Goal: Feedback & Contribution: Leave review/rating

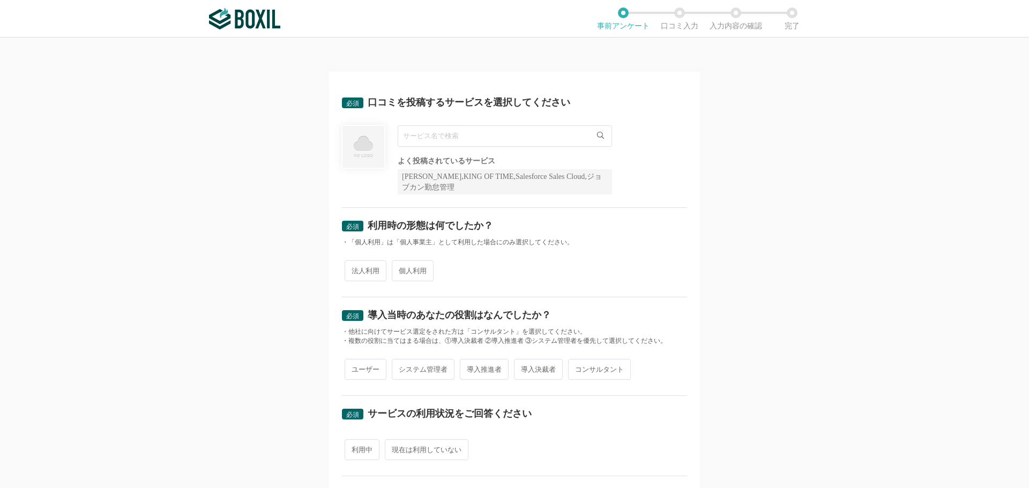
click at [488, 142] on input "text" at bounding box center [505, 135] width 214 height 21
type input "Sansan"
click at [667, 152] on div "Sansan 一致するサービスが見つかりませんでした よく投稿されているサービス Sansan,KING OF TIME,Salesforce Sales C…" at bounding box center [514, 159] width 345 height 69
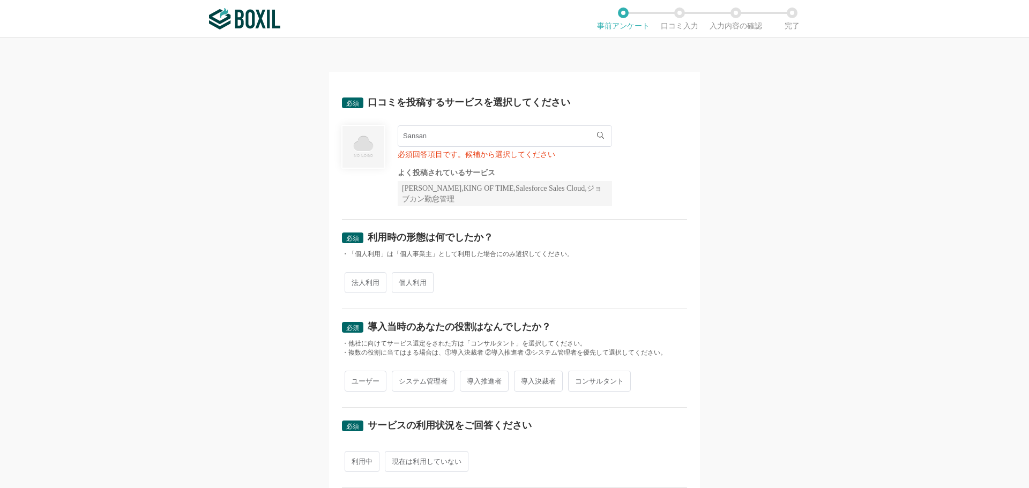
click at [525, 137] on input "Sansan" at bounding box center [505, 135] width 214 height 21
click at [679, 183] on div "Sansan 一致するサービスが見つかりませんでした 必須回答項目です。候補から選択してください よく投稿されているサービス Sansan,KING OF T…" at bounding box center [514, 165] width 345 height 81
click at [486, 143] on input "Sansan" at bounding box center [505, 135] width 214 height 21
click at [481, 161] on span "一致するサービスが見つかりませんでした" at bounding box center [475, 158] width 132 height 7
click at [484, 144] on input "Sansan" at bounding box center [505, 135] width 214 height 21
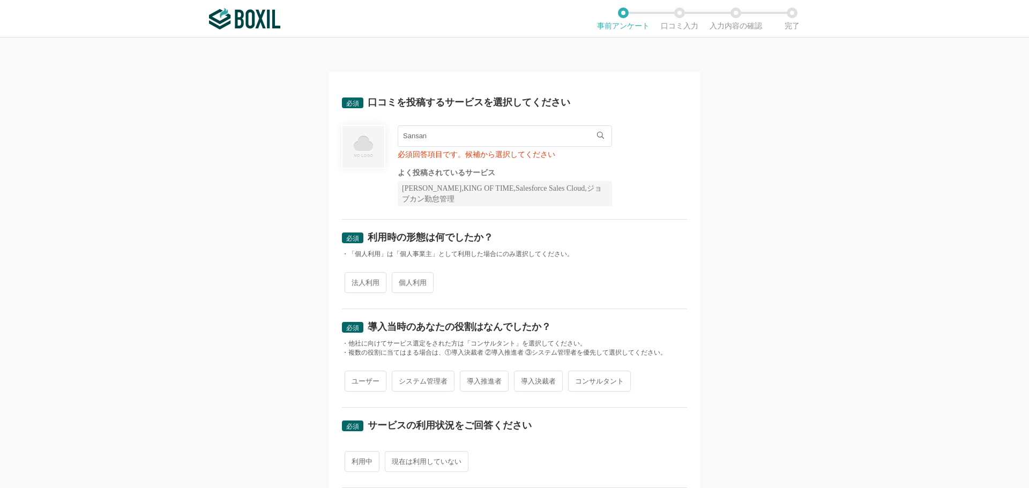
click at [591, 237] on div "必須 利用時の形態は何でしたか？" at bounding box center [514, 241] width 345 height 17
click at [353, 280] on span "法人利用" at bounding box center [366, 282] width 42 height 21
click at [353, 280] on input "法人利用" at bounding box center [350, 277] width 7 height 7
radio input "true"
click at [459, 141] on input "Sansan" at bounding box center [505, 135] width 214 height 21
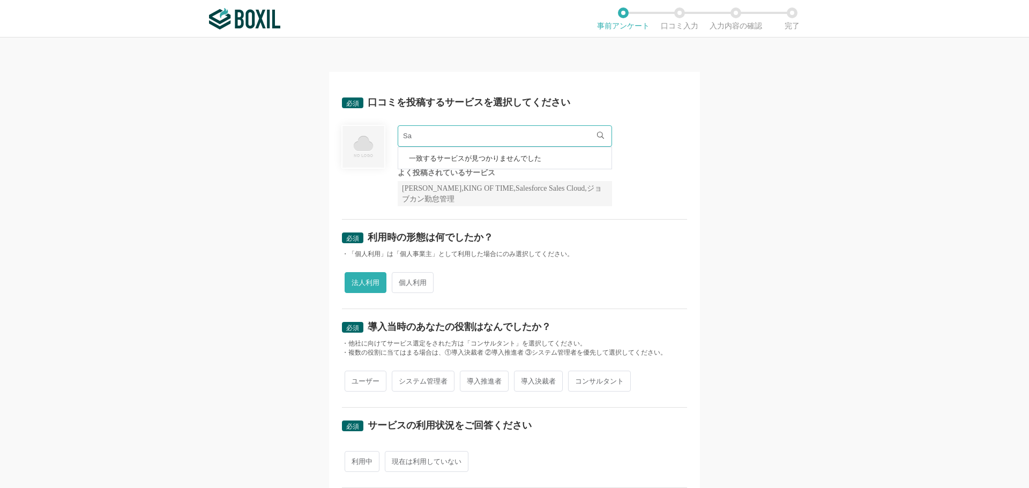
type input "S"
type input "Sansan"
click at [579, 250] on div "・「個人利用」は「個人事業主」として利用した場合にのみ選択してください。" at bounding box center [514, 254] width 345 height 9
drag, startPoint x: 397, startPoint y: 185, endPoint x: 424, endPoint y: 190, distance: 27.2
click at [424, 190] on div "[PERSON_NAME],KING OF TIME,Salesforce Sales Cloud,ジョブカン勤怠管理" at bounding box center [505, 193] width 214 height 25
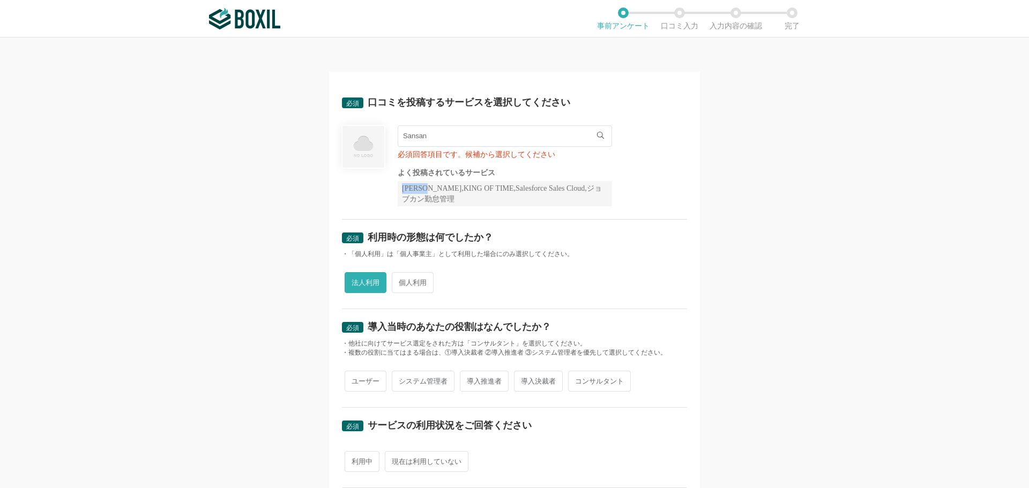
copy div "Sansan"
drag, startPoint x: 438, startPoint y: 140, endPoint x: 393, endPoint y: 140, distance: 45.6
click at [393, 141] on div "Sansan 一致するサービスが見つかりませんでした 必須回答項目です。候補から選択してください よく投稿されているサービス Sansan,KING OF T…" at bounding box center [514, 165] width 345 height 81
paste input "Sansan"
type input "Sansan"
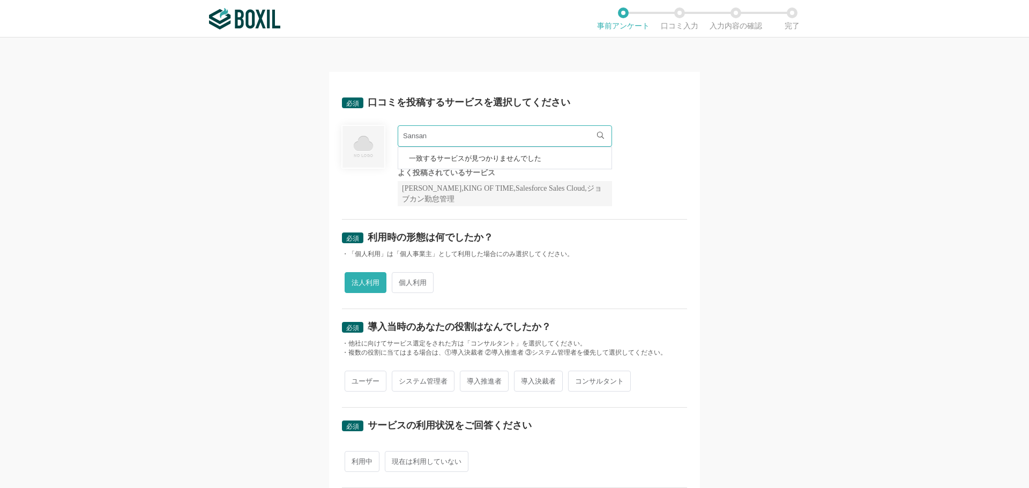
click at [518, 241] on div "必須 利用時の形態は何でしたか？" at bounding box center [514, 241] width 345 height 17
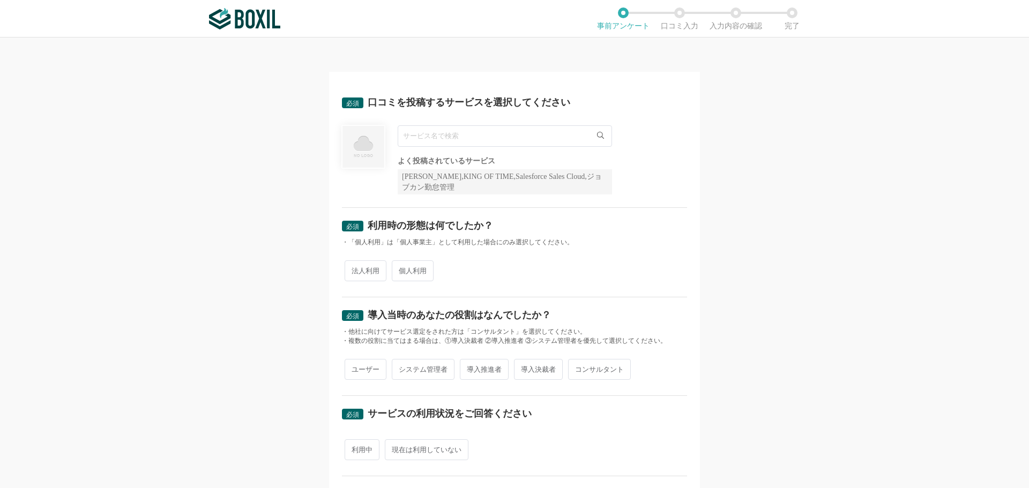
click at [455, 136] on input "text" at bounding box center [505, 135] width 214 height 21
type input "sansan"
click at [351, 277] on span "法人利用" at bounding box center [366, 271] width 42 height 21
click at [351, 269] on input "法人利用" at bounding box center [350, 265] width 7 height 7
radio input "true"
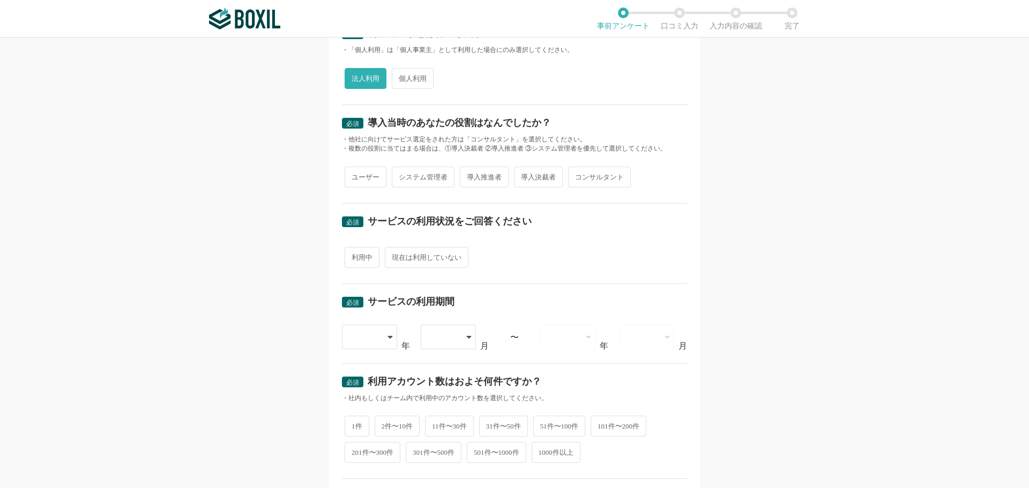
scroll to position [214, 0]
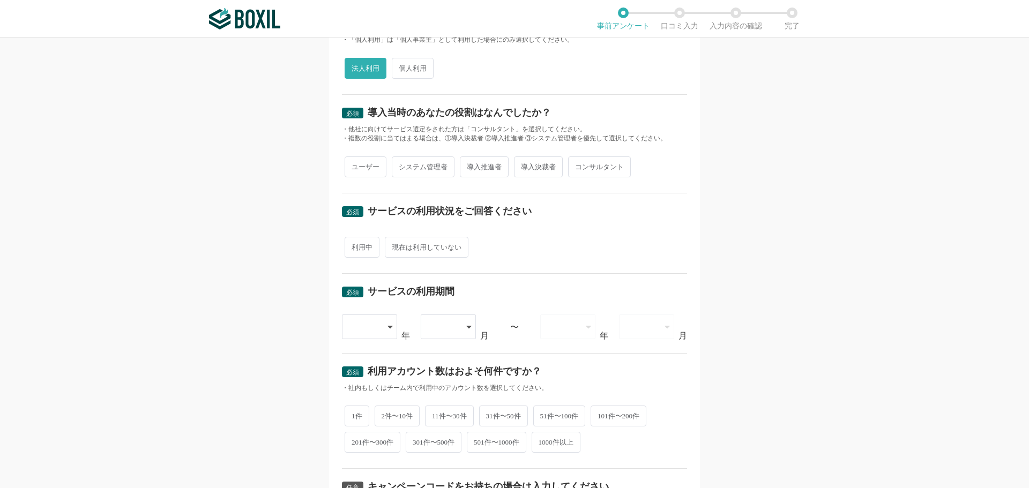
click at [479, 170] on span "導入推進者" at bounding box center [484, 167] width 49 height 21
click at [470, 165] on input "導入推進者" at bounding box center [466, 161] width 7 height 7
radio input "true"
click at [368, 252] on span "利用中" at bounding box center [362, 247] width 35 height 21
click at [354, 246] on input "利用中" at bounding box center [350, 242] width 7 height 7
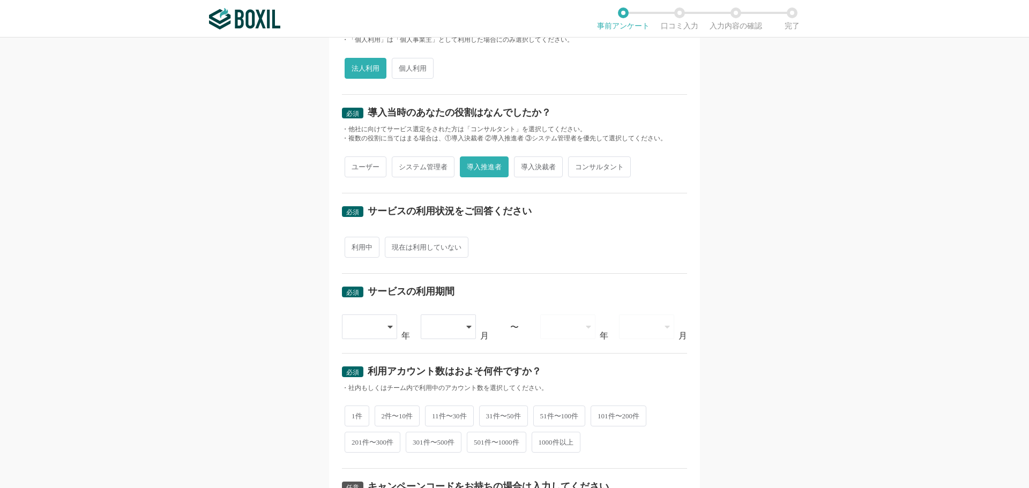
radio input "true"
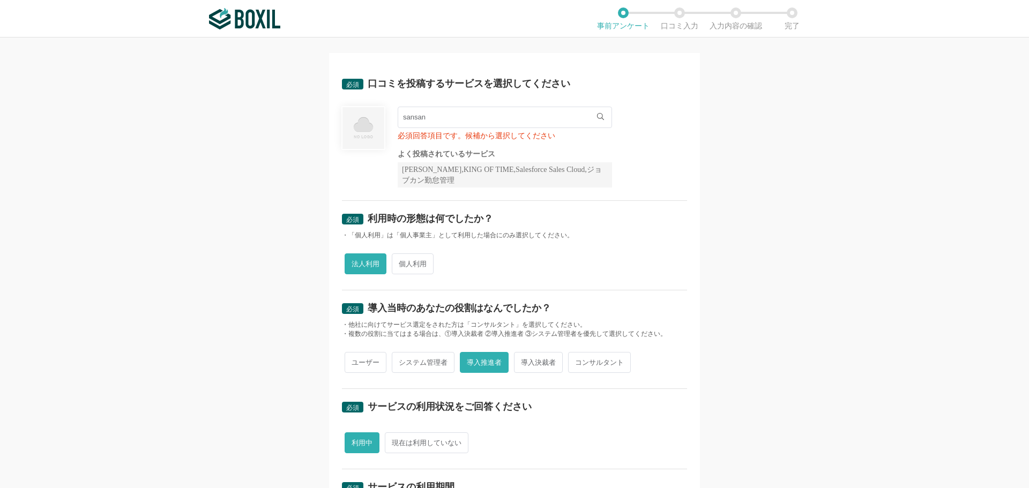
scroll to position [0, 0]
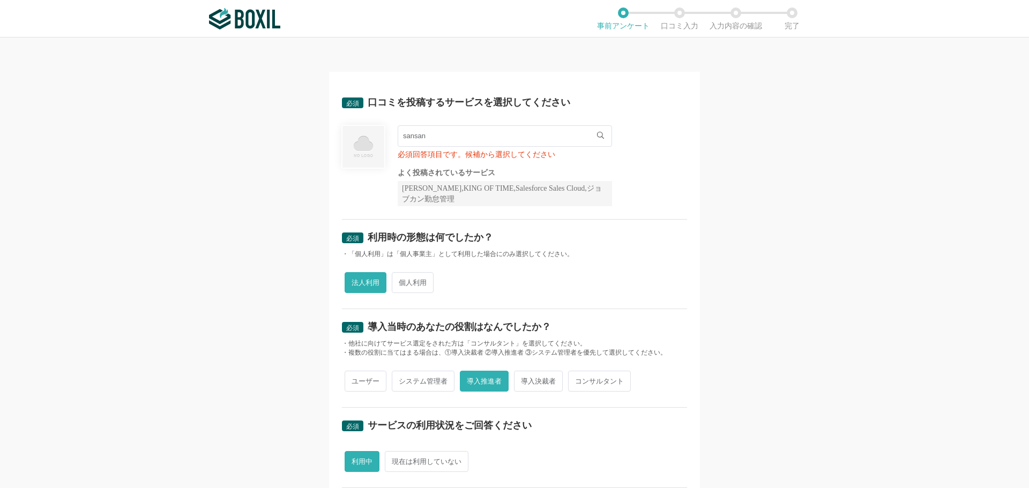
click at [454, 138] on input "sansan" at bounding box center [505, 135] width 214 height 21
type input "s"
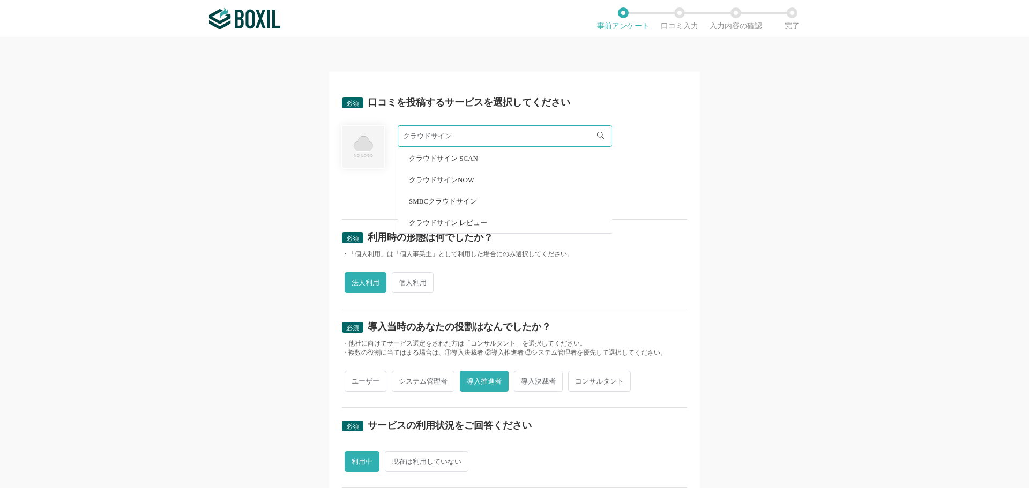
click at [440, 204] on span "SMBCクラウドサイン" at bounding box center [443, 201] width 68 height 7
type input "SMBCクラウドサイン"
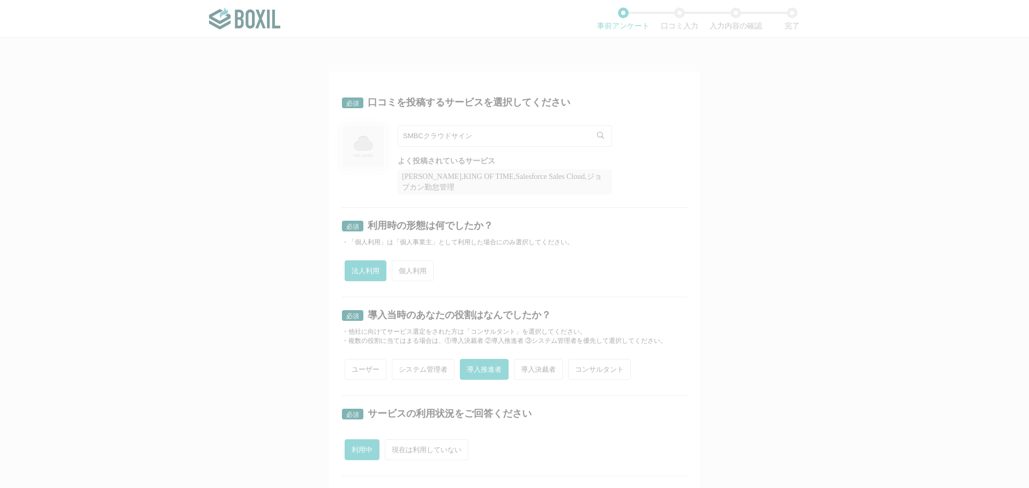
radio input "false"
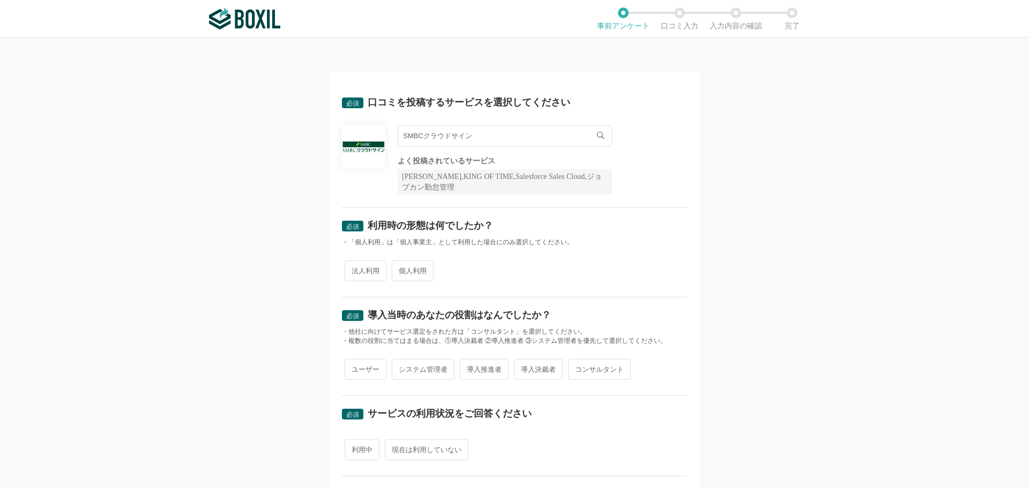
click at [363, 270] on span "法人利用" at bounding box center [366, 271] width 42 height 21
click at [354, 269] on input "法人利用" at bounding box center [350, 265] width 7 height 7
radio input "true"
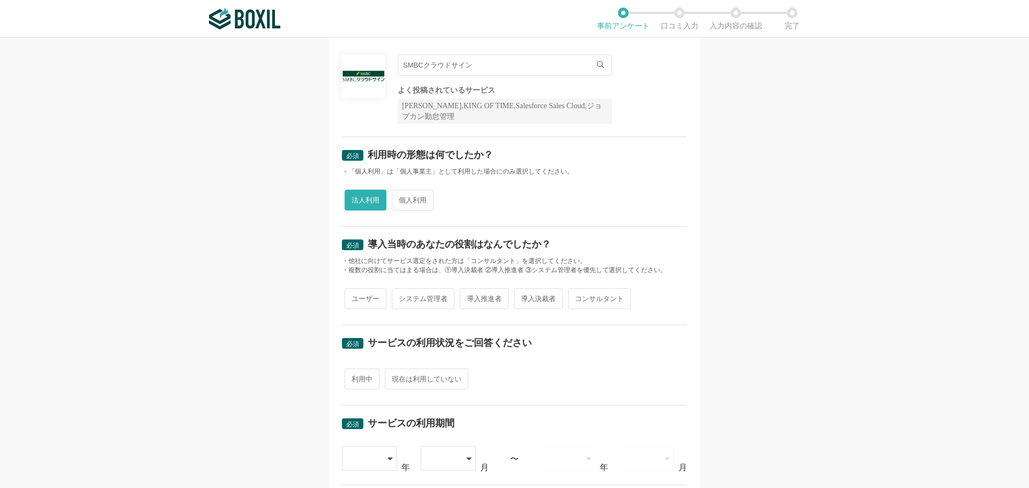
scroll to position [161, 0]
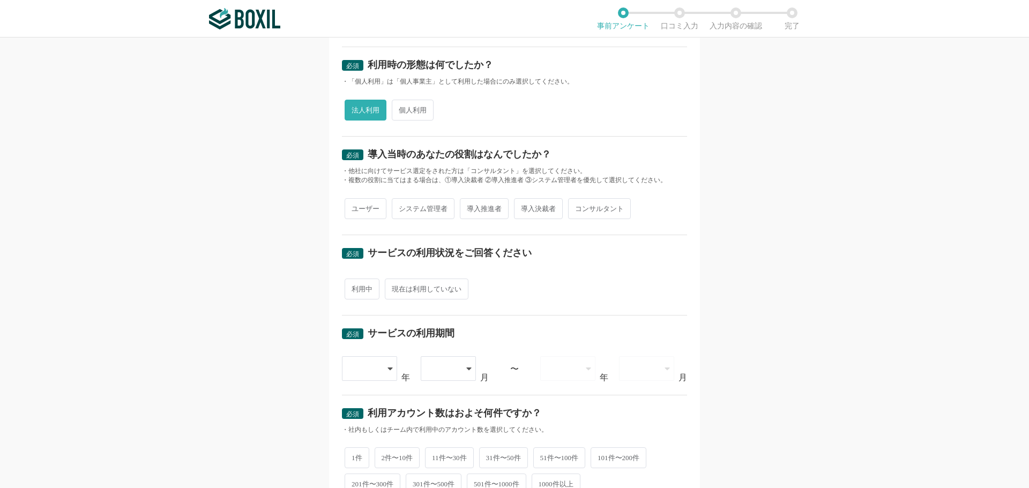
click at [526, 207] on span "導入決裁者" at bounding box center [538, 208] width 49 height 21
click at [524, 207] on input "導入決裁者" at bounding box center [520, 203] width 7 height 7
radio input "true"
click at [494, 211] on span "導入推進者" at bounding box center [484, 208] width 49 height 21
click at [470, 207] on input "導入推進者" at bounding box center [466, 203] width 7 height 7
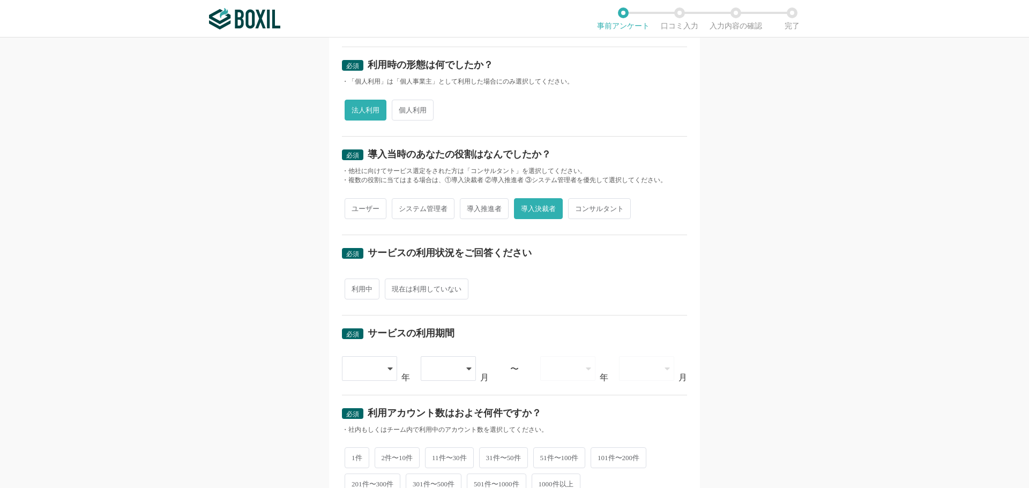
radio input "true"
radio input "false"
click at [389, 288] on span "現在は利用していない" at bounding box center [427, 289] width 84 height 21
click at [389, 287] on input "現在は利用していない" at bounding box center [391, 283] width 7 height 7
radio input "true"
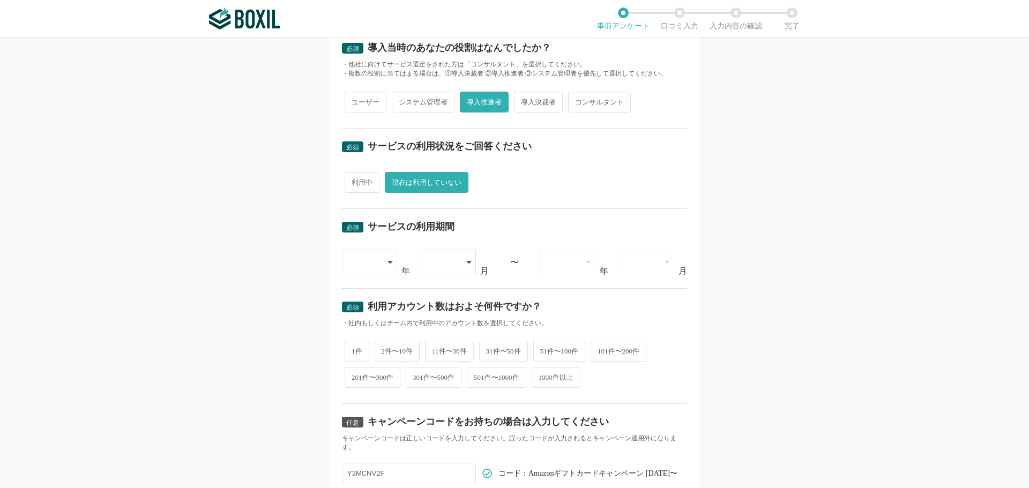
scroll to position [268, 0]
click at [388, 263] on icon at bounding box center [390, 261] width 5 height 9
click at [359, 383] on li "2023" at bounding box center [369, 391] width 55 height 26
click at [464, 253] on div at bounding box center [448, 261] width 55 height 25
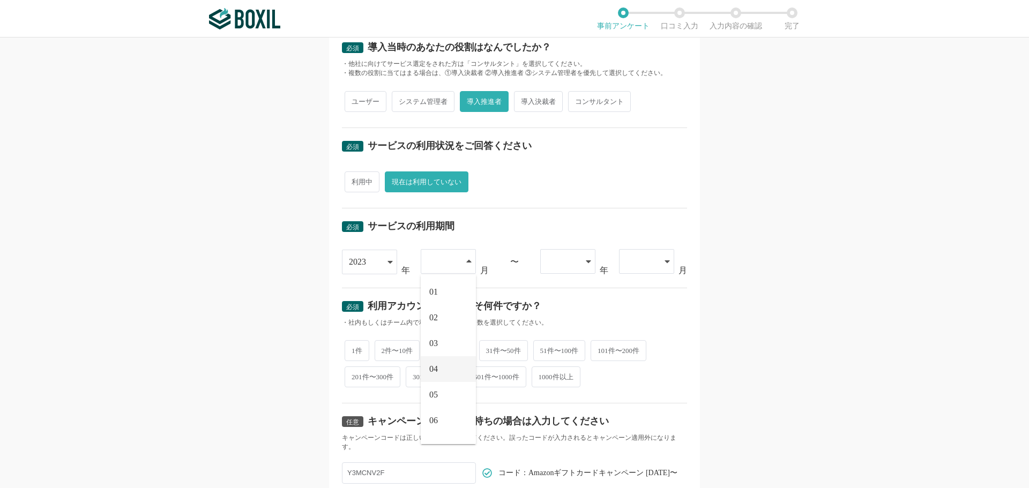
click at [439, 368] on li "04" at bounding box center [448, 369] width 55 height 26
click at [572, 260] on div at bounding box center [562, 262] width 31 height 24
click at [560, 322] on li "2024" at bounding box center [567, 318] width 55 height 26
click at [627, 264] on div at bounding box center [641, 262] width 31 height 24
click at [629, 396] on span "05" at bounding box center [632, 395] width 9 height 9
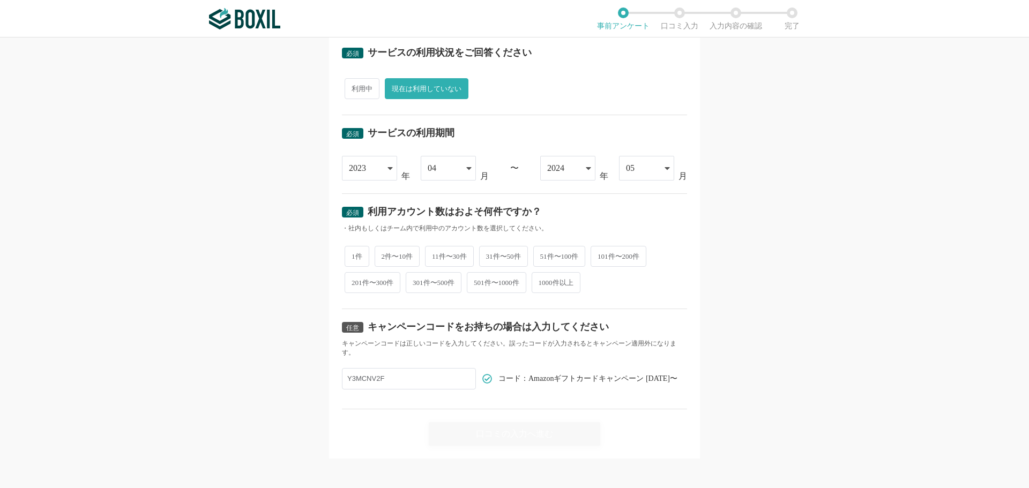
scroll to position [366, 0]
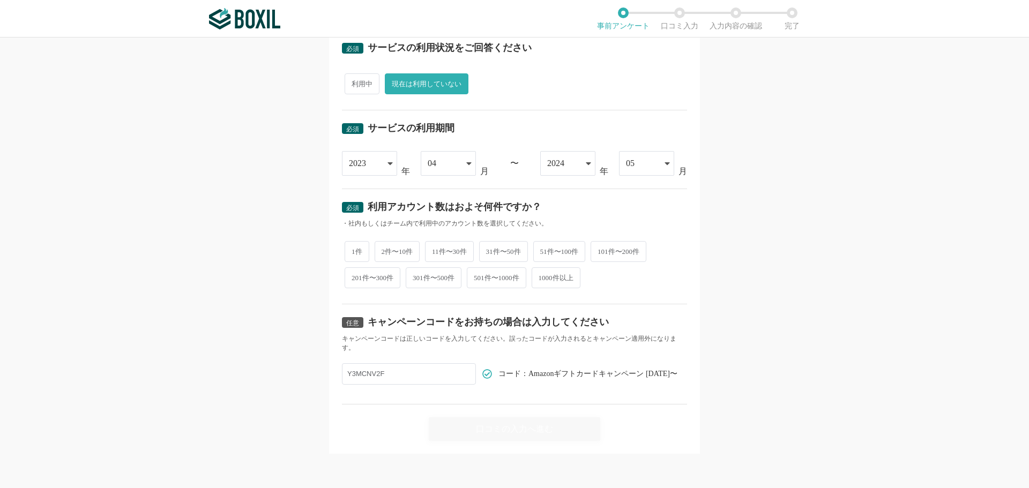
click at [393, 254] on span "2件〜10件" at bounding box center [398, 251] width 46 height 21
click at [384, 250] on input "2件〜10件" at bounding box center [380, 246] width 7 height 7
radio input "true"
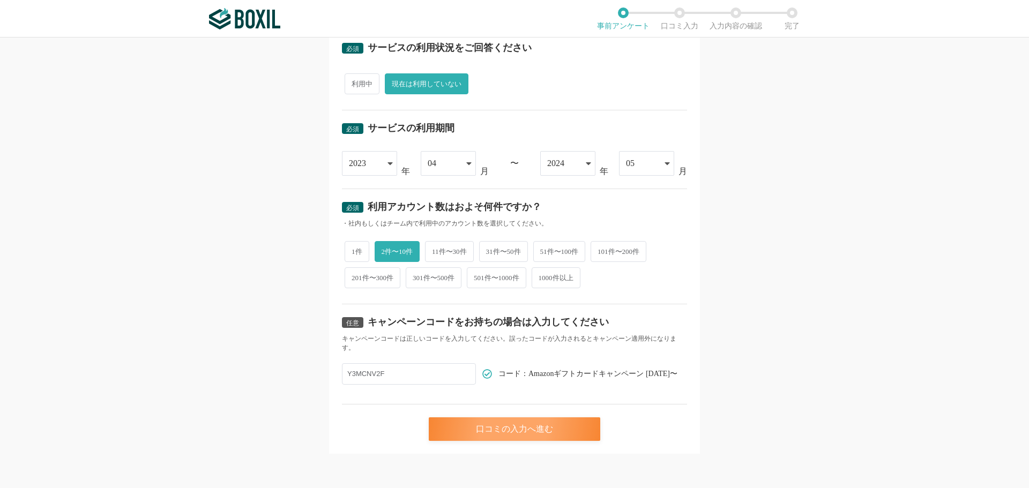
click at [516, 431] on div "口コミの入力へ進む" at bounding box center [515, 430] width 172 height 24
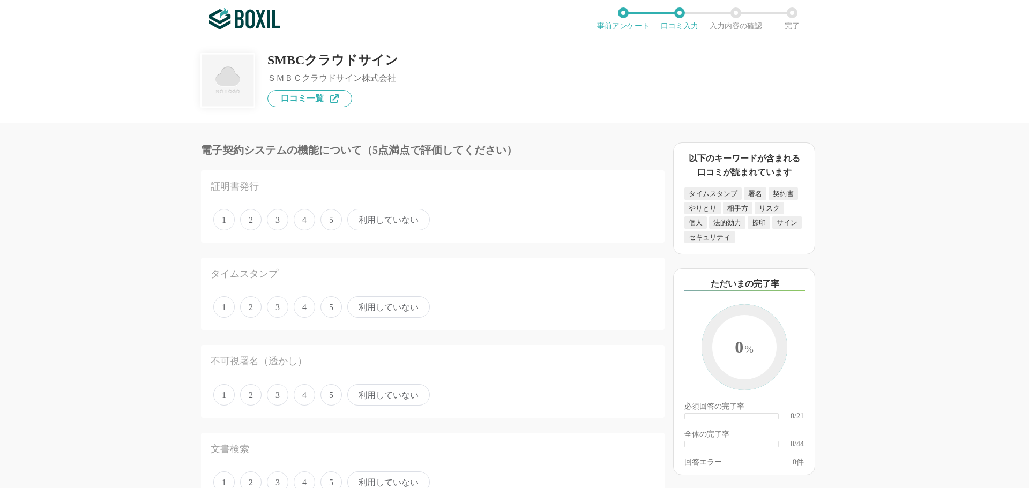
click at [279, 221] on span "3" at bounding box center [277, 219] width 21 height 21
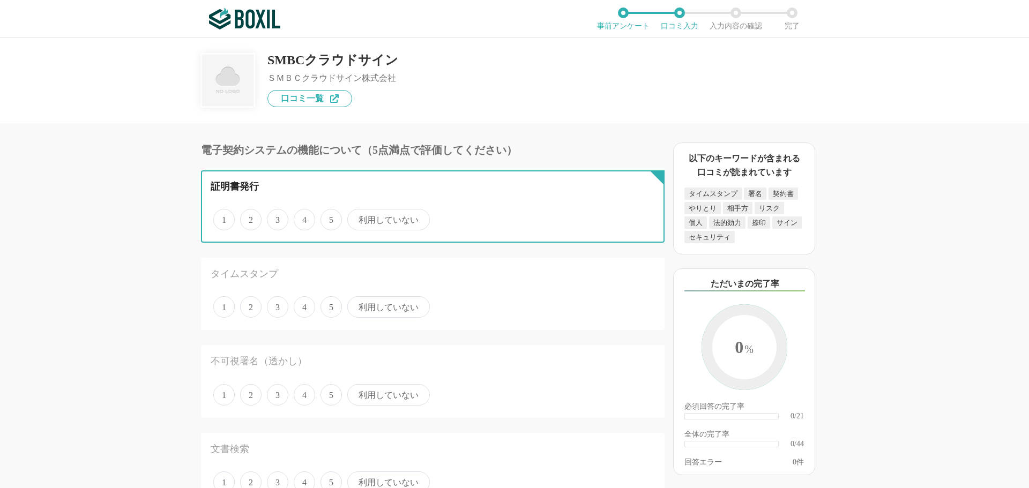
click at [277, 218] on input "3" at bounding box center [273, 214] width 7 height 7
radio input "true"
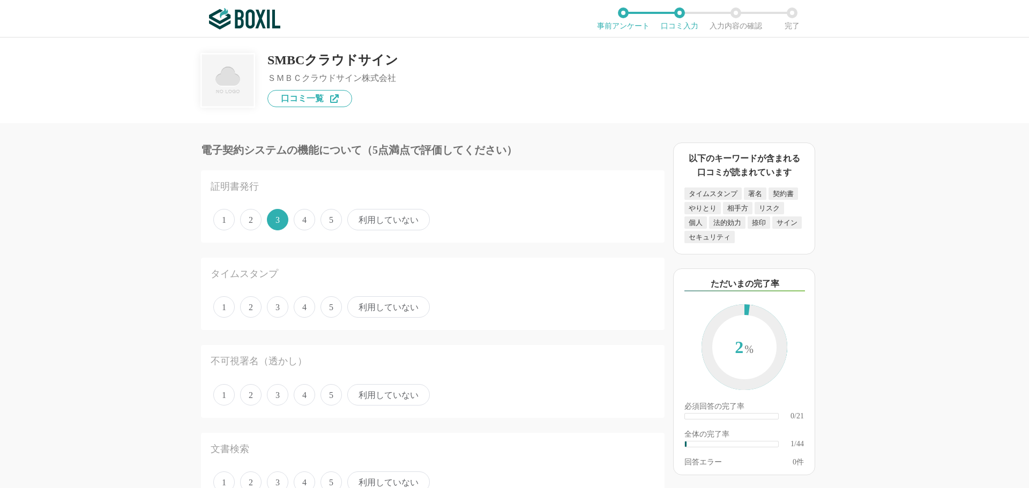
click at [280, 310] on span "3" at bounding box center [277, 306] width 21 height 21
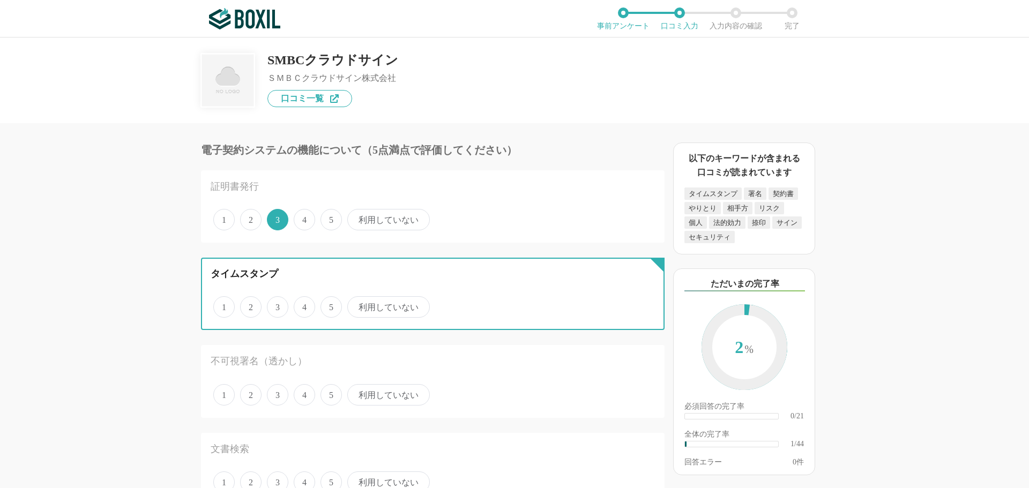
click at [277, 305] on input "3" at bounding box center [273, 301] width 7 height 7
radio input "true"
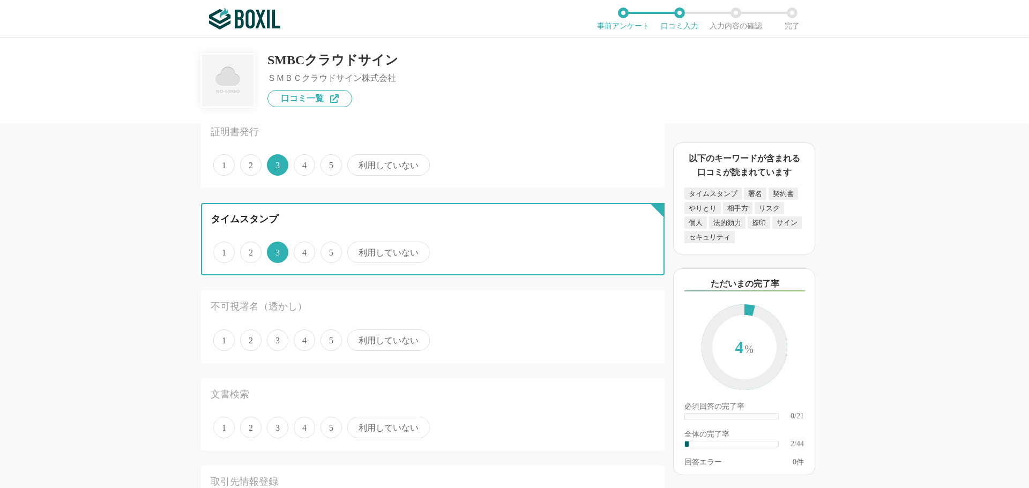
scroll to position [107, 0]
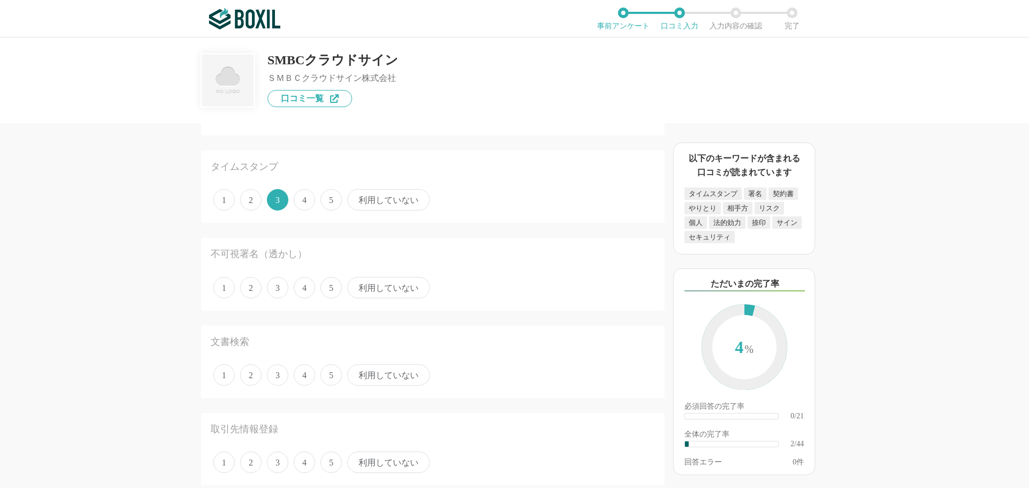
click at [389, 282] on span "利用していない" at bounding box center [388, 287] width 83 height 21
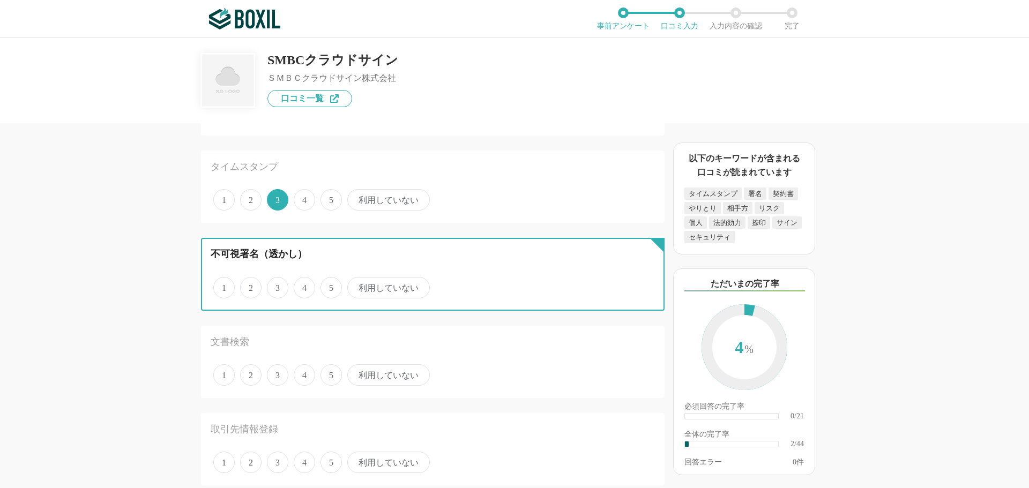
click at [357, 282] on input "利用していない" at bounding box center [353, 282] width 7 height 7
radio input "true"
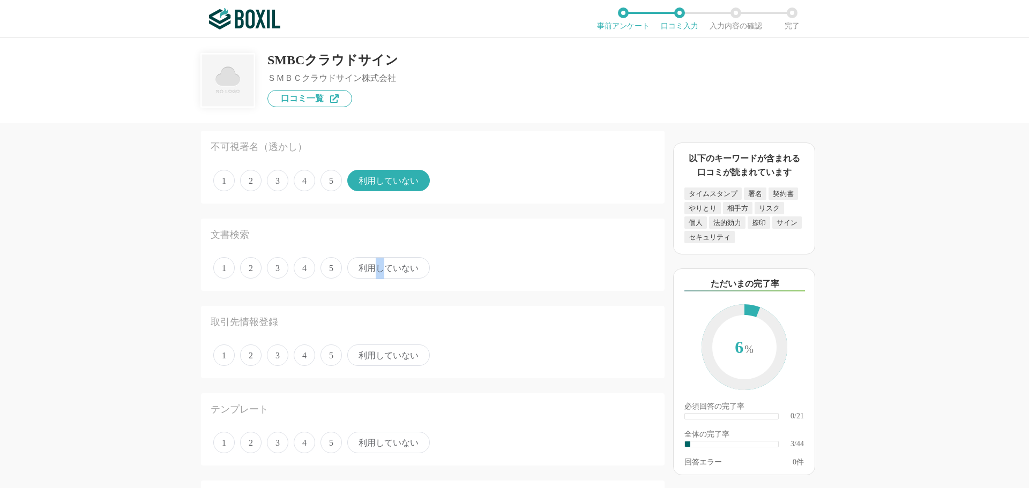
click at [380, 273] on span "利用していない" at bounding box center [388, 267] width 83 height 21
click at [363, 356] on span "利用していない" at bounding box center [388, 355] width 83 height 21
click at [365, 264] on span "利用していない" at bounding box center [388, 267] width 83 height 21
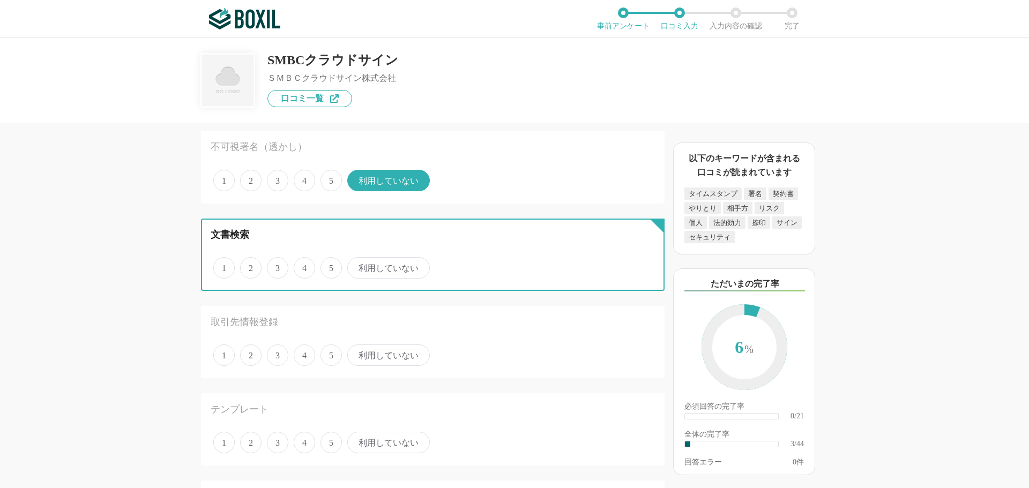
click at [357, 264] on input "利用していない" at bounding box center [353, 262] width 7 height 7
radio input "true"
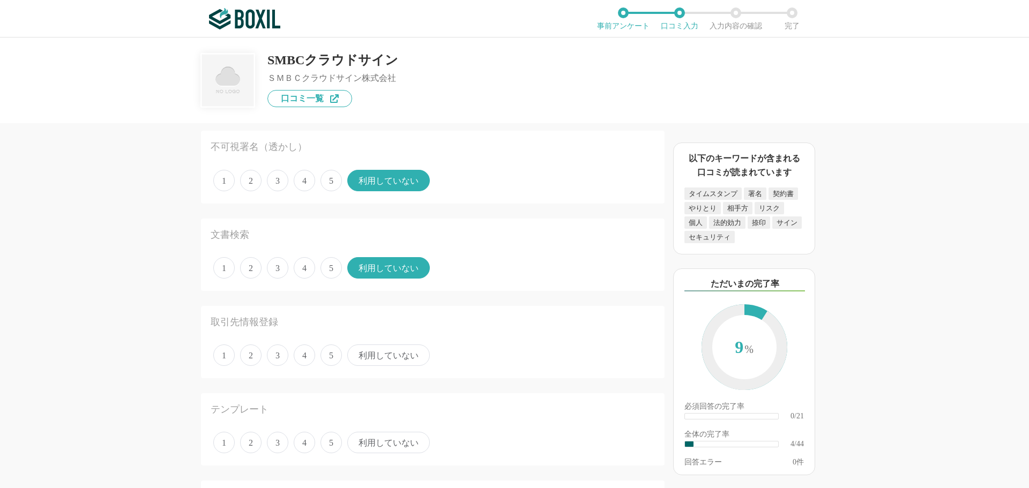
click at [374, 356] on span "利用していない" at bounding box center [388, 355] width 83 height 21
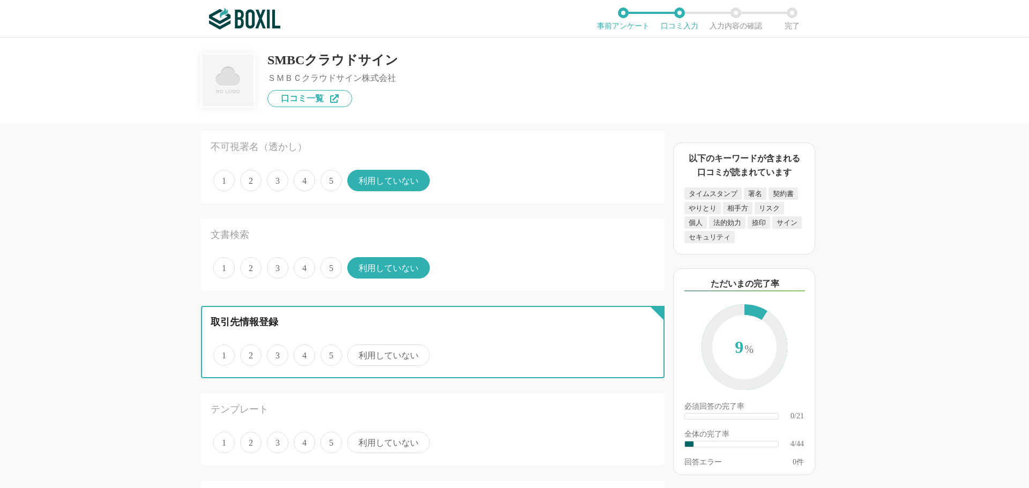
click at [357, 353] on input "利用していない" at bounding box center [353, 349] width 7 height 7
radio input "true"
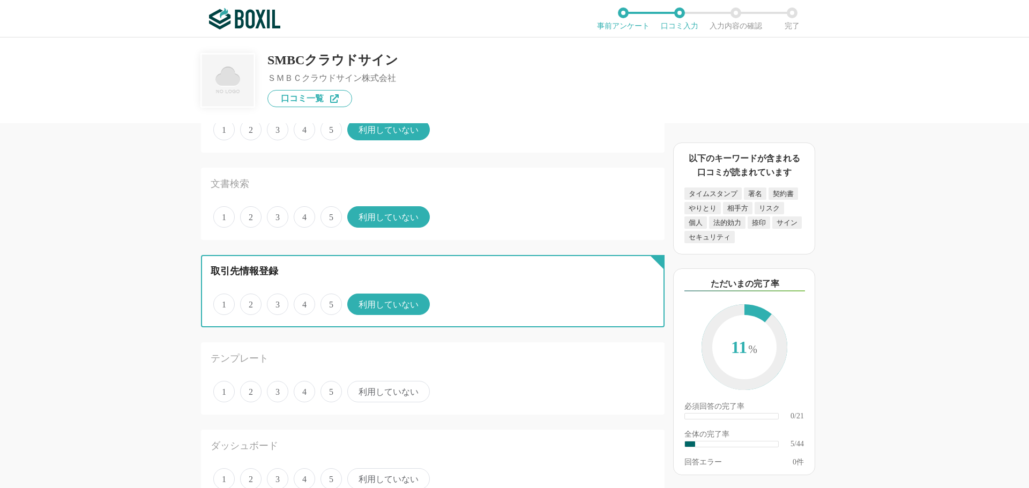
scroll to position [322, 0]
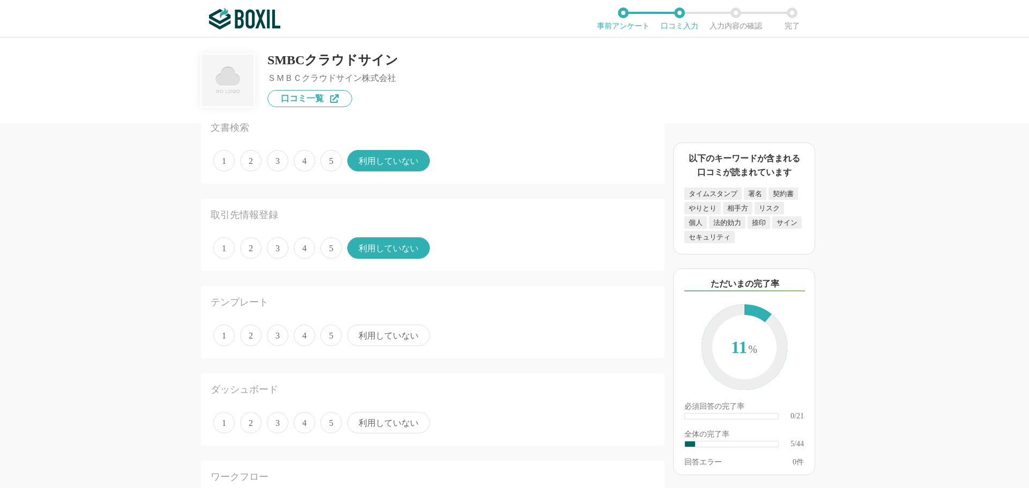
click at [388, 343] on span "利用していない" at bounding box center [388, 335] width 83 height 21
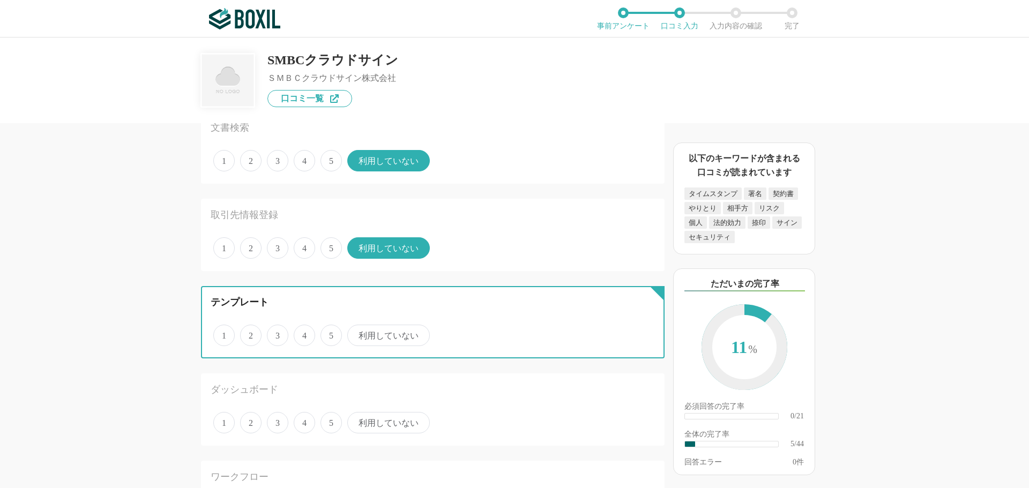
click at [357, 333] on input "利用していない" at bounding box center [353, 329] width 7 height 7
radio input "true"
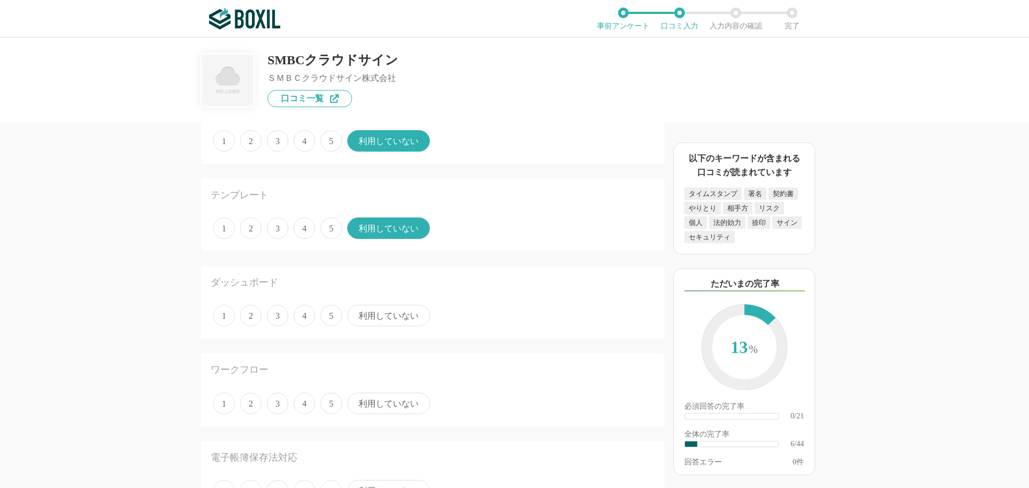
click at [377, 316] on span "利用していない" at bounding box center [388, 315] width 83 height 21
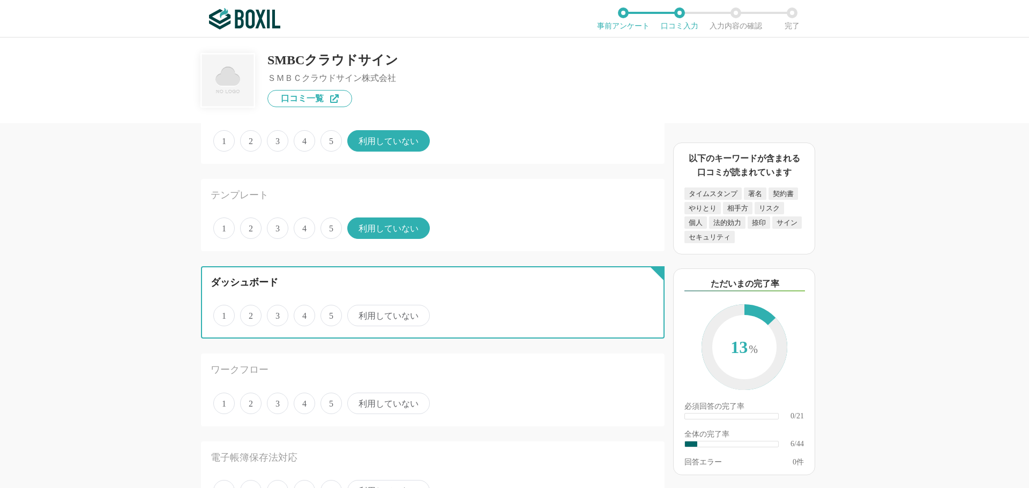
click at [357, 314] on input "利用していない" at bounding box center [353, 310] width 7 height 7
radio input "true"
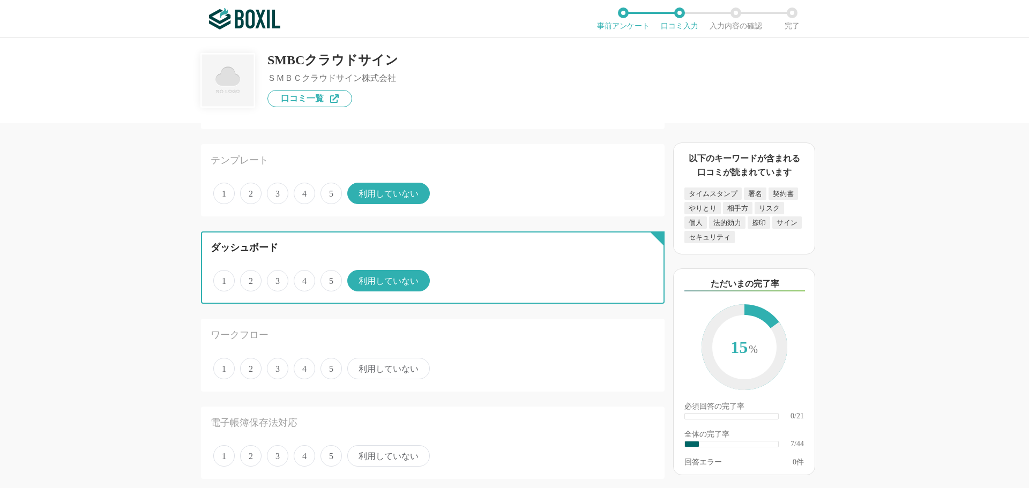
scroll to position [482, 0]
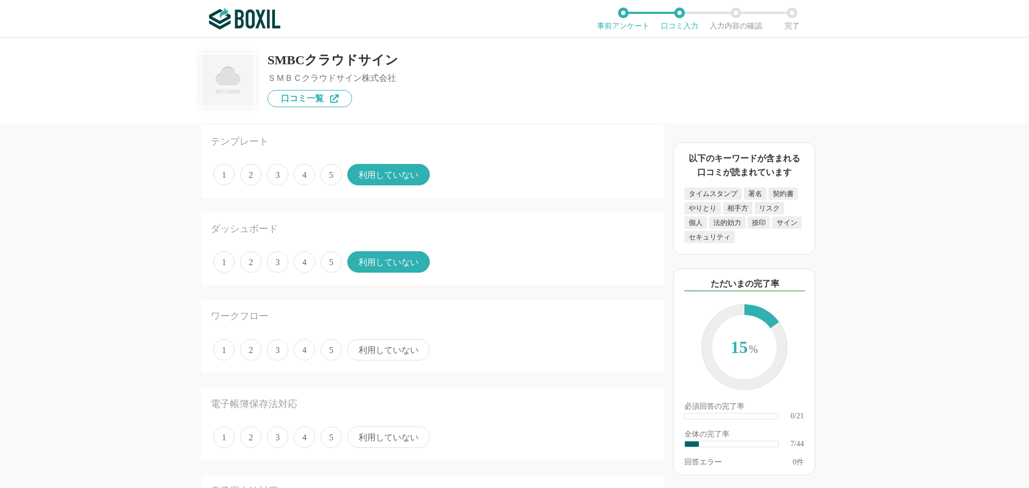
click at [278, 358] on span "3" at bounding box center [277, 349] width 21 height 21
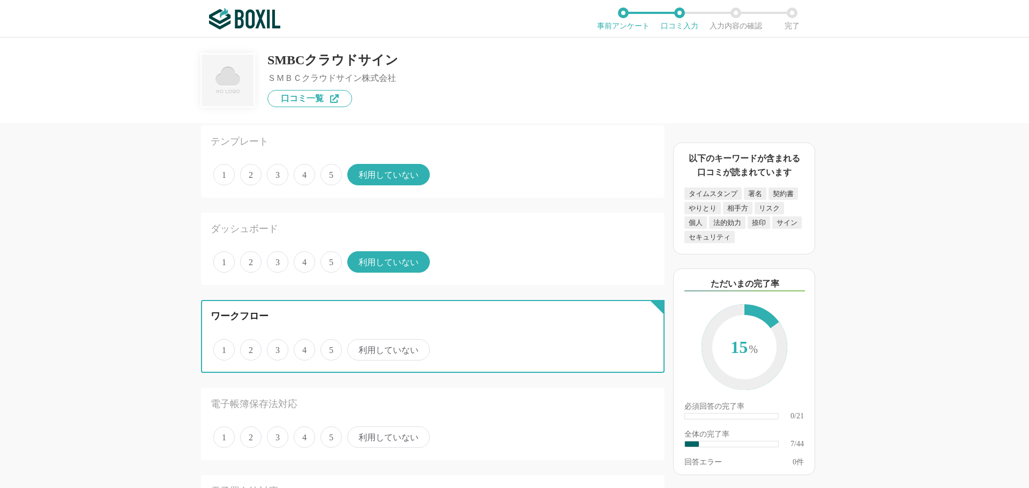
click at [277, 348] on input "3" at bounding box center [273, 344] width 7 height 7
radio input "true"
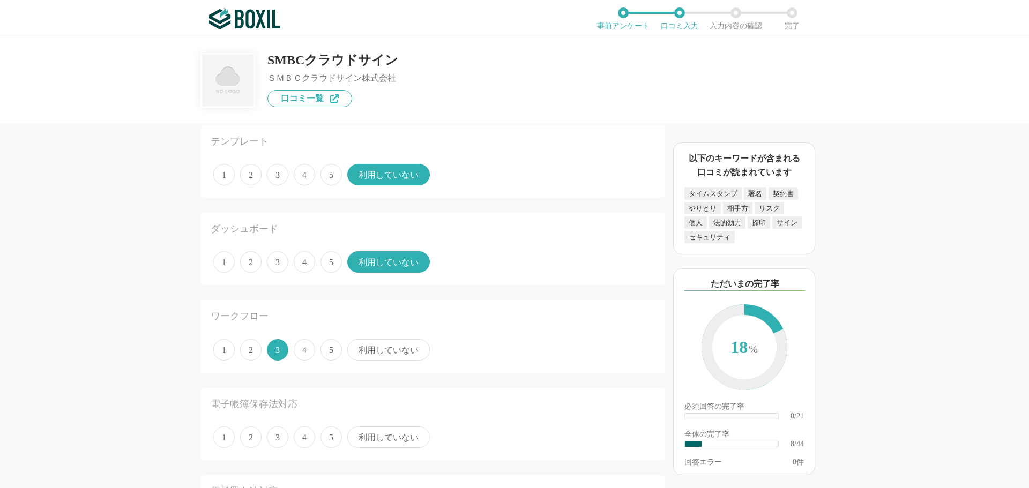
click at [310, 437] on span "4" at bounding box center [304, 437] width 21 height 21
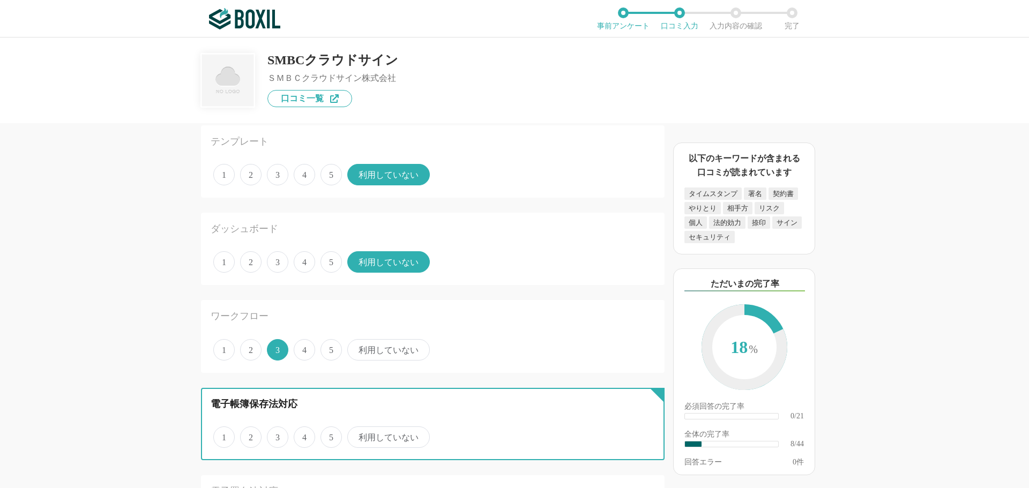
click at [303, 435] on input "4" at bounding box center [299, 431] width 7 height 7
radio input "true"
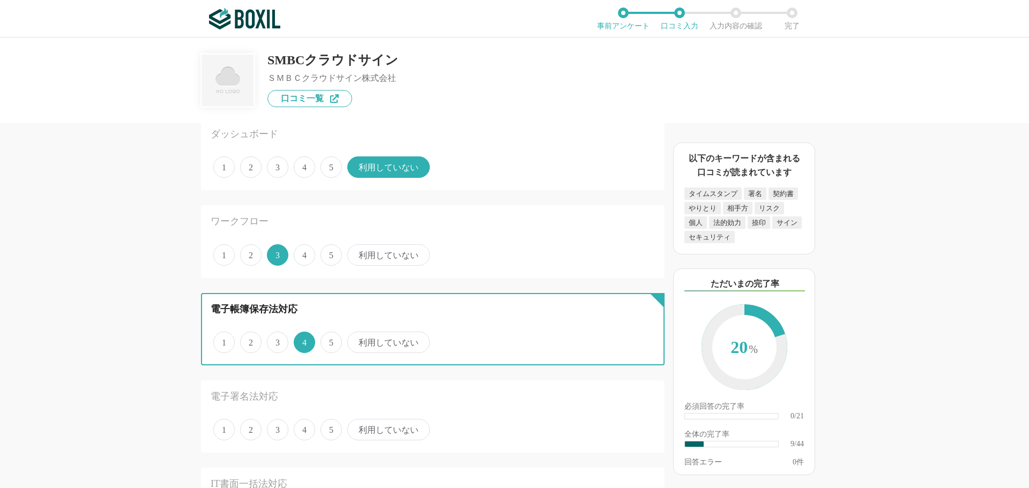
scroll to position [697, 0]
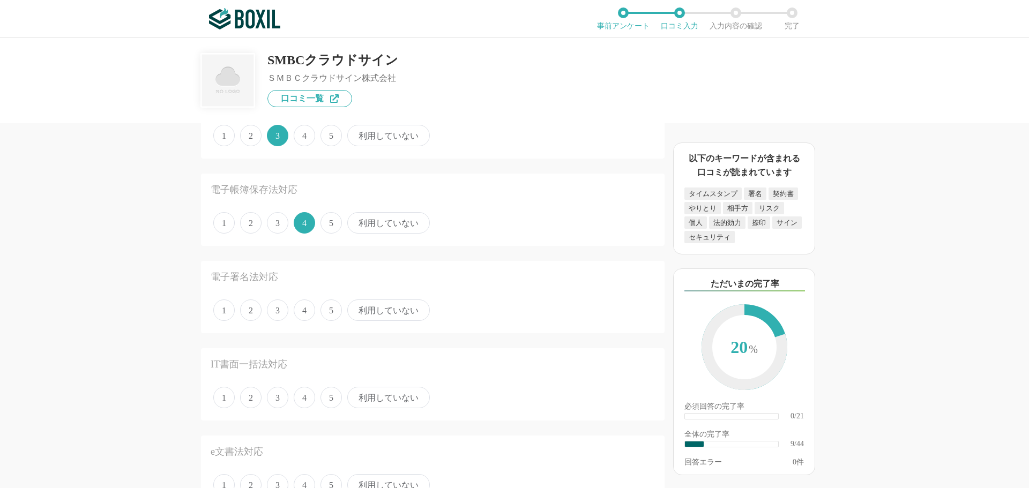
click at [308, 307] on span "4" at bounding box center [304, 310] width 21 height 21
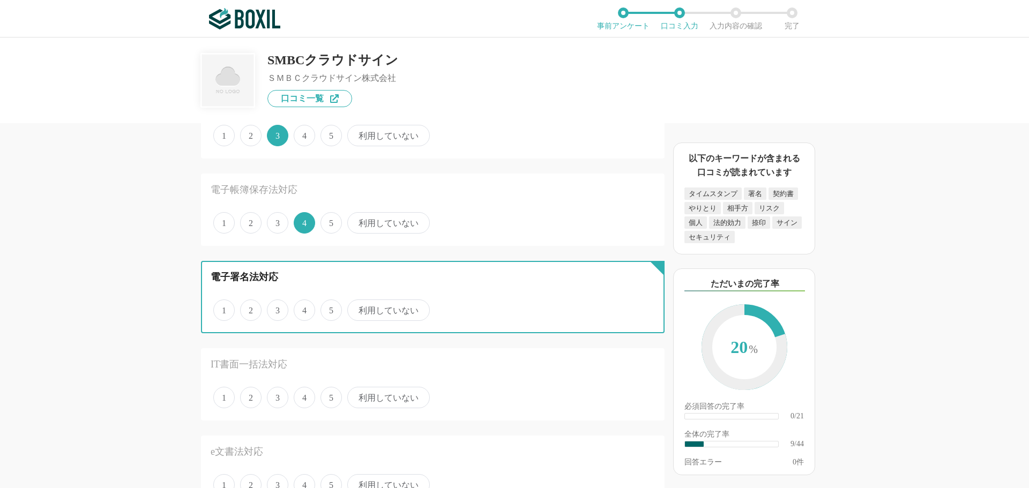
click at [303, 307] on input "4" at bounding box center [299, 304] width 7 height 7
radio input "true"
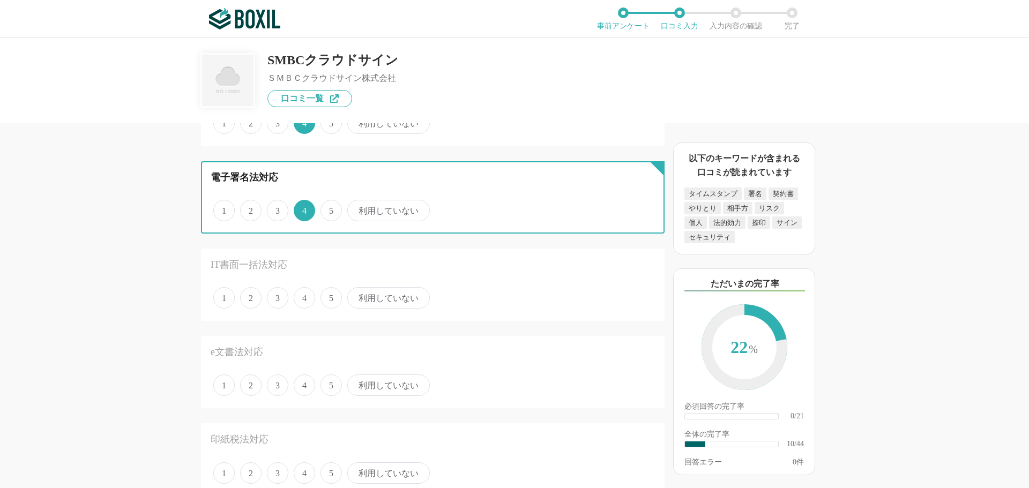
scroll to position [804, 0]
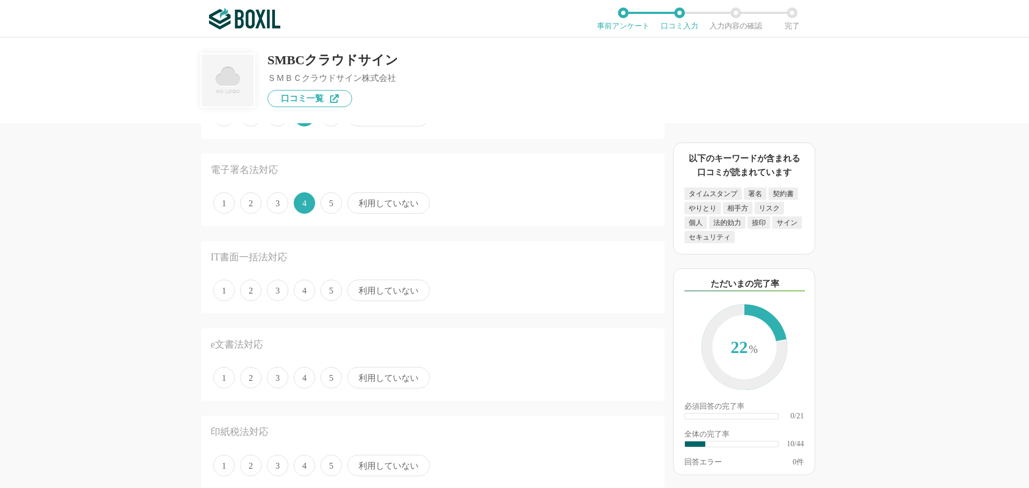
click at [370, 298] on span "利用していない" at bounding box center [388, 290] width 83 height 21
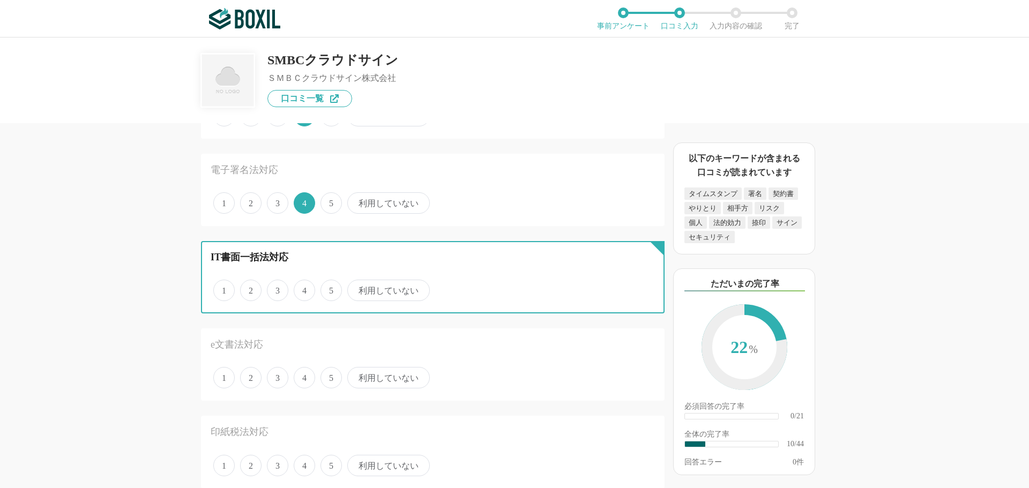
click at [357, 288] on input "利用していない" at bounding box center [353, 284] width 7 height 7
radio input "true"
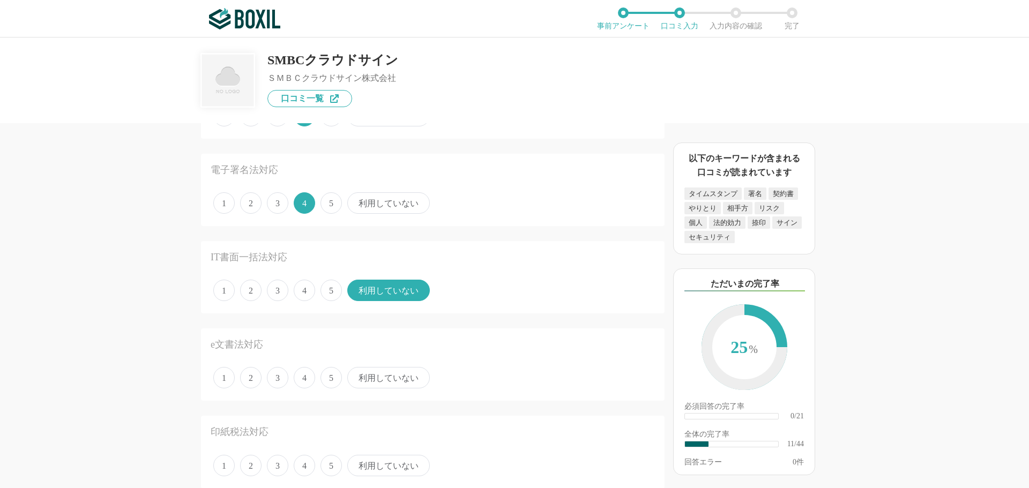
click at [382, 369] on span "利用していない" at bounding box center [388, 377] width 83 height 21
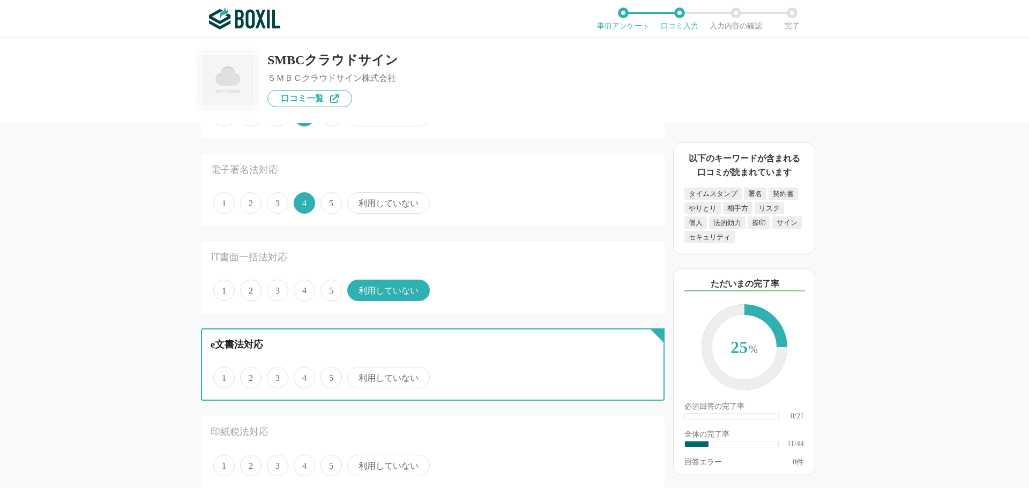
click at [357, 369] on input "利用していない" at bounding box center [353, 372] width 7 height 7
radio input "true"
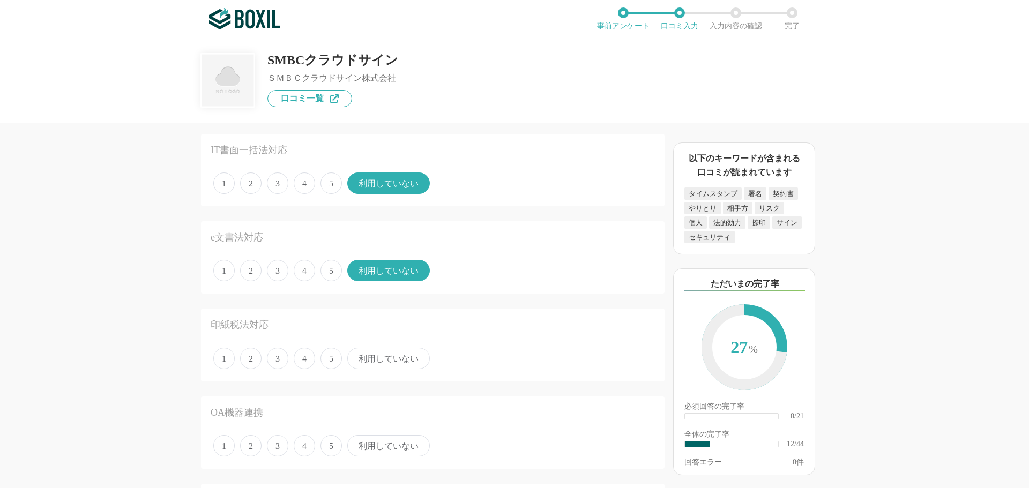
click at [377, 356] on span "利用していない" at bounding box center [388, 358] width 83 height 21
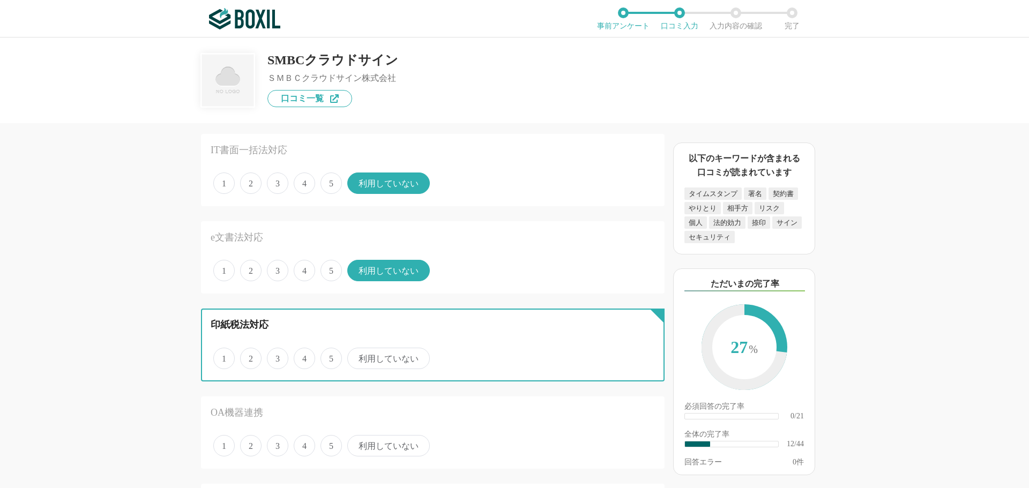
click at [357, 356] on input "利用していない" at bounding box center [353, 353] width 7 height 7
radio input "true"
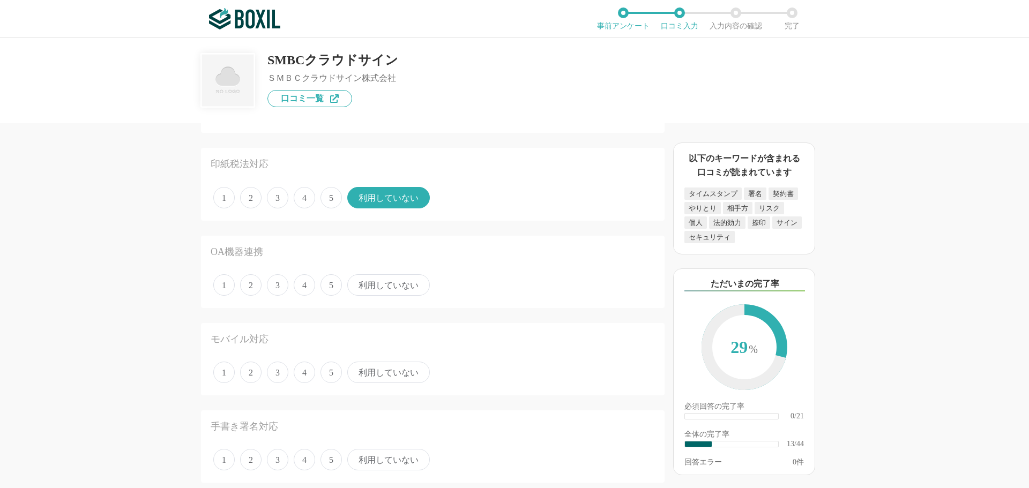
click at [379, 294] on span "利用していない" at bounding box center [388, 284] width 83 height 21
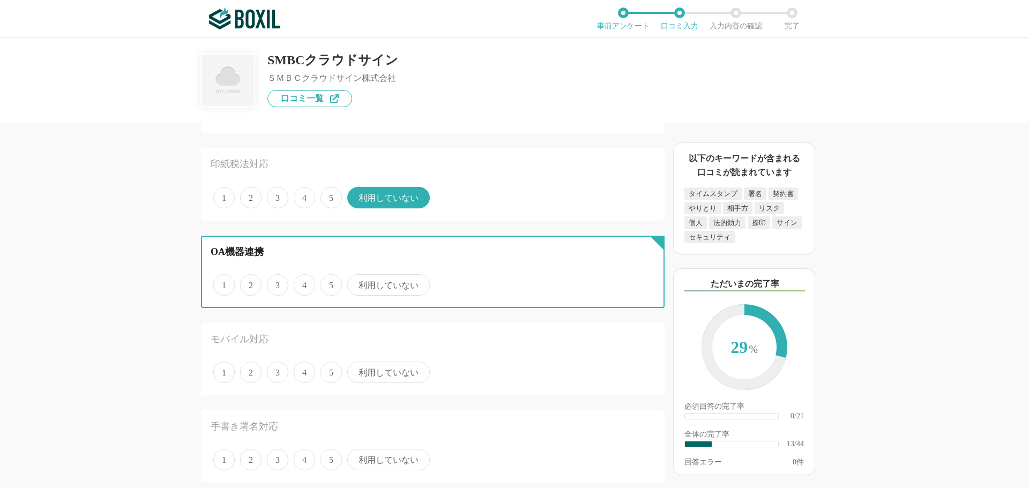
click at [357, 283] on input "利用していない" at bounding box center [353, 279] width 7 height 7
radio input "true"
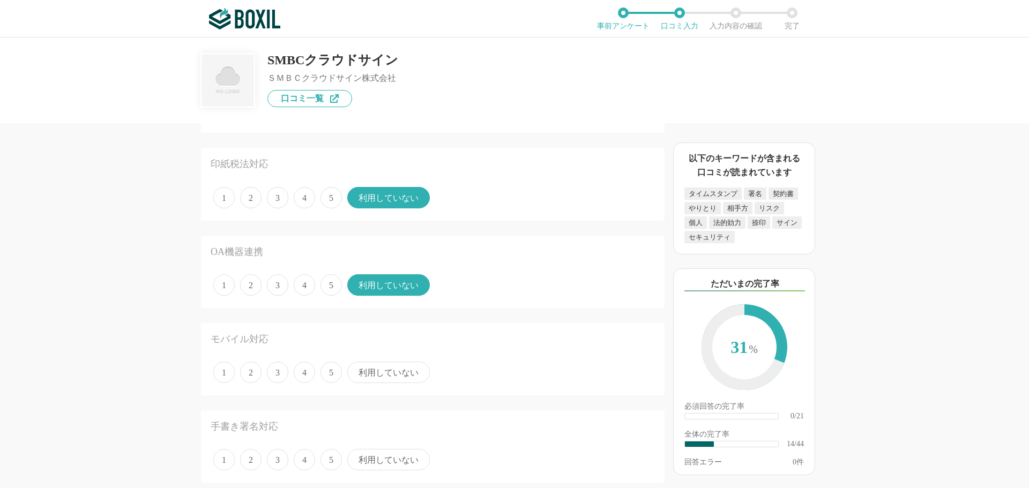
click at [368, 375] on span "利用していない" at bounding box center [388, 372] width 83 height 21
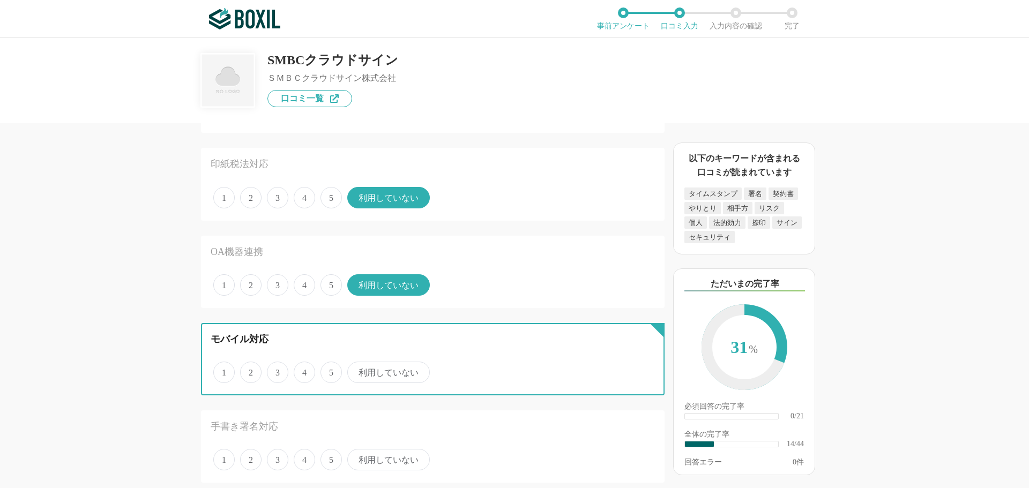
click at [357, 370] on input "利用していない" at bounding box center [353, 366] width 7 height 7
radio input "true"
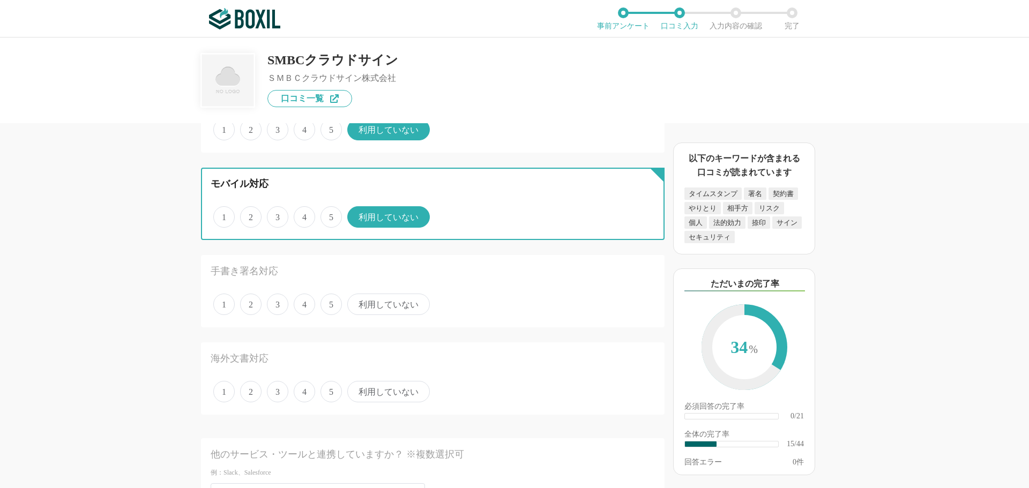
scroll to position [1233, 0]
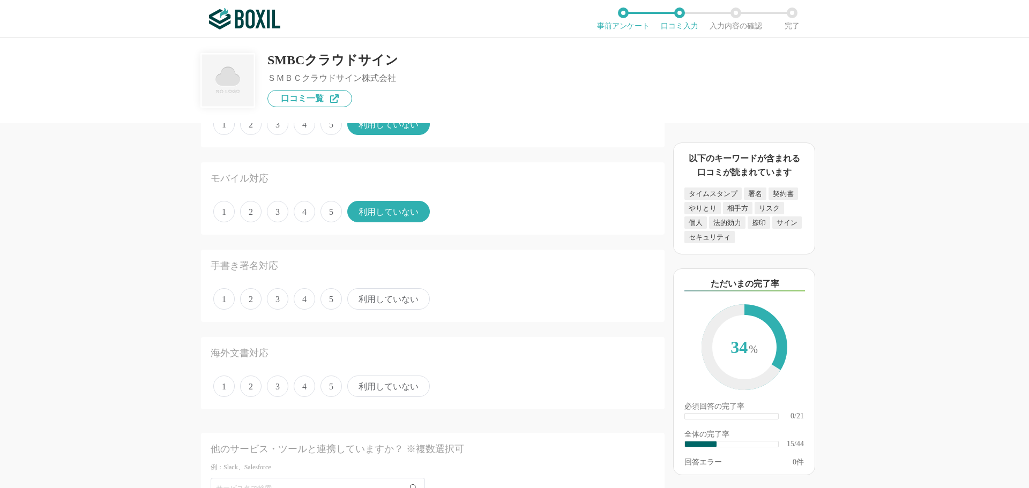
click at [386, 301] on span "利用していない" at bounding box center [388, 298] width 83 height 21
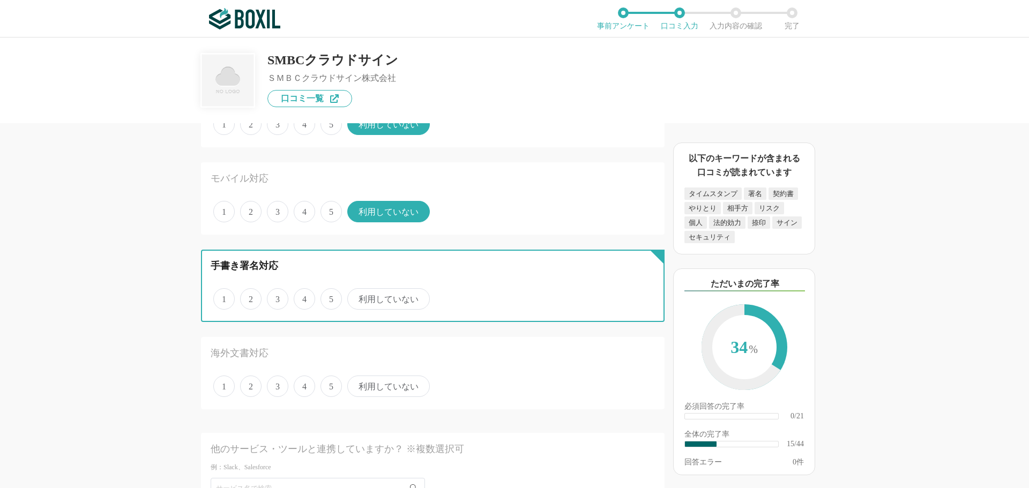
click at [357, 297] on input "利用していない" at bounding box center [353, 293] width 7 height 7
radio input "true"
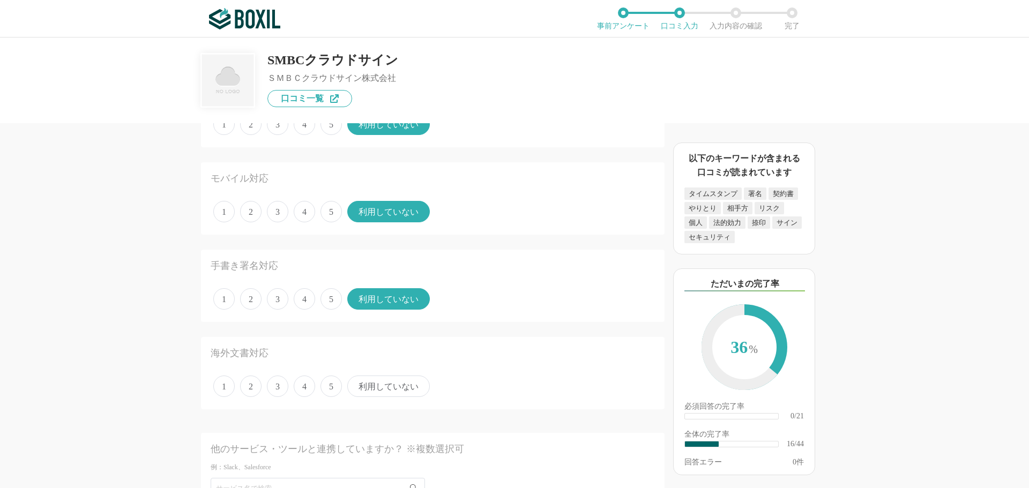
click at [304, 390] on span "4" at bounding box center [304, 386] width 21 height 21
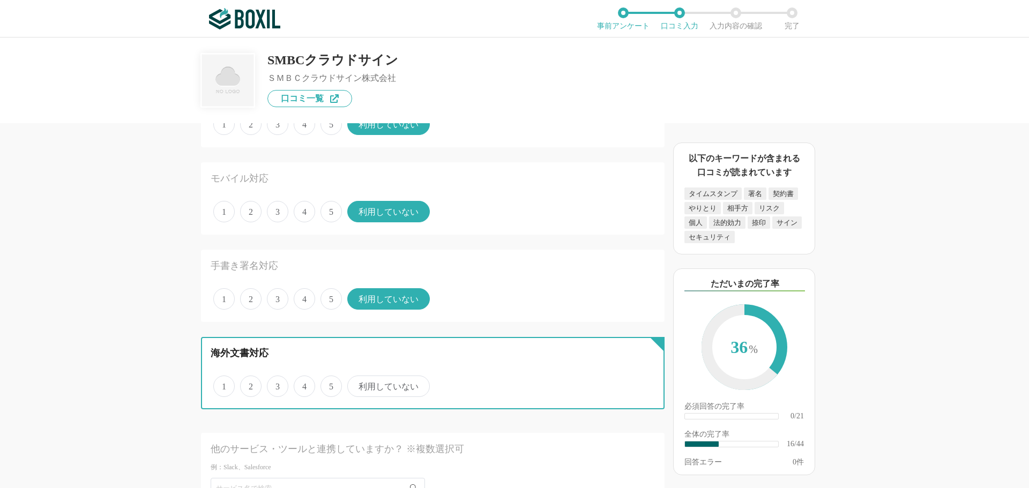
click at [303, 384] on input "4" at bounding box center [299, 380] width 7 height 7
radio input "true"
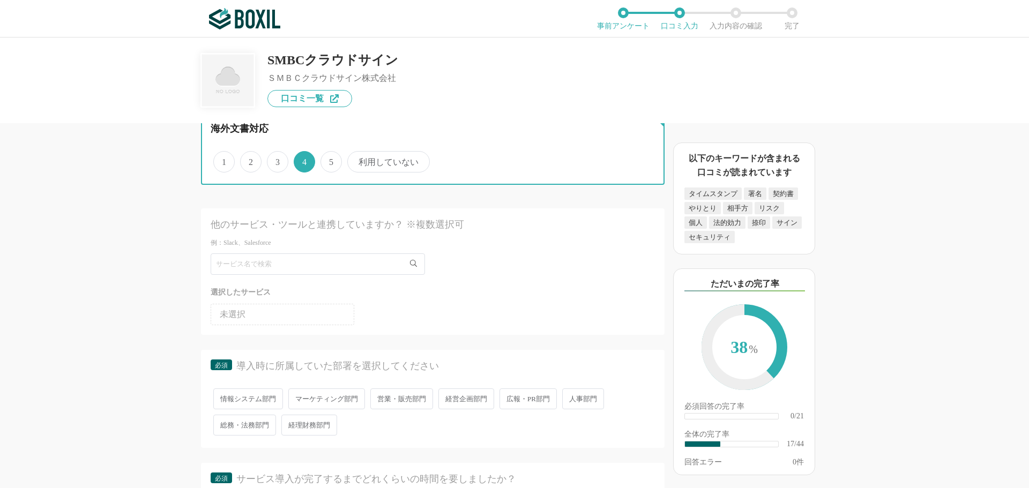
scroll to position [1555, 0]
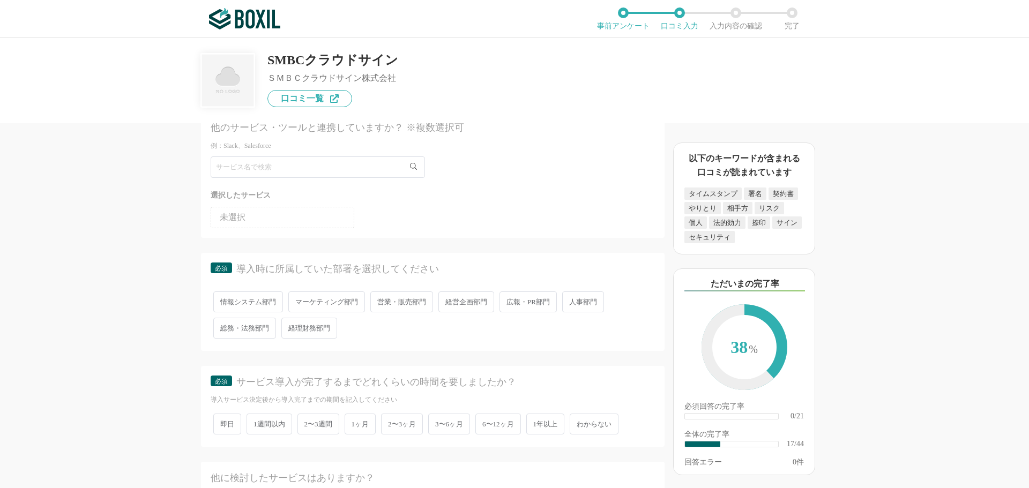
click at [410, 303] on span "営業・販売部門" at bounding box center [401, 302] width 63 height 21
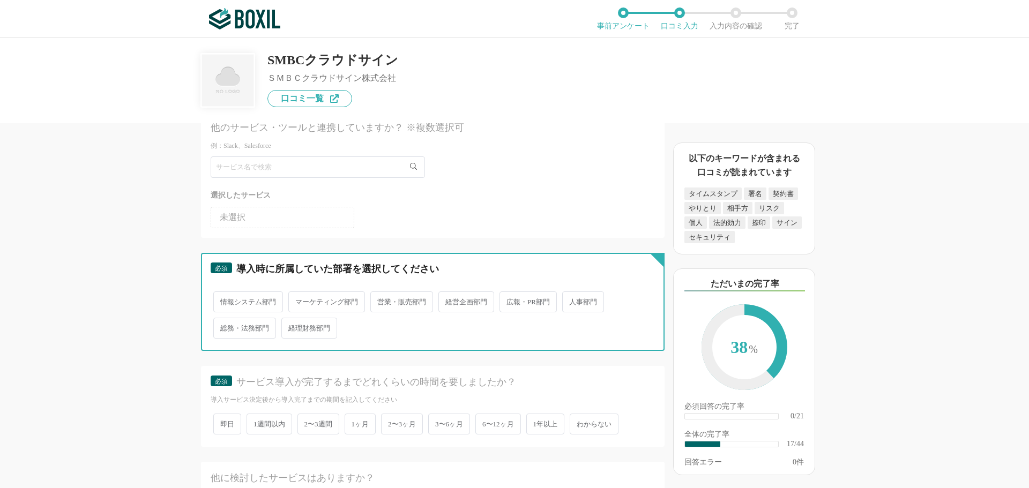
click at [380, 300] on input "営業・販売部門" at bounding box center [376, 296] width 7 height 7
radio input "true"
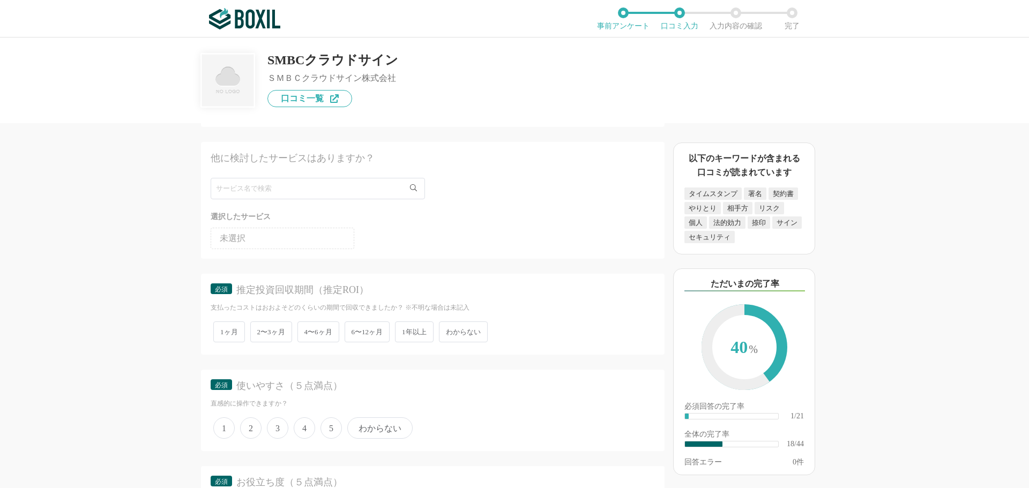
scroll to position [1876, 0]
click at [276, 333] on span "2〜3ヶ月" at bounding box center [271, 330] width 42 height 21
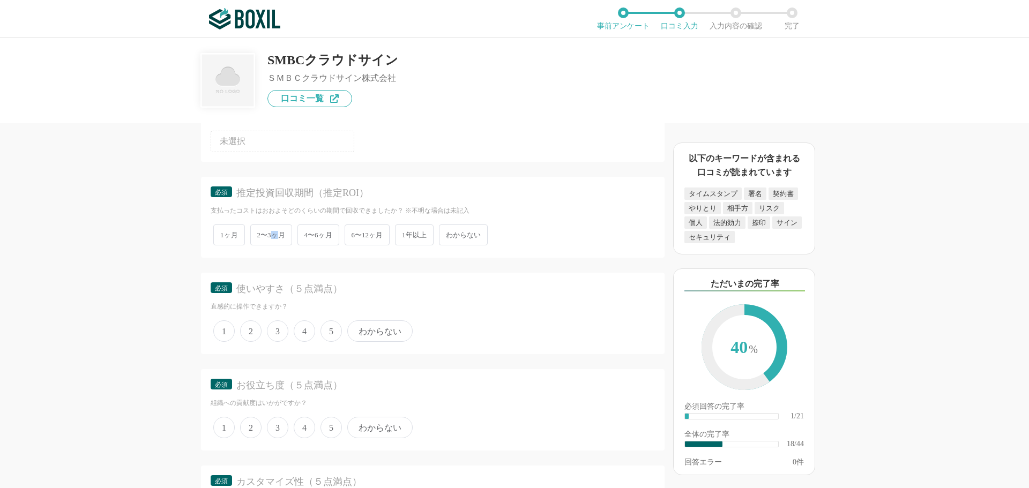
scroll to position [2037, 0]
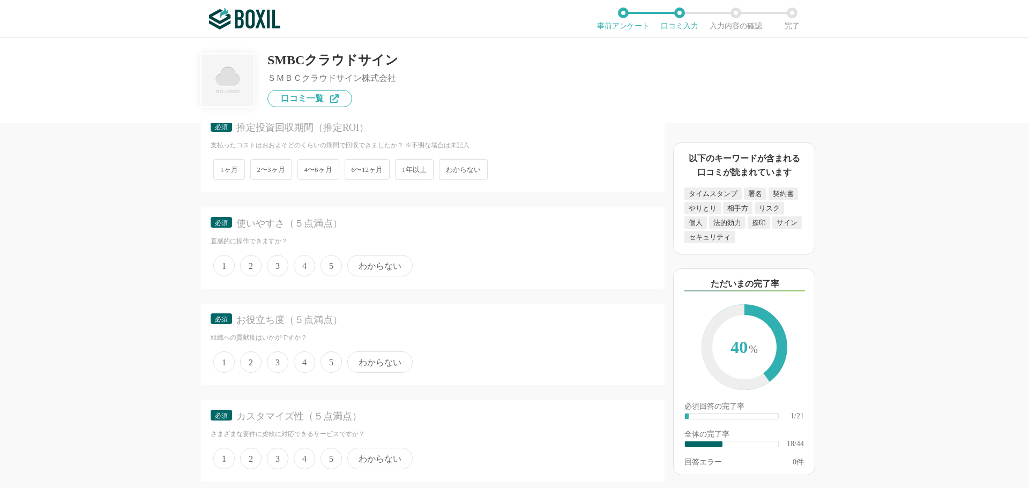
click at [280, 263] on span "3" at bounding box center [277, 265] width 21 height 21
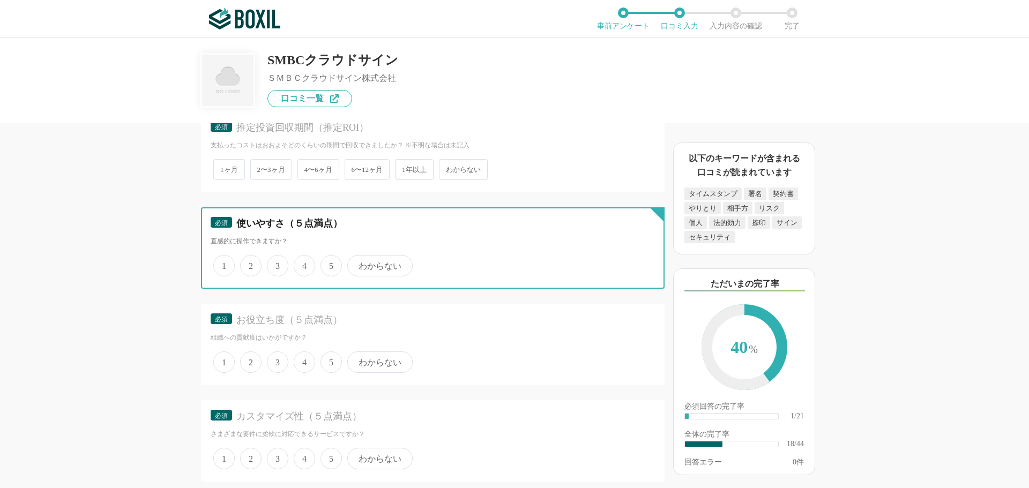
click at [277, 263] on input "3" at bounding box center [273, 260] width 7 height 7
radio input "true"
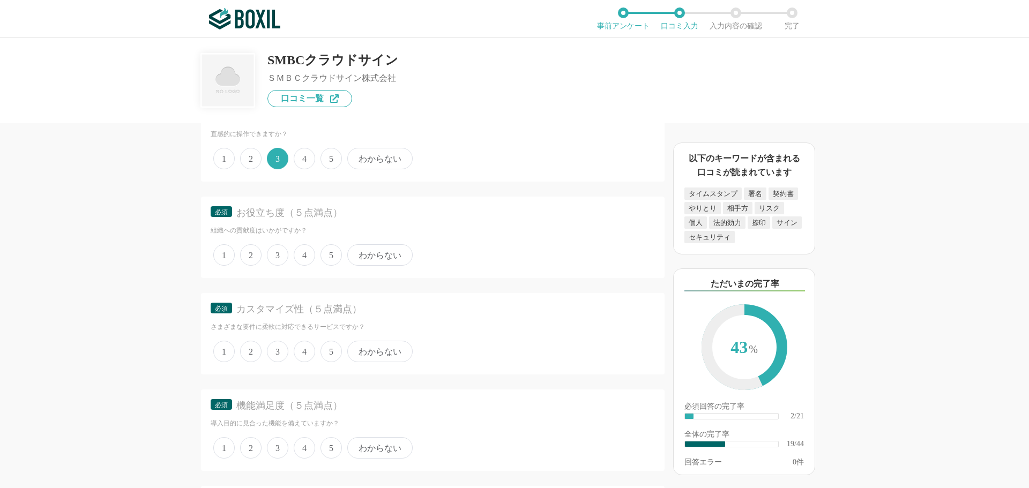
click at [273, 252] on span "3" at bounding box center [277, 254] width 21 height 21
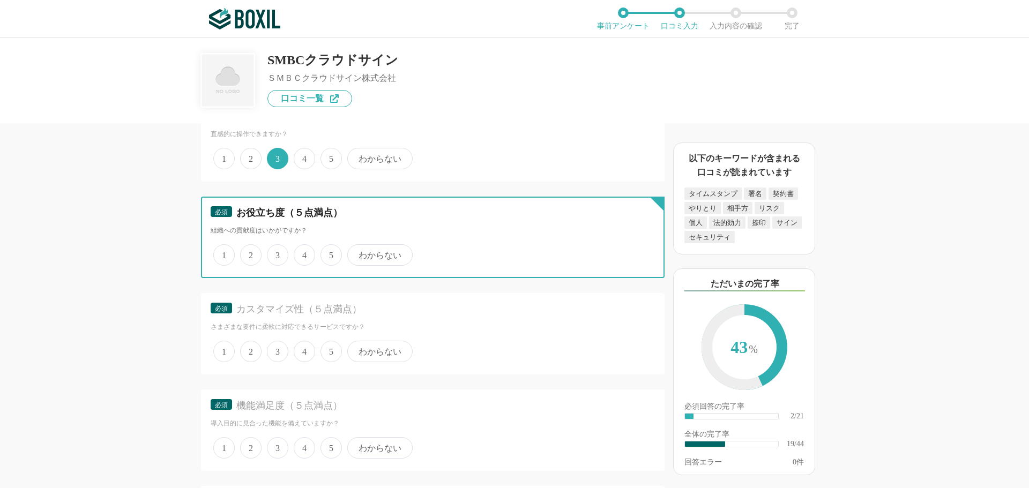
click at [273, 252] on input "3" at bounding box center [273, 249] width 7 height 7
radio input "true"
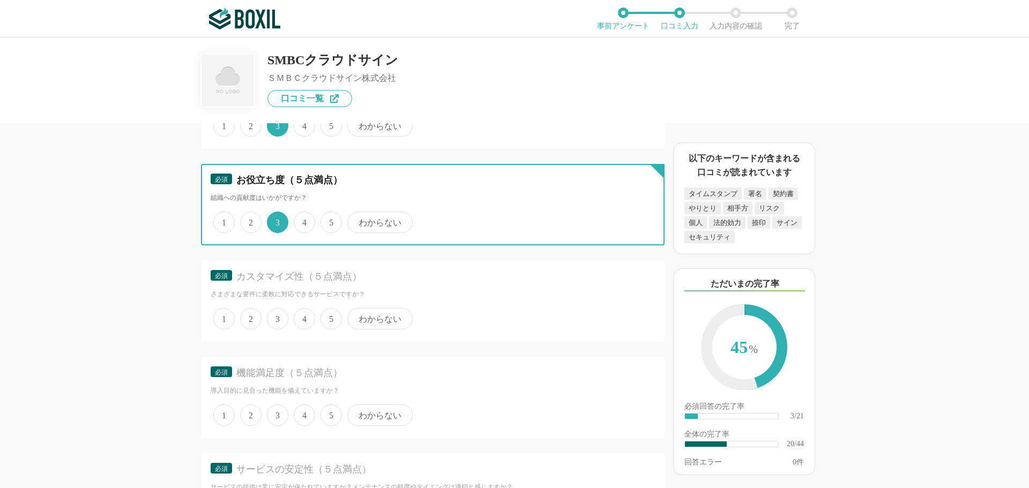
scroll to position [2251, 0]
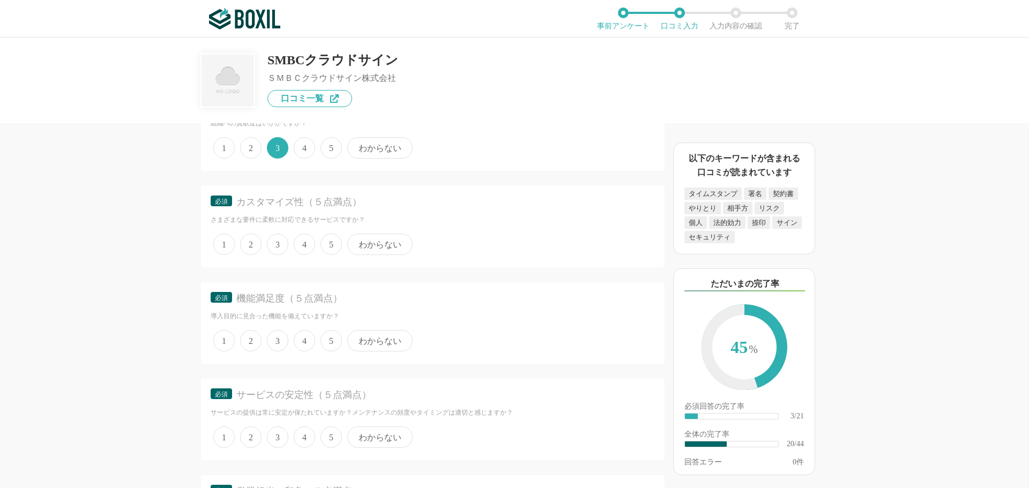
click at [283, 242] on span "3" at bounding box center [277, 244] width 21 height 21
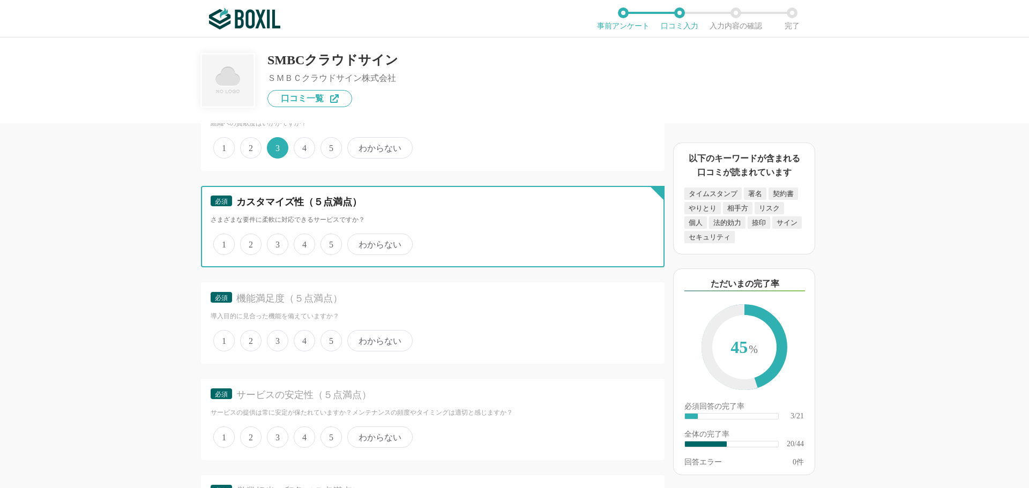
click at [277, 242] on input "3" at bounding box center [273, 238] width 7 height 7
radio input "true"
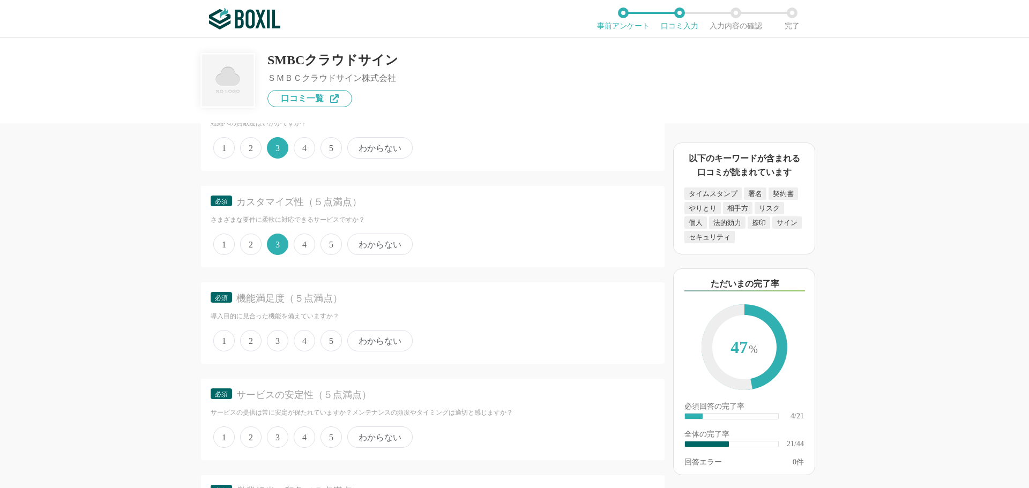
click at [277, 343] on span "3" at bounding box center [277, 340] width 21 height 21
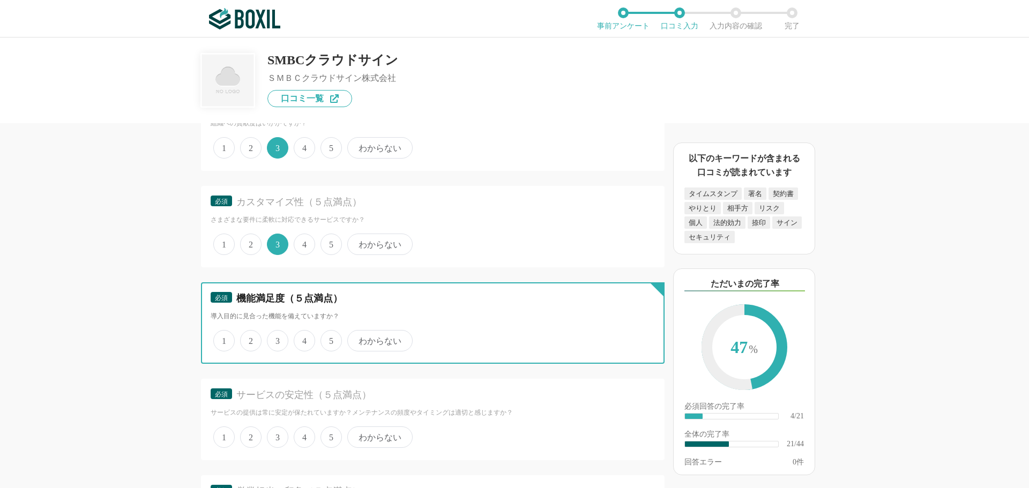
click at [277, 339] on input "3" at bounding box center [273, 335] width 7 height 7
radio input "true"
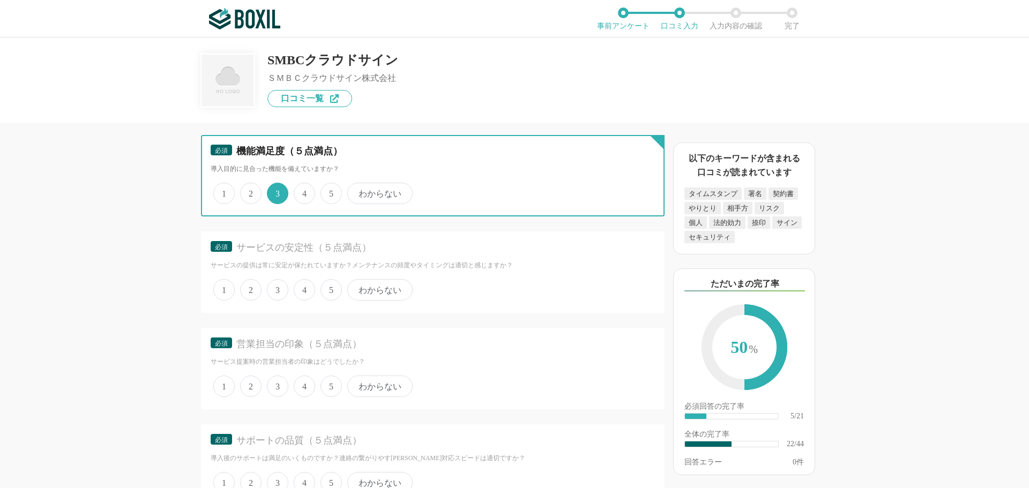
scroll to position [2412, 0]
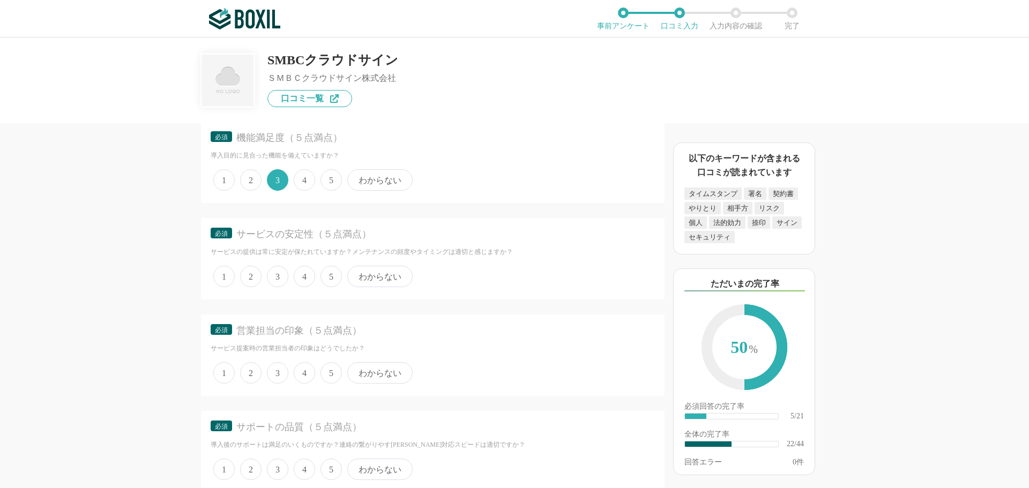
click at [281, 277] on span "3" at bounding box center [277, 276] width 21 height 21
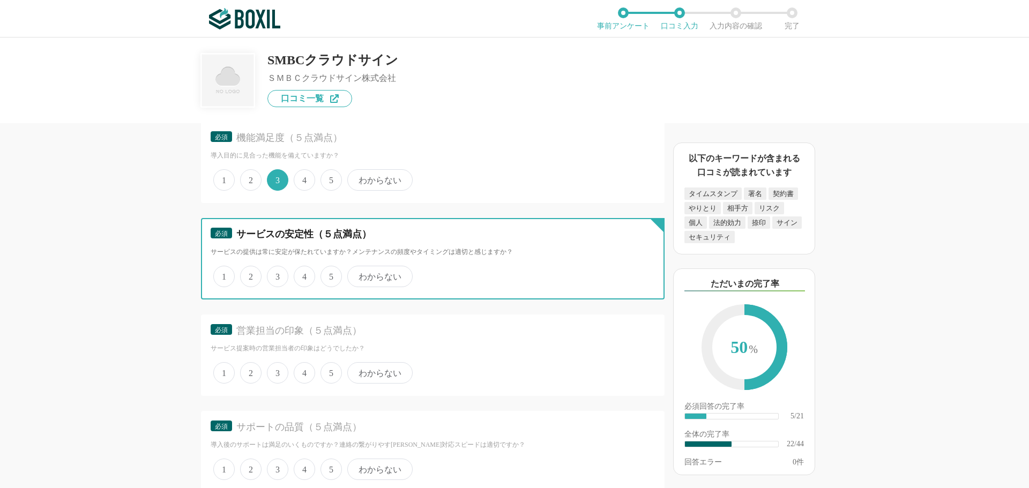
click at [277, 274] on input "3" at bounding box center [273, 270] width 7 height 7
radio input "true"
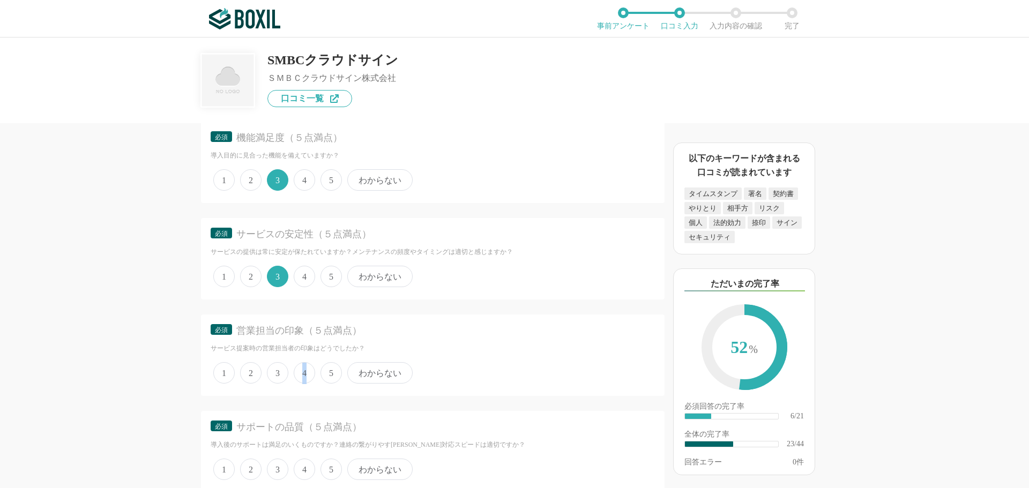
click at [304, 373] on span "4" at bounding box center [304, 372] width 21 height 21
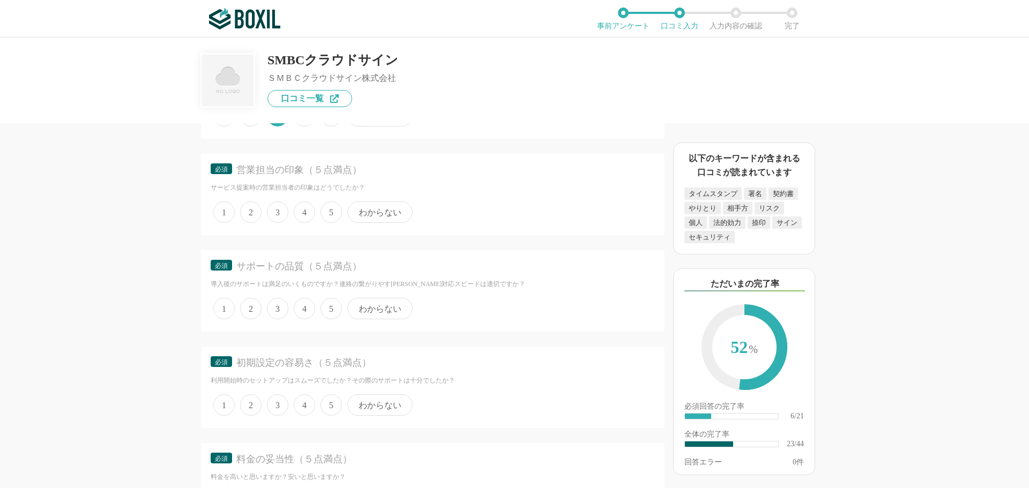
click at [305, 308] on span "4" at bounding box center [304, 308] width 21 height 21
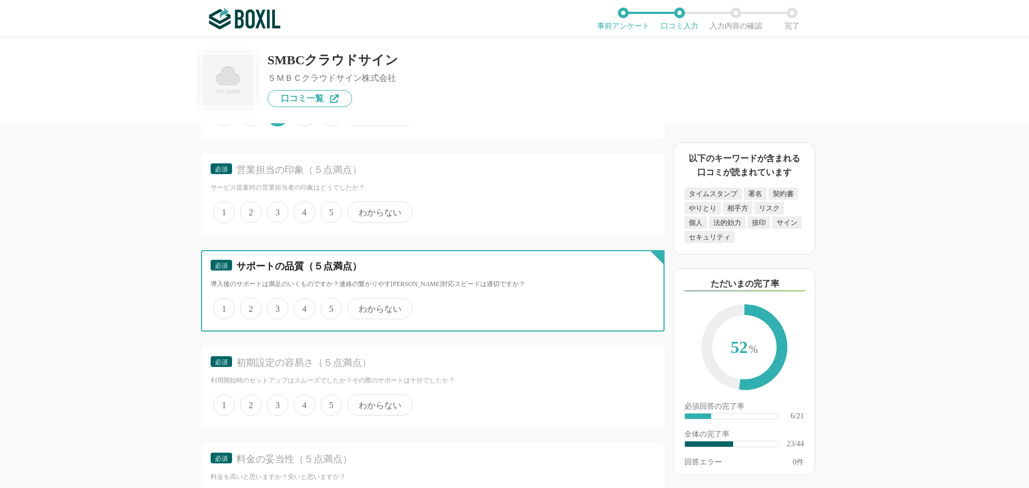
click at [303, 307] on input "4" at bounding box center [299, 303] width 7 height 7
radio input "true"
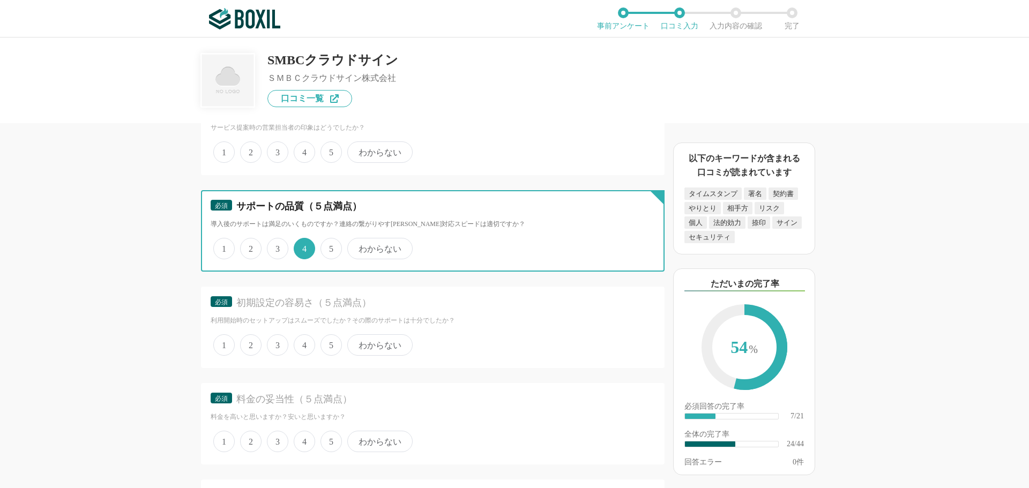
scroll to position [2734, 0]
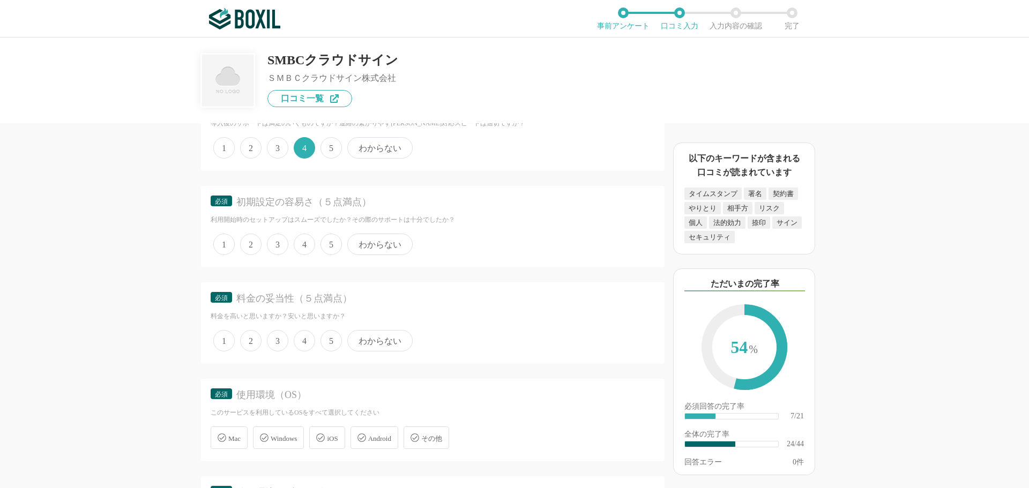
click at [299, 247] on span "4" at bounding box center [304, 244] width 21 height 21
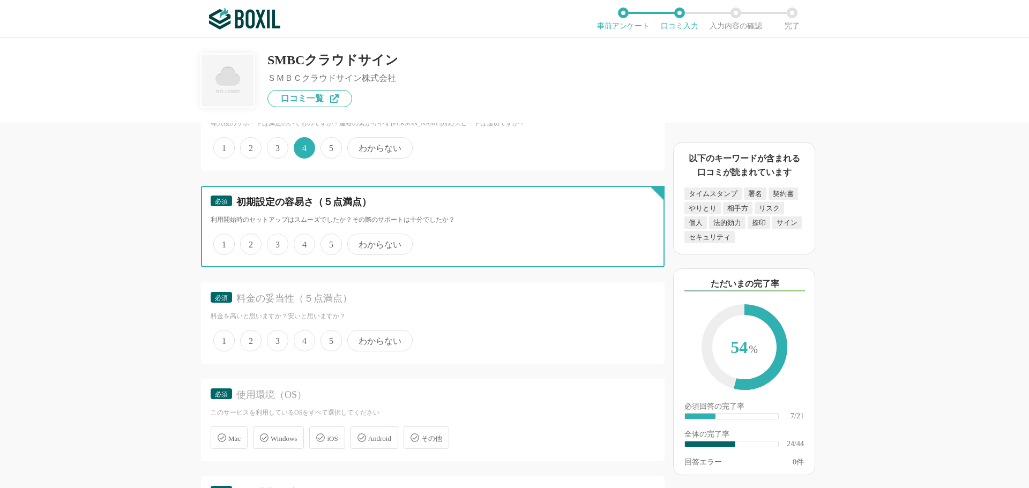
click at [299, 242] on input "4" at bounding box center [299, 238] width 7 height 7
radio input "true"
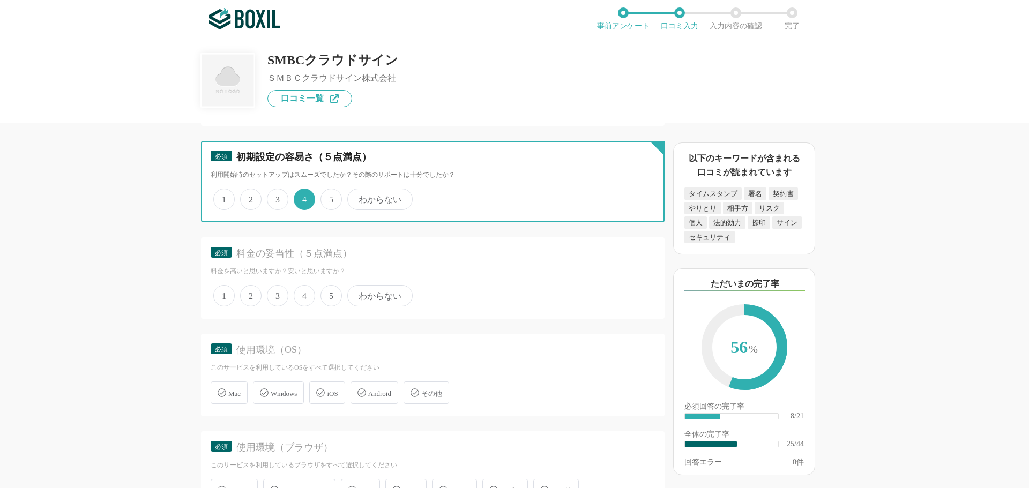
scroll to position [2841, 0]
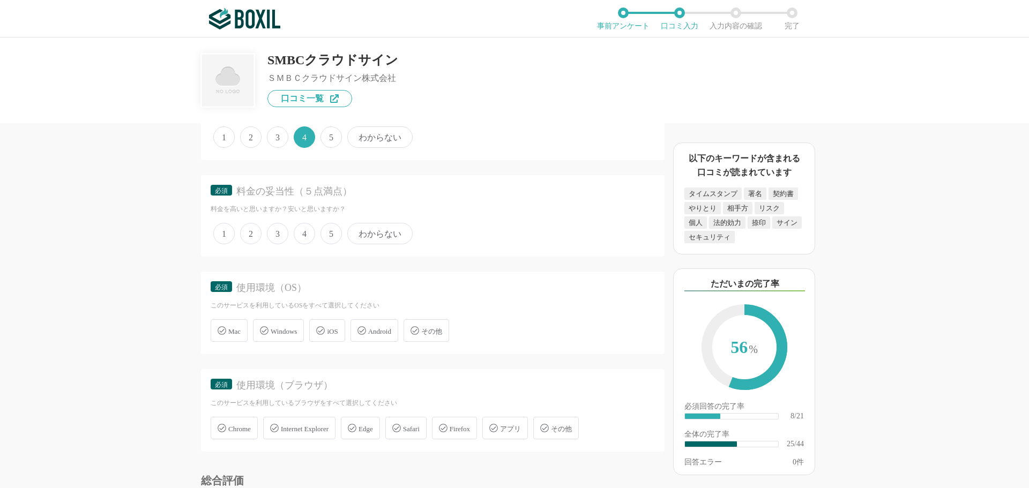
click at [284, 232] on span "3" at bounding box center [277, 233] width 21 height 21
click at [277, 232] on input "3" at bounding box center [273, 228] width 7 height 7
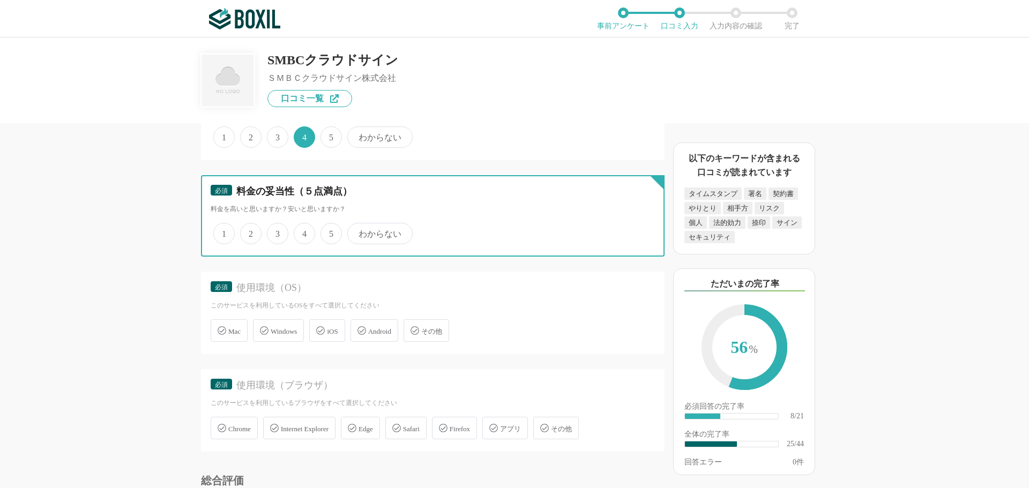
radio input "true"
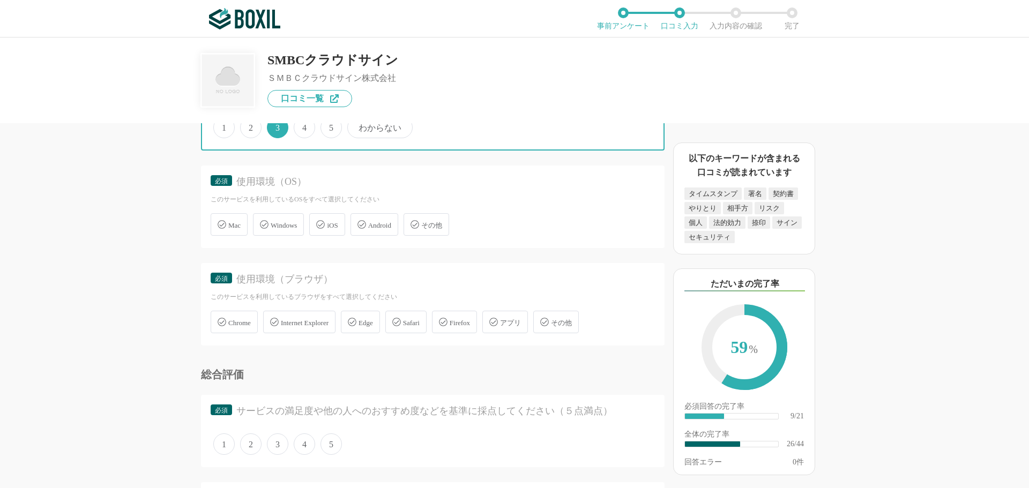
scroll to position [2948, 0]
click at [282, 231] on div "Windows" at bounding box center [278, 223] width 51 height 23
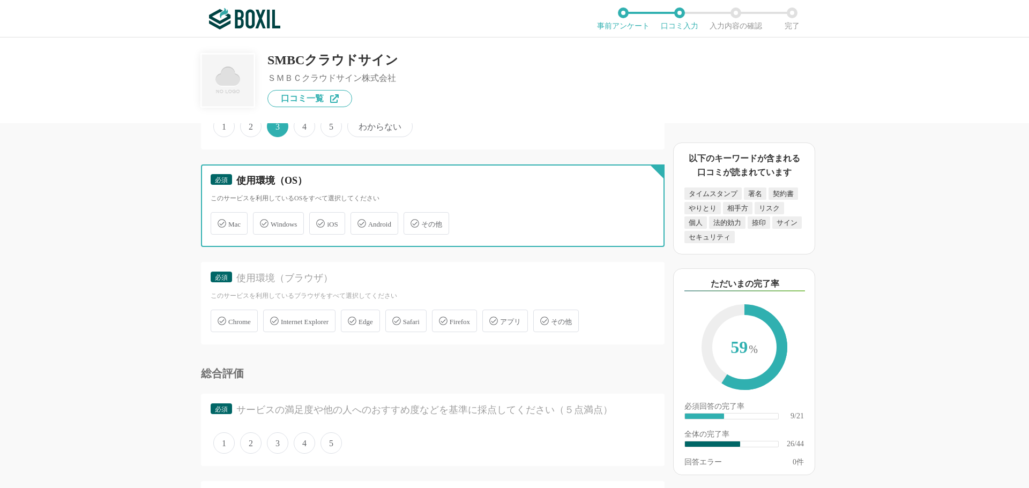
click at [262, 221] on input "Windows" at bounding box center [258, 217] width 7 height 7
checkbox input "true"
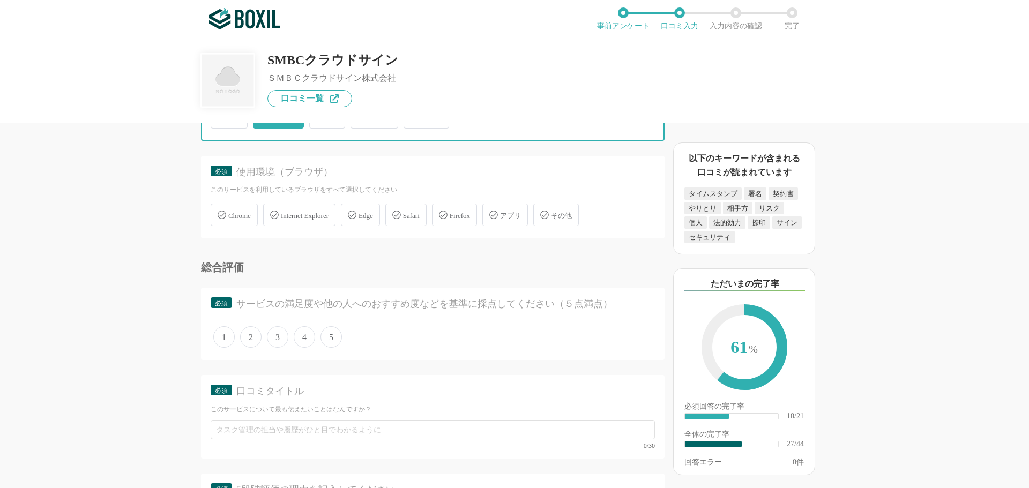
scroll to position [3055, 0]
click at [234, 211] on span "Chrome" at bounding box center [239, 215] width 23 height 8
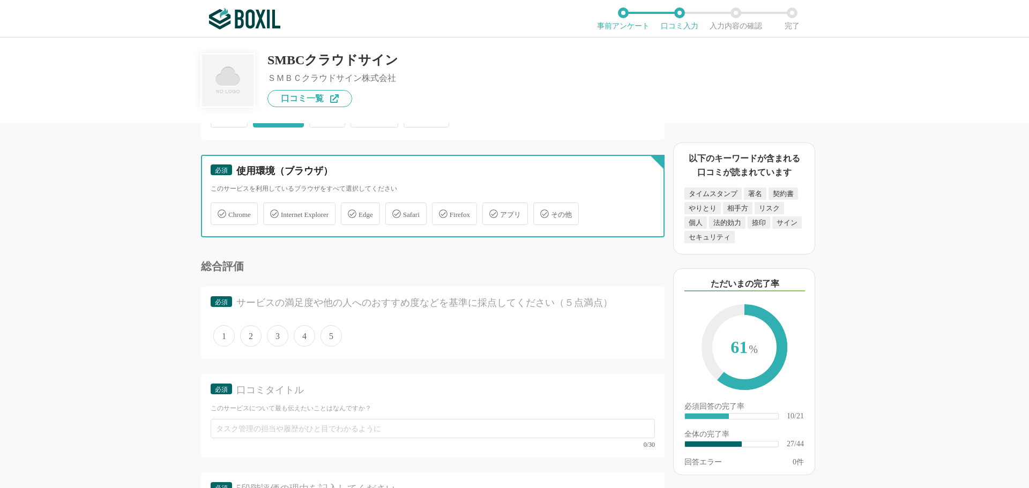
click at [220, 209] on input "Chrome" at bounding box center [216, 207] width 7 height 7
checkbox input "true"
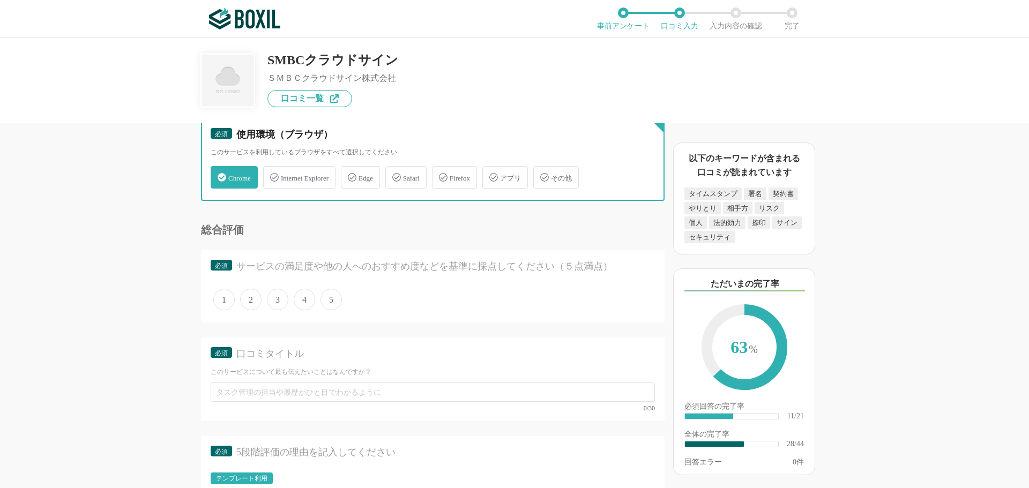
scroll to position [3163, 0]
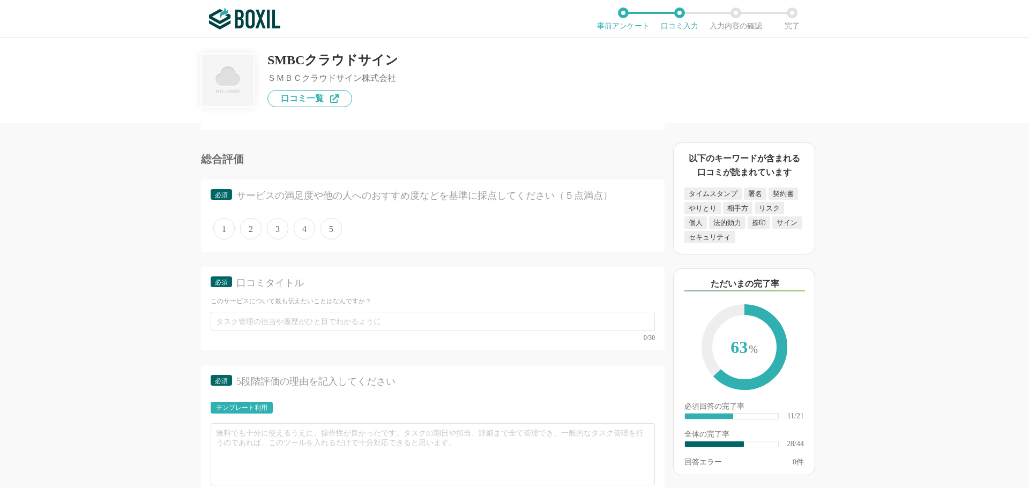
click at [280, 228] on span "3" at bounding box center [277, 228] width 21 height 21
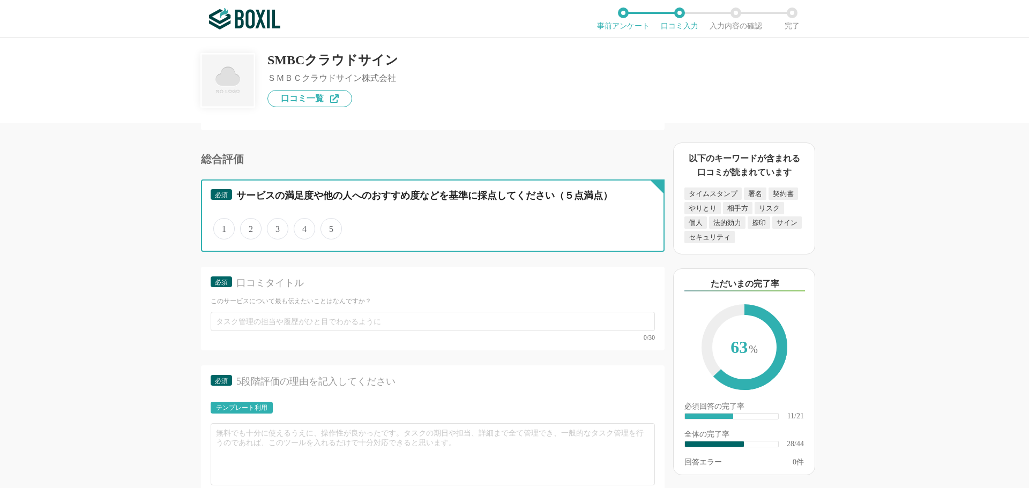
click at [277, 227] on input "3" at bounding box center [273, 223] width 7 height 7
radio input "true"
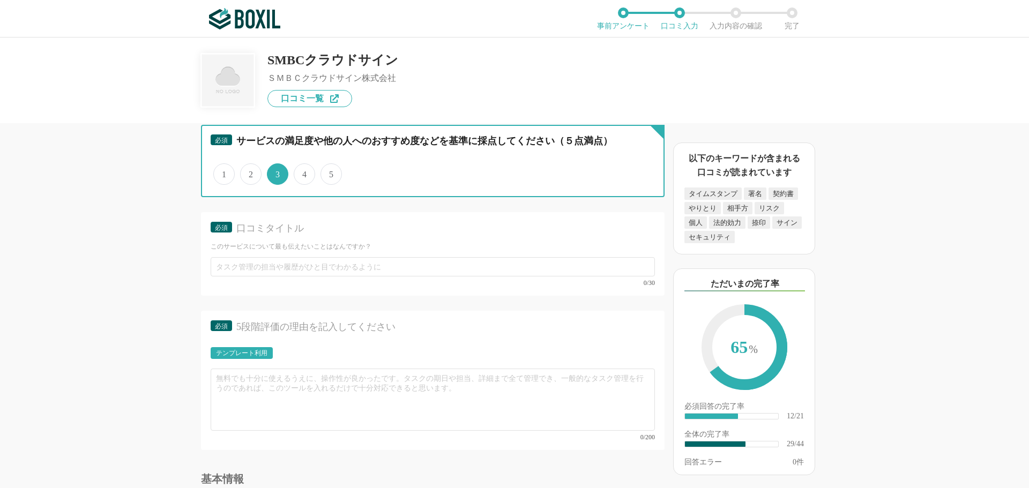
scroll to position [3270, 0]
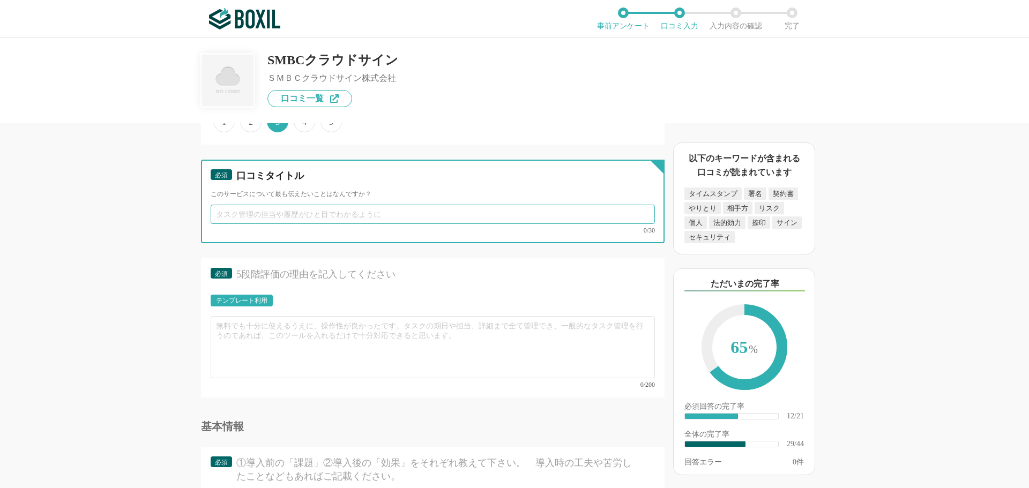
click at [255, 219] on input "text" at bounding box center [433, 214] width 444 height 19
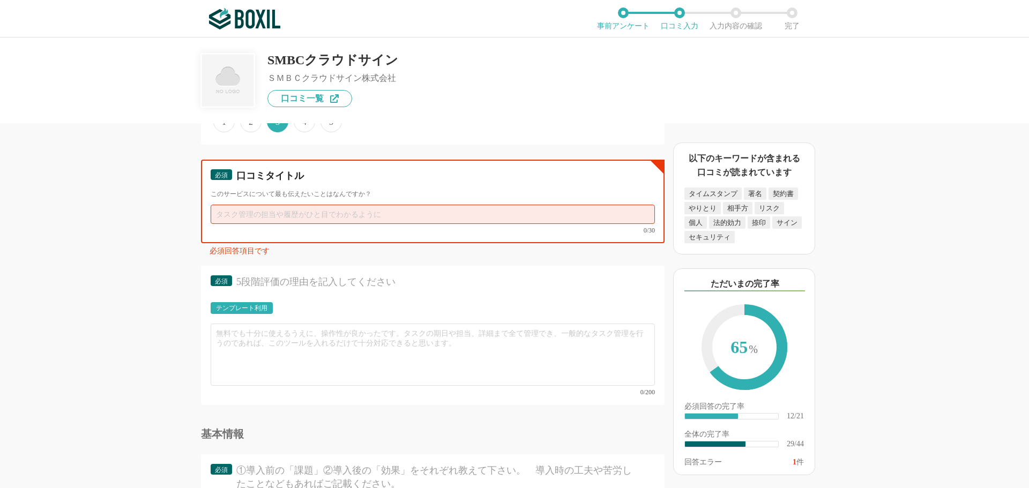
click at [247, 219] on input "text" at bounding box center [433, 214] width 444 height 19
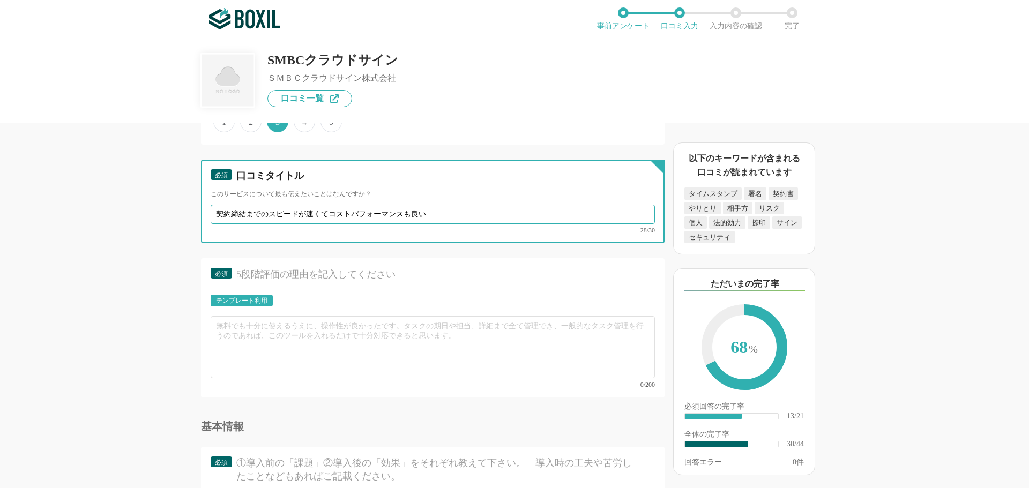
type input "契約締結までのスピードが速くてコストパフォーマンスも良い"
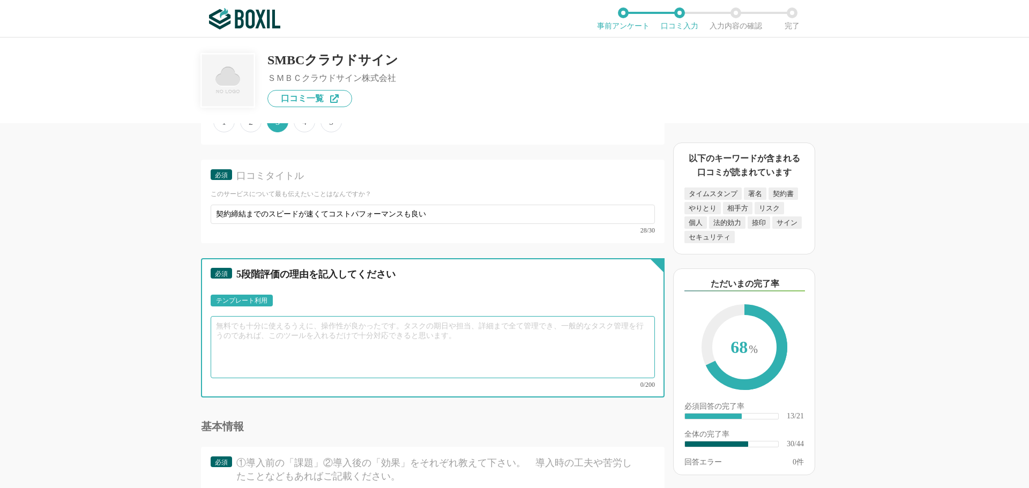
click at [244, 330] on textarea at bounding box center [433, 347] width 444 height 62
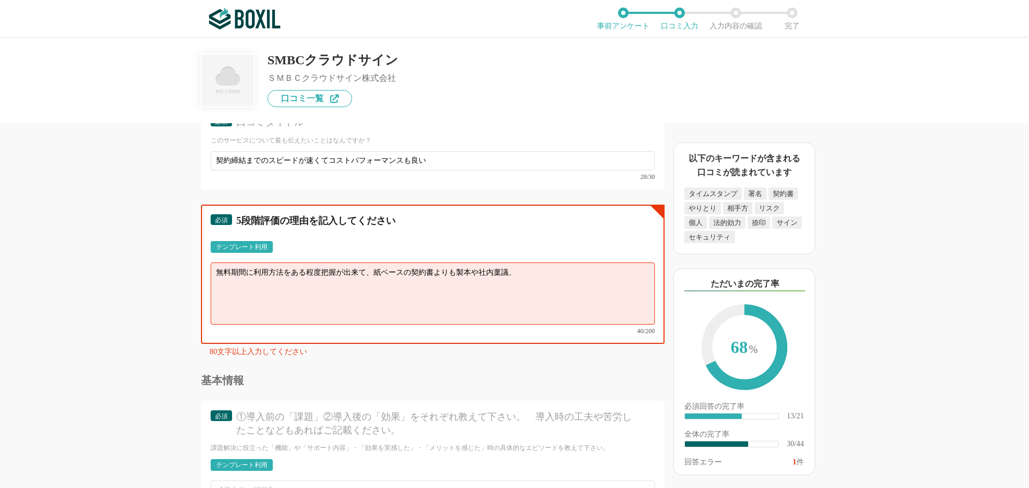
click at [482, 272] on textarea "無料期間に利用方法をある程度把握が出来て、紙ベースの契約書よりも製本や社内稟議、" at bounding box center [433, 294] width 444 height 62
click at [516, 270] on textarea "無料期間に利用方法をある程度把握が出来て、紙ベースの契約書よりも製本や印刷、押印の手間が省けて、社内稟議もスムーズに行えることが最大のメリットと感じました。" at bounding box center [433, 294] width 444 height 62
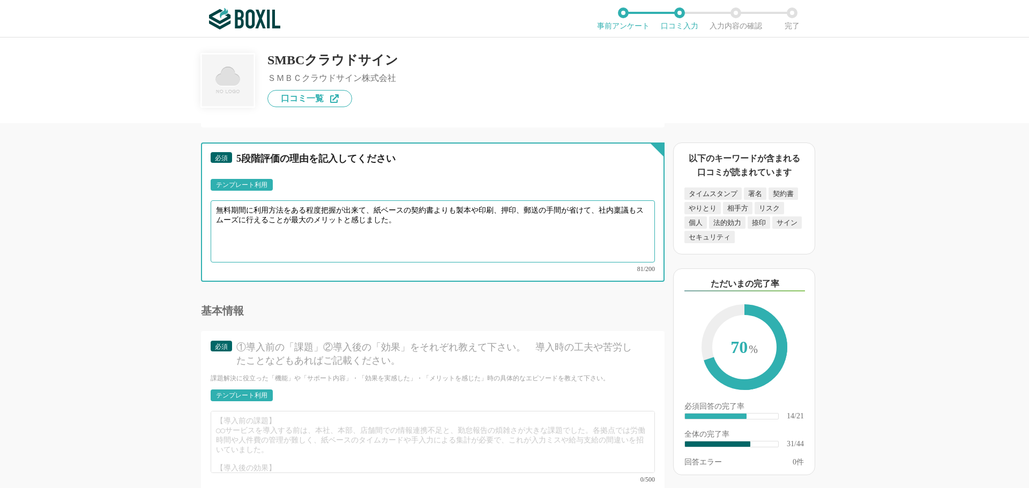
scroll to position [3484, 0]
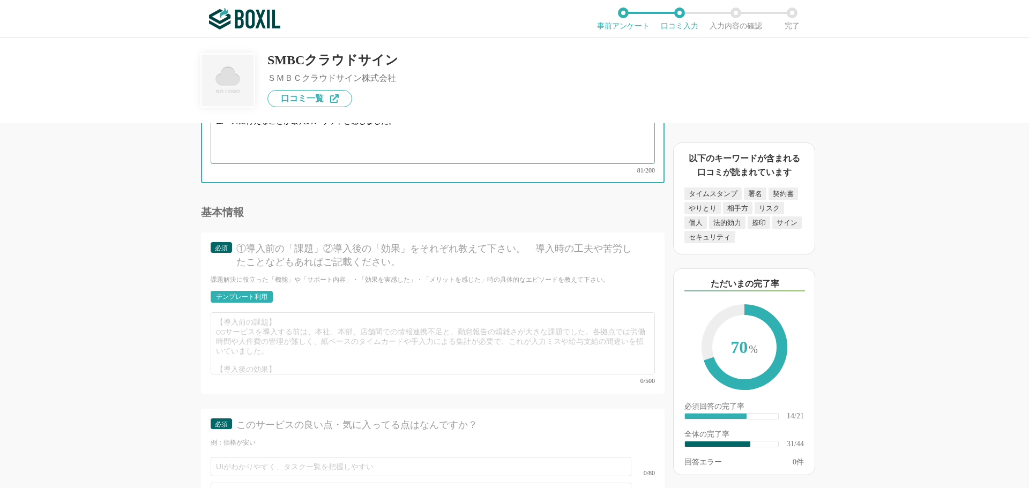
type textarea "無料期間に利用方法をある程度把握が出来て、紙ベースの契約書よりも製本や印刷、押印、郵送の手間が省けて、社内稟議もスムーズに行えることが最大のメリットと感じまし…"
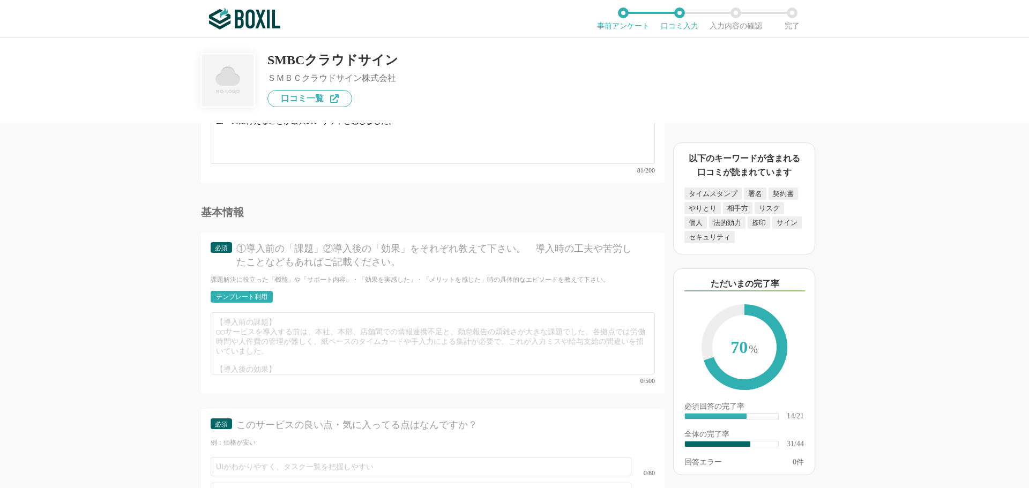
click at [242, 294] on div "テンプレート利用" at bounding box center [241, 297] width 51 height 6
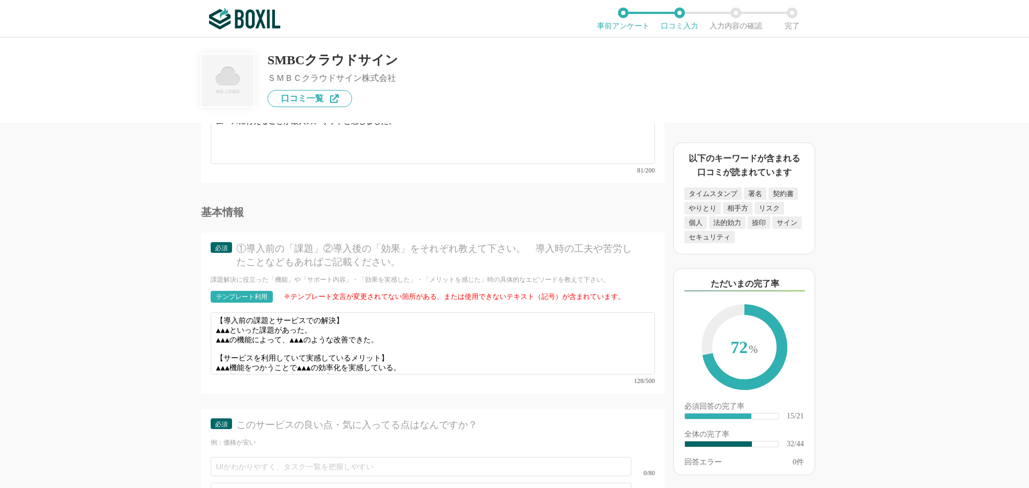
scroll to position [0, 0]
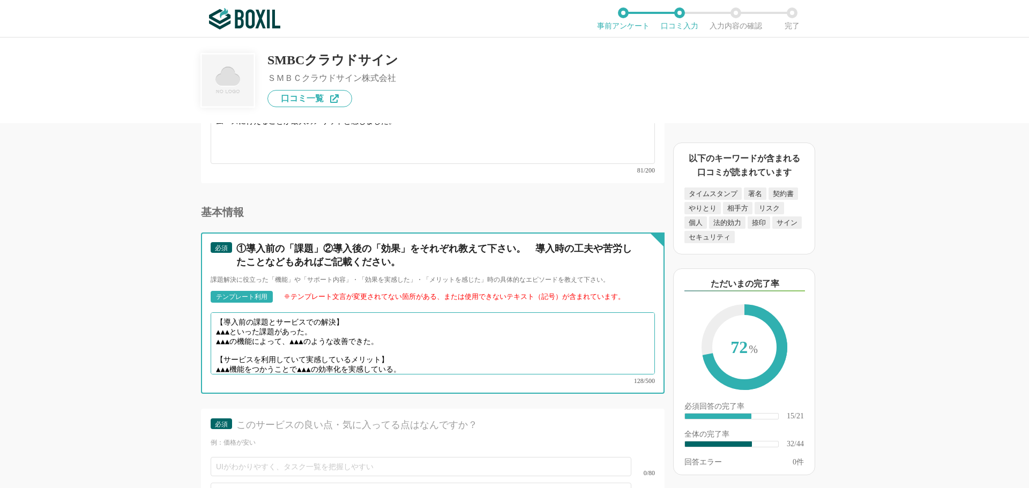
click at [242, 321] on textarea "【導入前の課題とサービスでの解決】 ▲▲▲といった課題があった。 ▲▲▲の機能によって、▲▲▲のような改善できた。 【サービスを利用していて実感しているメリッ…" at bounding box center [433, 344] width 444 height 62
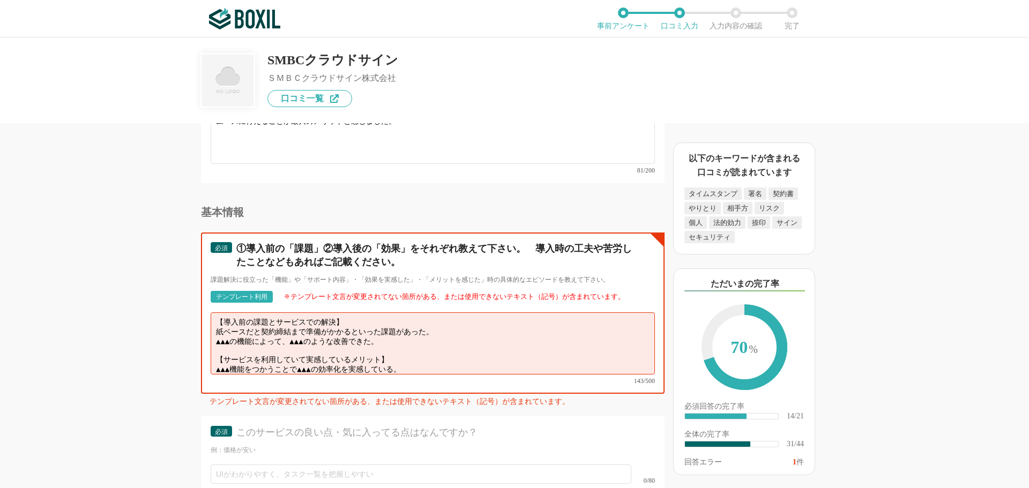
click at [407, 333] on textarea "【導入前の課題とサービスでの解決】 紙ベースだと契約締結まで準備がかかるといった課題があった。 ▲▲▲の機能によって、▲▲▲のような改善できた。 【サービスを…" at bounding box center [433, 344] width 444 height 62
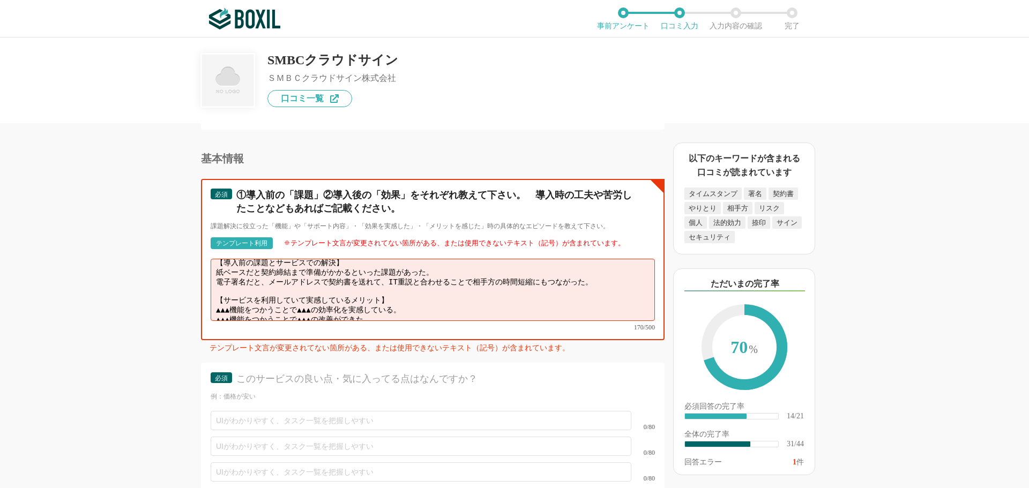
scroll to position [8, 0]
click at [429, 293] on textarea "【導入前の課題とサービスでの解決】 紙ベースだと契約締結まで準備がかかるといった課題があった。 電子署名だと、メールアドレスで契約書を送れて、IT重説と合わせ…" at bounding box center [433, 290] width 444 height 62
click at [397, 299] on textarea "【導入前の課題とサービスでの解決】 紙ベースだと契約締結まで準備がかかるといった課題があった。 電子署名だと、メールアドレスで契約書を送れて、IT重説と合わせ…" at bounding box center [433, 290] width 444 height 62
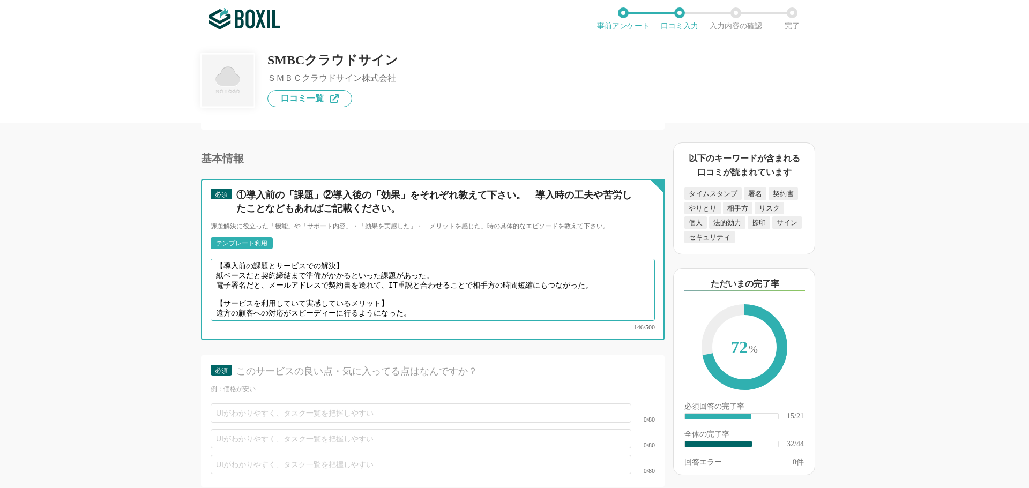
scroll to position [3645, 0]
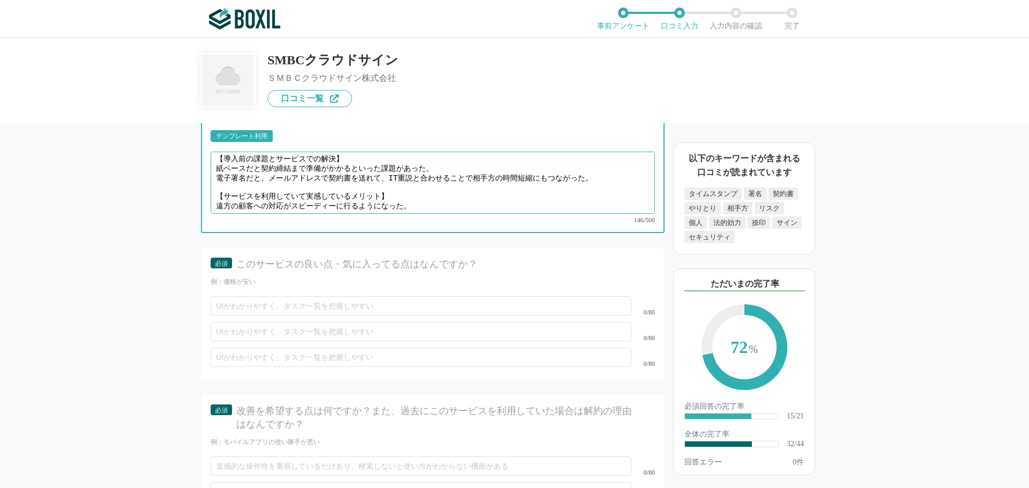
type textarea "【導入前の課題とサービスでの解決】 紙ベースだと契約締結まで準備がかかるといった課題があった。 電子署名だと、メールアドレスで契約書を送れて、IT重説と合わせ…"
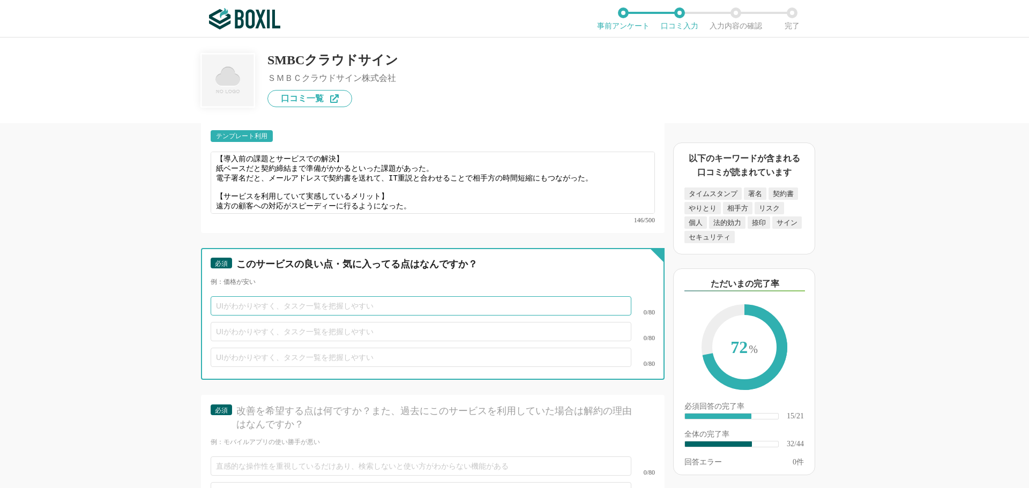
click at [248, 296] on input "text" at bounding box center [421, 305] width 421 height 19
type input "使い方が分かりやすく、初心者にも扱いやすい。"
click at [229, 322] on input "text" at bounding box center [421, 331] width 421 height 19
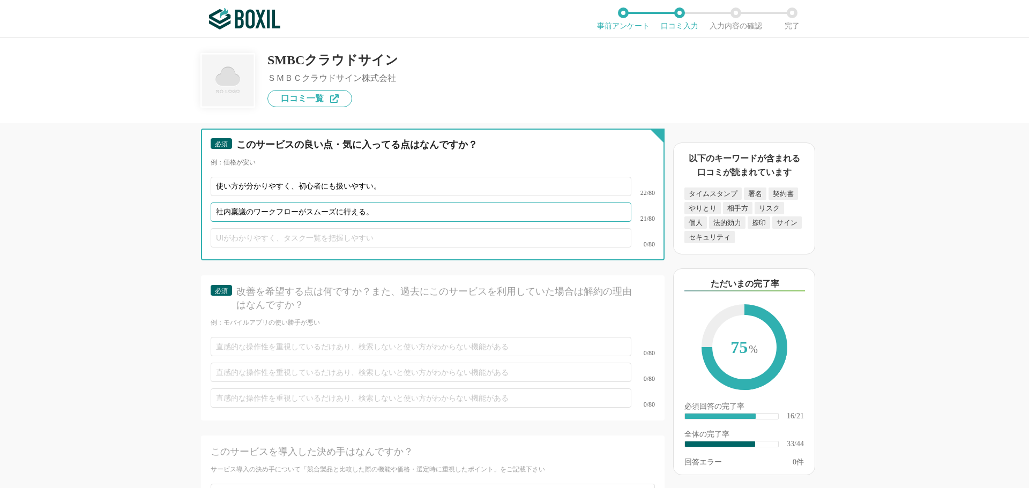
scroll to position [3860, 0]
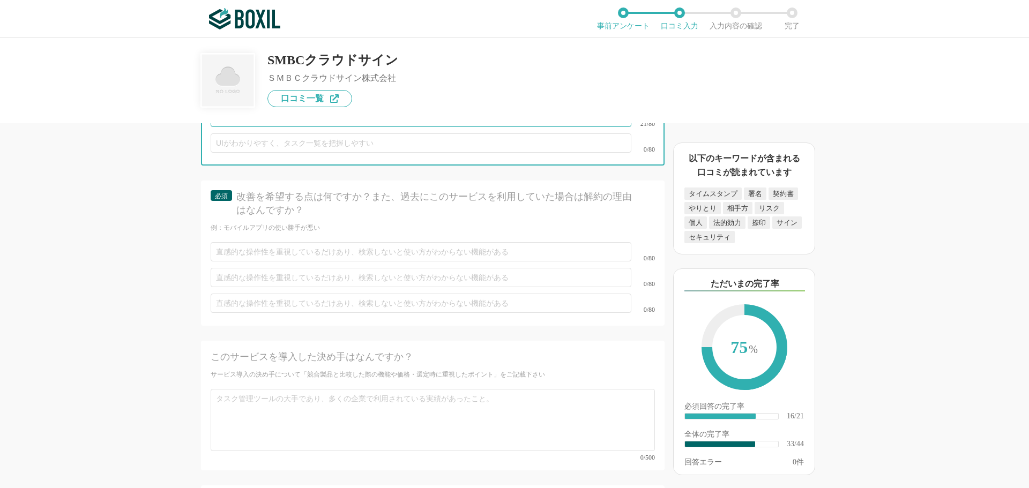
type input "社内稟議のワークフローがスムーズに行える。"
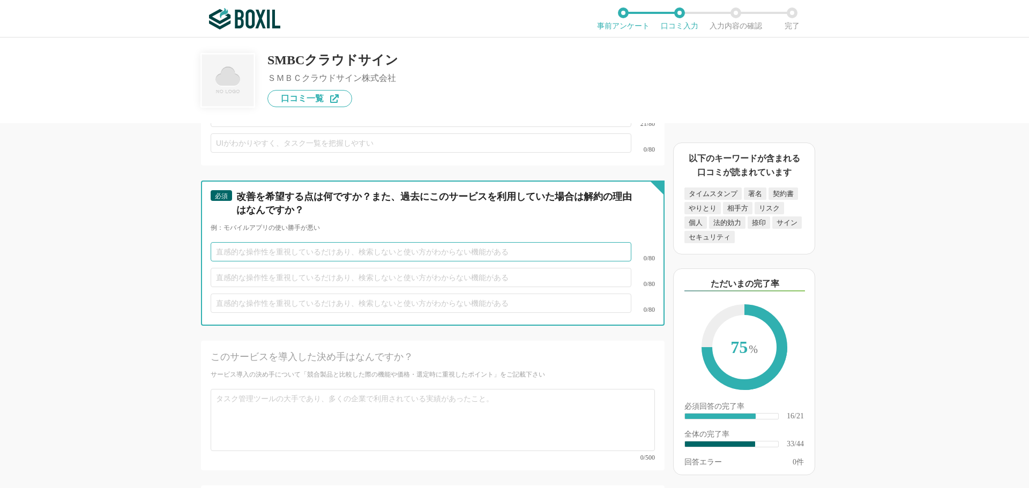
click at [235, 243] on input "text" at bounding box center [421, 251] width 421 height 19
type input "使用期間が短かったため、セキュリティ対策や文書管理の安全性が課題と感じた。"
click at [259, 268] on input "text" at bounding box center [421, 277] width 421 height 19
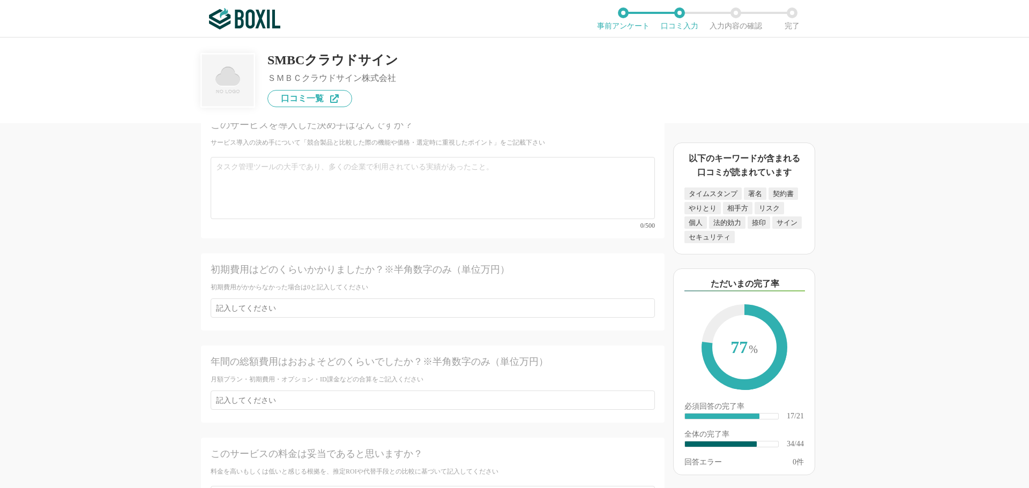
scroll to position [4181, 0]
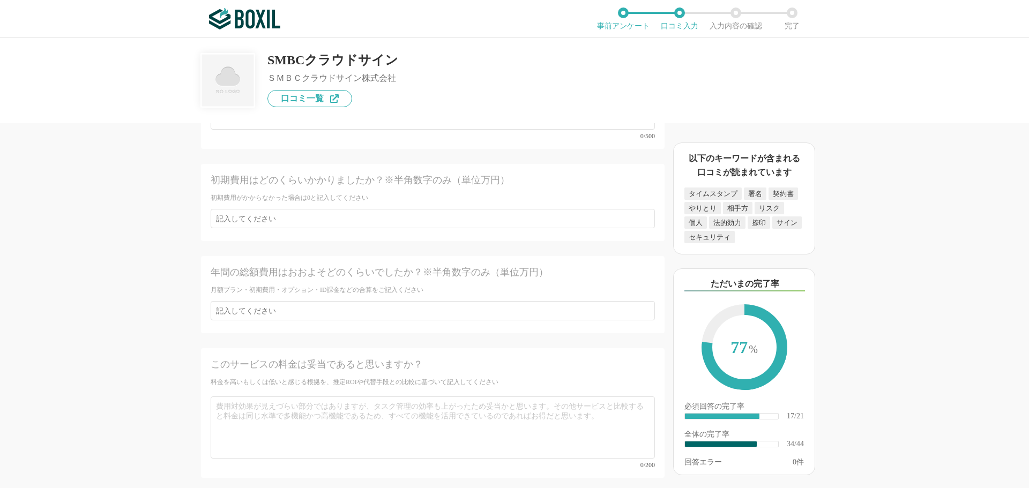
type input "他の同じようなサービスに比べて料金体系が高く思えた。"
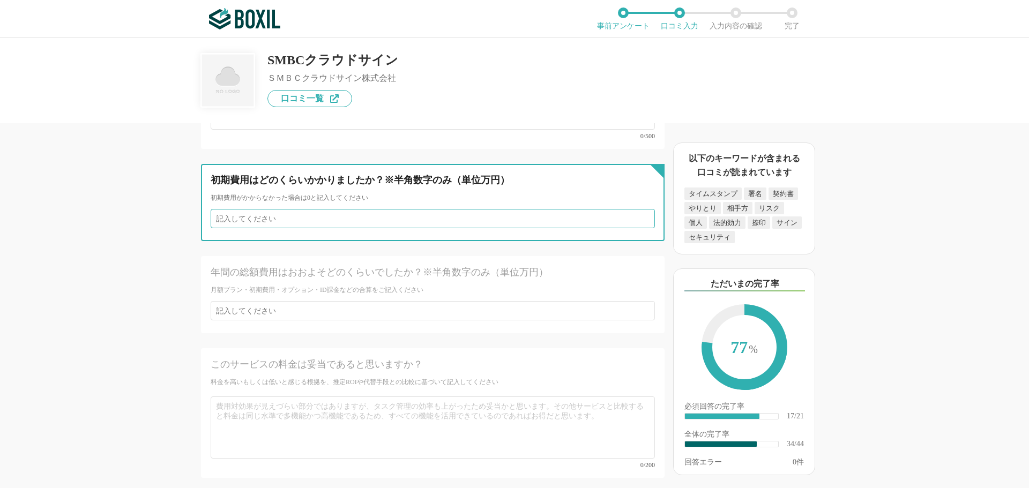
click at [287, 209] on input "number" at bounding box center [433, 218] width 444 height 19
type input "0"
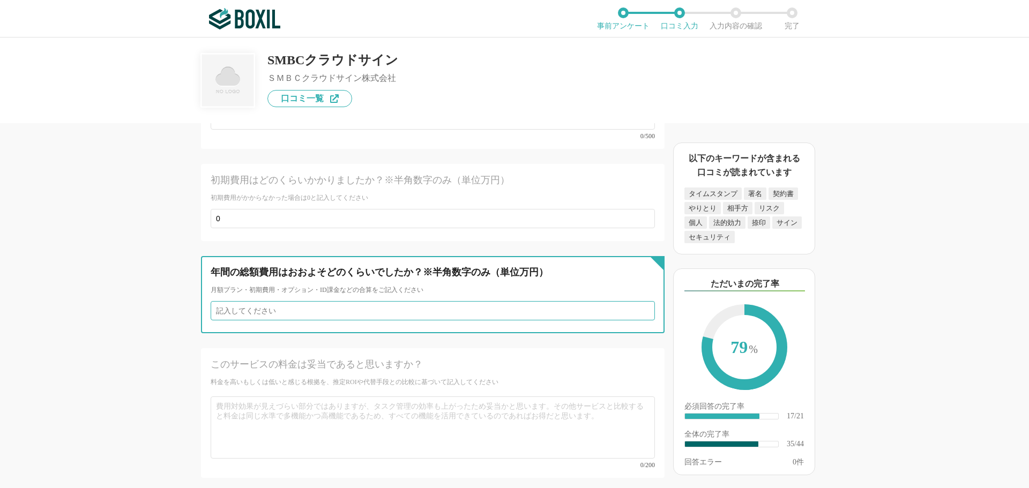
click at [265, 301] on input "number" at bounding box center [433, 310] width 444 height 19
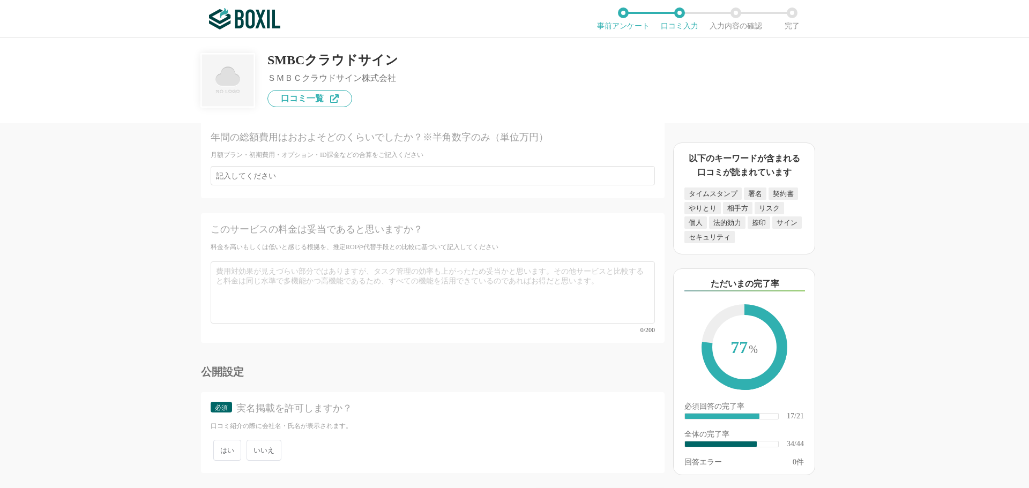
scroll to position [4332, 0]
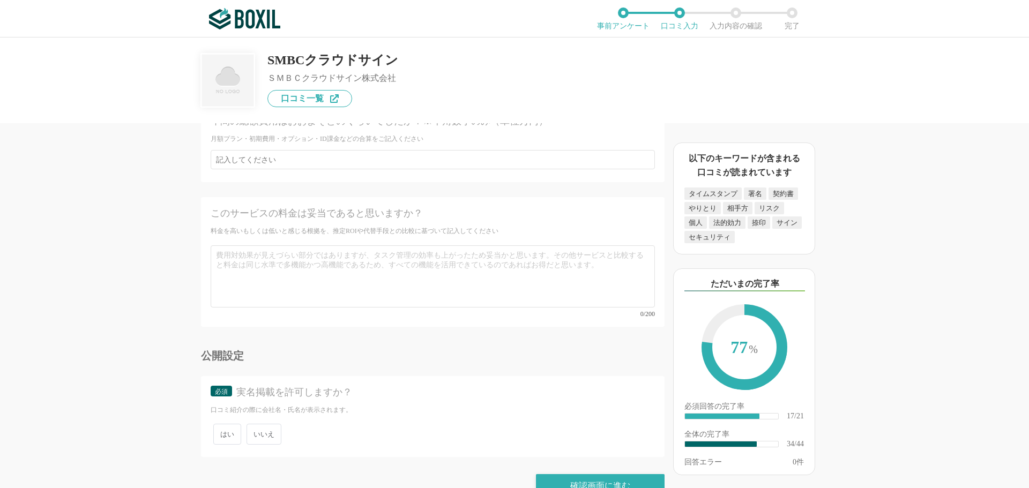
click at [257, 424] on span "いいえ" at bounding box center [264, 434] width 35 height 21
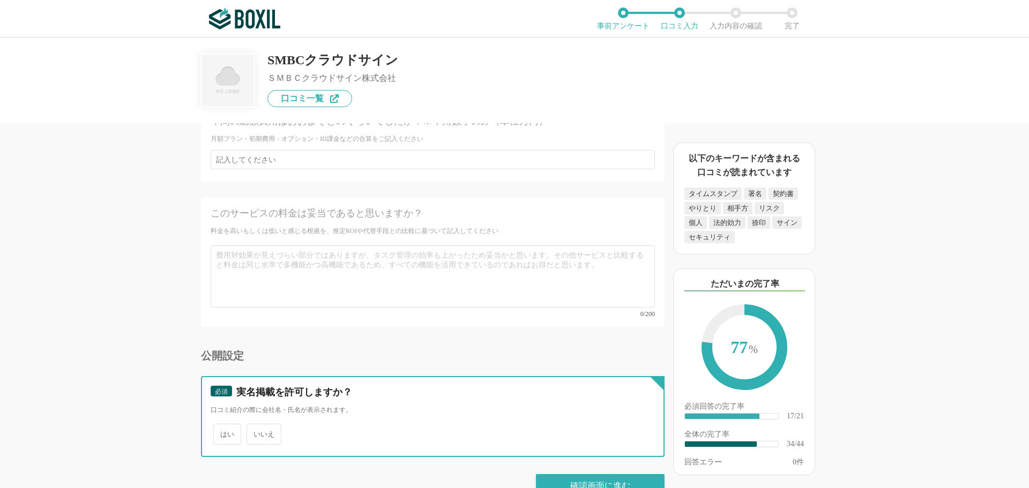
click at [256, 426] on input "いいえ" at bounding box center [252, 429] width 7 height 7
radio input "true"
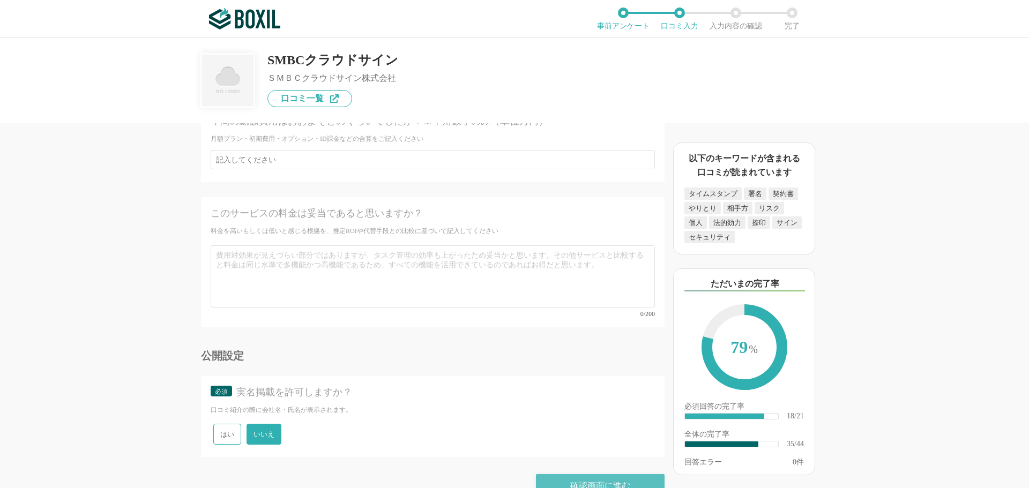
click at [571, 474] on div "確認画面に進む" at bounding box center [600, 486] width 129 height 24
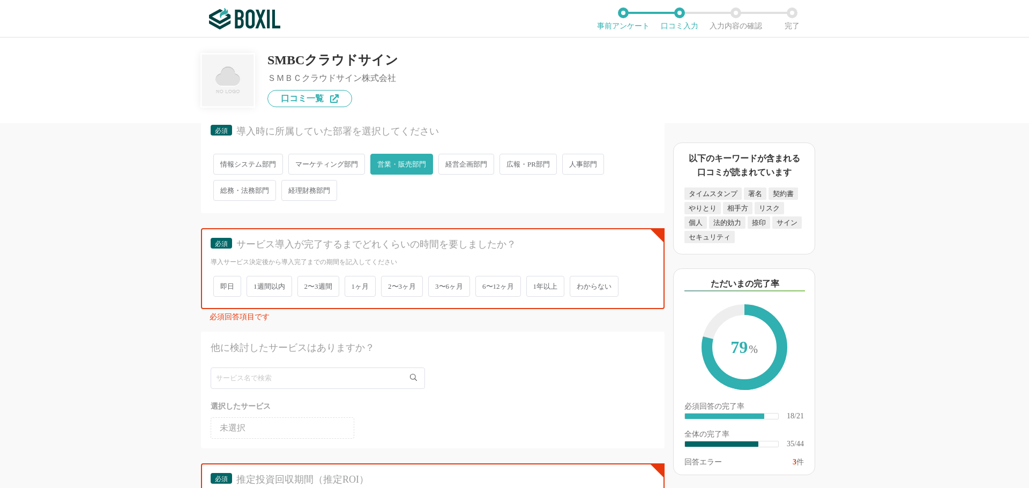
scroll to position [1690, 0]
click at [267, 288] on span "1週間以内" at bounding box center [270, 288] width 46 height 21
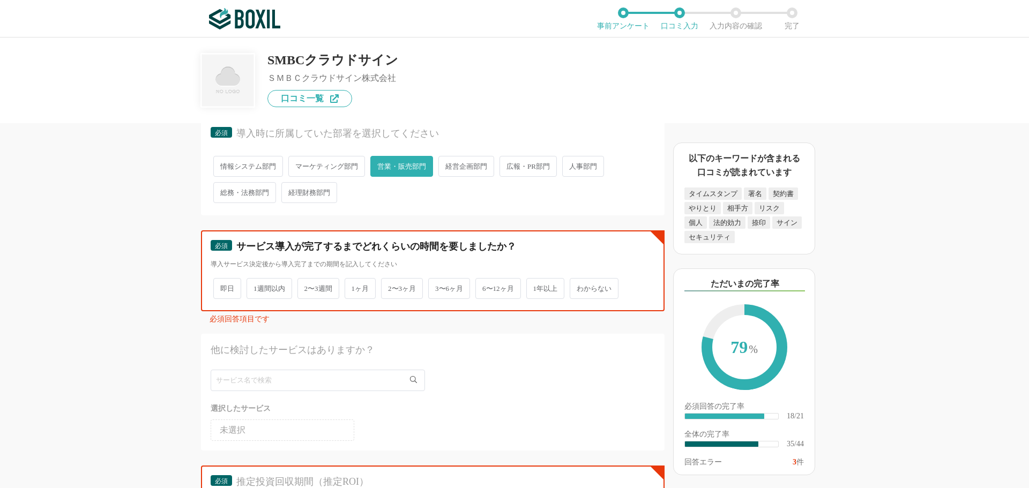
click at [256, 287] on input "1週間以内" at bounding box center [252, 283] width 7 height 7
radio input "true"
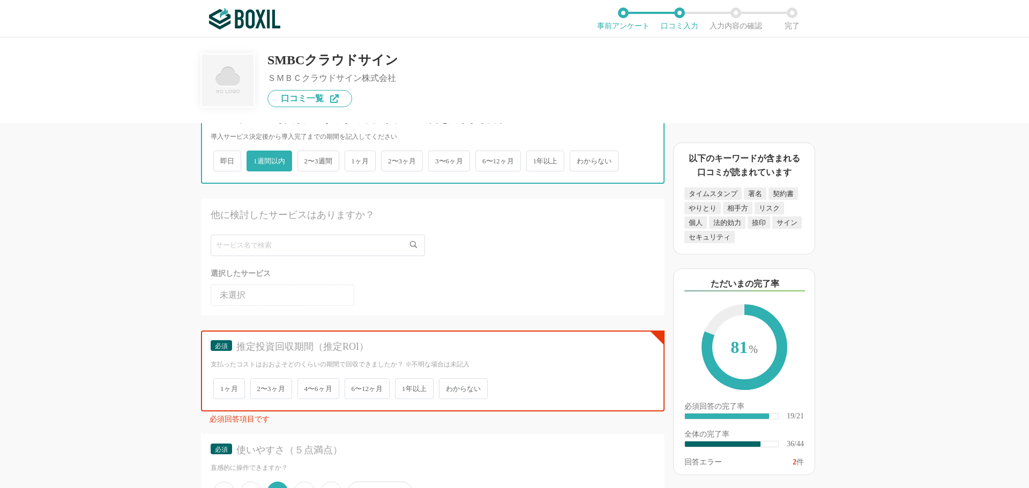
scroll to position [1905, 0]
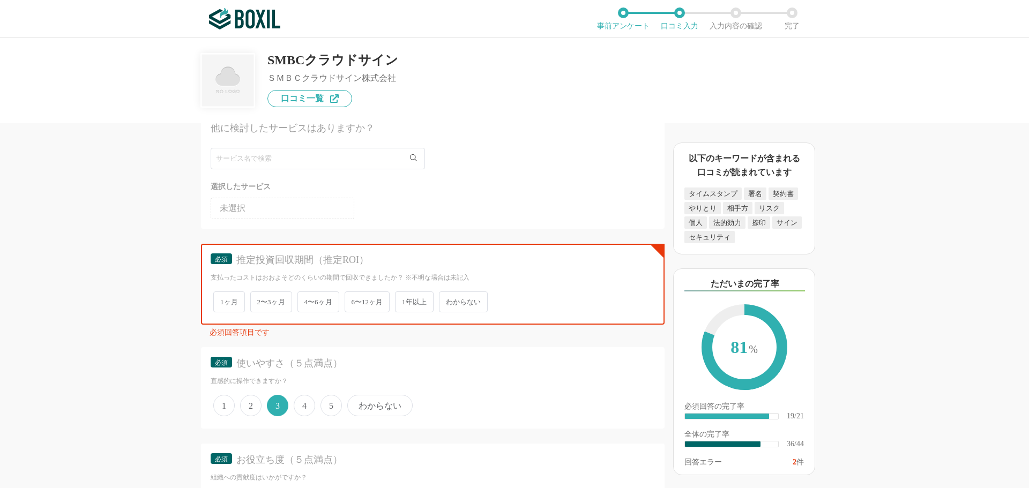
click at [271, 304] on span "2〜3ヶ月" at bounding box center [271, 302] width 42 height 21
click at [260, 300] on input "2〜3ヶ月" at bounding box center [256, 296] width 7 height 7
radio input "true"
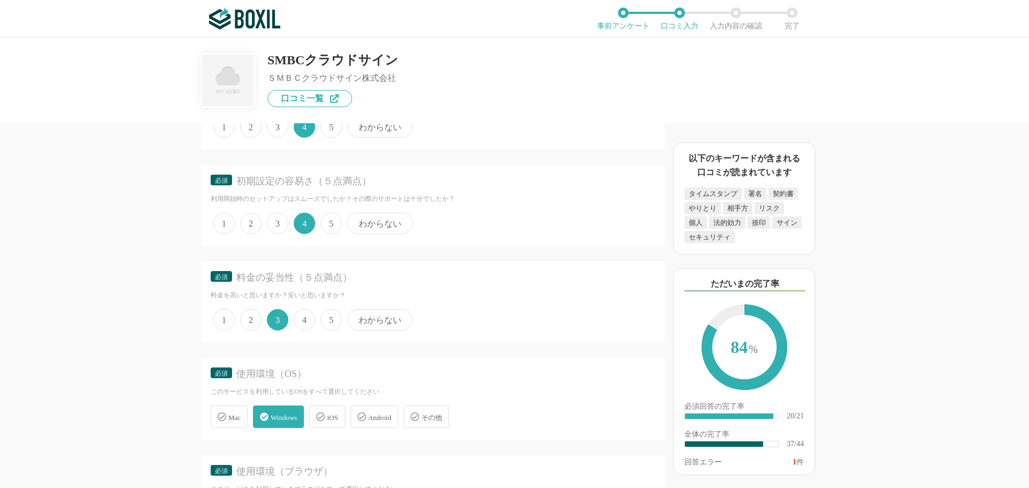
scroll to position [2494, 0]
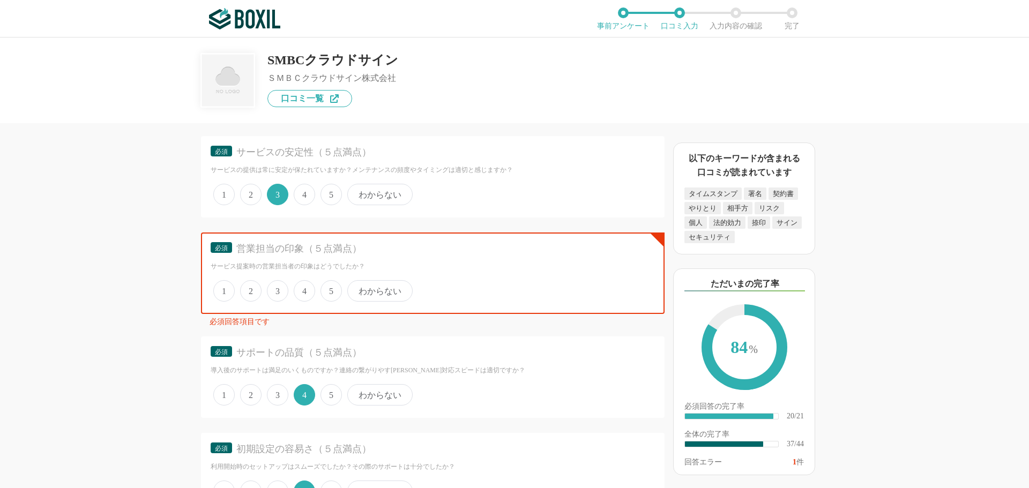
click at [300, 289] on span "4" at bounding box center [304, 290] width 21 height 21
click at [300, 289] on input "4" at bounding box center [299, 285] width 7 height 7
radio input "true"
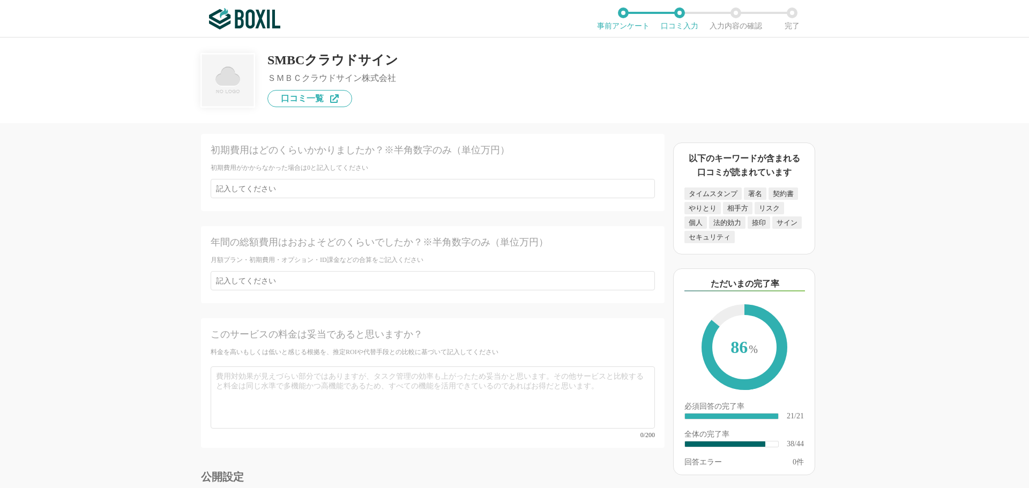
scroll to position [4332, 0]
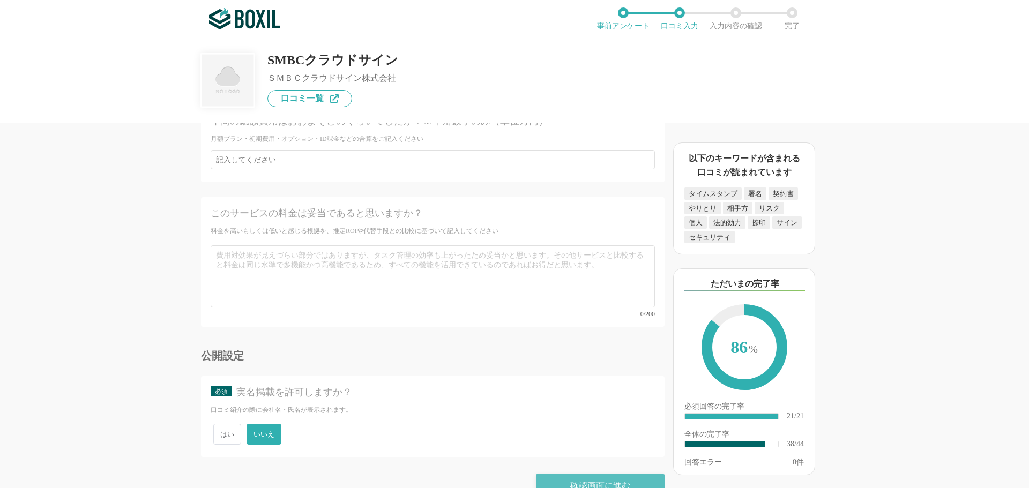
click at [594, 474] on div "確認画面に進む" at bounding box center [600, 486] width 129 height 24
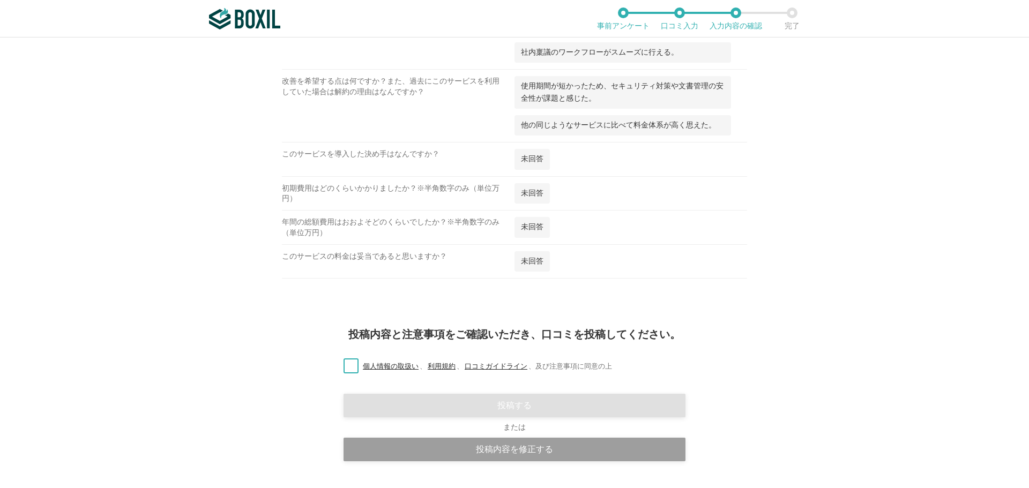
scroll to position [1648, 0]
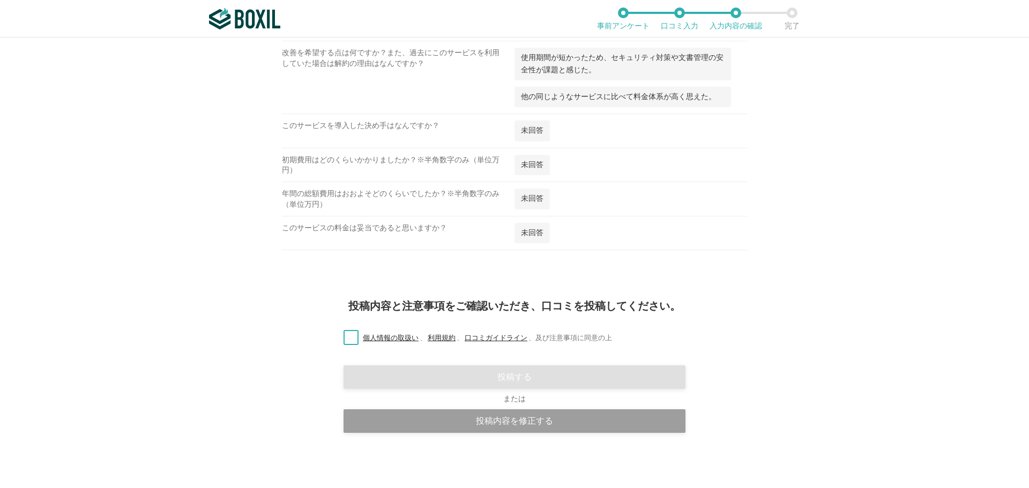
click at [345, 334] on label "個人情報の取扱い 、 利用規約 、 口コミガイドライン 、 及び注意事項に同意の上" at bounding box center [473, 338] width 277 height 11
click at [0, 0] on input "個人情報の取扱い 、 利用規約 、 口コミガイドライン 、 及び注意事項に同意の上" at bounding box center [0, 0] width 0 height 0
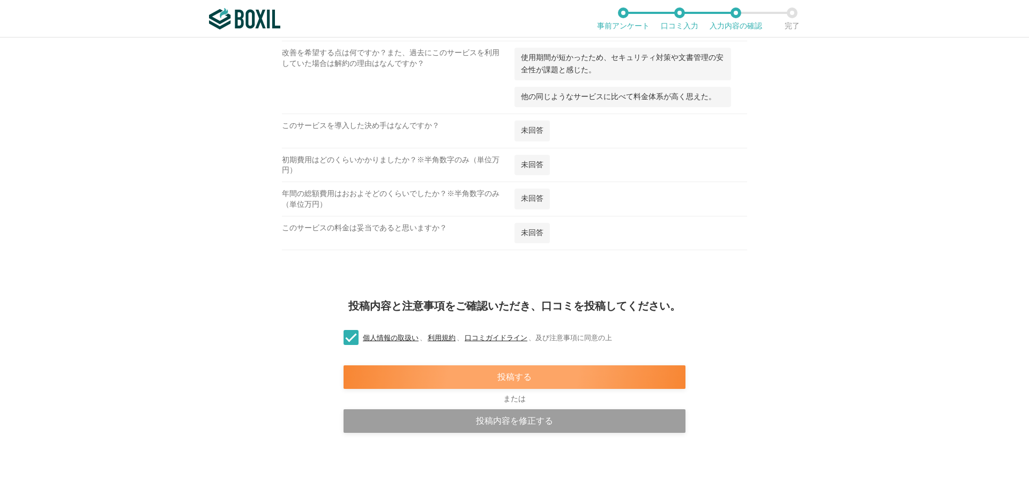
click at [493, 382] on div "投稿する" at bounding box center [515, 378] width 342 height 24
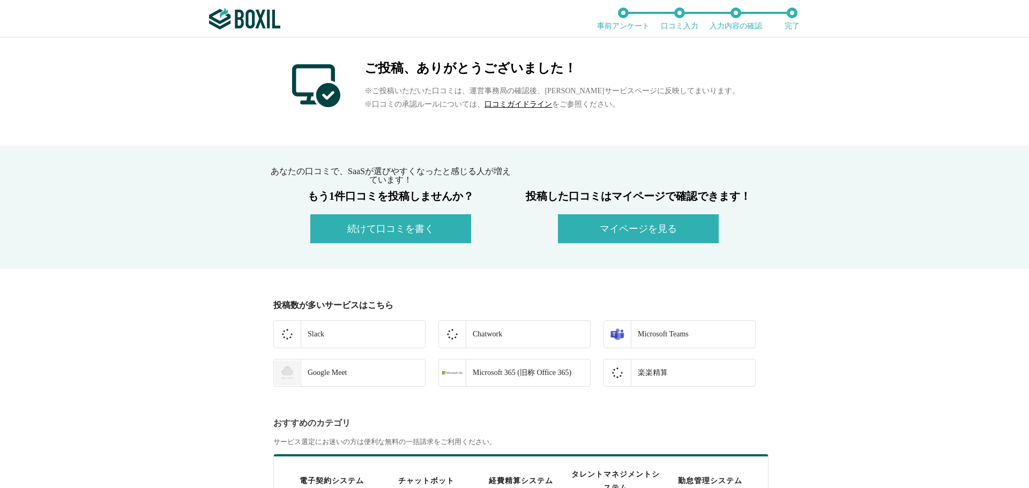
click at [381, 224] on button "続けて口コミを書く" at bounding box center [390, 228] width 161 height 29
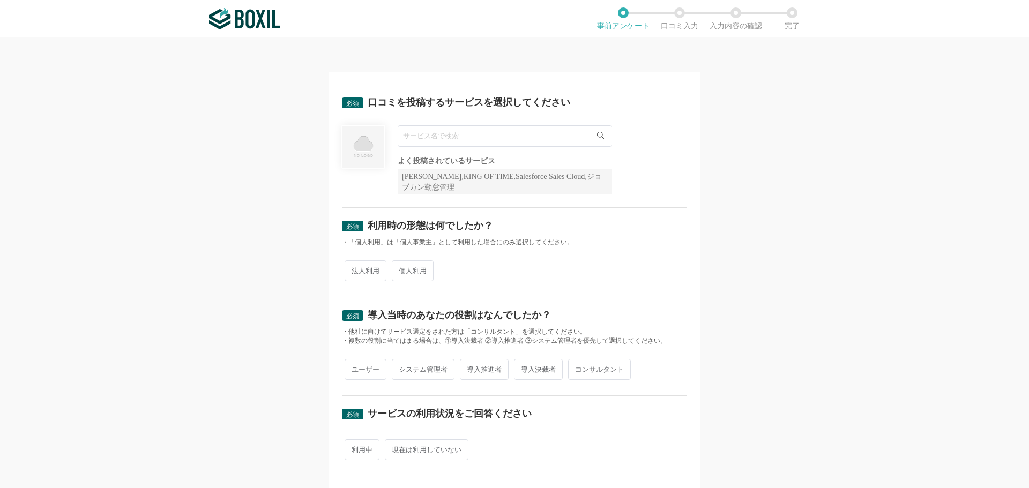
click at [436, 135] on input "text" at bounding box center [505, 135] width 214 height 21
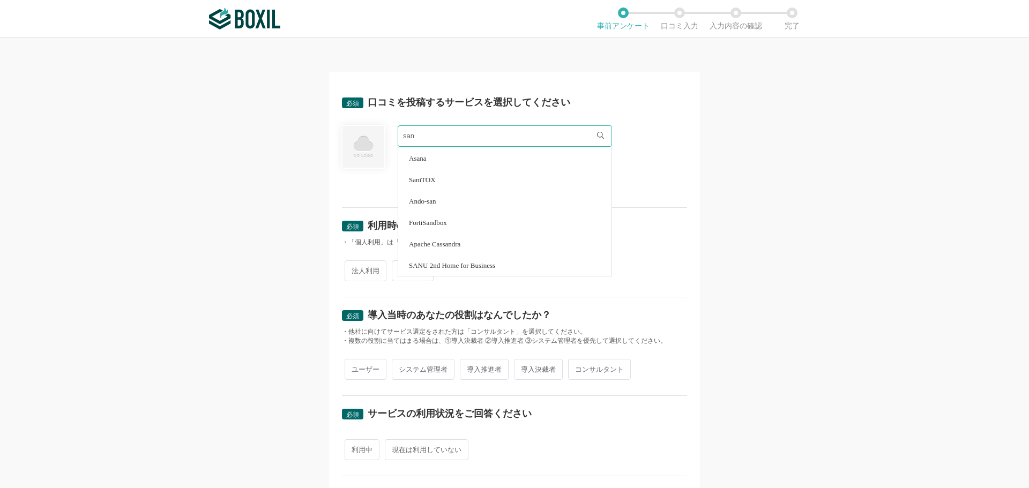
click at [440, 132] on input "san" at bounding box center [505, 135] width 214 height 21
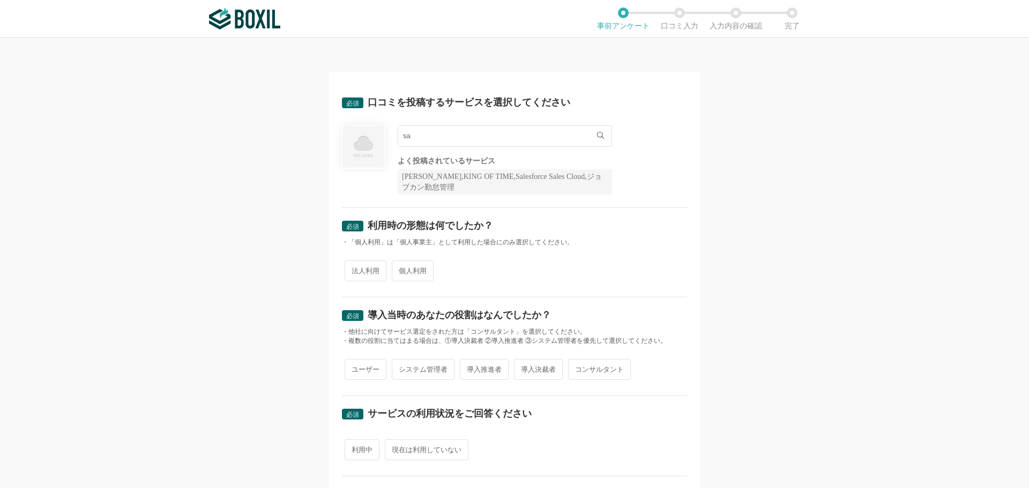
type input "s"
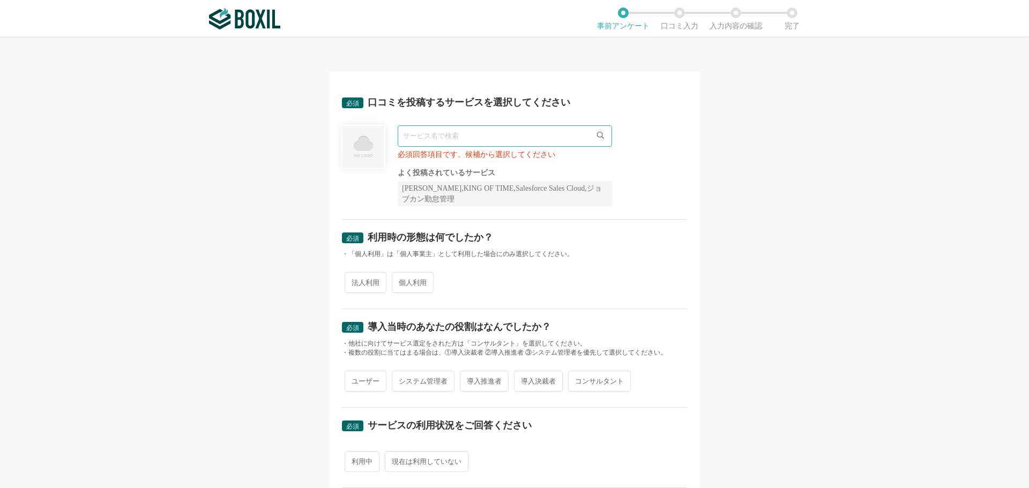
click at [415, 133] on input "text" at bounding box center [505, 135] width 214 height 21
paste input "Symantec Endpoint Security"
type input "Symantec Endpoint Security"
click at [470, 163] on li "Symantec Endpoint Security" at bounding box center [504, 157] width 213 height 21
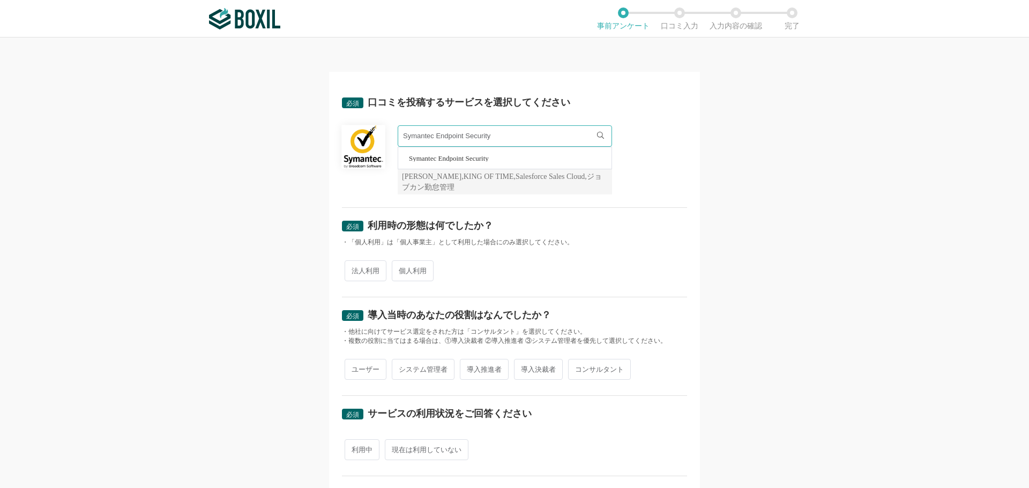
click at [359, 277] on span "法人利用" at bounding box center [366, 271] width 42 height 21
click at [354, 269] on input "法人利用" at bounding box center [350, 265] width 7 height 7
radio input "true"
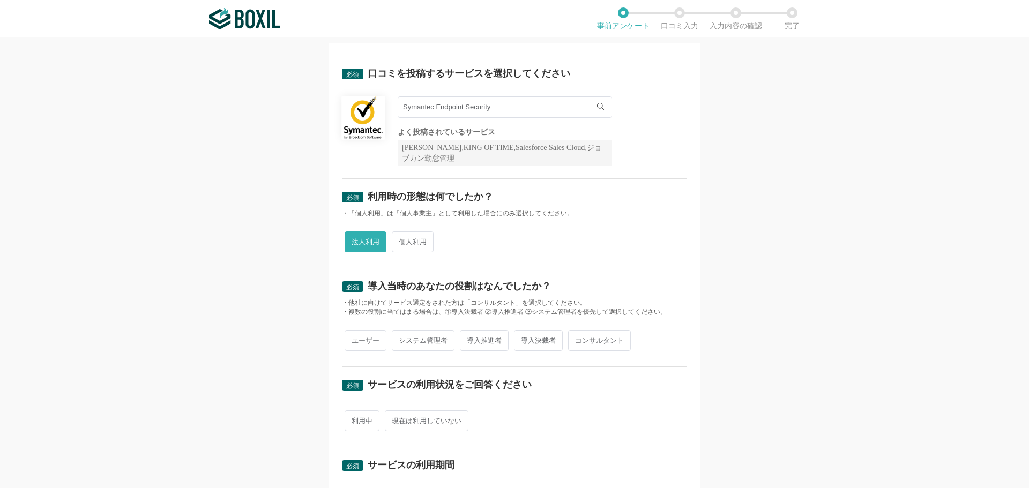
scroll to position [54, 0]
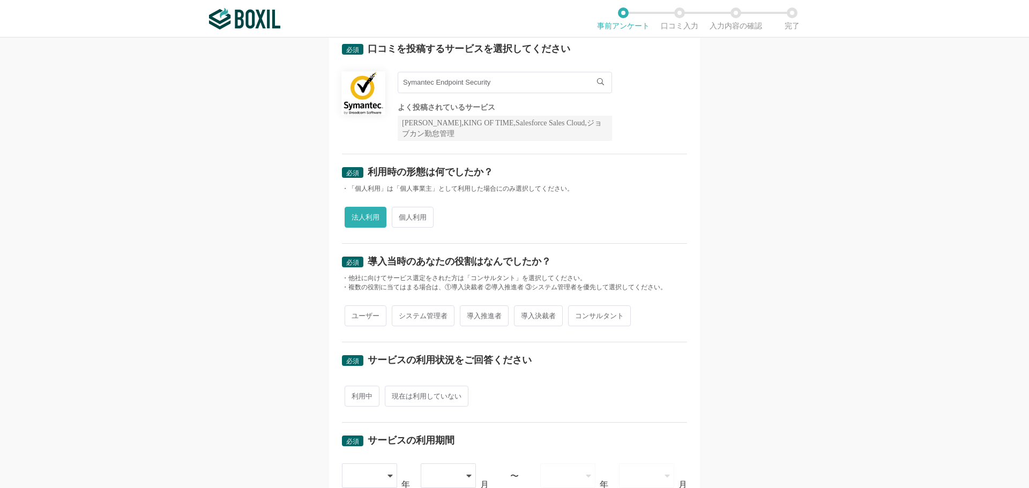
click at [477, 313] on span "導入推進者" at bounding box center [484, 316] width 49 height 21
click at [470, 313] on input "導入推進者" at bounding box center [466, 310] width 7 height 7
radio input "true"
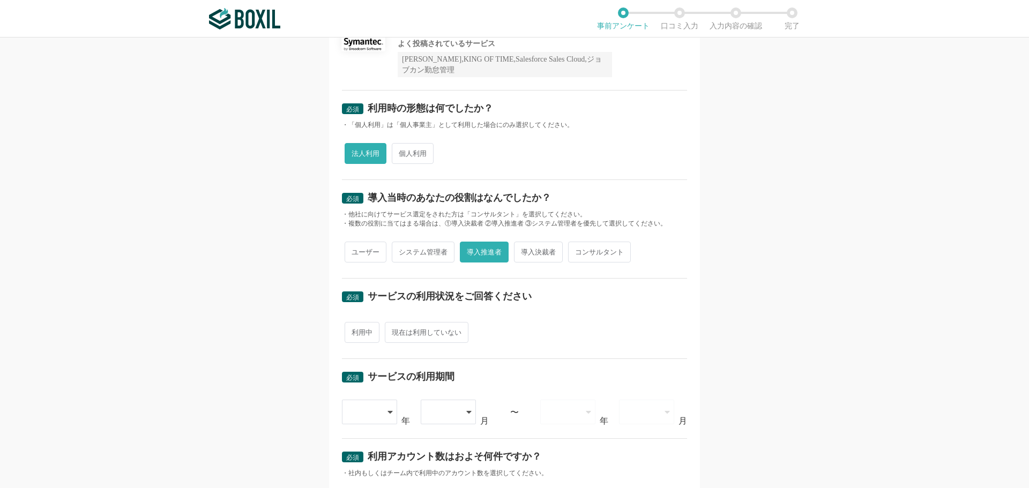
scroll to position [214, 0]
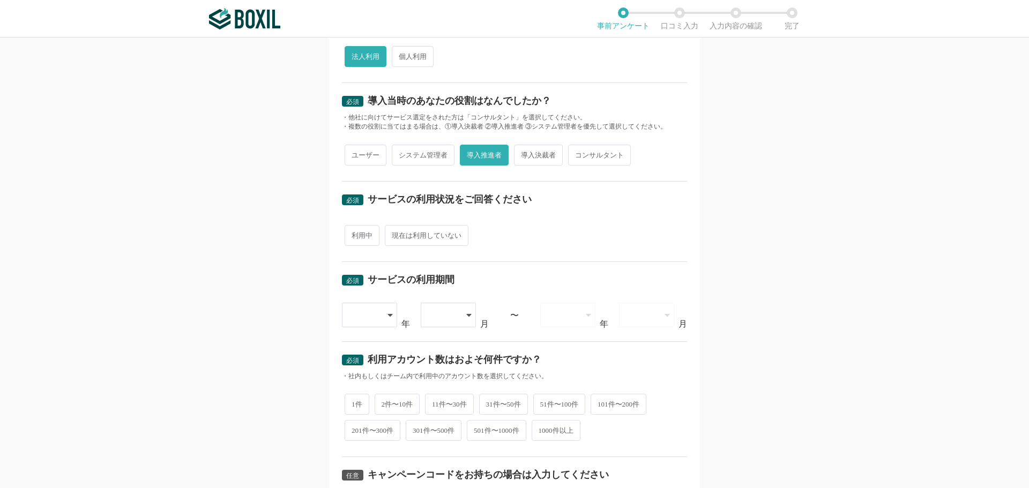
click at [420, 236] on span "現在は利用していない" at bounding box center [427, 235] width 84 height 21
click at [395, 234] on input "現在は利用していない" at bounding box center [391, 230] width 7 height 7
radio input "true"
click at [388, 315] on icon at bounding box center [390, 315] width 5 height 3
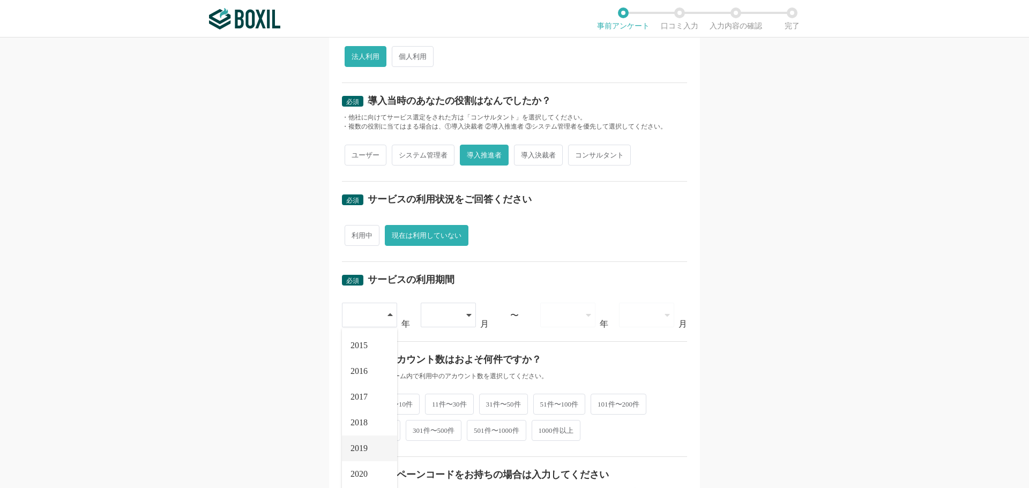
scroll to position [54, 0]
click at [365, 417] on span "2020" at bounding box center [359, 421] width 17 height 9
click at [470, 313] on div at bounding box center [448, 315] width 55 height 25
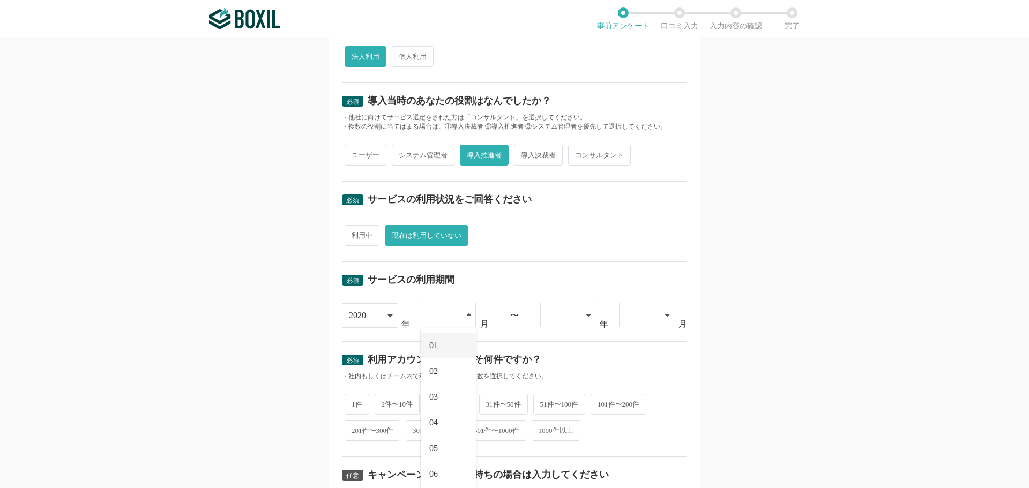
click at [451, 341] on li "01" at bounding box center [448, 346] width 55 height 26
click at [581, 317] on div at bounding box center [567, 315] width 55 height 25
click at [561, 396] on span "2022" at bounding box center [557, 397] width 17 height 9
click at [665, 313] on icon at bounding box center [667, 315] width 5 height 9
click at [639, 399] on li "03" at bounding box center [646, 397] width 55 height 26
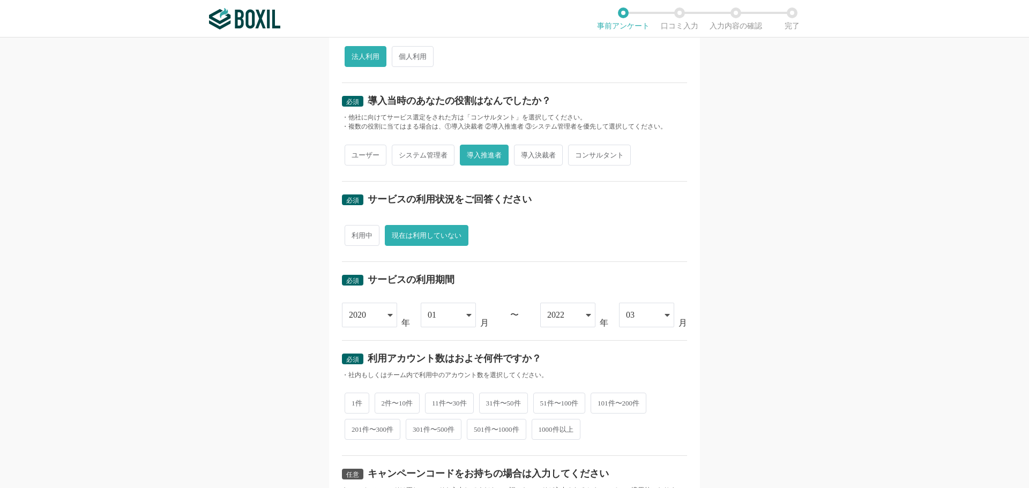
click at [404, 402] on span "2件〜10件" at bounding box center [398, 403] width 46 height 21
click at [384, 402] on input "2件〜10件" at bounding box center [380, 398] width 7 height 7
radio input "true"
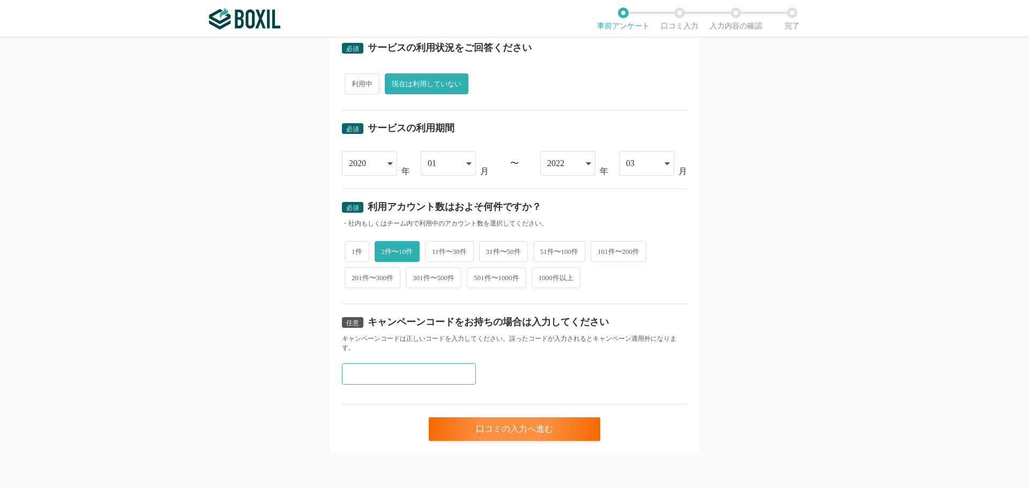
click at [373, 382] on input "text" at bounding box center [409, 373] width 134 height 21
click at [370, 367] on input "text" at bounding box center [409, 373] width 134 height 21
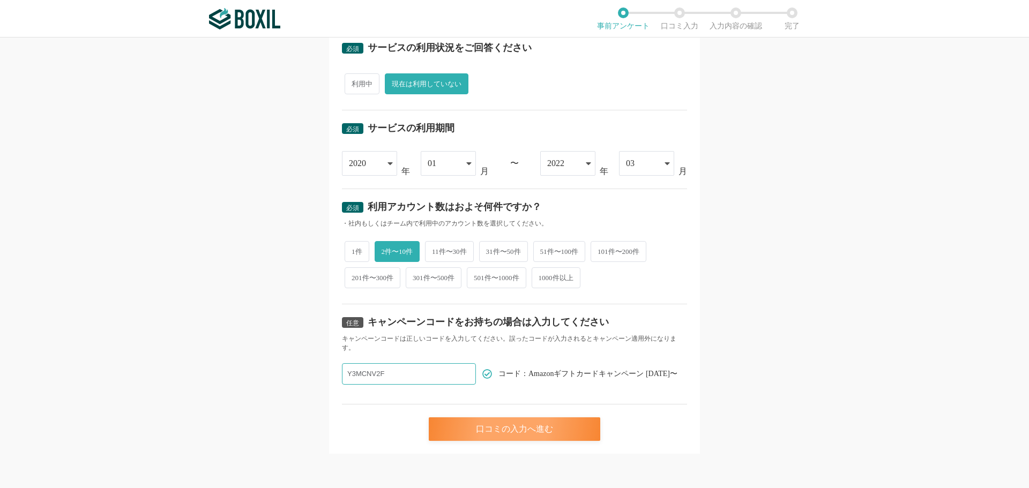
type input "Y3MCNV2F"
click at [500, 435] on div "口コミの入力へ進む" at bounding box center [515, 430] width 172 height 24
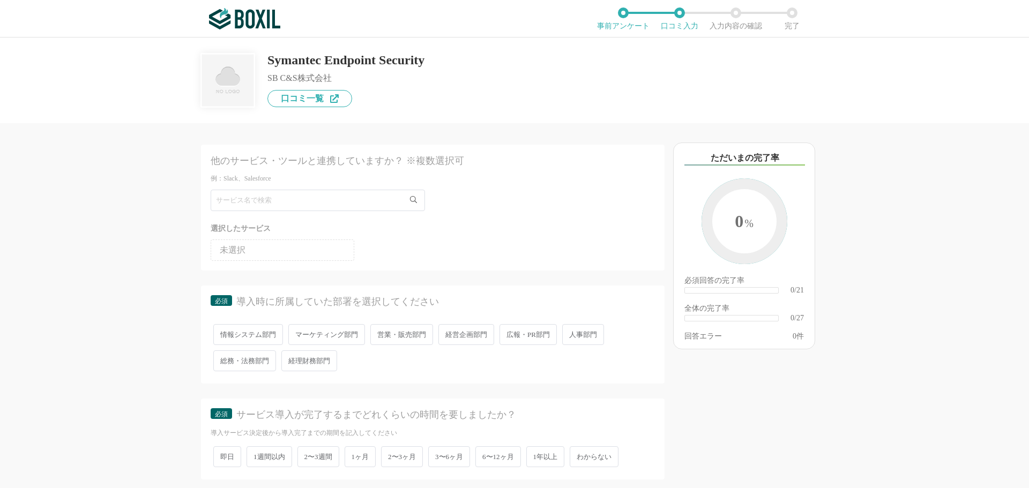
click at [405, 329] on span "営業・販売部門" at bounding box center [401, 334] width 63 height 21
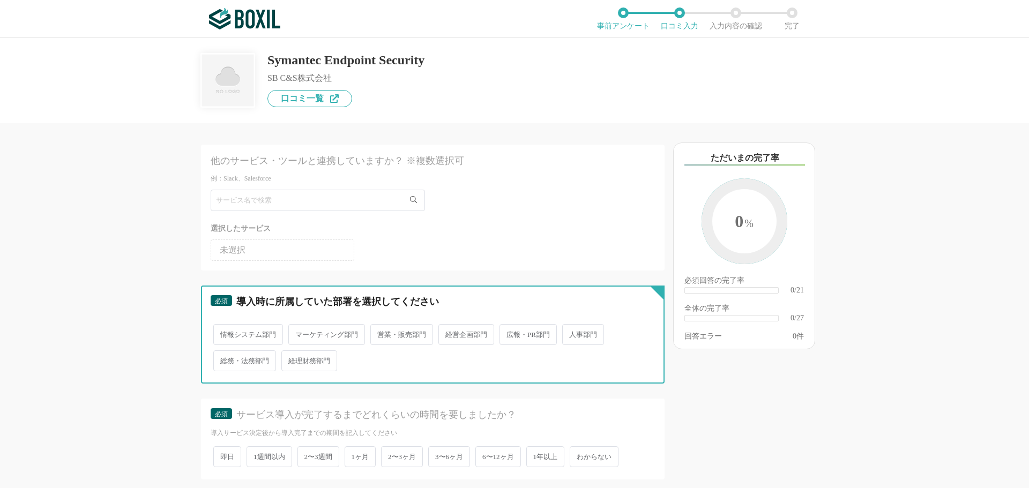
click at [380, 329] on input "営業・販売部門" at bounding box center [376, 329] width 7 height 7
radio input "true"
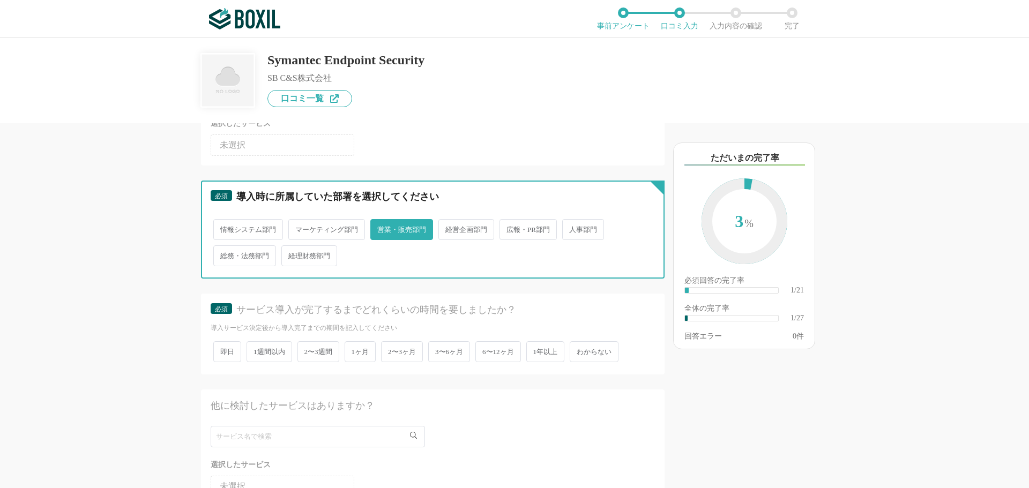
scroll to position [107, 0]
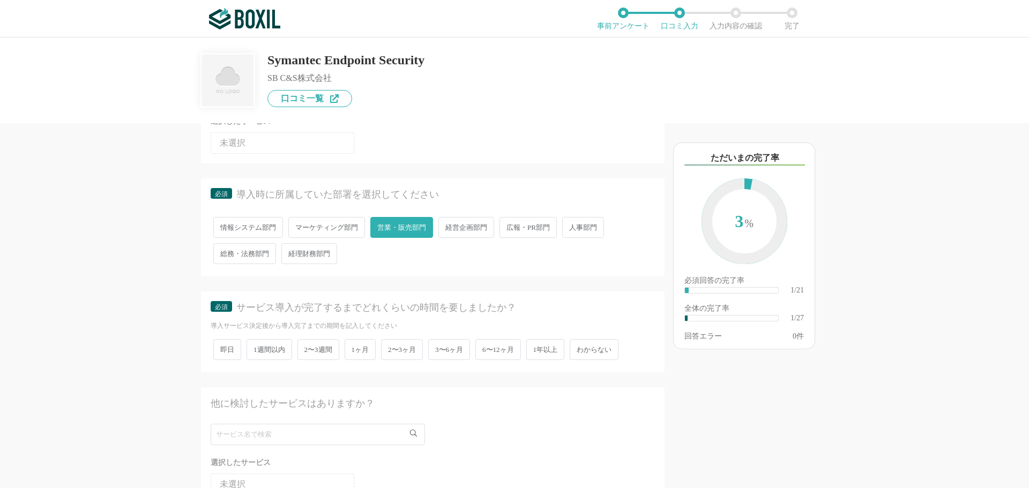
click at [268, 353] on span "1週間以内" at bounding box center [270, 349] width 46 height 21
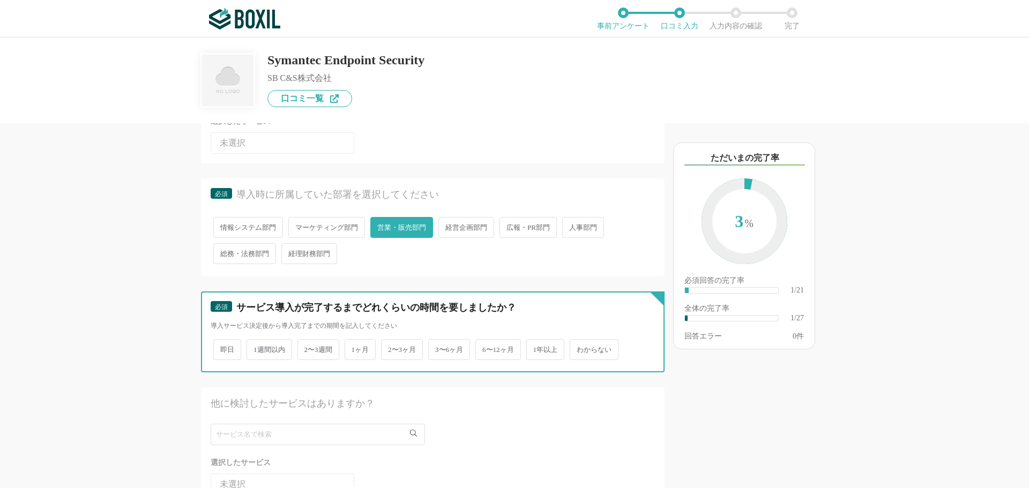
click at [256, 348] on input "1週間以内" at bounding box center [252, 344] width 7 height 7
radio input "true"
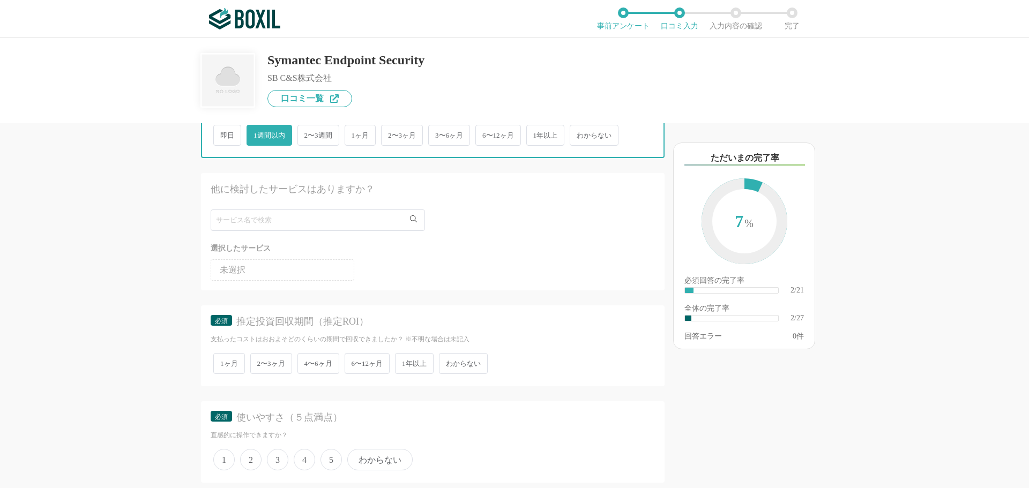
scroll to position [375, 0]
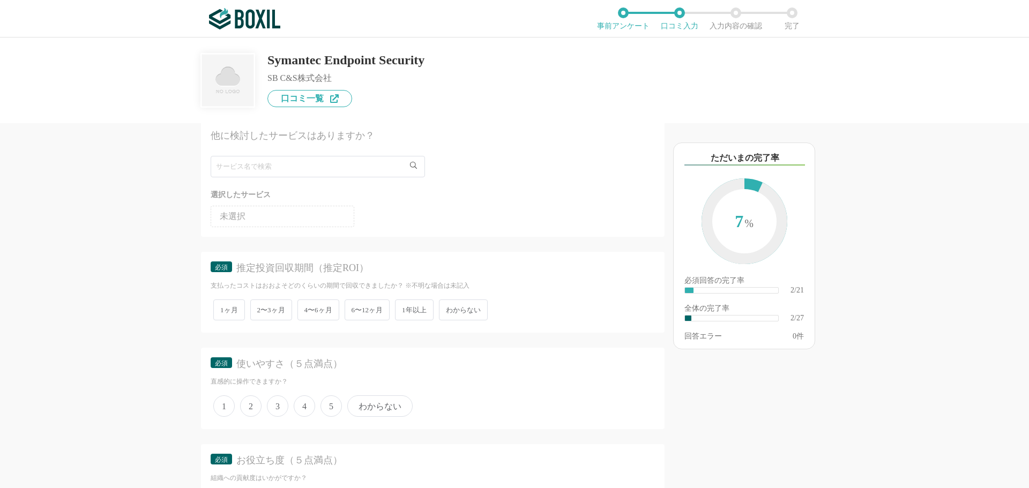
click at [267, 312] on span "2〜3ヶ月" at bounding box center [271, 310] width 42 height 21
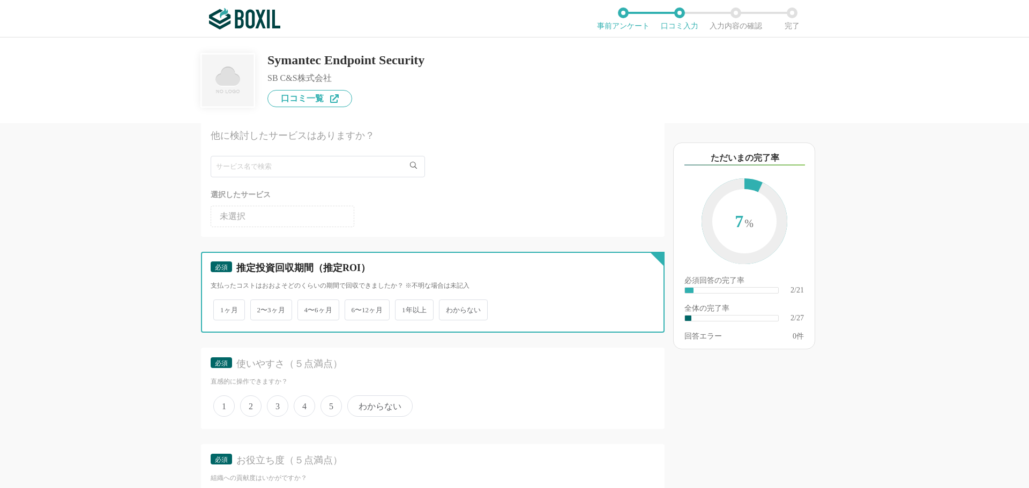
click at [260, 308] on input "2〜3ヶ月" at bounding box center [256, 304] width 7 height 7
radio input "true"
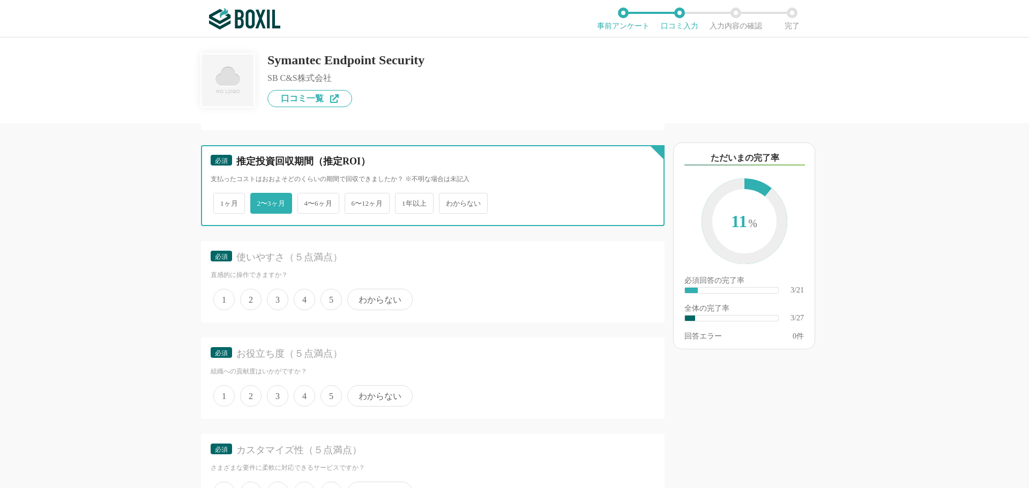
scroll to position [482, 0]
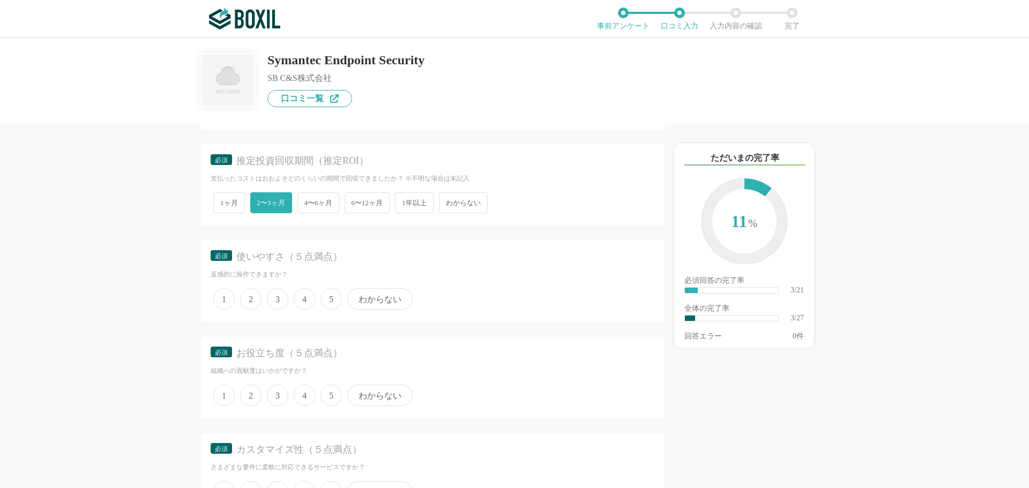
click at [298, 301] on span "4" at bounding box center [304, 298] width 21 height 21
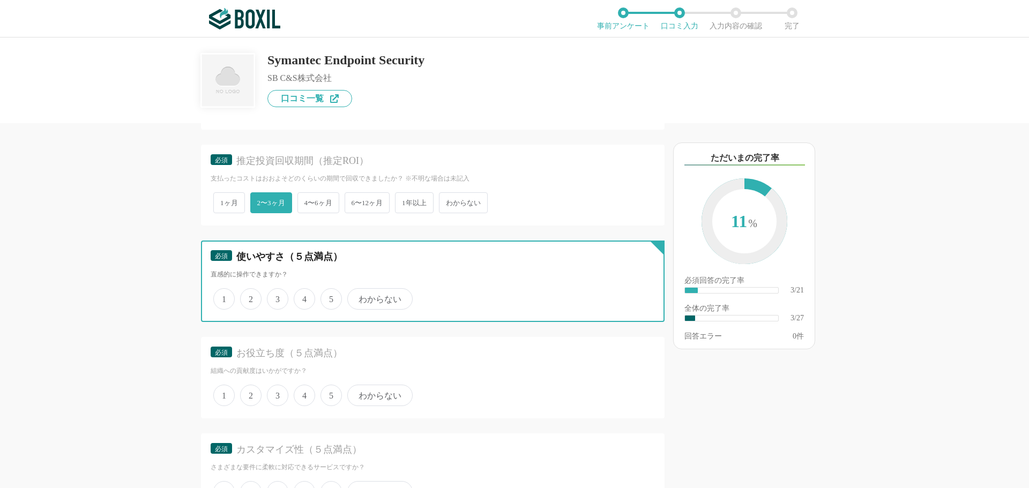
click at [298, 297] on input "4" at bounding box center [299, 293] width 7 height 7
radio input "true"
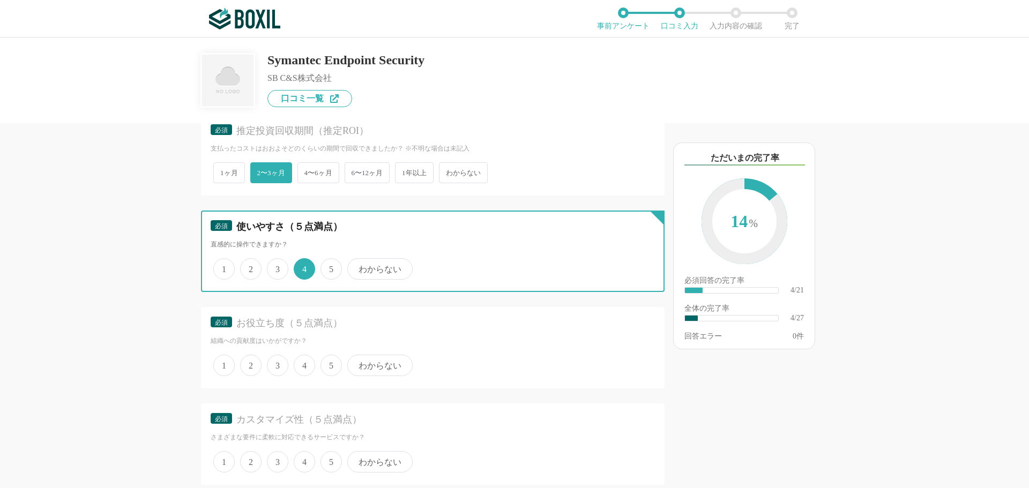
scroll to position [590, 0]
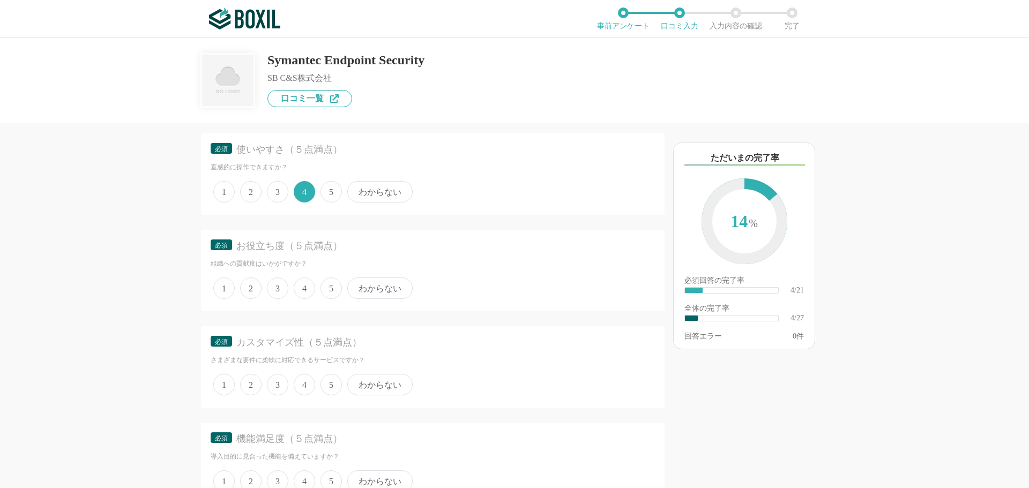
click at [304, 293] on span "4" at bounding box center [304, 288] width 21 height 21
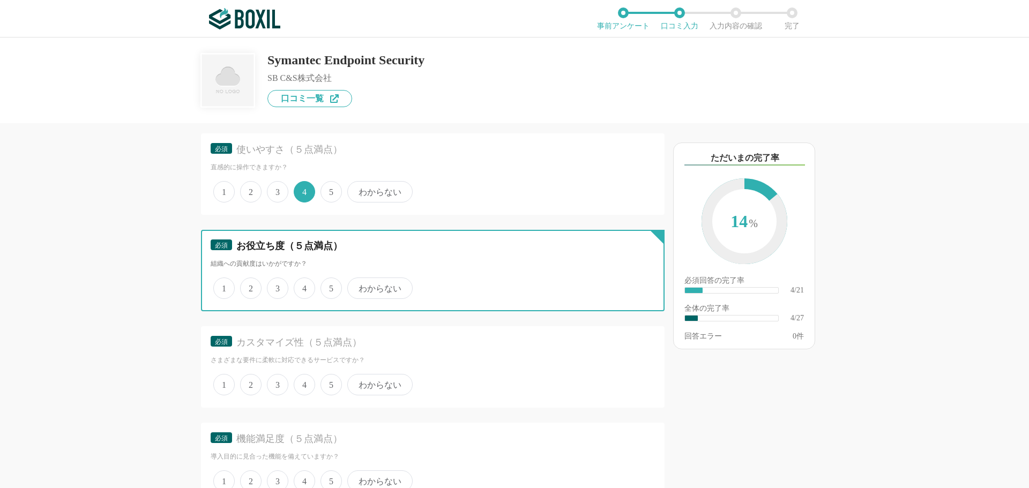
click at [303, 286] on input "4" at bounding box center [299, 282] width 7 height 7
radio input "true"
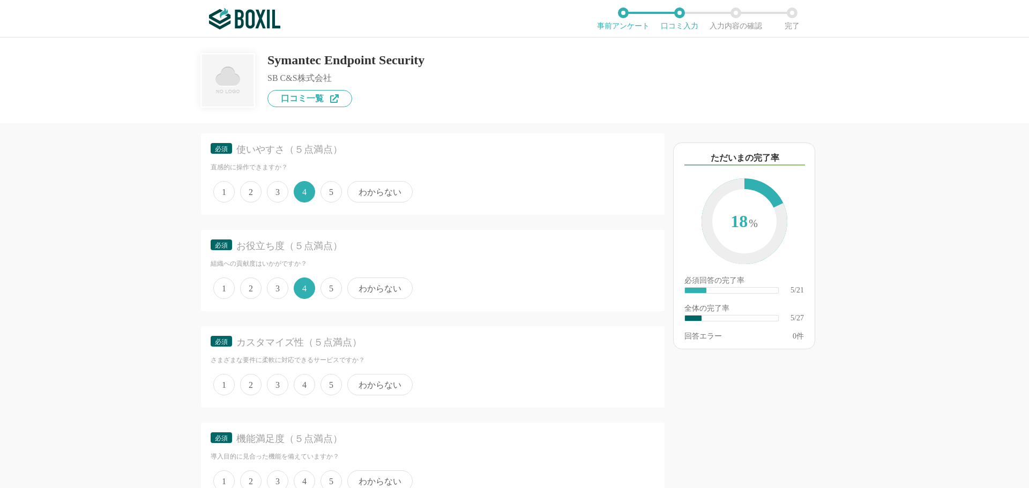
click at [303, 383] on span "4" at bounding box center [304, 384] width 21 height 21
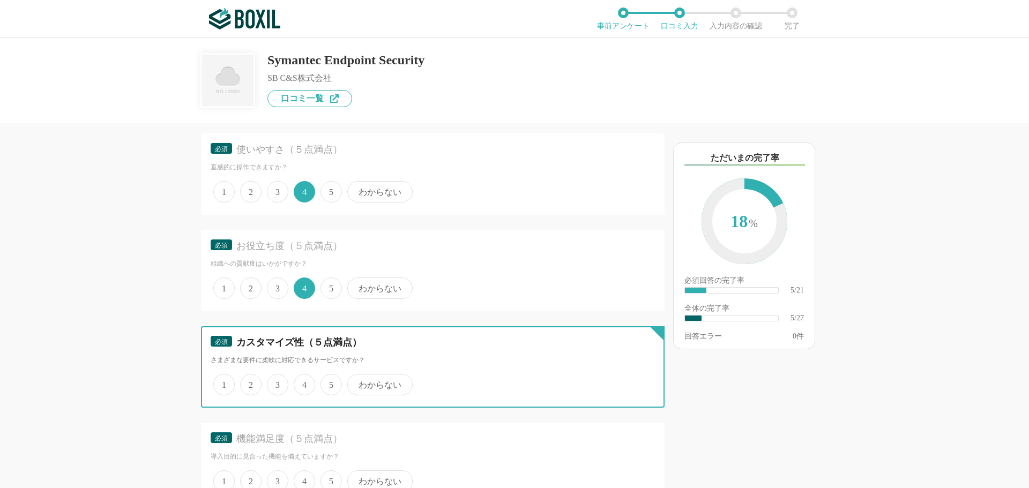
click at [303, 383] on input "4" at bounding box center [299, 379] width 7 height 7
radio input "true"
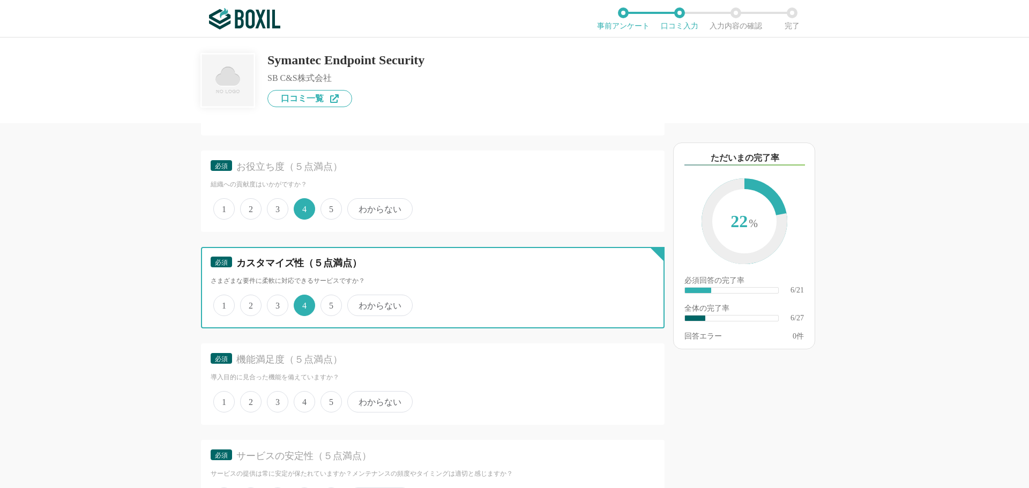
scroll to position [750, 0]
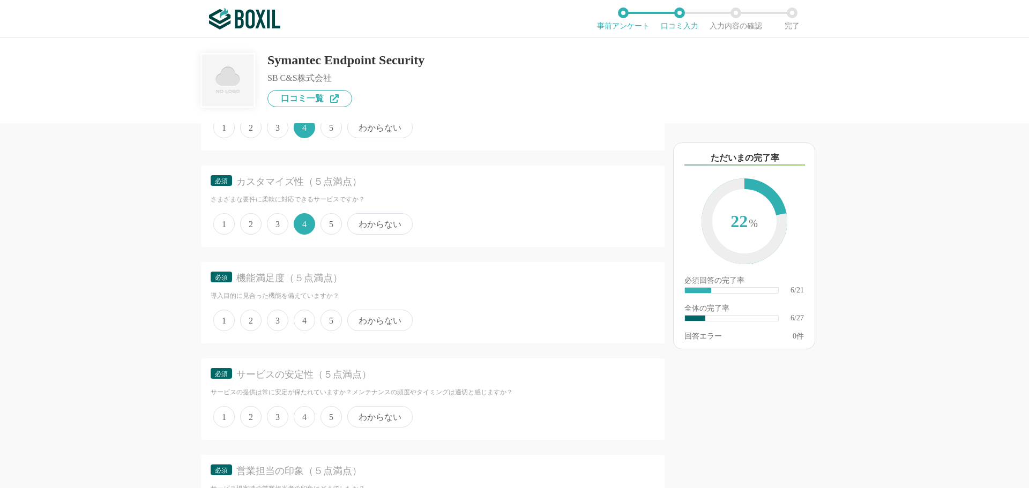
click at [308, 316] on span "4" at bounding box center [304, 320] width 21 height 21
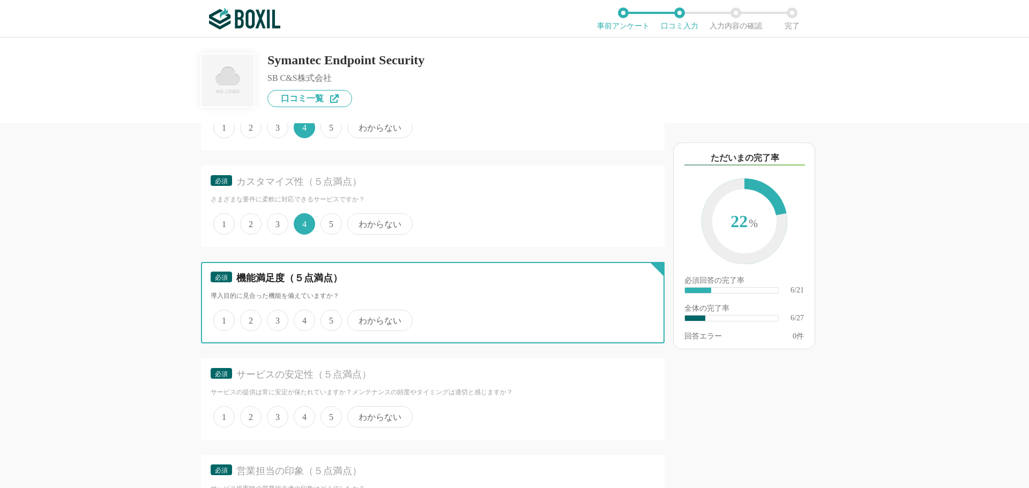
click at [303, 316] on input "4" at bounding box center [299, 314] width 7 height 7
radio input "true"
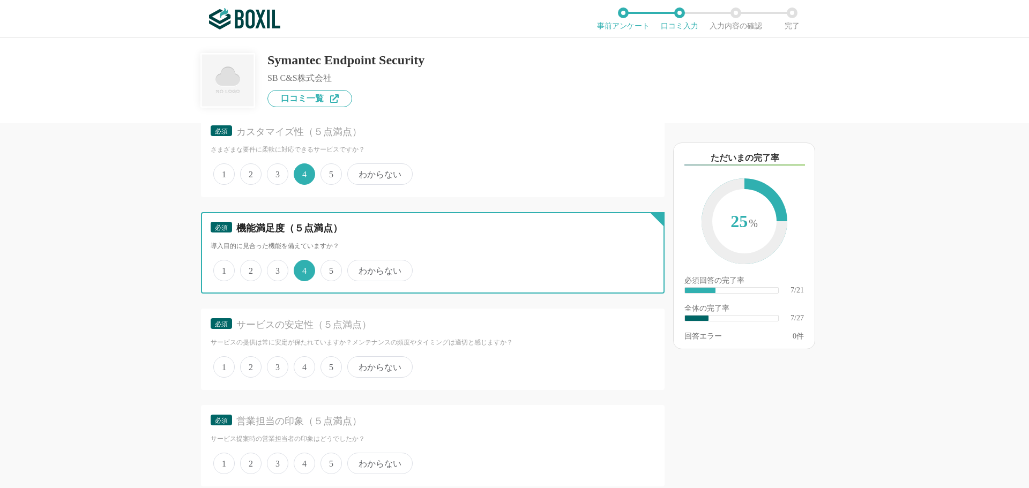
scroll to position [858, 0]
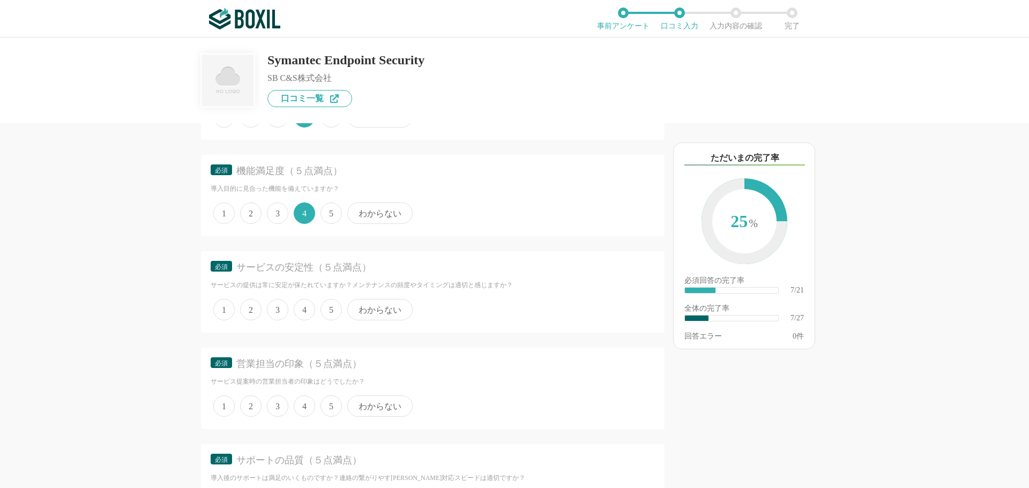
click at [368, 312] on span "わからない" at bounding box center [379, 309] width 65 height 21
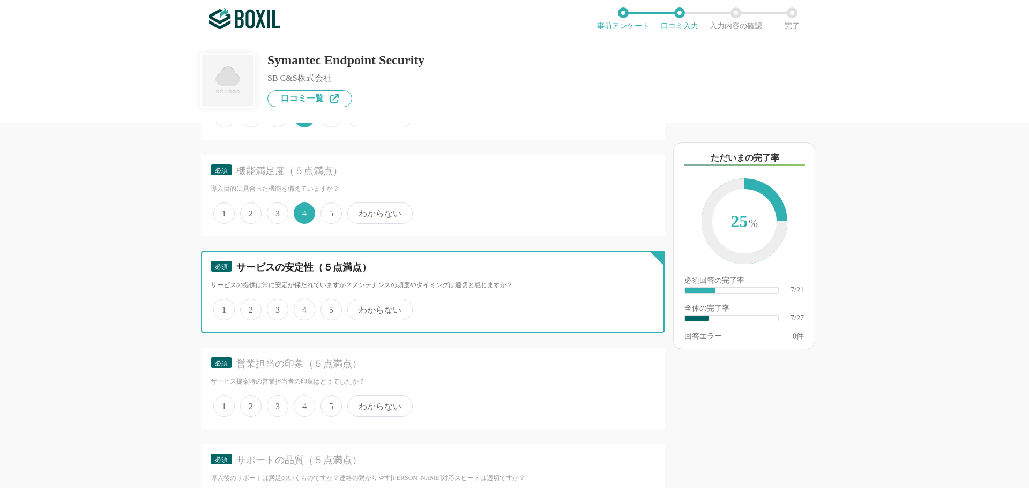
click at [357, 308] on input "わからない" at bounding box center [353, 304] width 7 height 7
radio input "true"
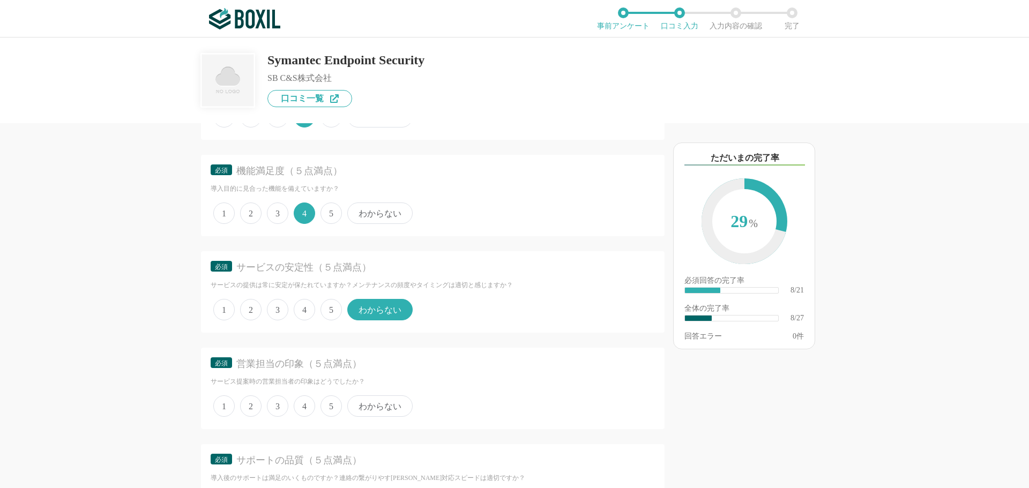
click at [330, 304] on span "5" at bounding box center [331, 309] width 21 height 21
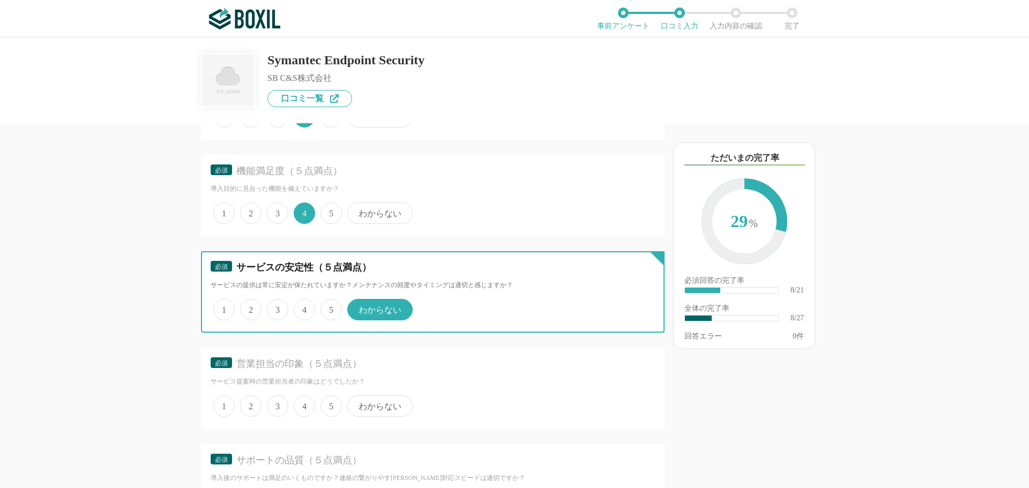
click at [330, 304] on input "5" at bounding box center [326, 304] width 7 height 7
radio input "true"
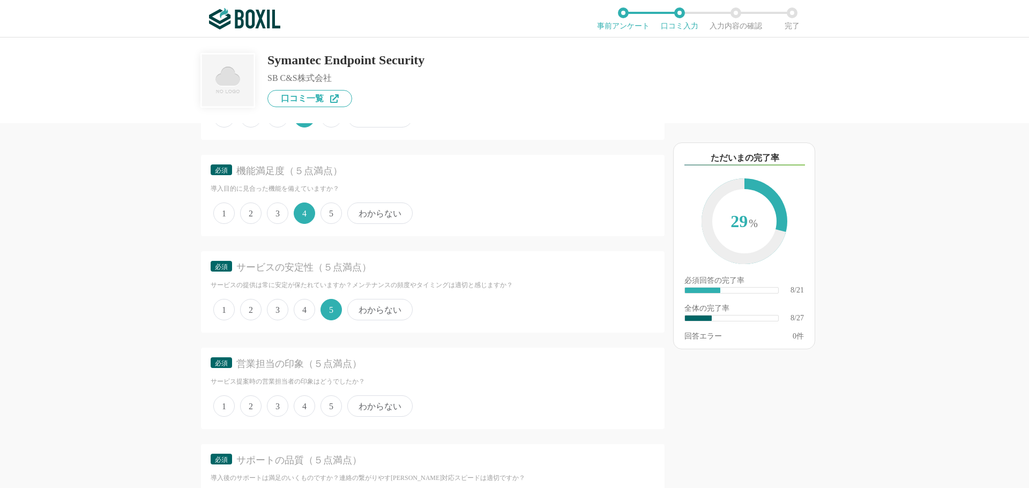
click at [359, 404] on span "わからない" at bounding box center [379, 406] width 65 height 21
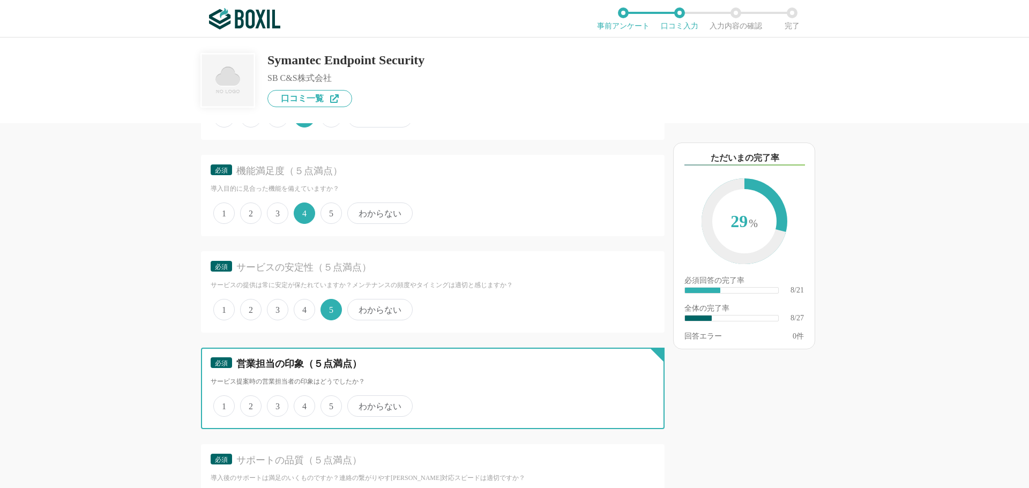
click at [357, 404] on input "わからない" at bounding box center [353, 400] width 7 height 7
radio input "true"
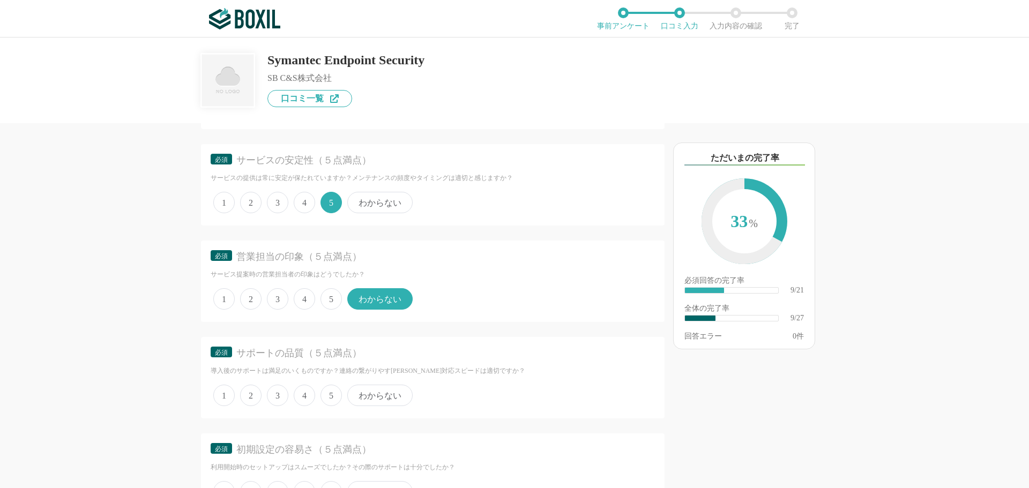
click at [299, 399] on span "4" at bounding box center [304, 395] width 21 height 21
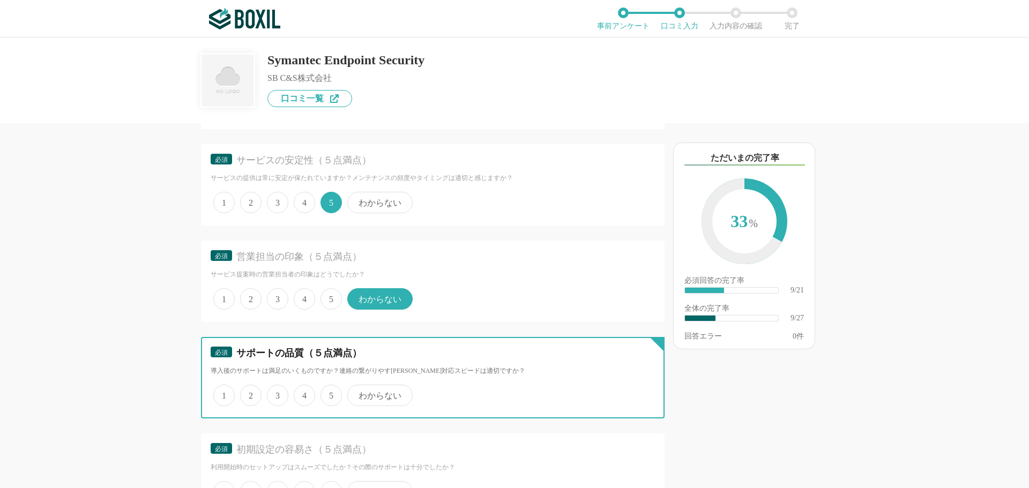
click at [299, 393] on input "4" at bounding box center [299, 389] width 7 height 7
radio input "true"
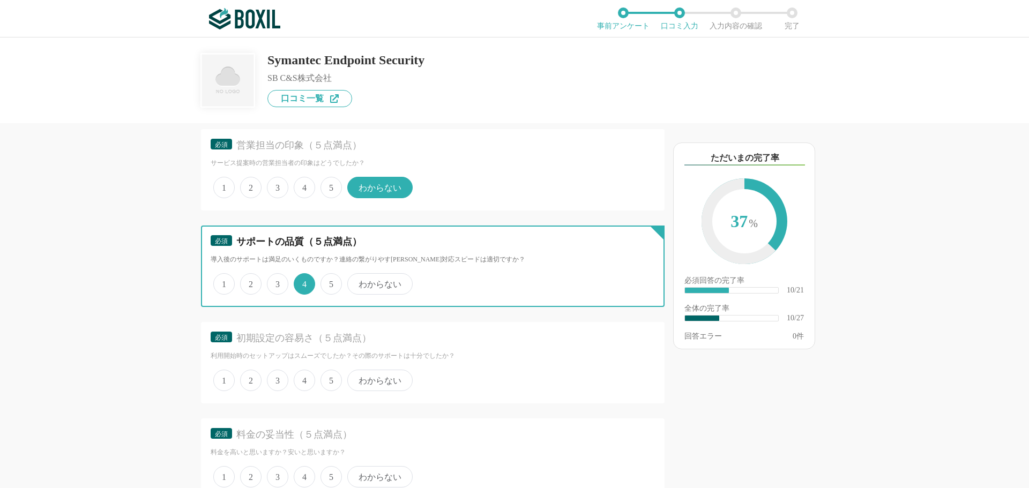
scroll to position [1179, 0]
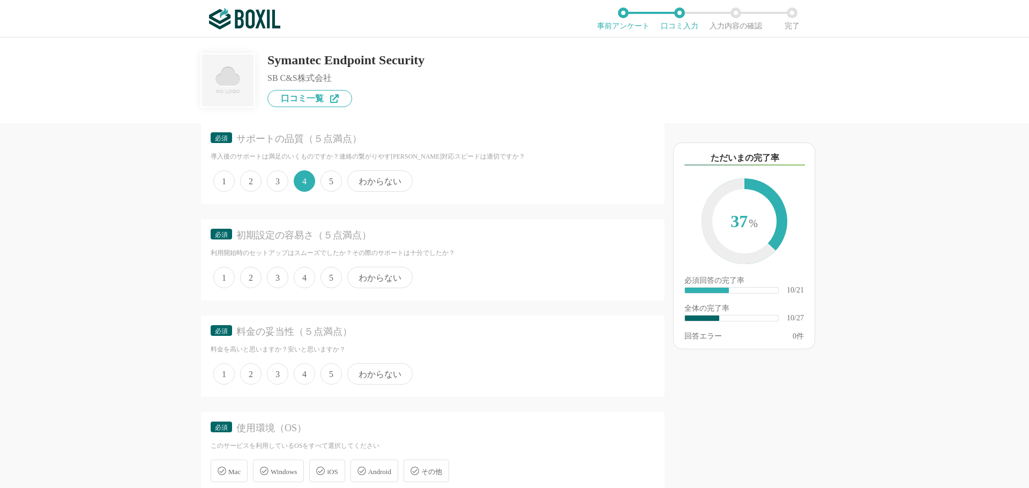
click at [279, 278] on span "3" at bounding box center [277, 277] width 21 height 21
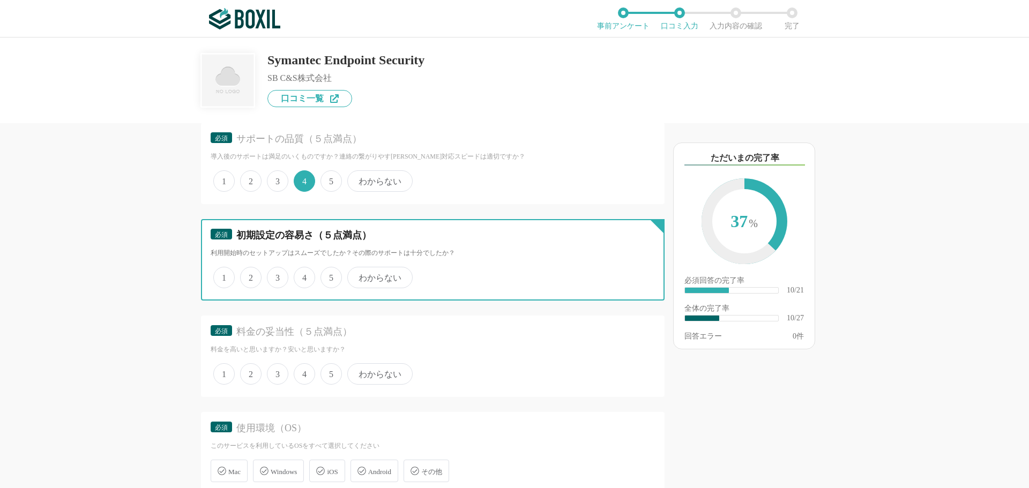
click at [277, 276] on input "3" at bounding box center [273, 272] width 7 height 7
radio input "true"
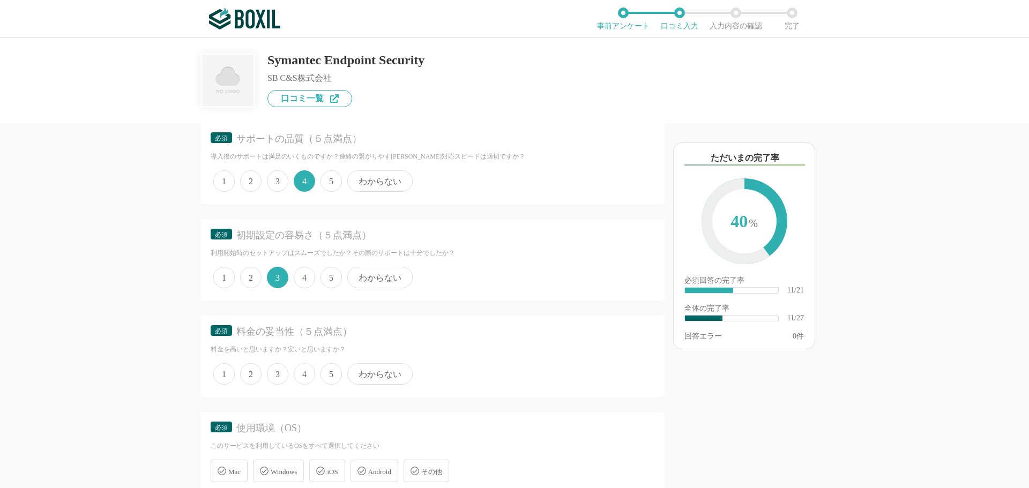
click at [297, 373] on span "4" at bounding box center [304, 373] width 21 height 21
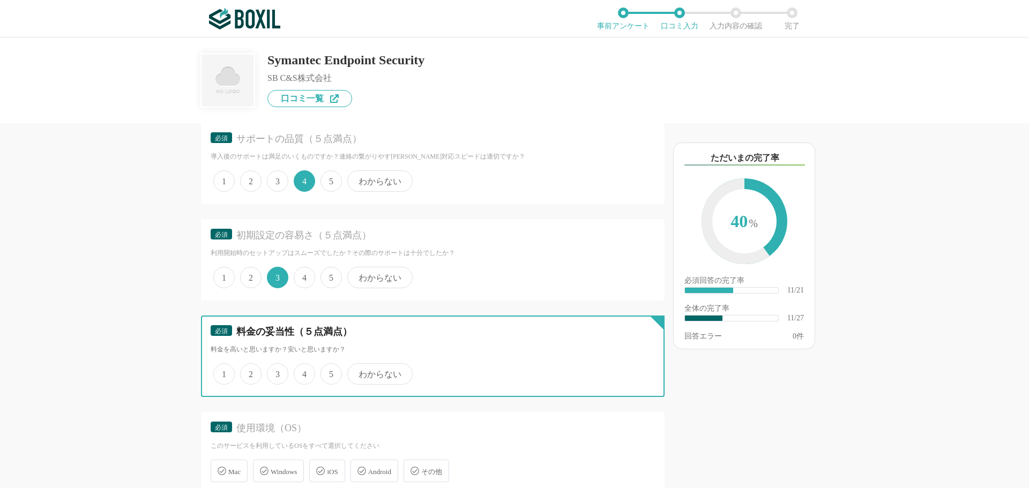
click at [297, 372] on input "4" at bounding box center [299, 368] width 7 height 7
radio input "true"
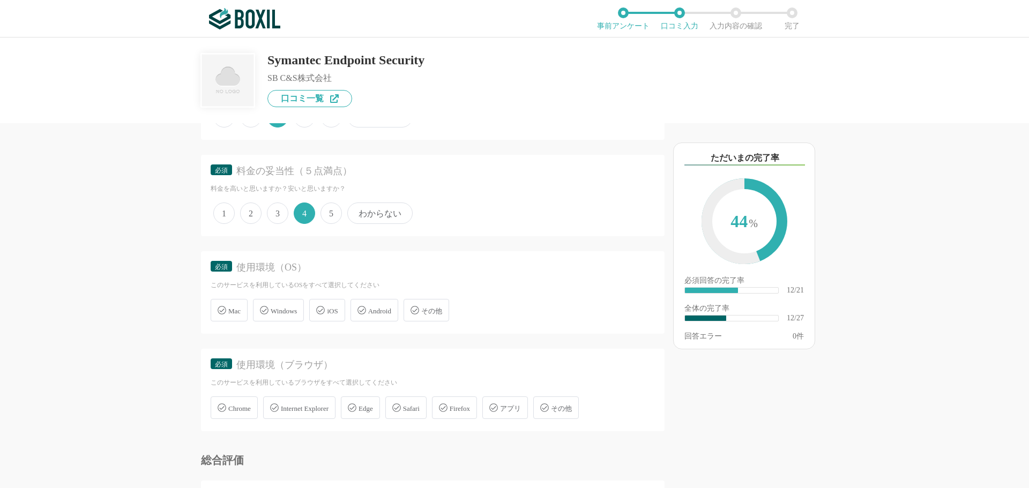
click at [291, 309] on span "Windows" at bounding box center [284, 311] width 26 height 8
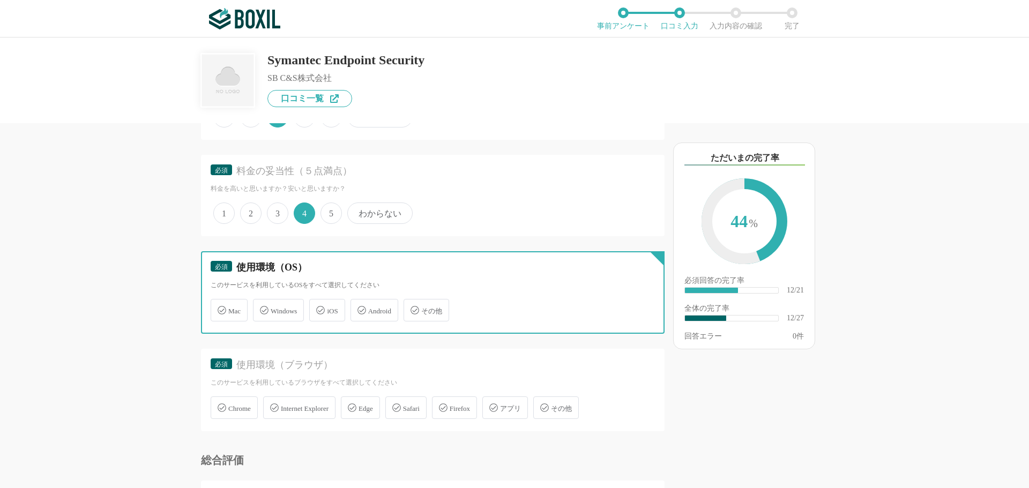
click at [262, 308] on input "Windows" at bounding box center [258, 304] width 7 height 7
checkbox input "true"
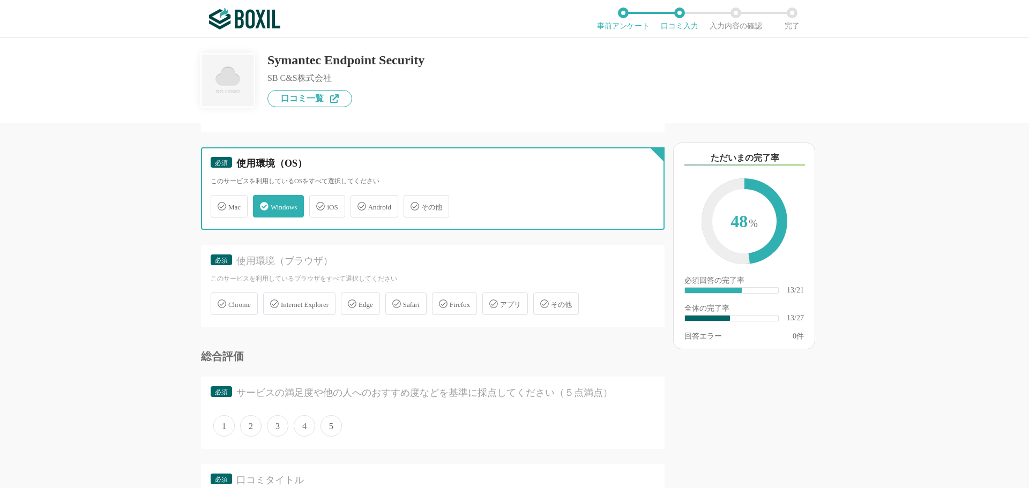
scroll to position [1447, 0]
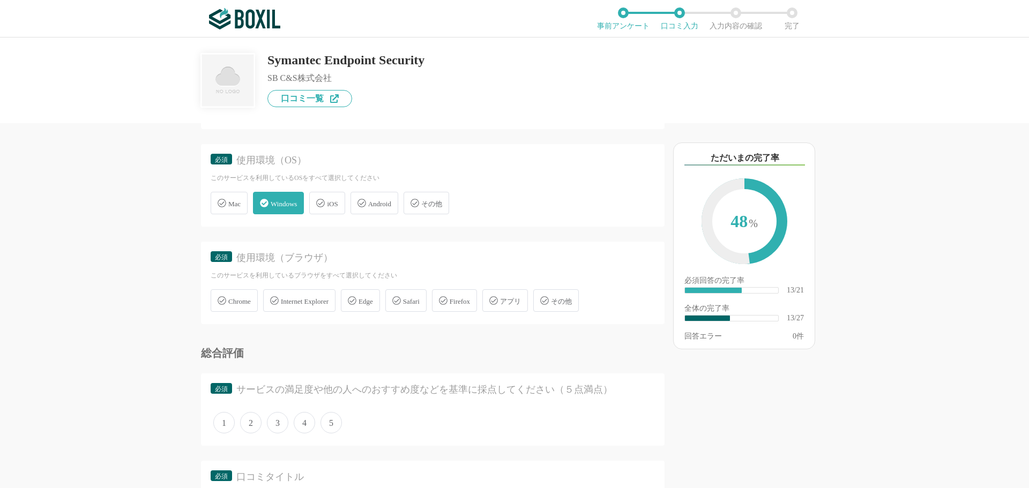
click at [246, 301] on span "Chrome" at bounding box center [239, 302] width 23 height 8
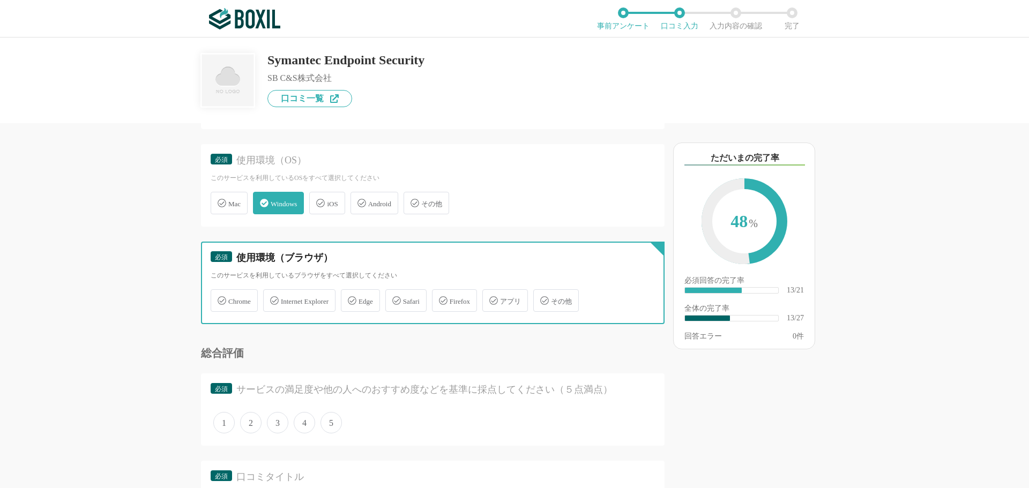
click at [220, 298] on input "Chrome" at bounding box center [216, 294] width 7 height 7
checkbox input "true"
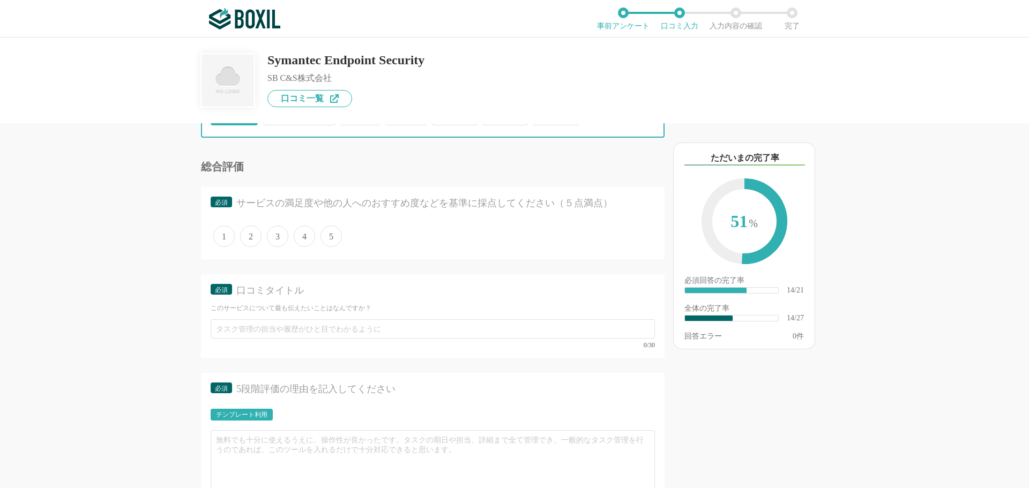
scroll to position [1662, 0]
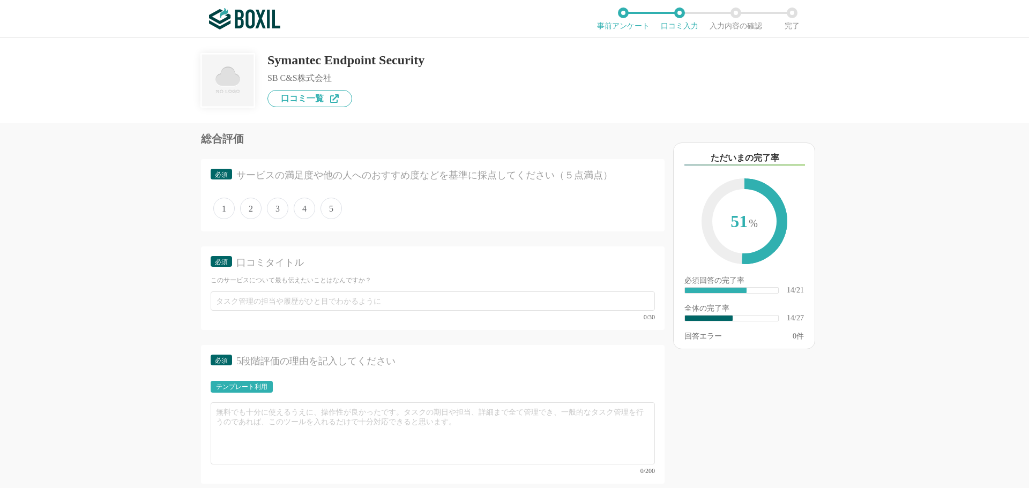
click at [306, 207] on span "4" at bounding box center [304, 208] width 21 height 21
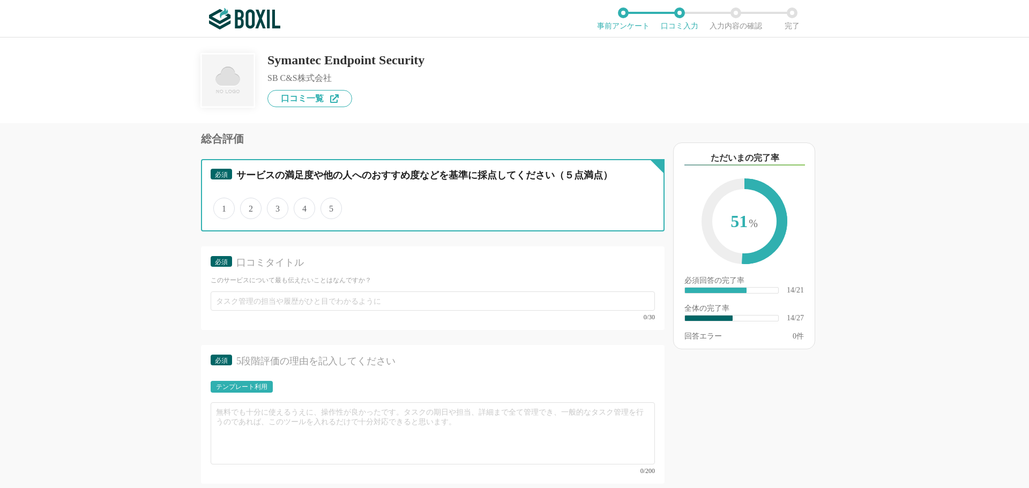
click at [303, 206] on input "4" at bounding box center [299, 202] width 7 height 7
radio input "true"
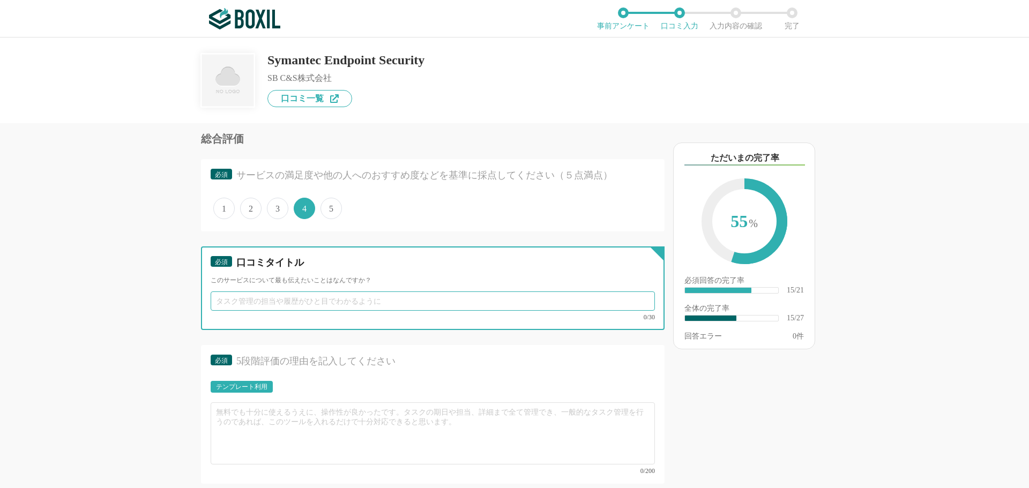
click at [243, 299] on input "text" at bounding box center [433, 301] width 444 height 19
type input "s"
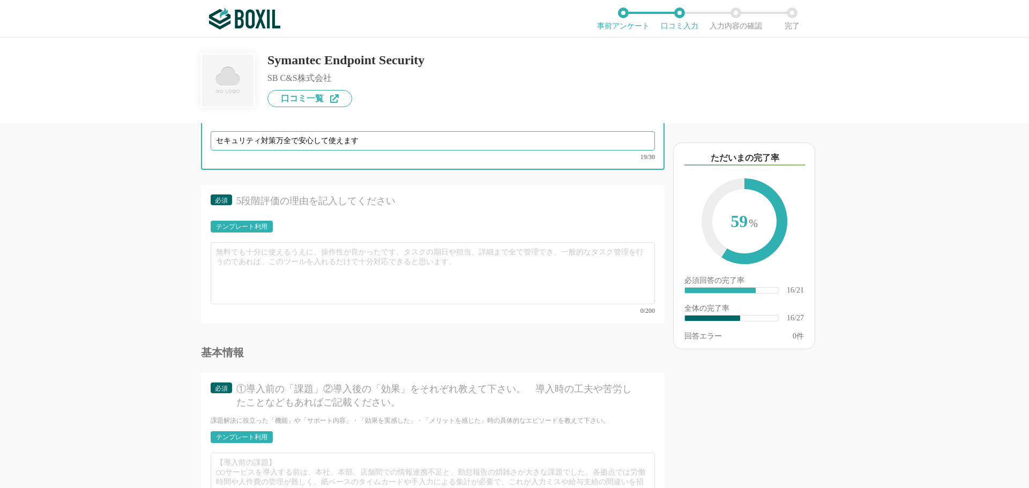
scroll to position [1823, 0]
type input "セキュリティ対策万全で安心して使えます"
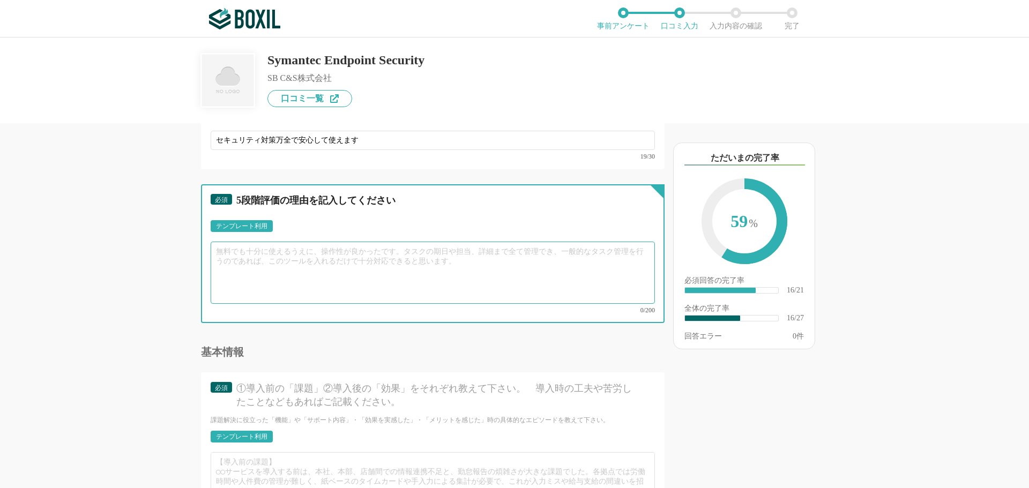
click at [260, 251] on textarea at bounding box center [433, 273] width 444 height 62
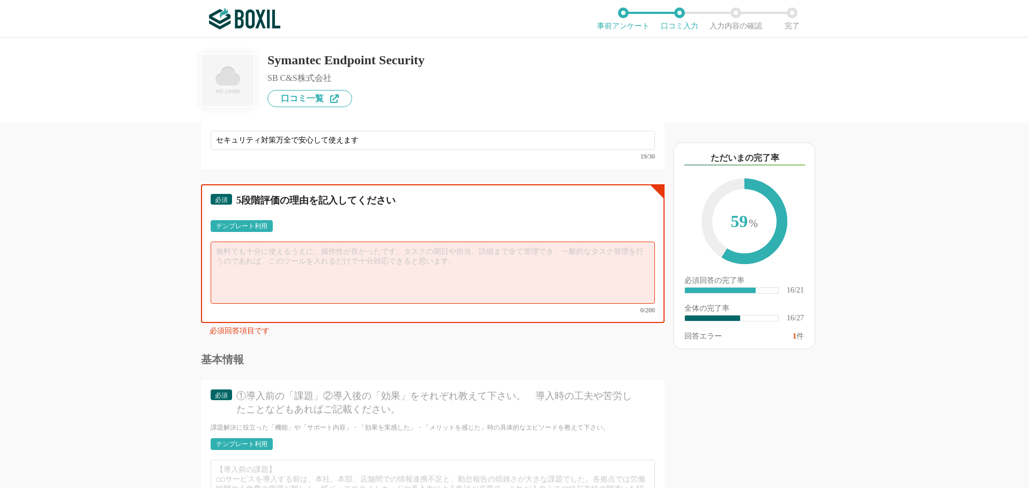
click at [263, 260] on textarea at bounding box center [433, 273] width 444 height 62
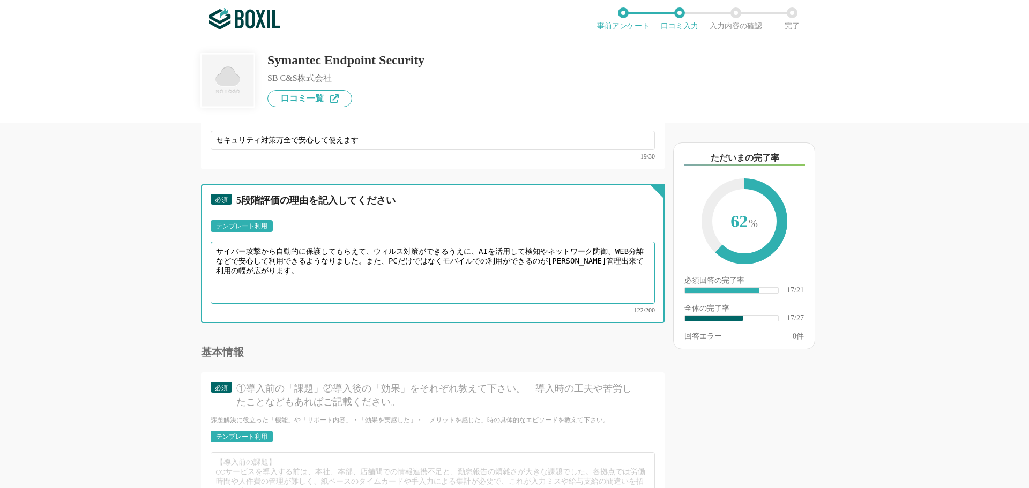
scroll to position [1930, 0]
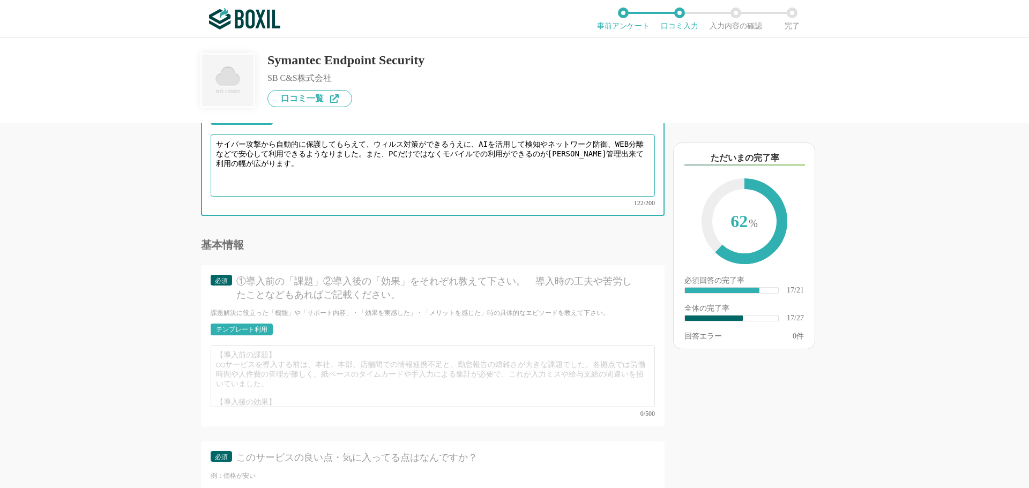
type textarea "サイバー攻撃から自動的に保護してもらえて、ウィルス対策ができるうえに、AIを活用して検知やネットワーク防御、WEB分離などで安心して利用できるようなりました。…"
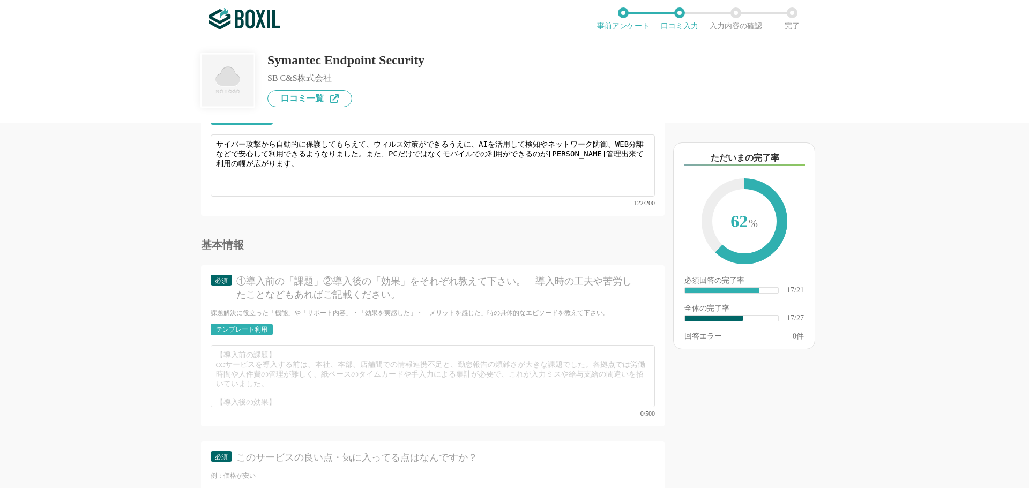
click at [255, 326] on div "テンプレート利用" at bounding box center [241, 329] width 51 height 6
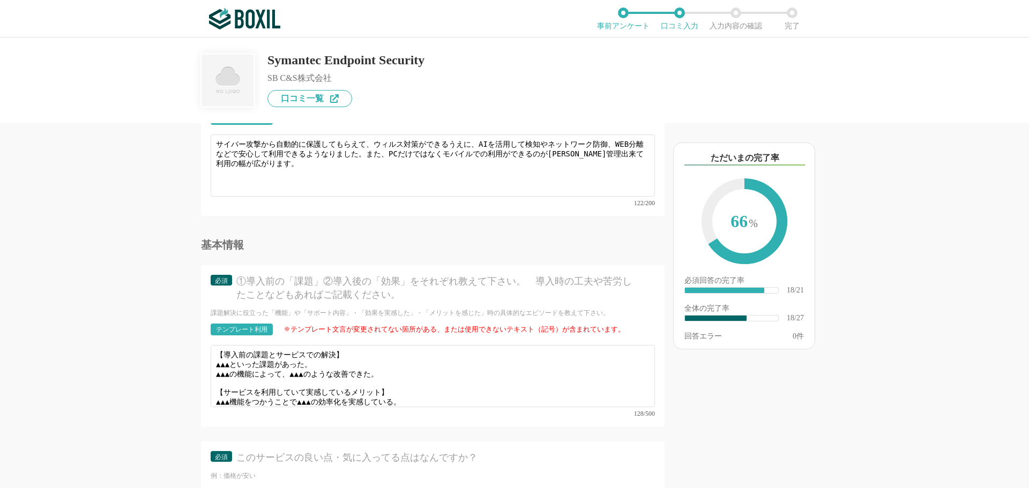
scroll to position [8, 0]
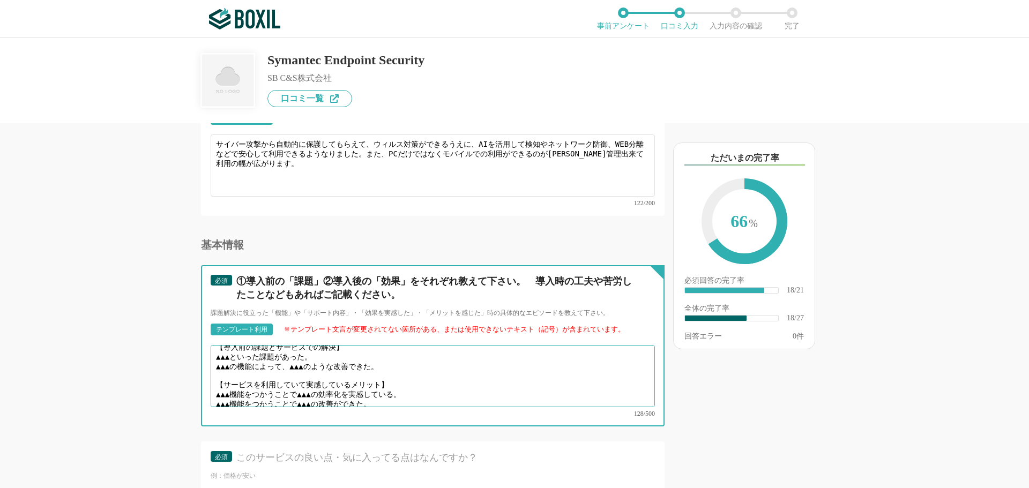
click at [241, 346] on textarea "【導入前の課題とサービスでの解決】 ▲▲▲といった課題があった。 ▲▲▲の機能によって、▲▲▲のような改善できた。 【サービスを利用していて実感しているメリッ…" at bounding box center [433, 376] width 444 height 62
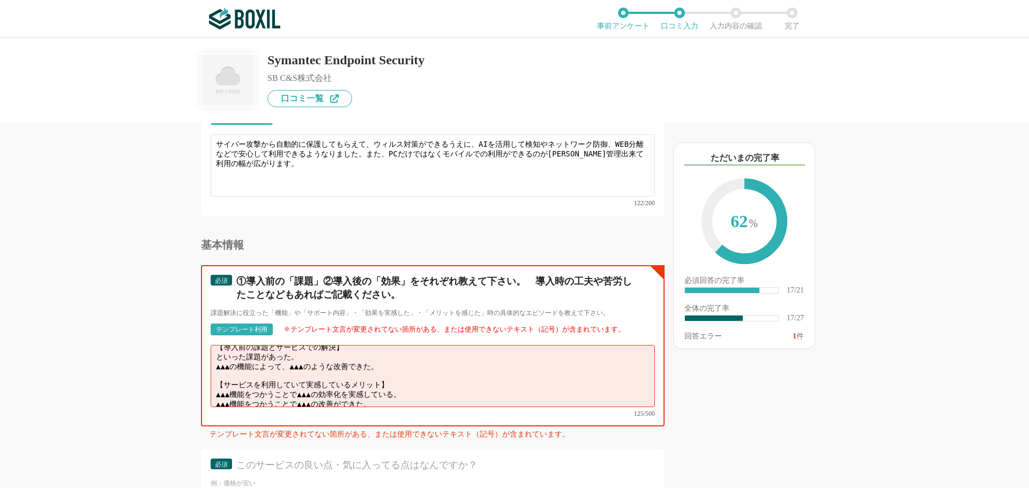
paste textarea "モートワーク環境下のデバイス管理と脅威対応"
click at [393, 359] on textarea "【導入前の課題とサービスでの解決】 リモートワーク環境下のデバイス管理と脅威対応といった課題があった。 ▲▲▲の機能によって、▲▲▲のような改善できた。 【サ…" at bounding box center [433, 376] width 444 height 62
paste textarea "全てのデバイスのセキュリティ状態をクラウドコンソールから一元的に把握・管理できるようになり、運用負荷が大幅に軽減されました"
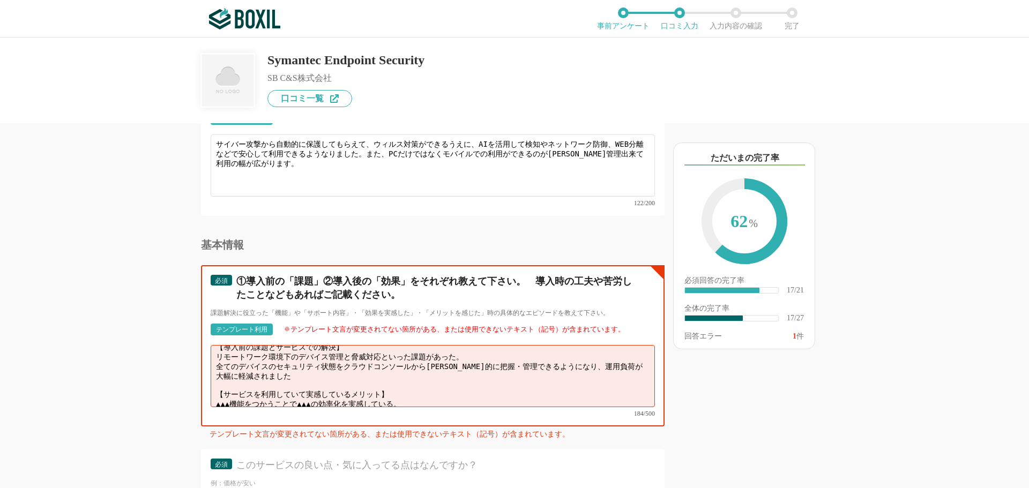
click at [262, 374] on textarea "【導入前の課題とサービスでの解決】 リモートワーク環境下のデバイス管理と脅威対応といった課題があった。 全てのデバイスのセキュリティ状態をクラウドコンソールか…" at bounding box center [433, 376] width 444 height 62
click at [274, 369] on textarea "【導入前の課題とサービスでの解決】 リモートワーク環境下のデバイス管理と脅威対応といった課題があった。 全てのデバイスのセキュリティ状態をクラウドコンソールか…" at bounding box center [433, 376] width 444 height 62
click at [275, 364] on textarea "【導入前の課題とサービスでの解決】 リモートワーク環境下のデバイス管理と脅威対応といった課題があった。 全てのデバイスのセキュリティ状態をクラウドコンソールか…" at bounding box center [433, 376] width 444 height 62
click at [427, 356] on textarea "【導入前の課題とサービスでの解決】 リモートワーク環境下のデバイス管理と脅威対応といった課題があった。 全てのデバイスのセキュリティ状態をクラウドコンソールか…" at bounding box center [433, 376] width 444 height 62
click at [429, 381] on textarea "【導入前の課題とサービスでの解決】 リモートワーク環境下のデバイス管理と脅威対応といった課題があった。 全てのデバイスのセキュリティ状態を一元的に把握・管理で…" at bounding box center [433, 376] width 444 height 62
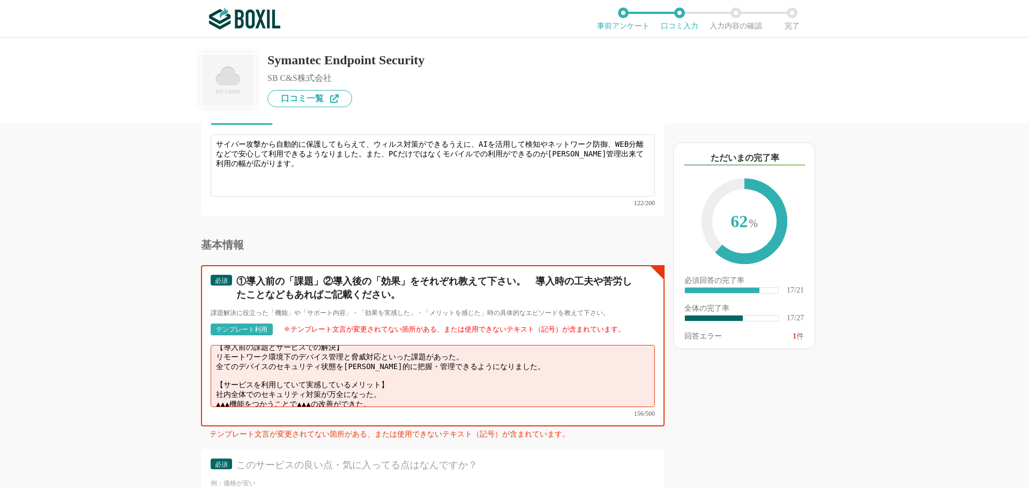
click at [421, 392] on textarea "【導入前の課題とサービスでの解決】 リモートワーク環境下のデバイス管理と脅威対応といった課題があった。 全てのデバイスのセキュリティ状態を一元的に把握・管理で…" at bounding box center [433, 376] width 444 height 62
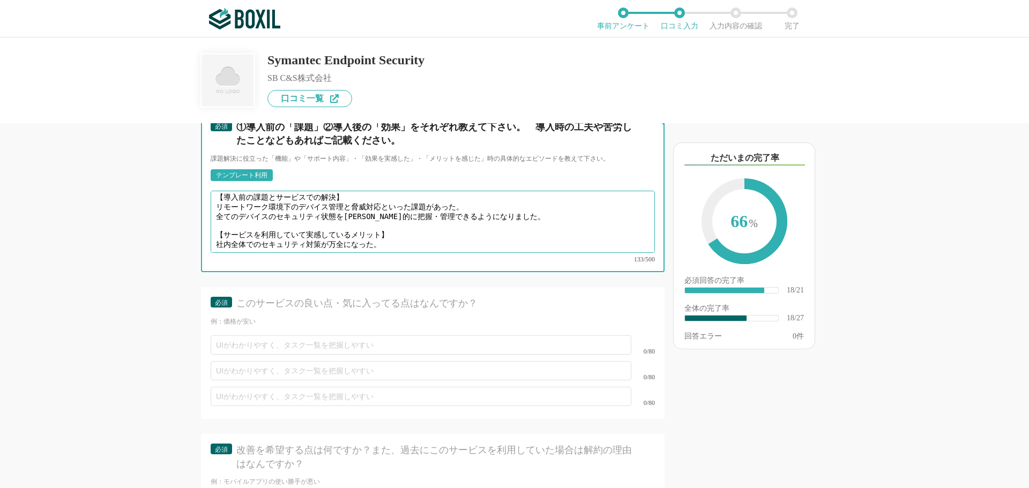
scroll to position [2144, 0]
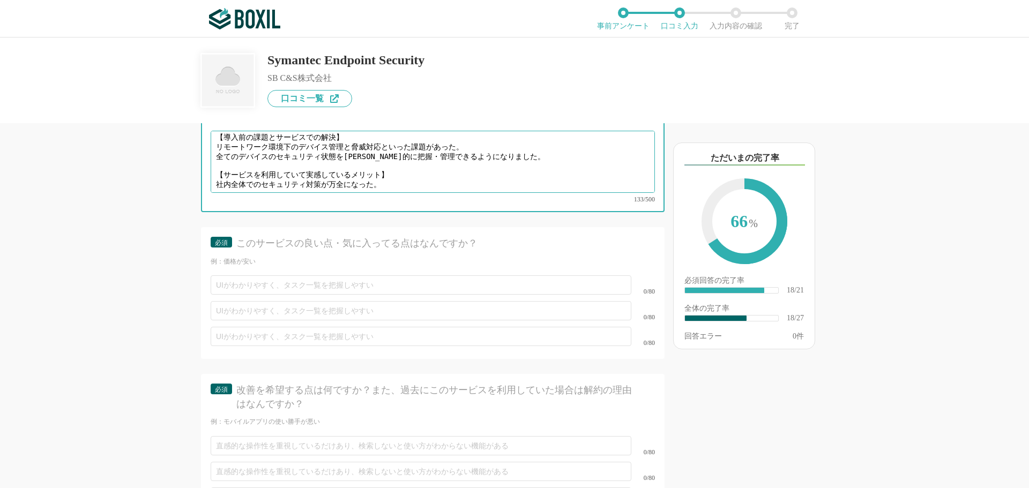
type textarea "【導入前の課題とサービスでの解決】 リモートワーク環境下のデバイス管理と脅威対応といった課題があった。 全てのデバイスのセキュリティ状態を一元的に把握・管理で…"
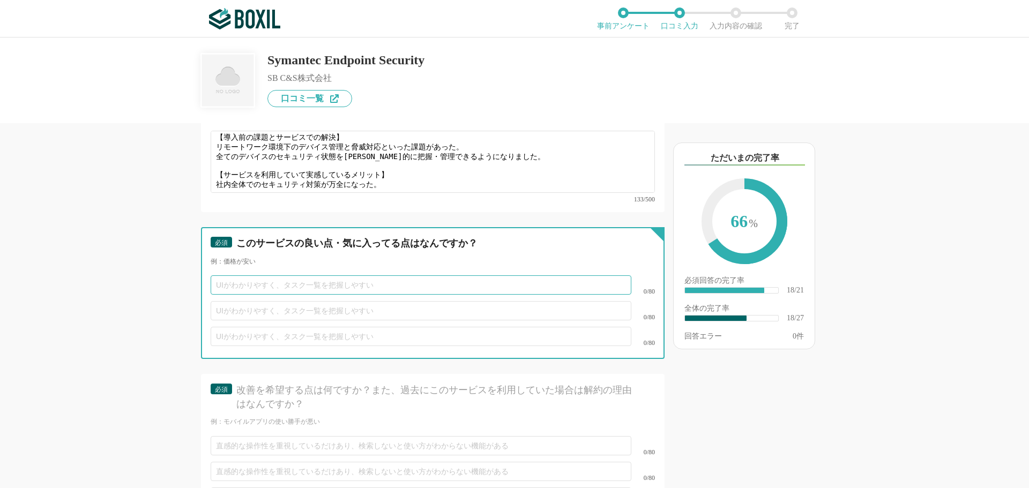
click at [248, 276] on input "text" at bounding box center [421, 285] width 421 height 19
click at [360, 276] on input "使いやすく面倒なことがないので" at bounding box center [421, 285] width 421 height 19
type input "使"
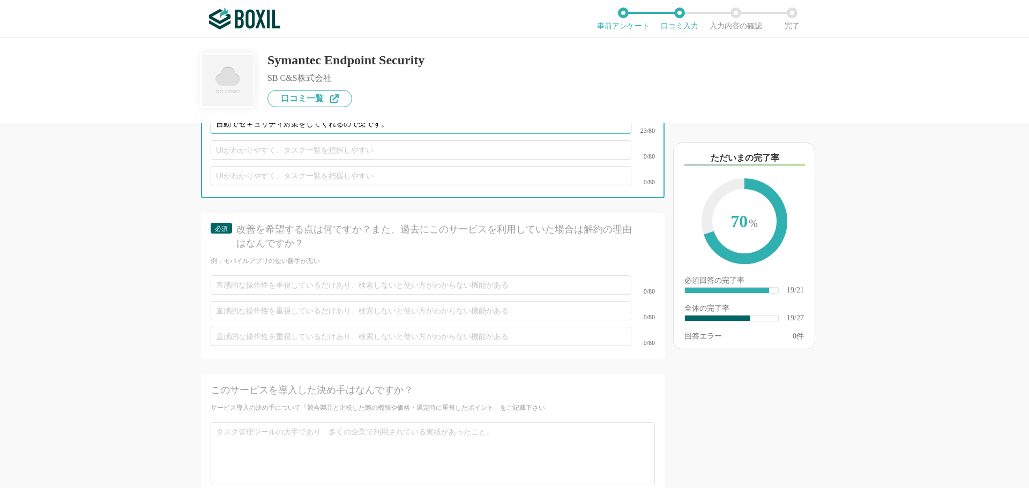
type input "自動でセキュリティ対策をしてくれるので楽です。"
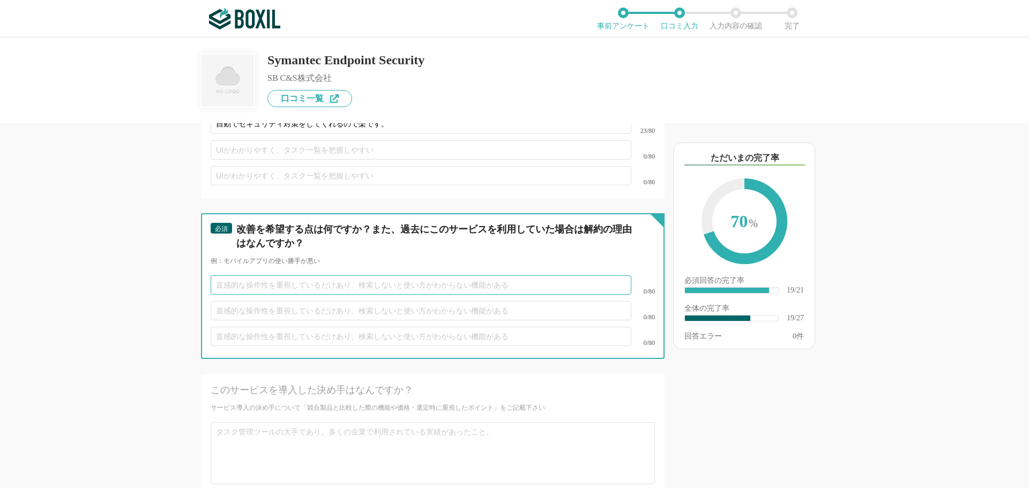
click at [240, 276] on input "text" at bounding box center [421, 285] width 421 height 19
type input "だ"
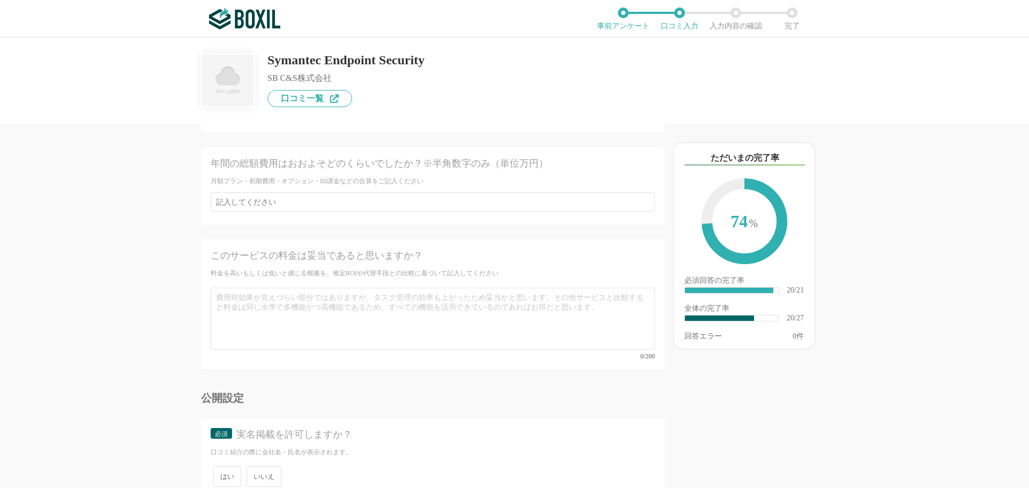
scroll to position [2811, 0]
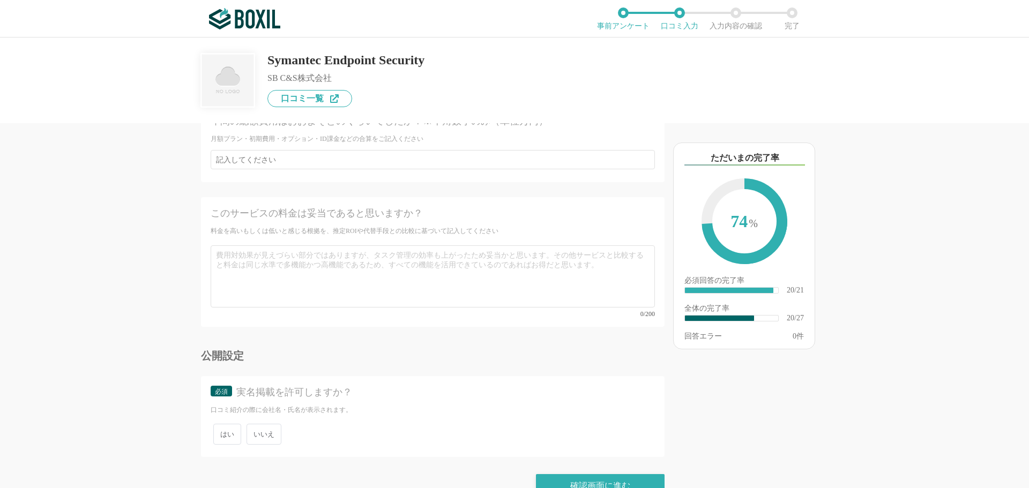
type input "社員が入れ替わった際に、説明がしやすい何かがあると良いと感じました。"
click at [265, 424] on span "いいえ" at bounding box center [264, 434] width 35 height 21
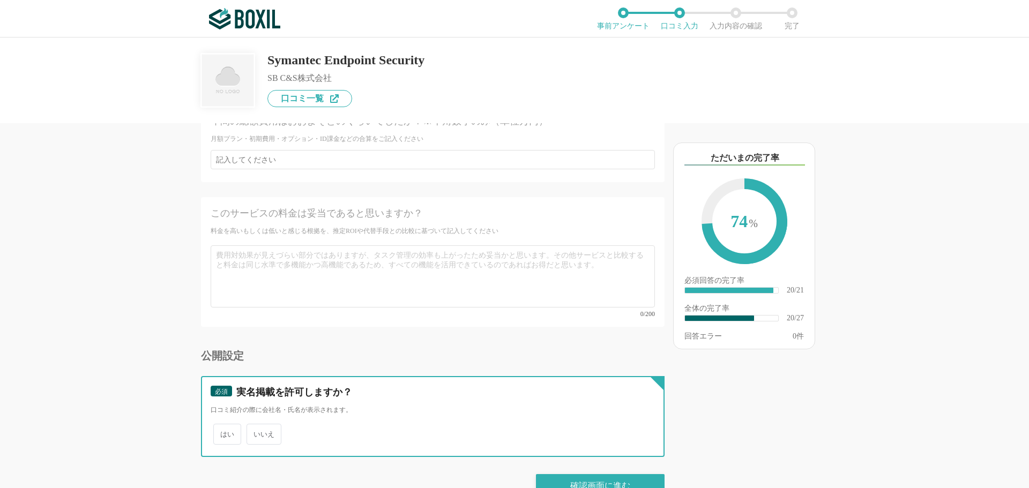
click at [256, 426] on input "いいえ" at bounding box center [252, 429] width 7 height 7
radio input "true"
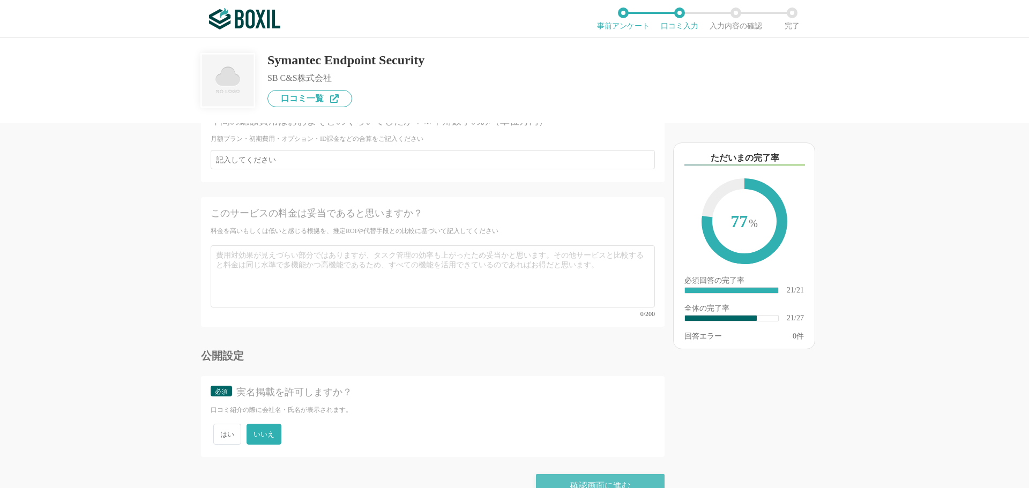
click at [586, 474] on div "確認画面に進む" at bounding box center [600, 486] width 129 height 24
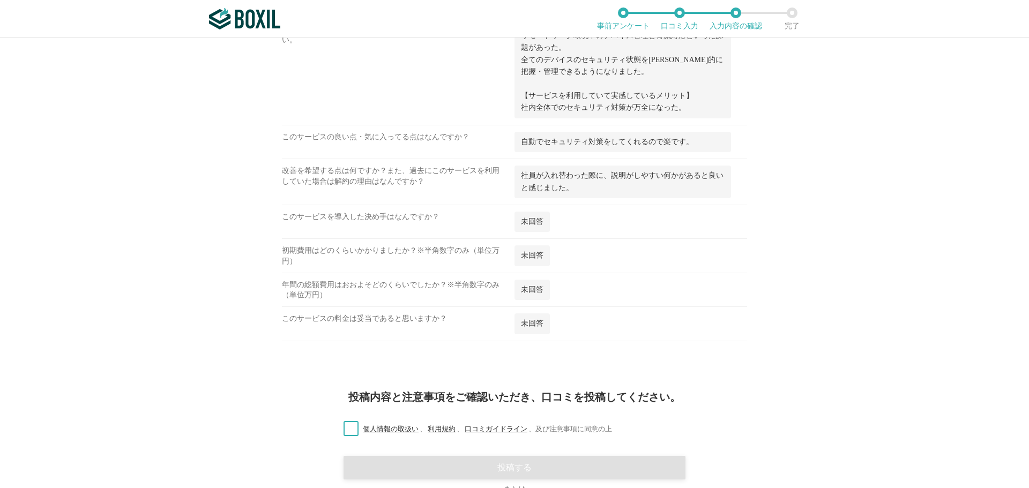
scroll to position [1098, 0]
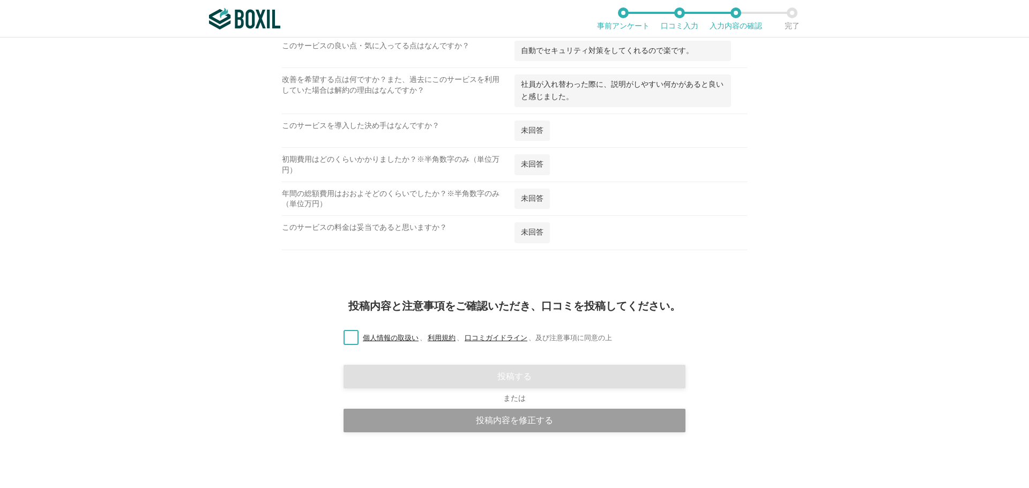
click at [351, 337] on label "個人情報の取扱い 、 利用規約 、 口コミガイドライン 、 及び注意事項に同意の上" at bounding box center [473, 338] width 277 height 11
click at [0, 0] on input "個人情報の取扱い 、 利用規約 、 口コミガイドライン 、 及び注意事項に同意の上" at bounding box center [0, 0] width 0 height 0
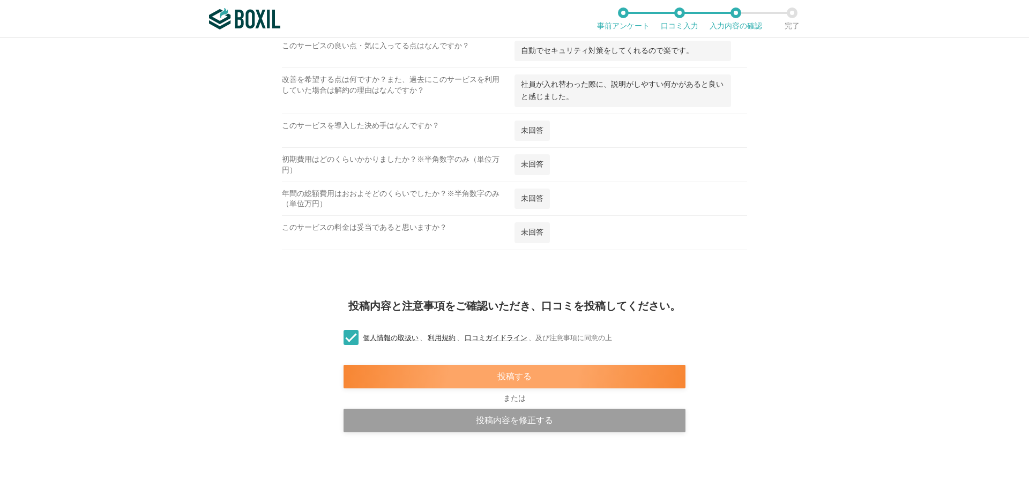
click at [504, 375] on div "投稿する" at bounding box center [515, 377] width 342 height 24
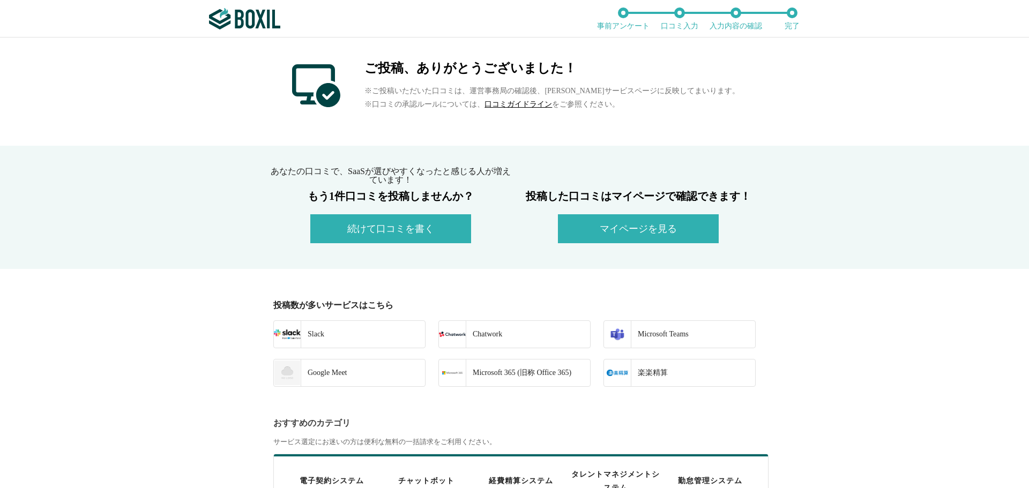
click at [392, 221] on button "続けて口コミを書く" at bounding box center [390, 228] width 161 height 29
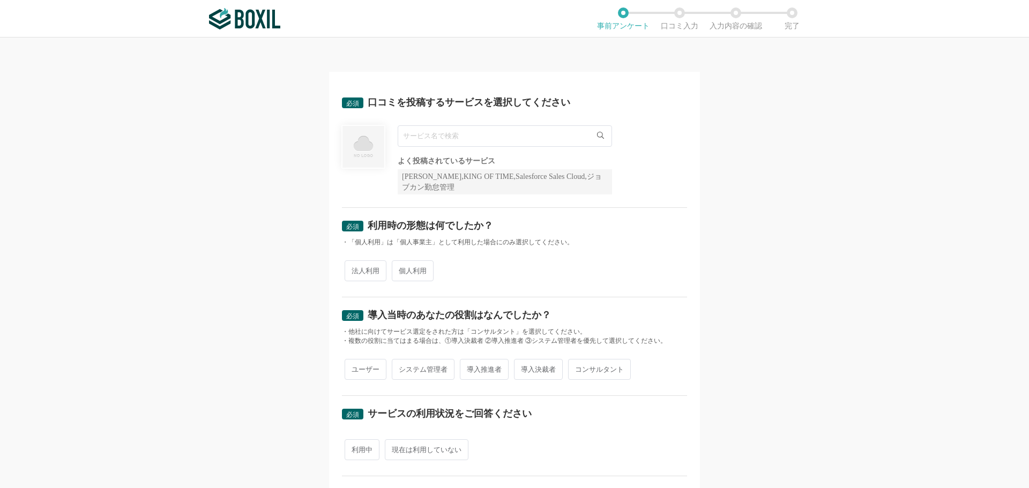
click at [422, 136] on input "text" at bounding box center [505, 135] width 214 height 21
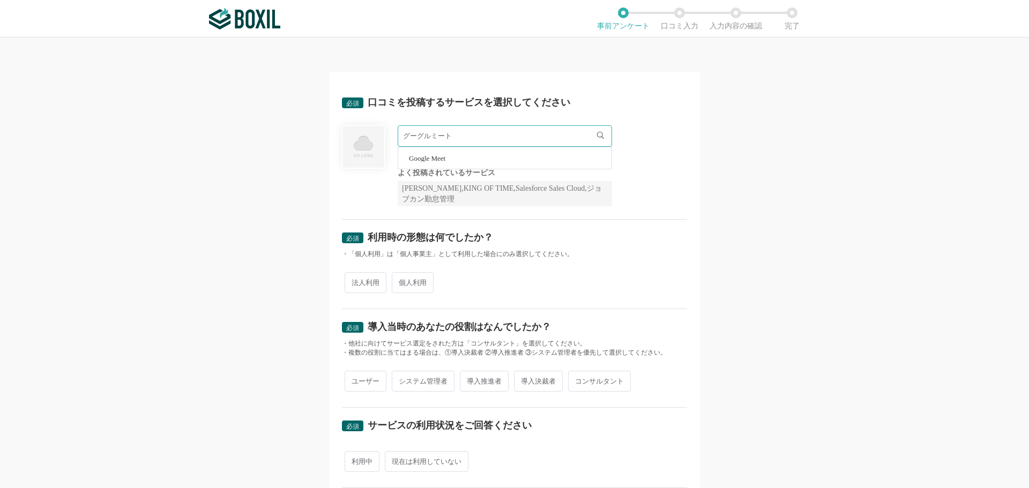
click at [437, 159] on span "Google Meet" at bounding box center [427, 158] width 36 height 7
type input "Google Meet"
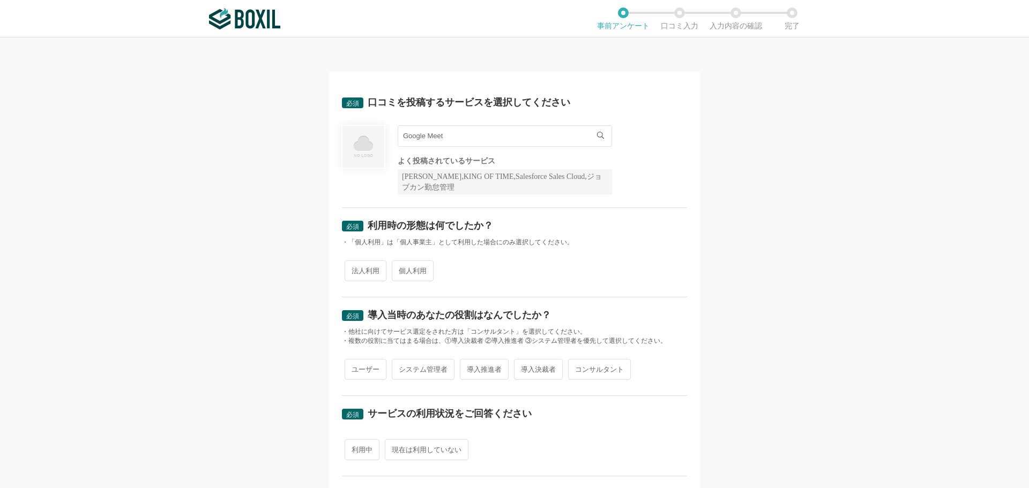
click at [362, 269] on span "法人利用" at bounding box center [366, 271] width 42 height 21
click at [354, 269] on input "法人利用" at bounding box center [350, 265] width 7 height 7
radio input "true"
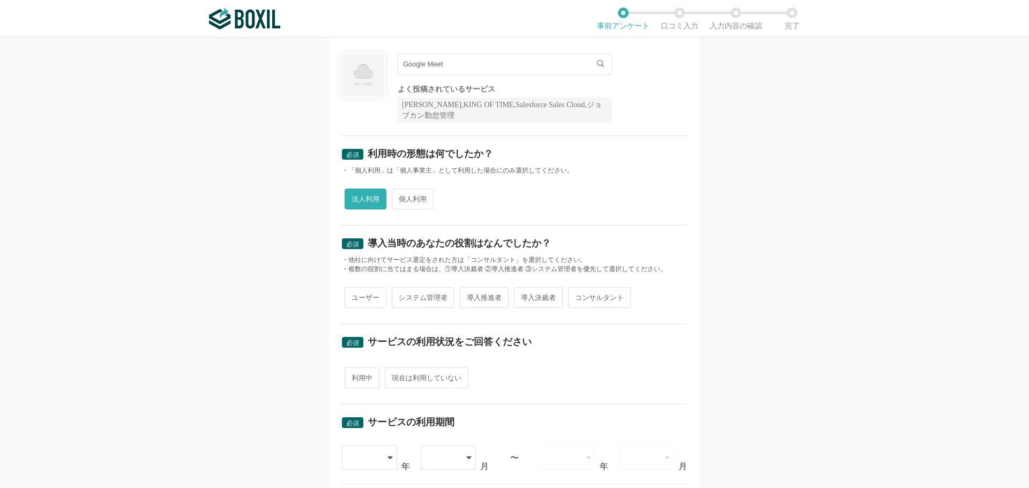
scroll to position [161, 0]
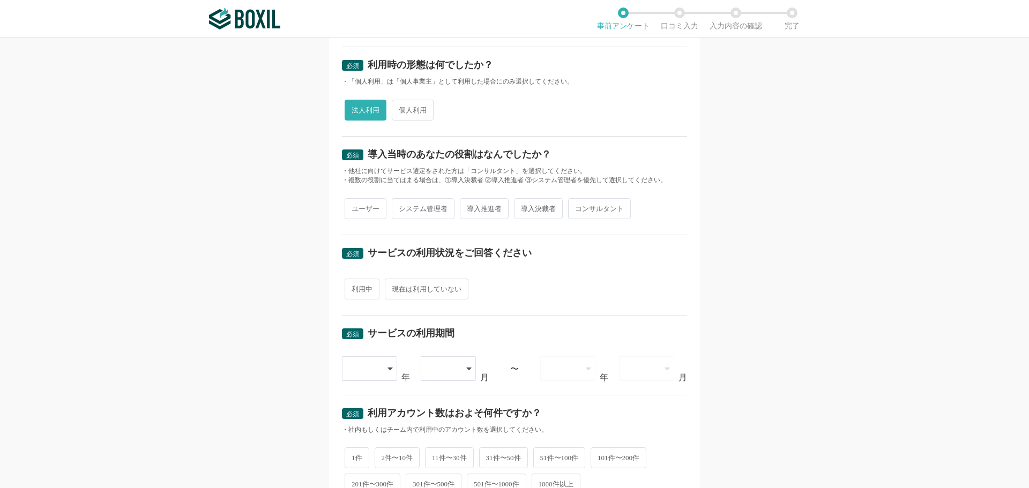
click at [485, 210] on span "導入推進者" at bounding box center [484, 208] width 49 height 21
click at [470, 207] on input "導入推進者" at bounding box center [466, 203] width 7 height 7
radio input "true"
click at [355, 293] on span "利用中" at bounding box center [362, 289] width 35 height 21
click at [354, 287] on input "利用中" at bounding box center [350, 283] width 7 height 7
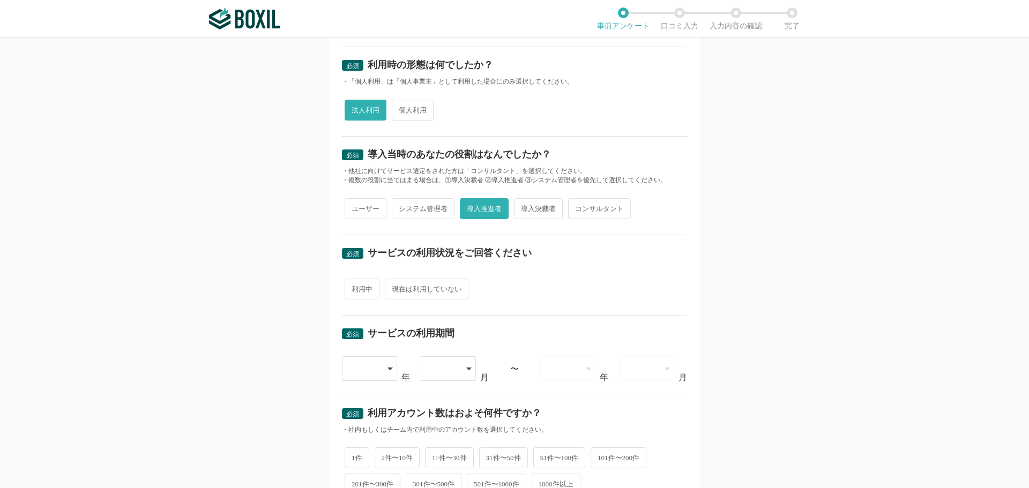
radio input "true"
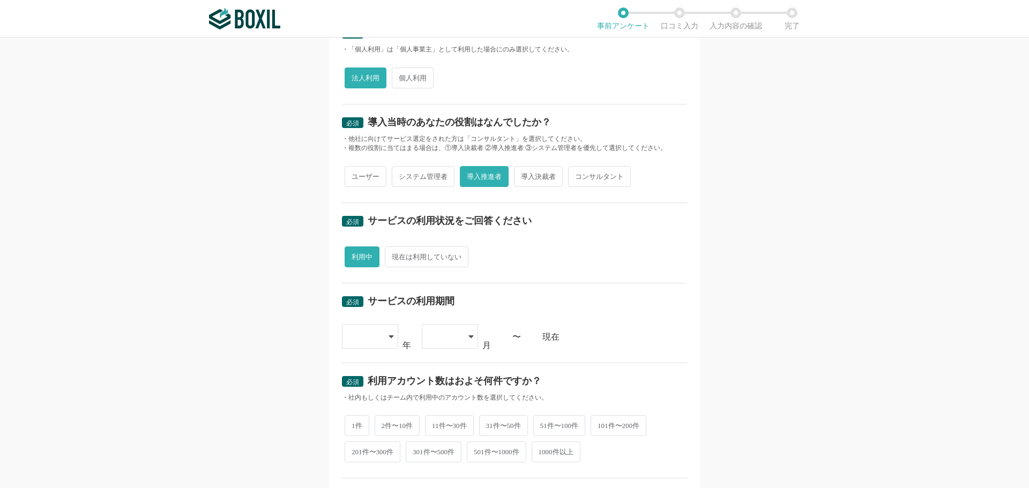
scroll to position [268, 0]
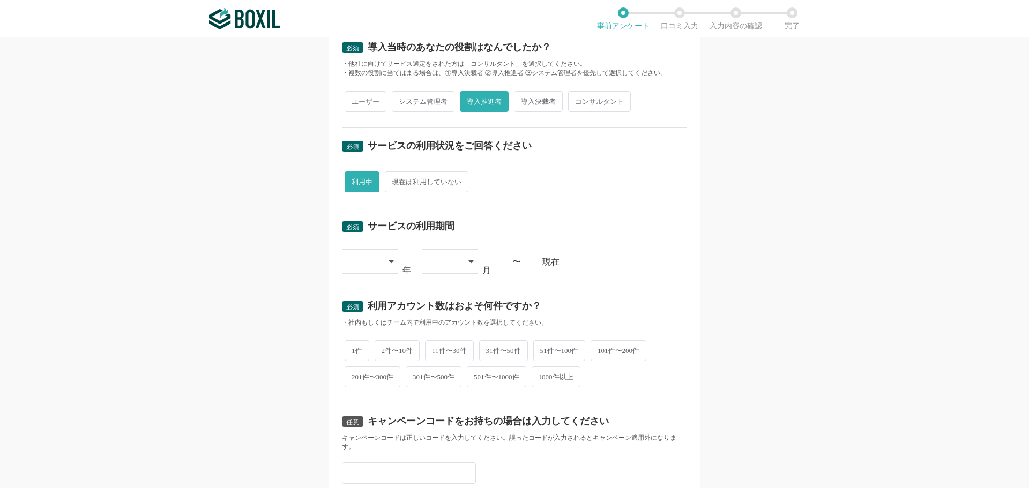
click at [389, 262] on icon at bounding box center [391, 261] width 5 height 9
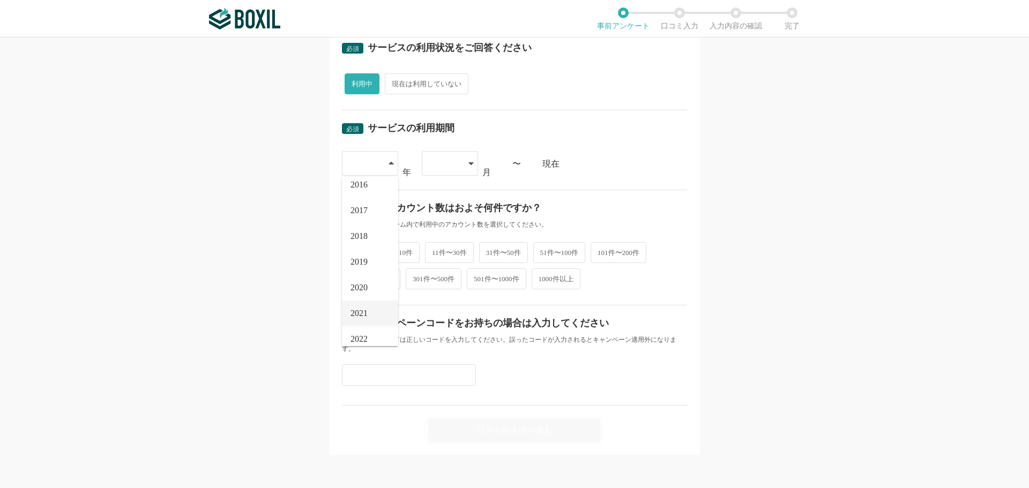
scroll to position [54, 0]
click at [359, 317] on span "2022" at bounding box center [359, 320] width 17 height 9
click at [457, 161] on div at bounding box center [450, 163] width 56 height 25
click at [435, 270] on span "04" at bounding box center [434, 271] width 9 height 9
click at [410, 253] on span "2件〜10件" at bounding box center [398, 251] width 46 height 21
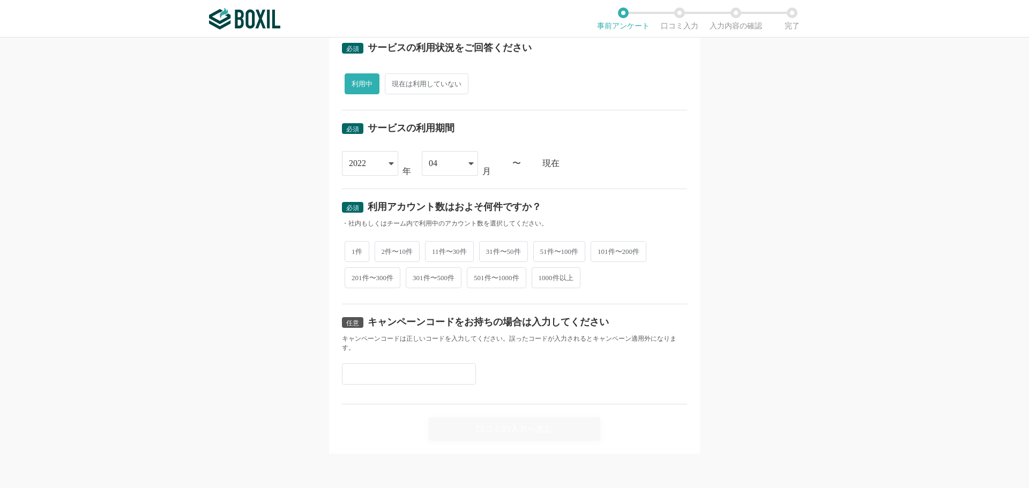
click at [384, 250] on input "2件〜10件" at bounding box center [380, 246] width 7 height 7
radio input "true"
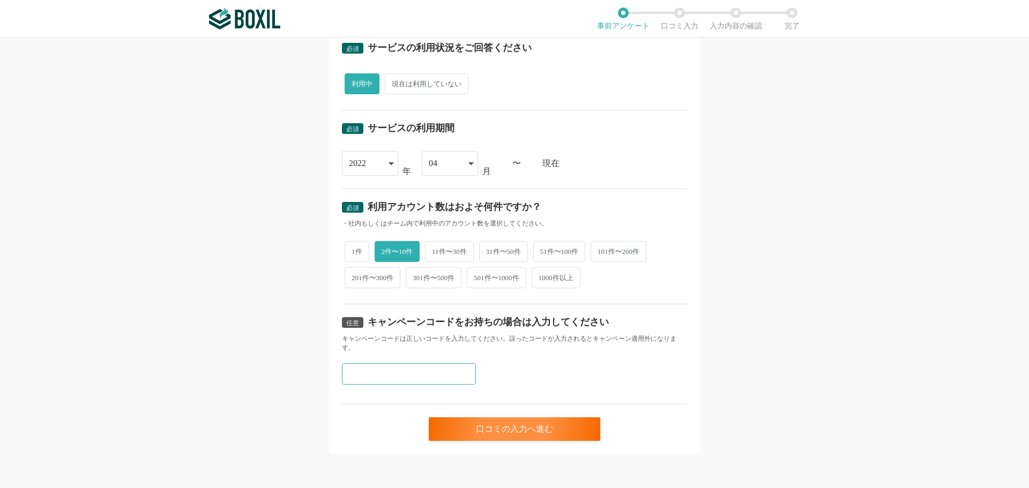
click at [372, 373] on input "text" at bounding box center [409, 373] width 134 height 21
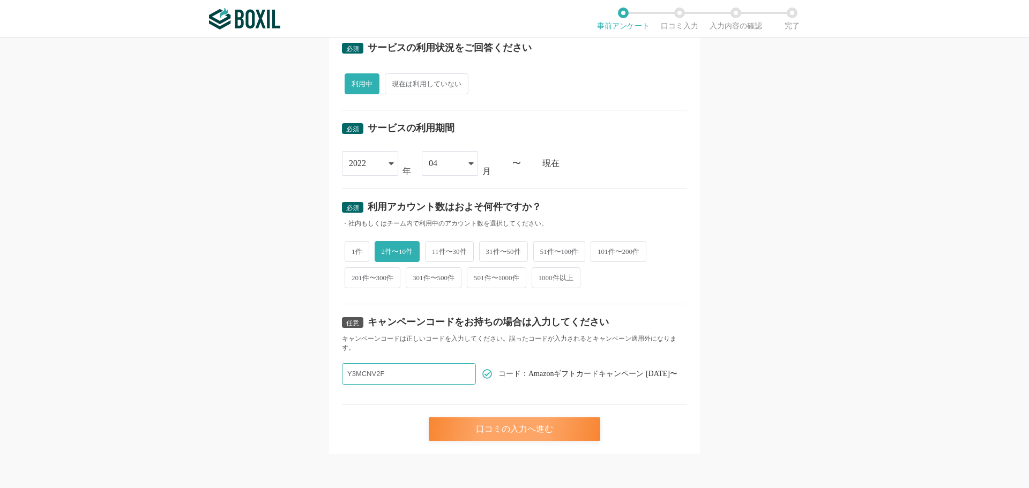
type input "Y3MCNV2F"
click at [494, 435] on div "口コミの入力へ進む" at bounding box center [515, 430] width 172 height 24
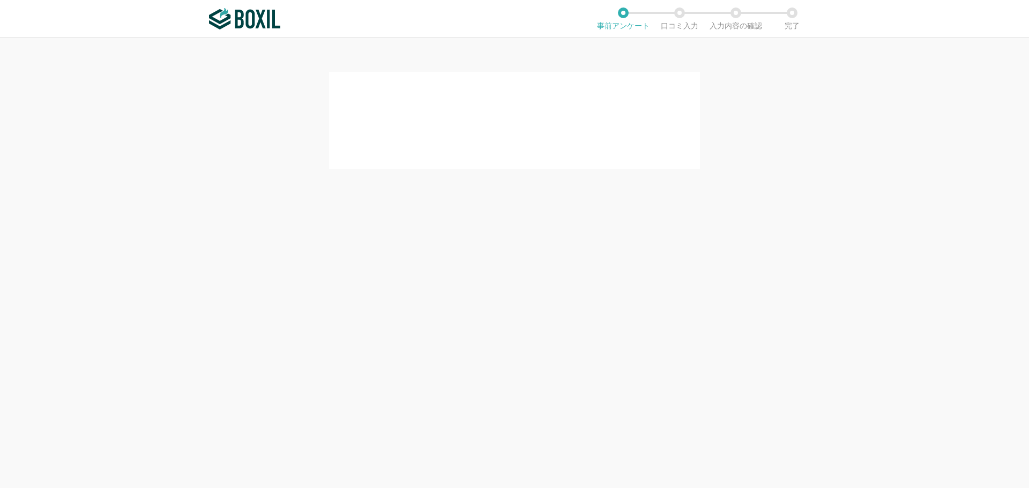
scroll to position [0, 0]
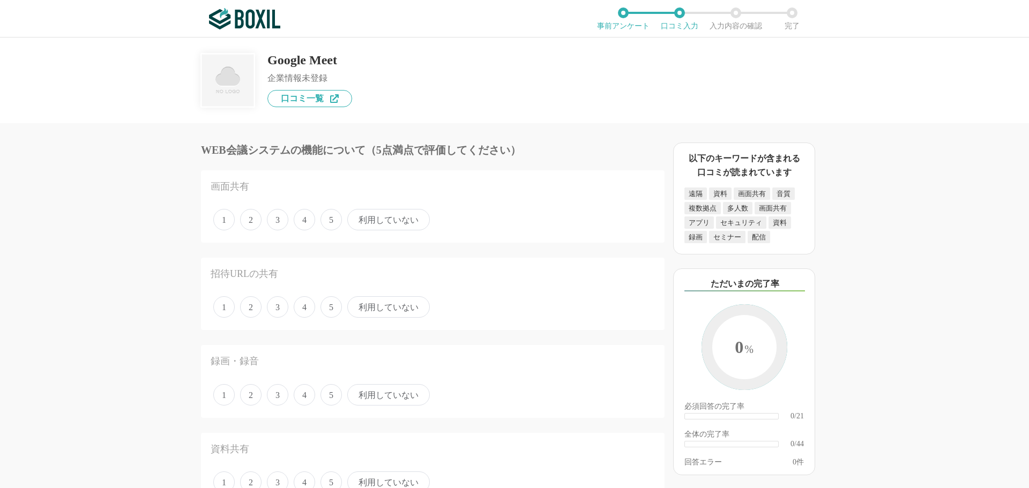
click at [366, 222] on span "利用していない" at bounding box center [388, 219] width 83 height 21
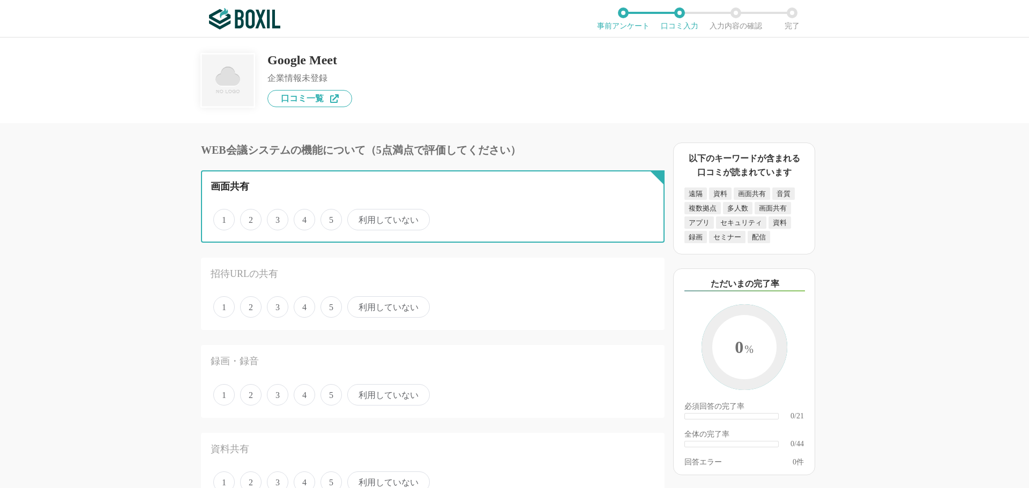
click at [357, 218] on input "利用していない" at bounding box center [353, 214] width 7 height 7
radio input "true"
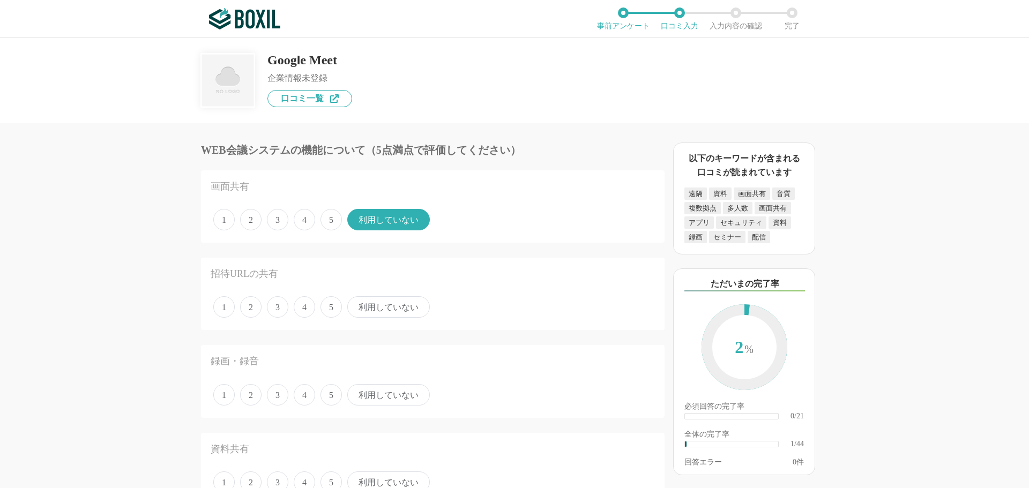
click at [302, 221] on span "4" at bounding box center [304, 219] width 21 height 21
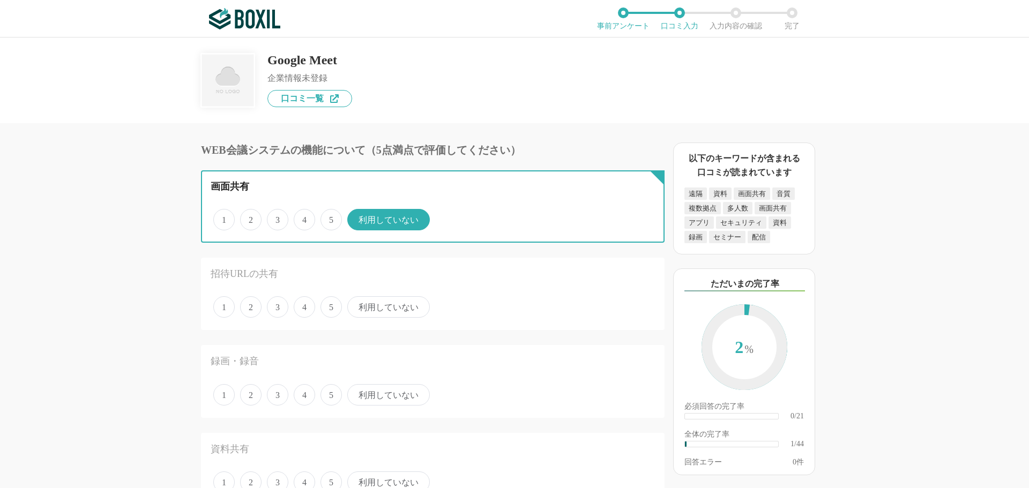
click at [302, 218] on input "4" at bounding box center [299, 214] width 7 height 7
radio input "true"
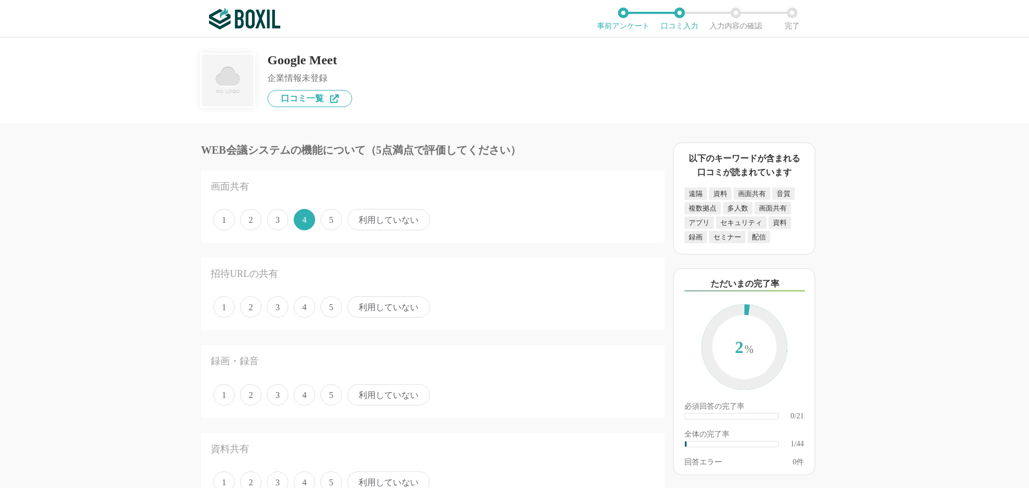
click at [301, 307] on span "4" at bounding box center [304, 306] width 21 height 21
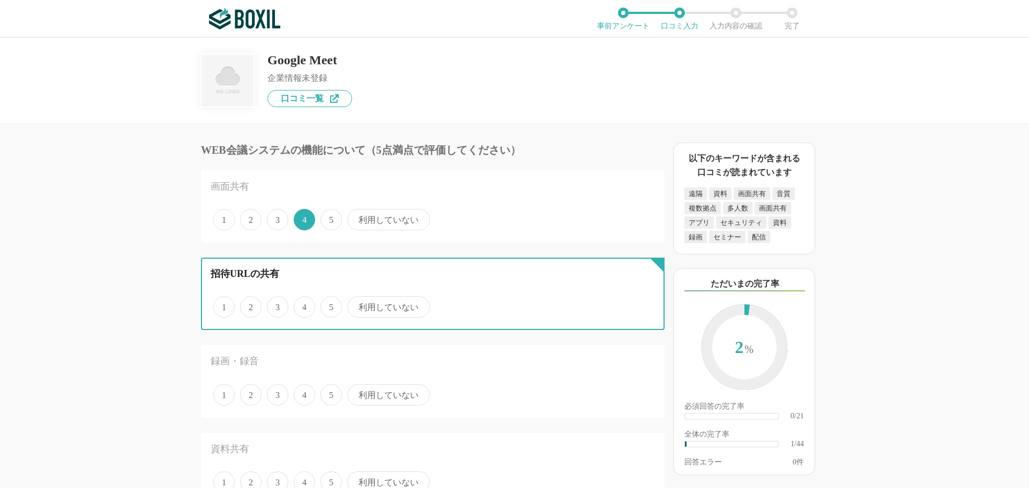
click at [301, 305] on input "4" at bounding box center [299, 301] width 7 height 7
radio input "true"
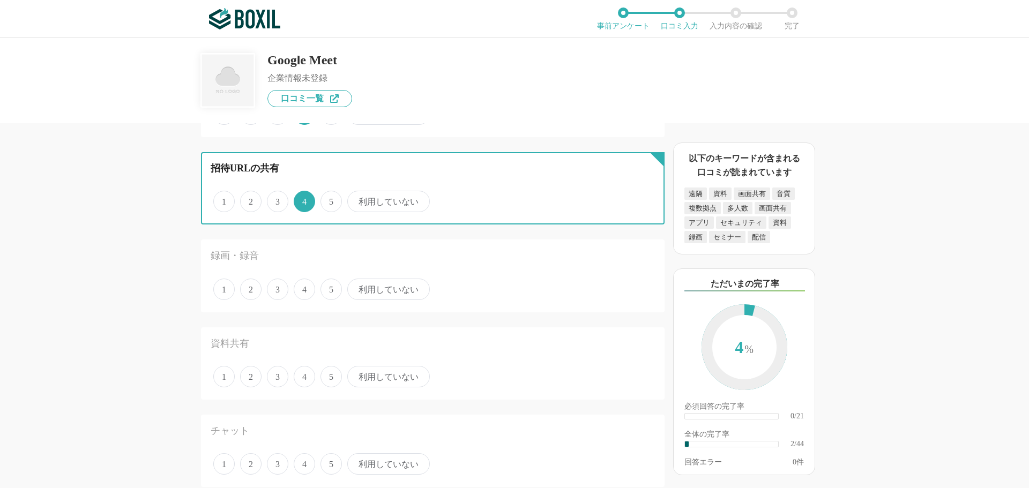
scroll to position [107, 0]
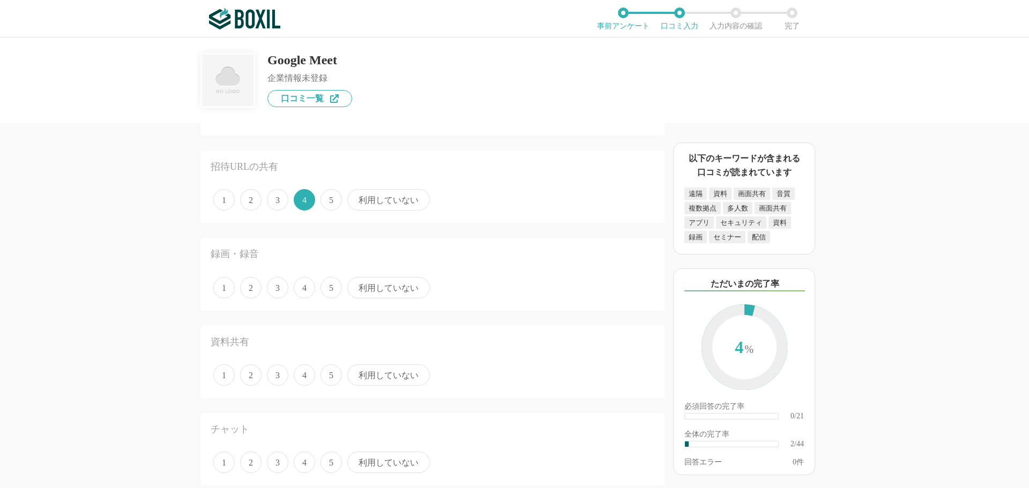
click at [303, 289] on span "4" at bounding box center [304, 287] width 21 height 21
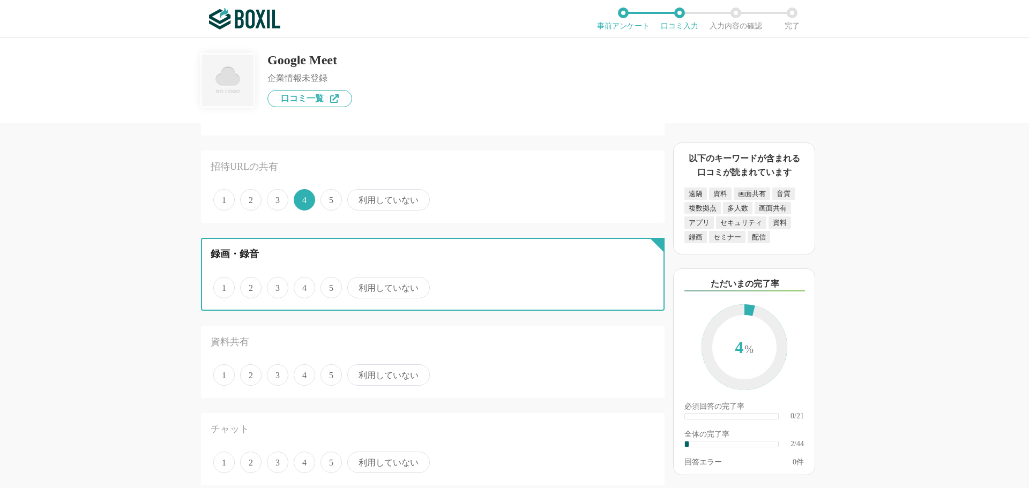
click at [303, 286] on input "4" at bounding box center [299, 282] width 7 height 7
radio input "true"
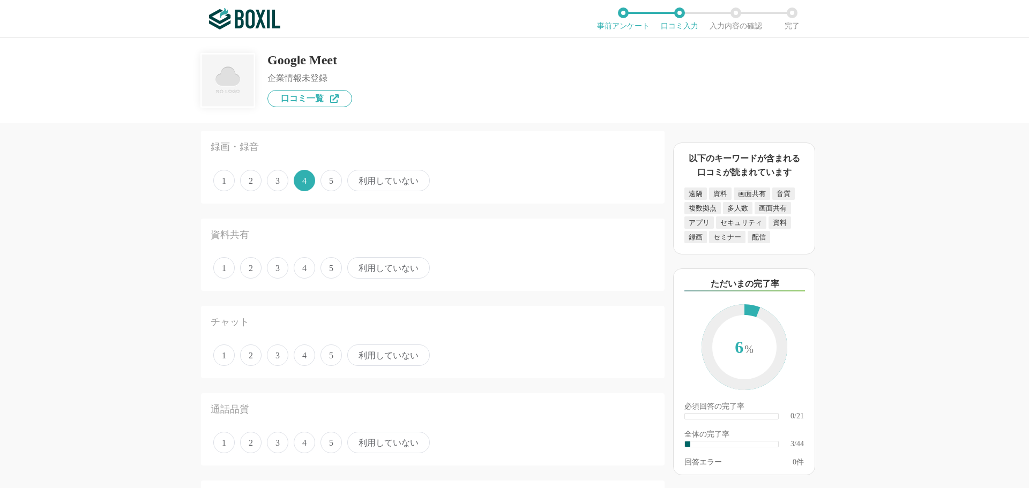
click at [311, 272] on span "4" at bounding box center [304, 267] width 21 height 21
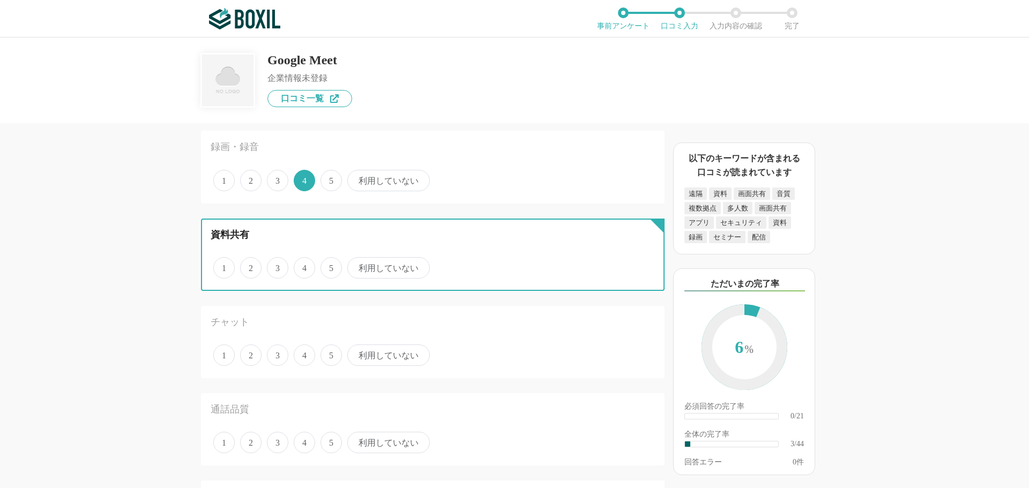
click at [303, 266] on input "4" at bounding box center [299, 262] width 7 height 7
radio input "true"
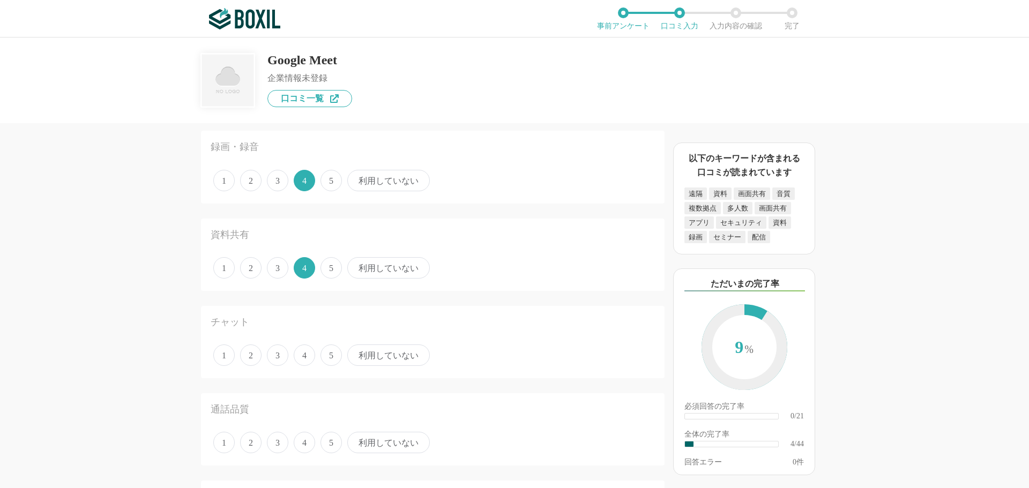
click at [281, 356] on span "3" at bounding box center [277, 355] width 21 height 21
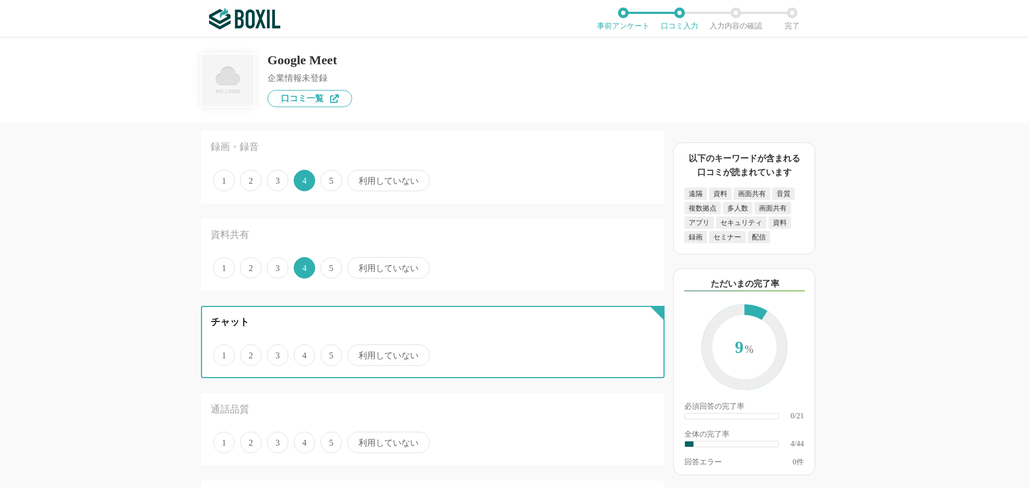
click at [277, 353] on input "3" at bounding box center [273, 349] width 7 height 7
radio input "true"
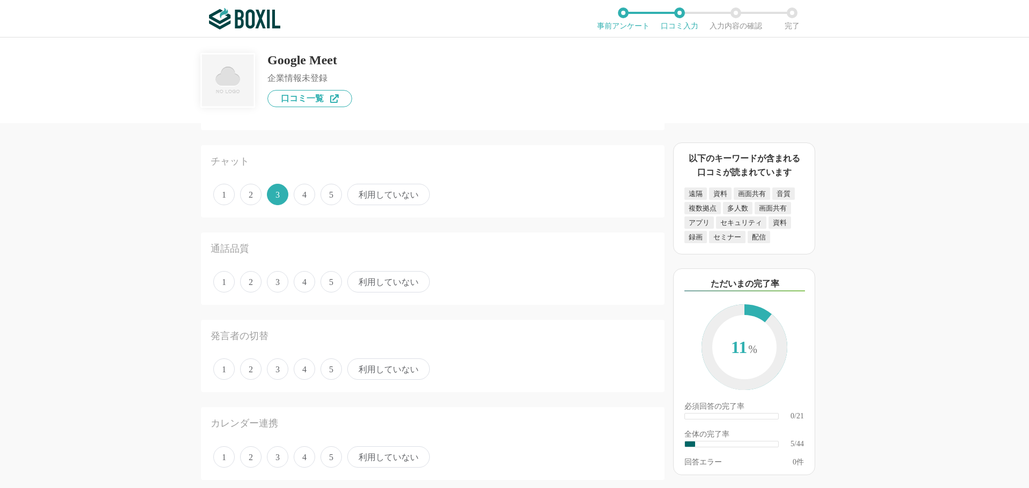
click at [306, 280] on span "4" at bounding box center [304, 281] width 21 height 21
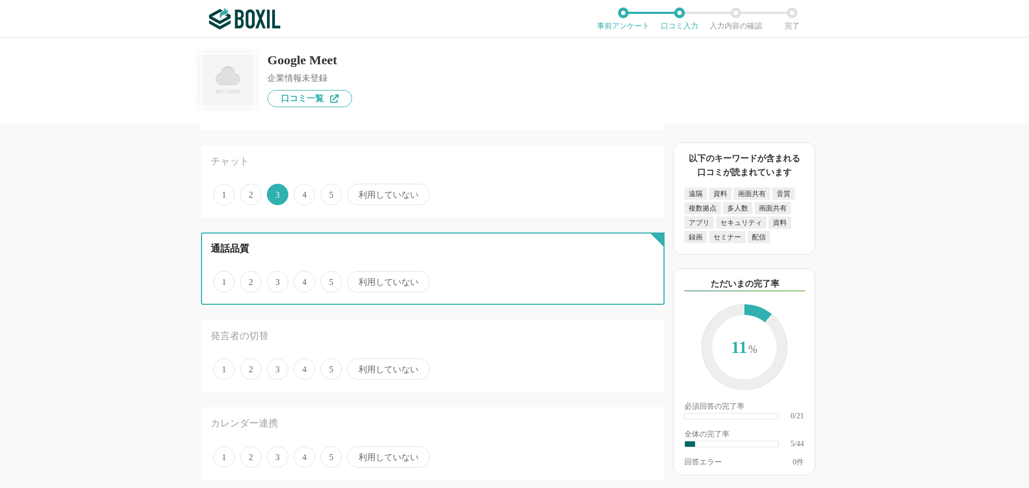
click at [303, 280] on input "4" at bounding box center [299, 276] width 7 height 7
radio input "true"
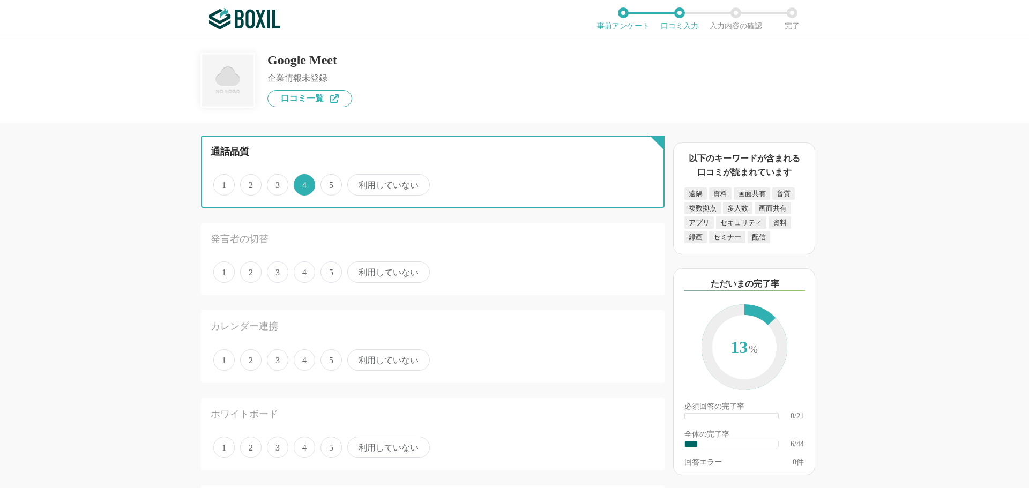
scroll to position [482, 0]
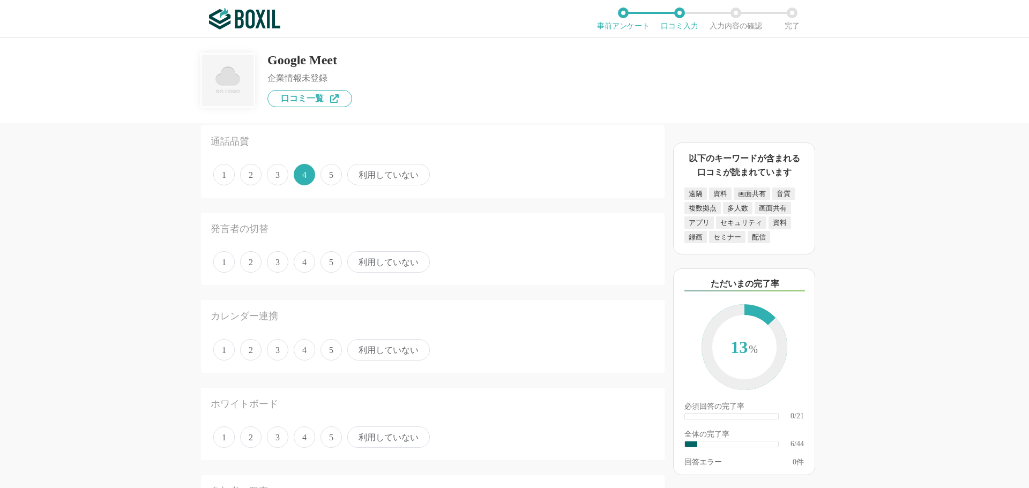
click at [309, 265] on span "4" at bounding box center [304, 261] width 21 height 21
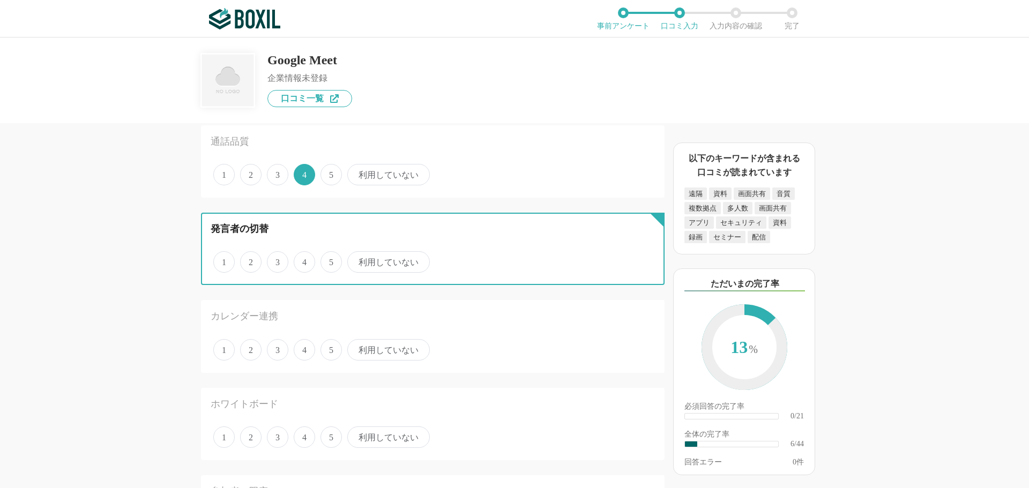
click at [303, 260] on input "4" at bounding box center [299, 256] width 7 height 7
radio input "true"
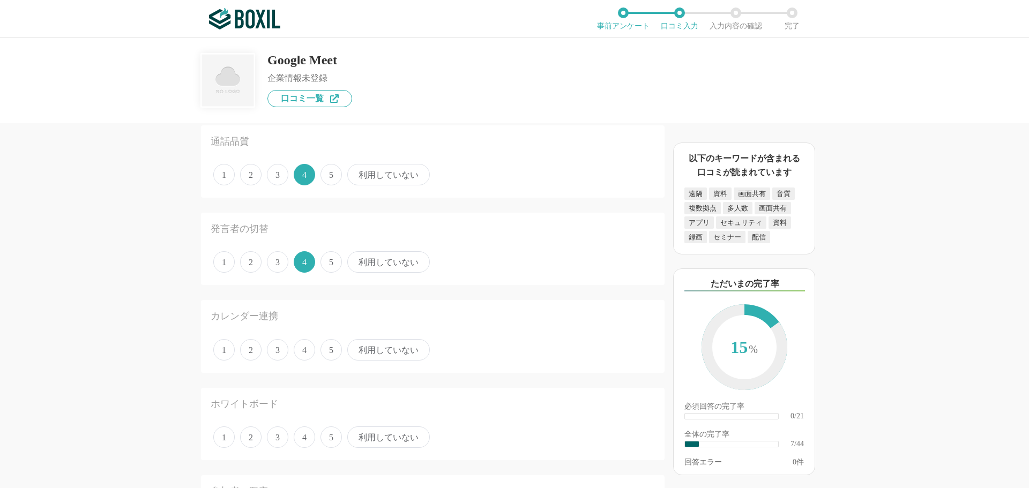
click at [368, 351] on span "利用していない" at bounding box center [388, 349] width 83 height 21
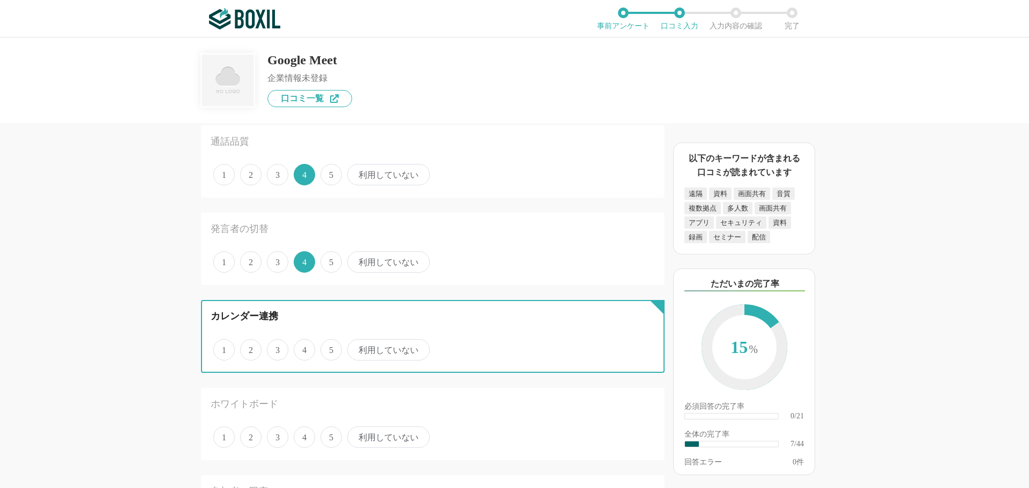
click at [357, 348] on input "利用していない" at bounding box center [353, 344] width 7 height 7
radio input "true"
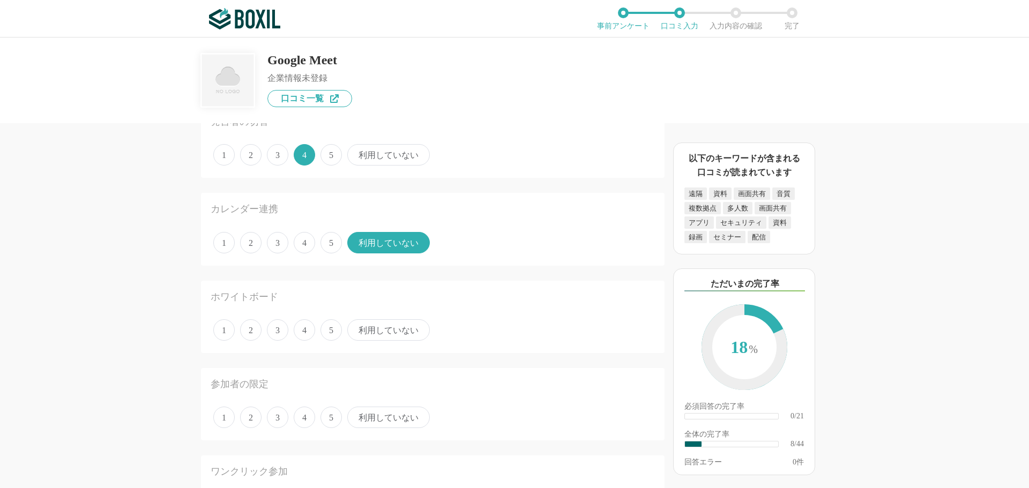
click at [361, 328] on span "利用していない" at bounding box center [388, 329] width 83 height 21
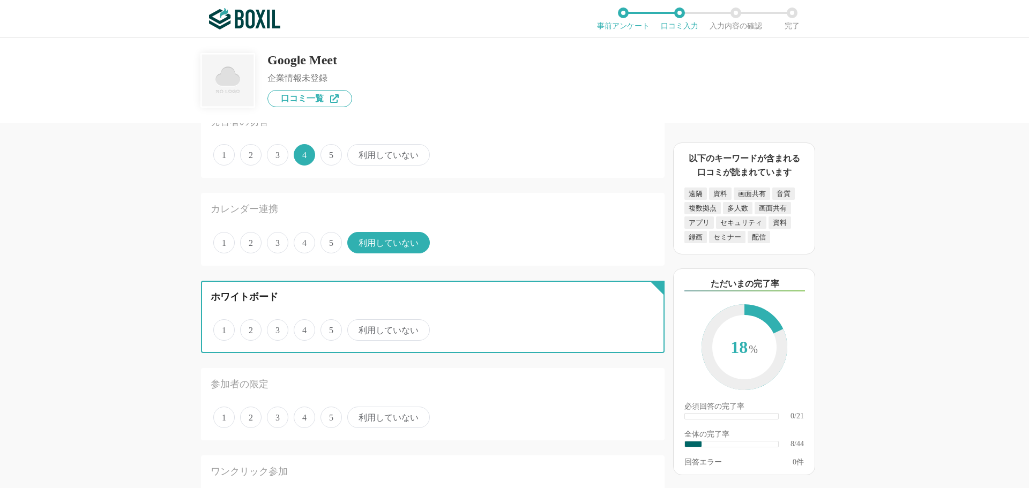
click at [357, 328] on input "利用していない" at bounding box center [353, 324] width 7 height 7
radio input "true"
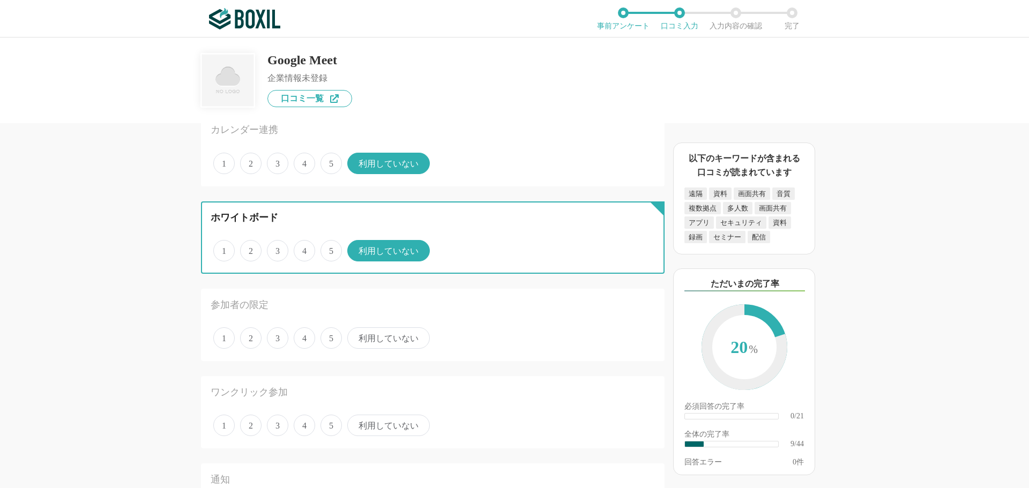
scroll to position [750, 0]
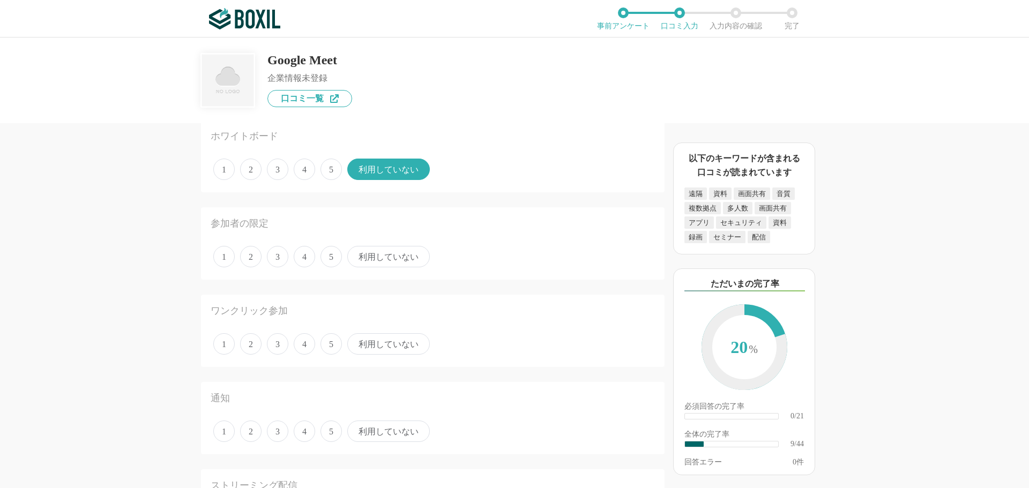
click at [385, 257] on span "利用していない" at bounding box center [388, 256] width 83 height 21
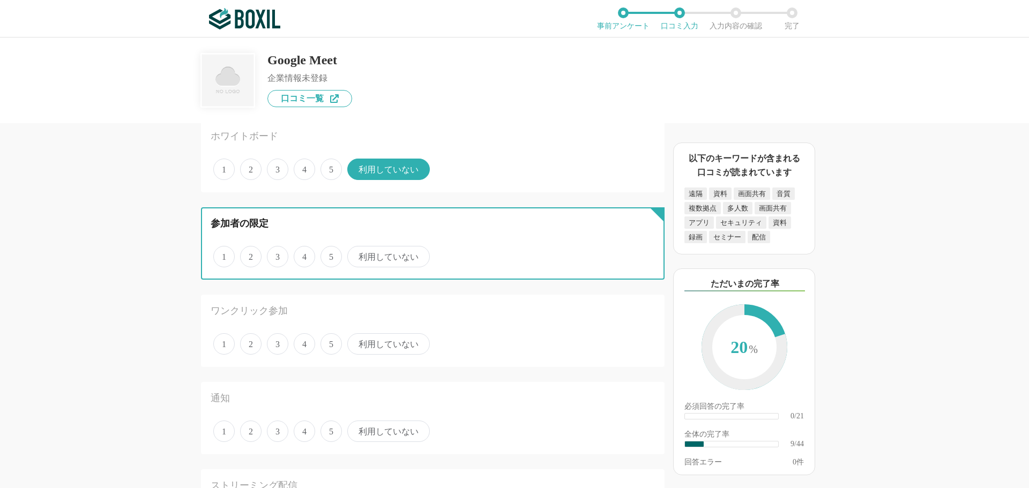
click at [357, 255] on input "利用していない" at bounding box center [353, 251] width 7 height 7
radio input "true"
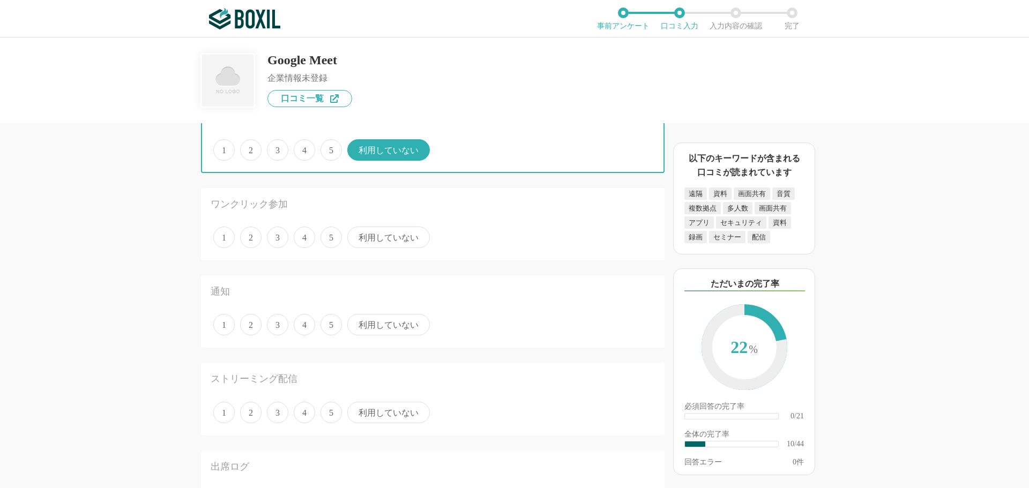
scroll to position [858, 0]
click at [377, 249] on div "1 2 3 4 5 利用していない" at bounding box center [433, 237] width 444 height 27
click at [374, 240] on span "利用していない" at bounding box center [388, 236] width 83 height 21
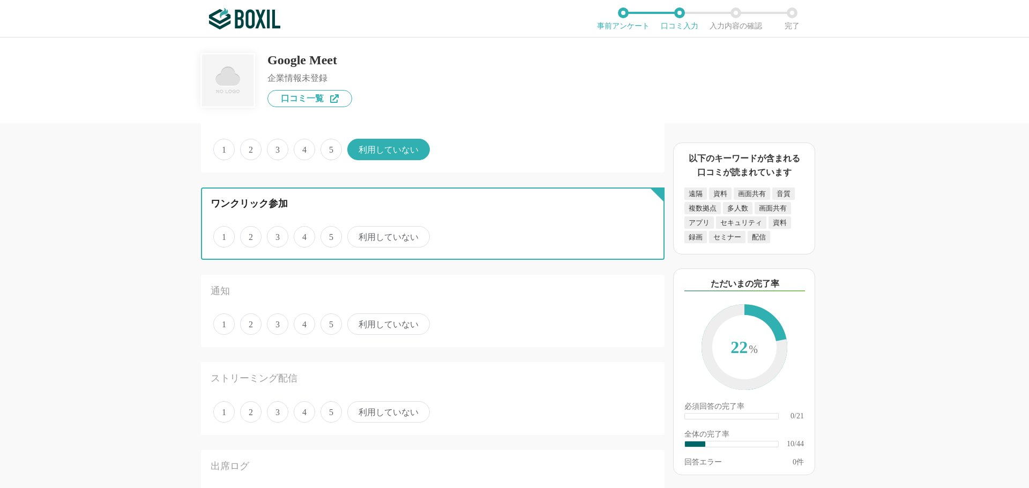
click at [357, 235] on input "利用していない" at bounding box center [353, 231] width 7 height 7
radio input "true"
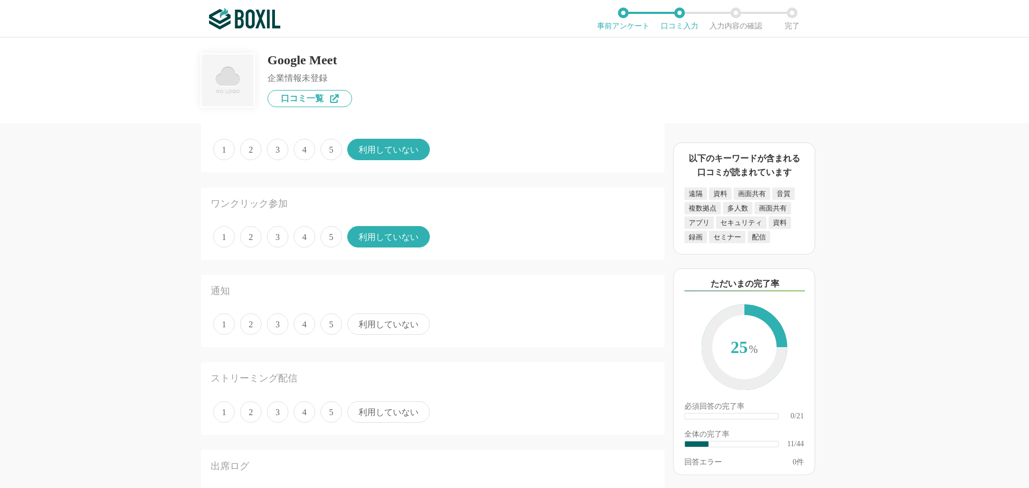
click at [301, 325] on span "4" at bounding box center [304, 324] width 21 height 21
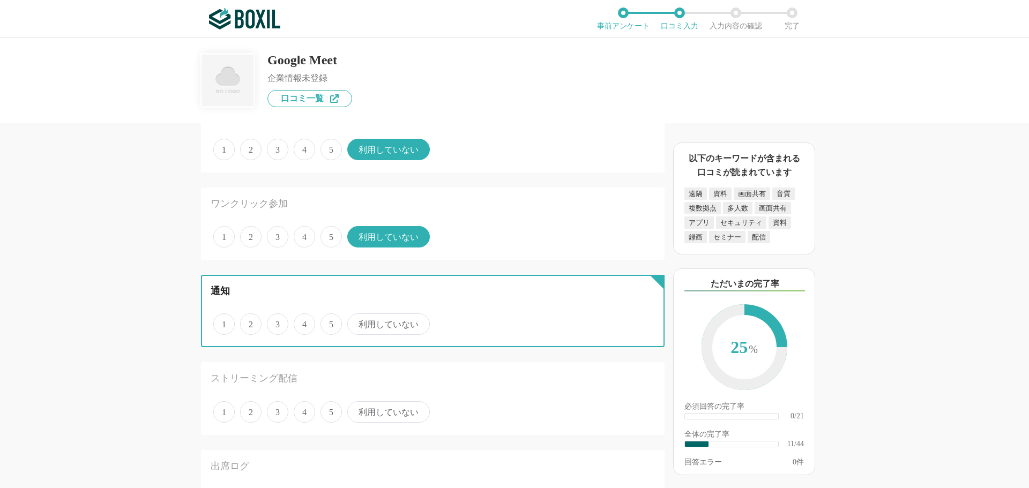
click at [301, 322] on input "4" at bounding box center [299, 318] width 7 height 7
radio input "true"
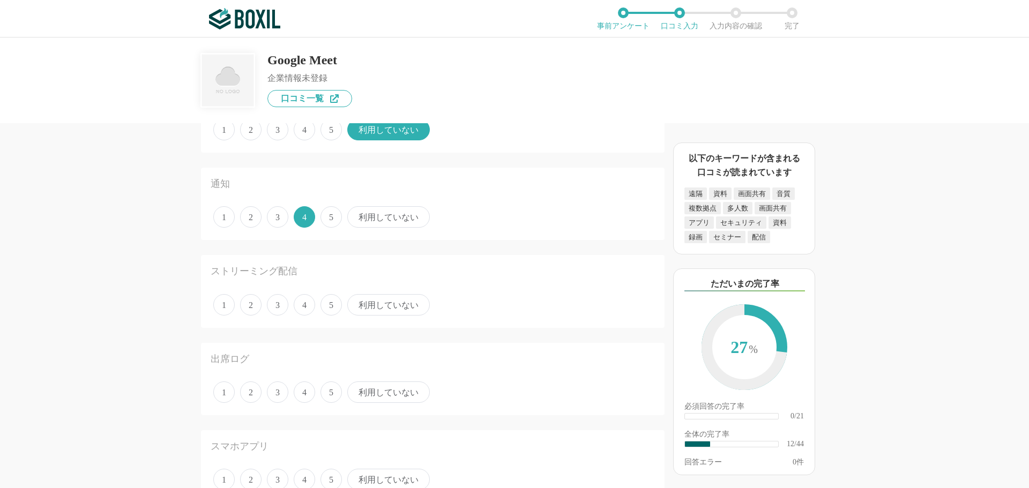
click at [360, 302] on span "利用していない" at bounding box center [388, 304] width 83 height 21
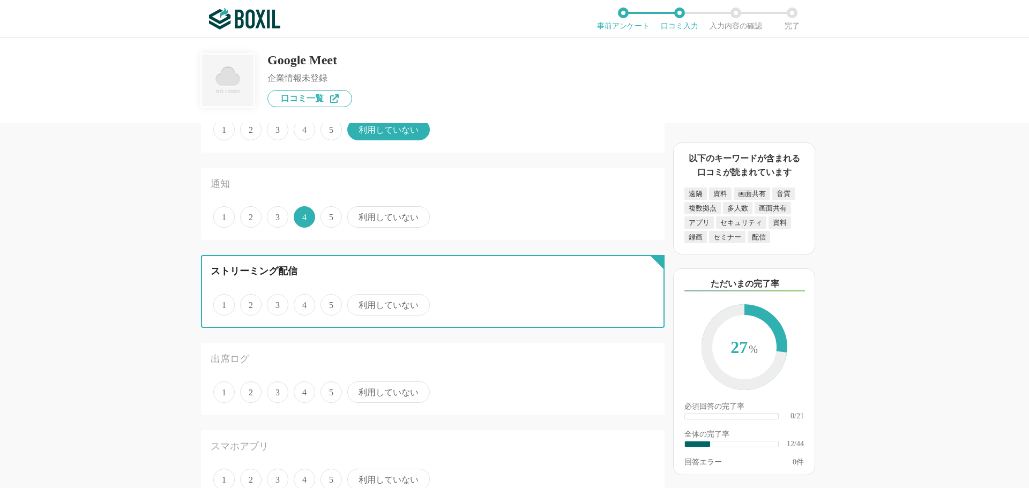
click at [357, 302] on input "利用していない" at bounding box center [353, 299] width 7 height 7
radio input "true"
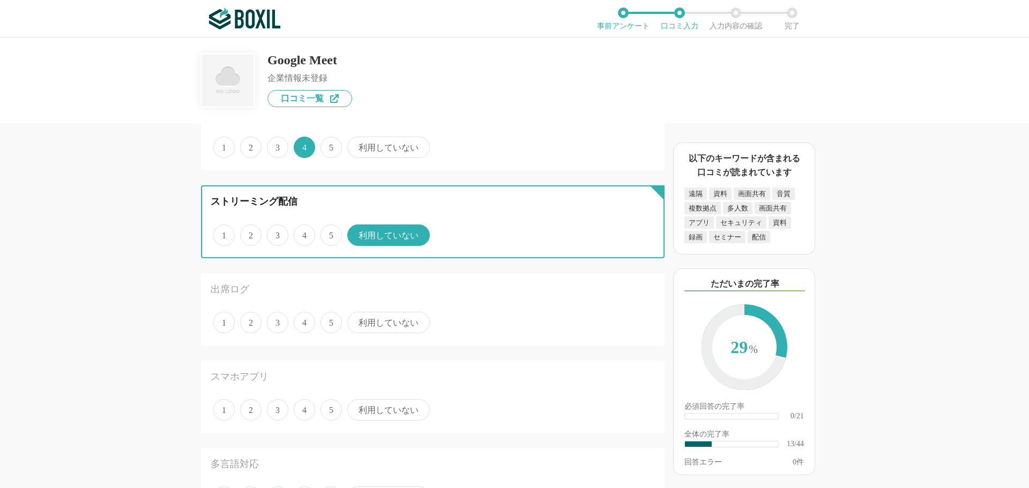
scroll to position [1126, 0]
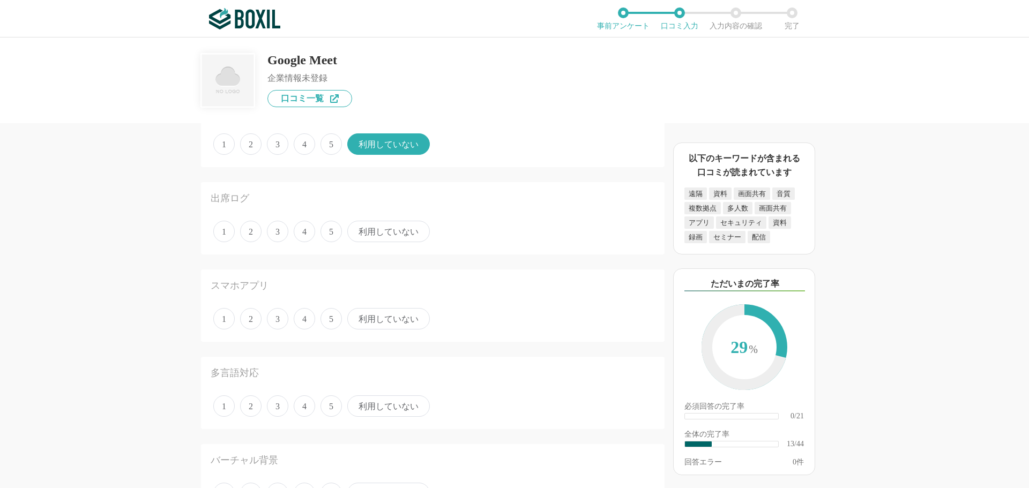
click at [369, 239] on span "利用していない" at bounding box center [388, 231] width 83 height 21
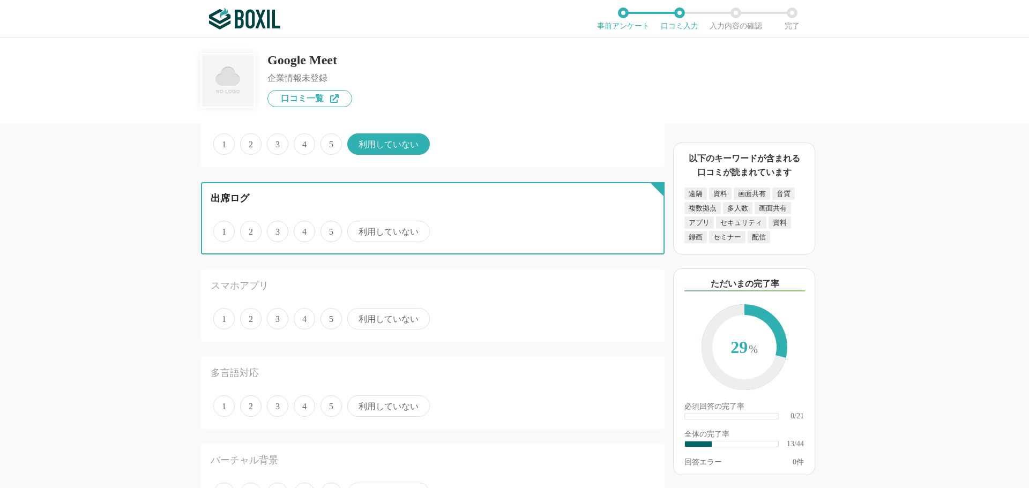
click at [357, 229] on input "利用していない" at bounding box center [353, 225] width 7 height 7
radio input "true"
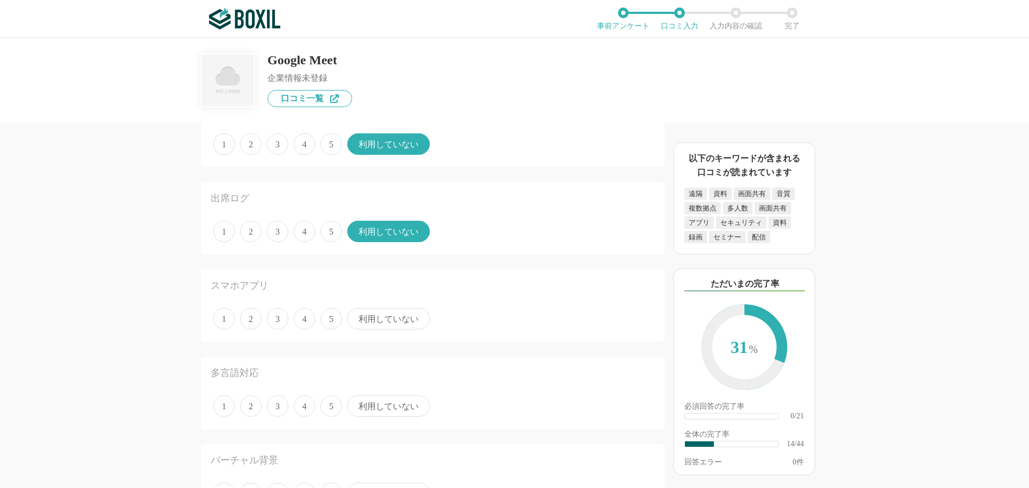
click at [307, 323] on span "4" at bounding box center [304, 318] width 21 height 21
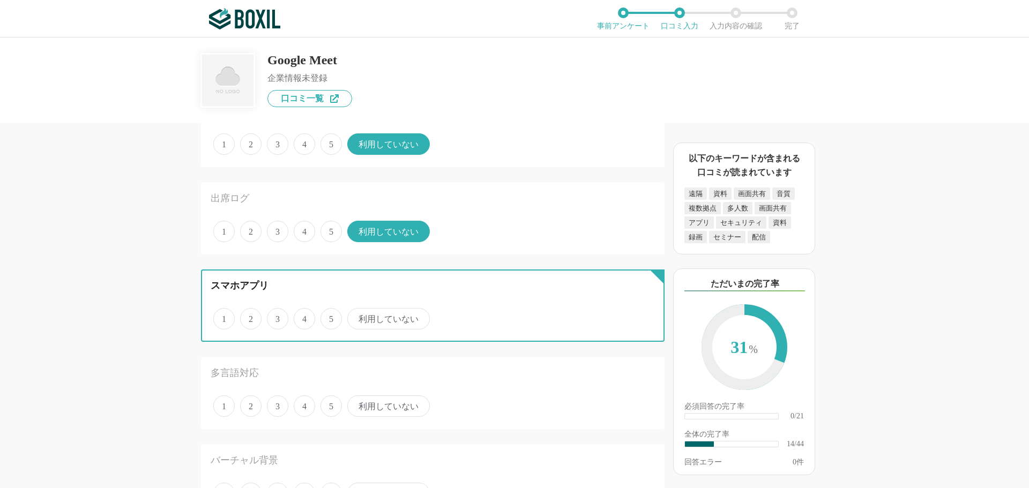
click at [303, 317] on input "4" at bounding box center [299, 313] width 7 height 7
radio input "true"
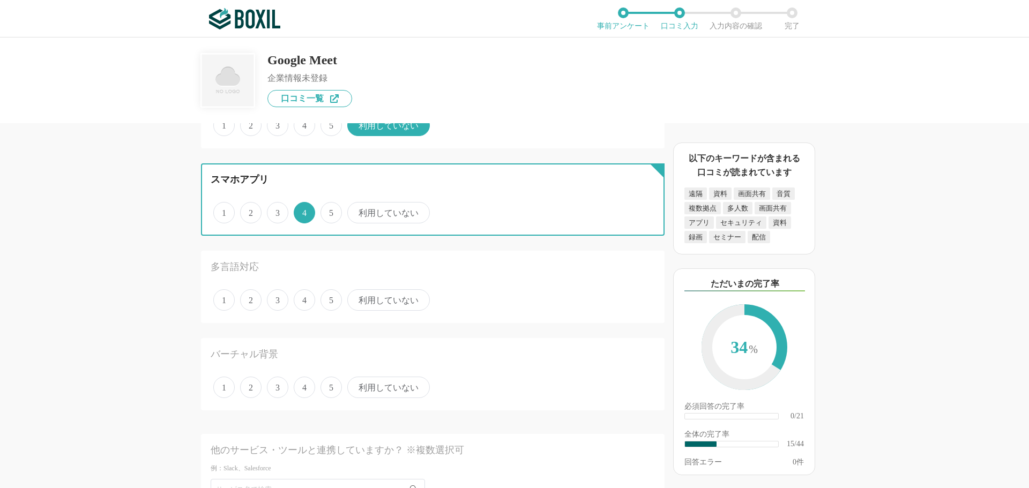
scroll to position [1233, 0]
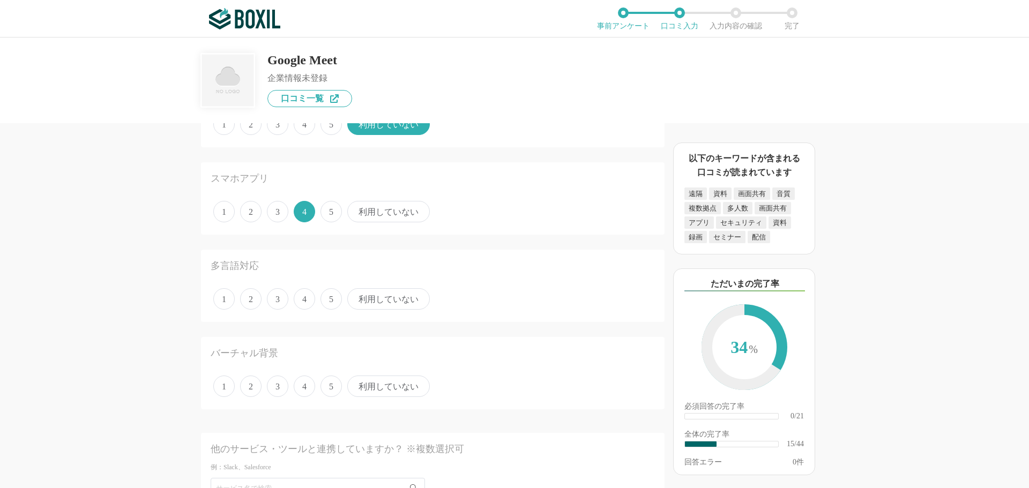
click at [328, 301] on span "5" at bounding box center [331, 298] width 21 height 21
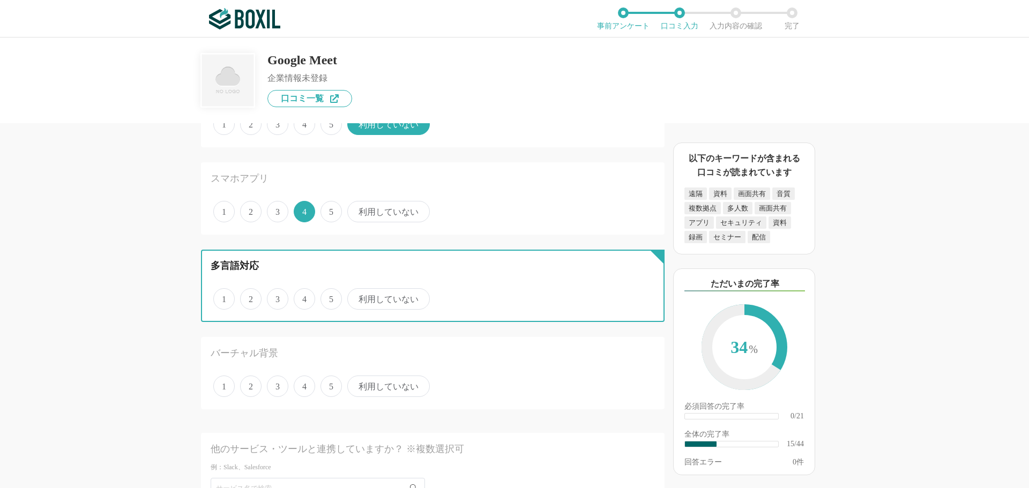
click at [328, 297] on input "5" at bounding box center [326, 293] width 7 height 7
radio input "true"
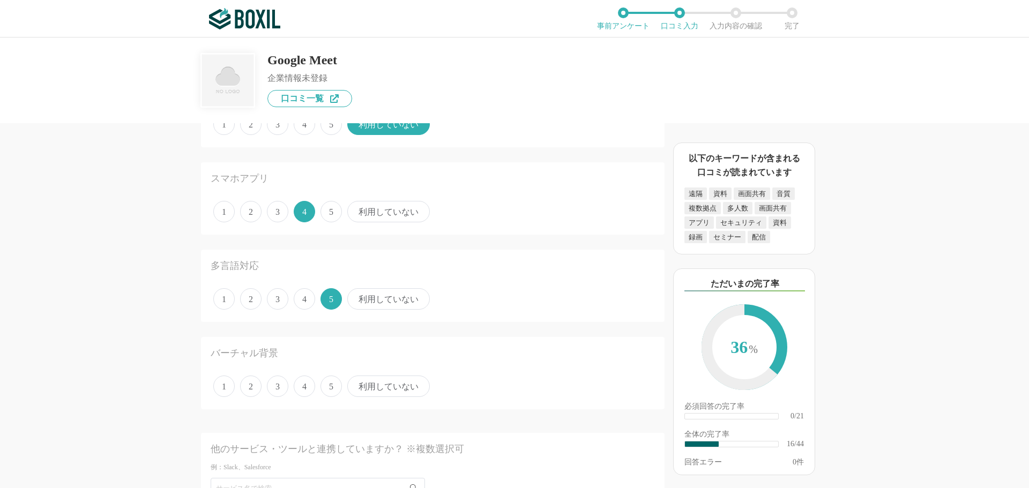
click at [328, 387] on span "5" at bounding box center [331, 386] width 21 height 21
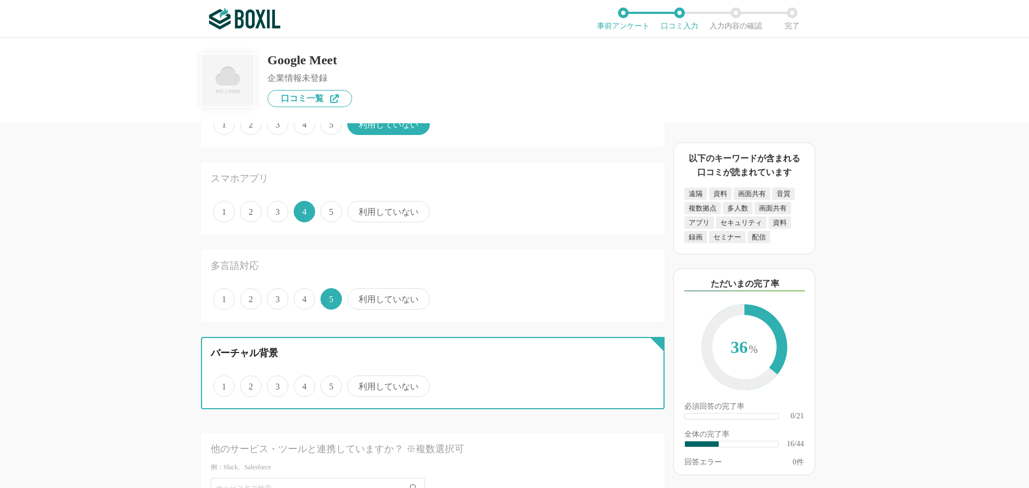
click at [328, 384] on input "5" at bounding box center [326, 380] width 7 height 7
radio input "true"
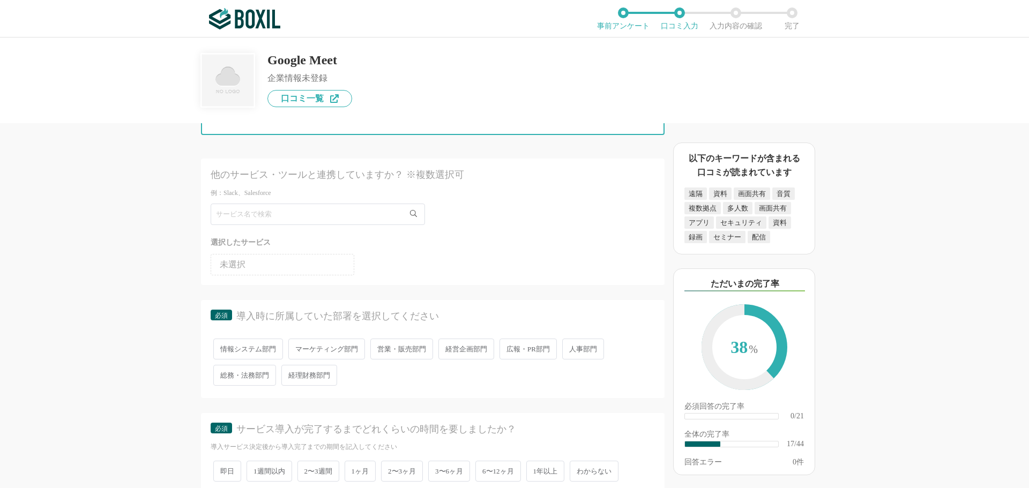
scroll to position [1608, 0]
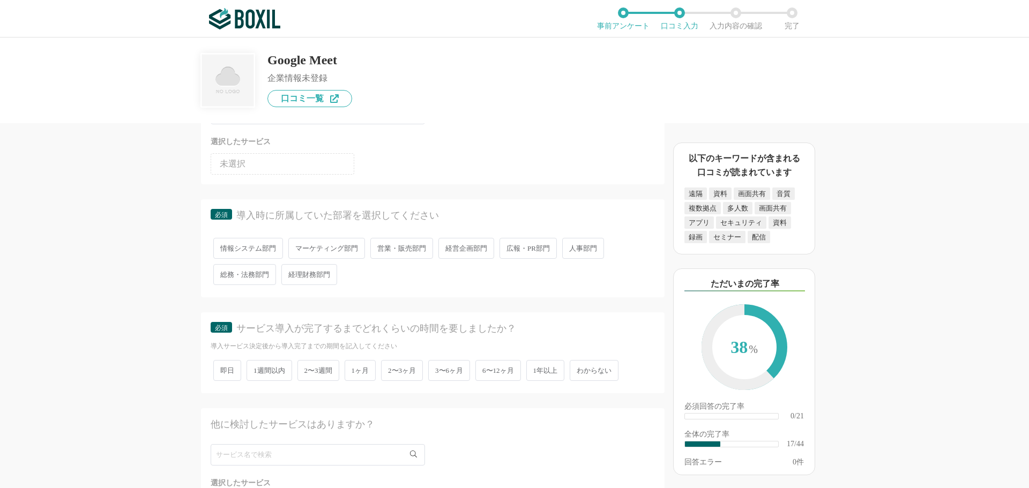
click at [390, 248] on span "営業・販売部門" at bounding box center [401, 248] width 63 height 21
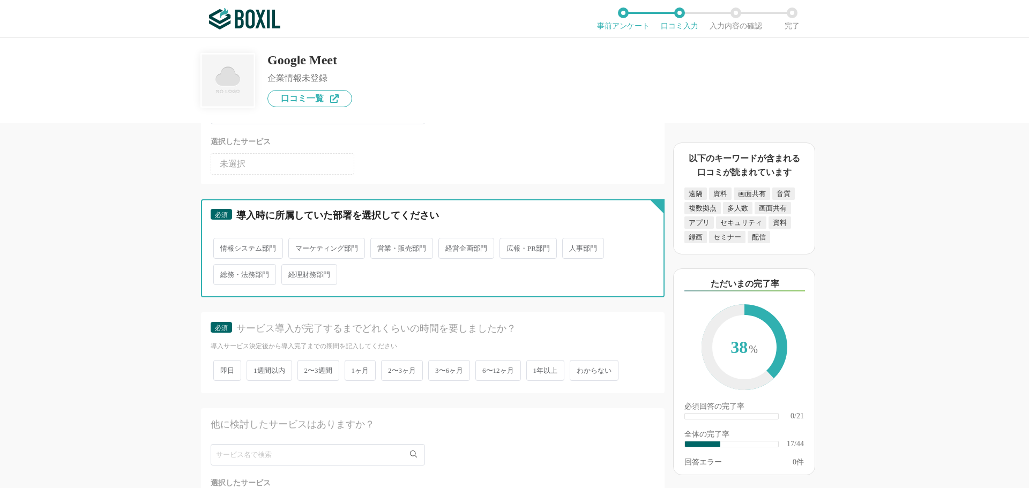
click at [380, 247] on input "営業・販売部門" at bounding box center [376, 243] width 7 height 7
radio input "true"
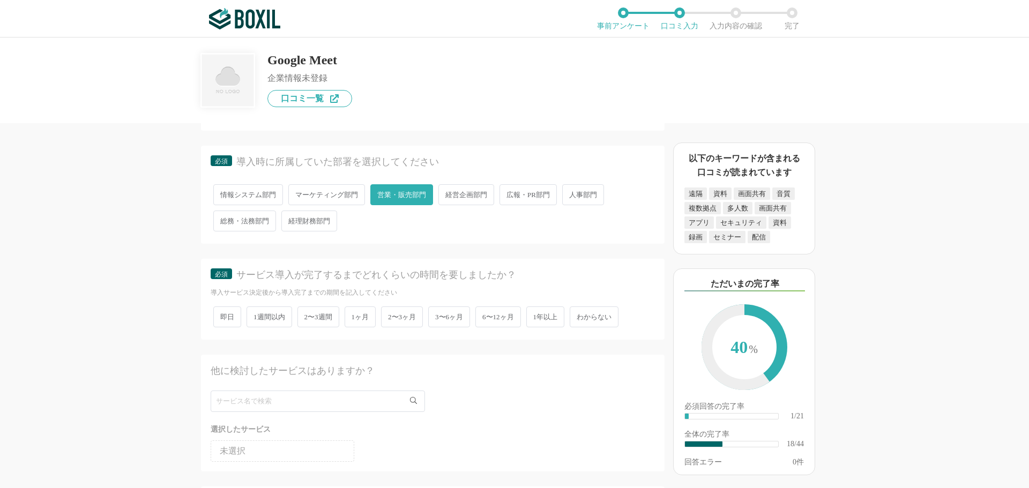
click at [316, 319] on span "2〜3週間" at bounding box center [319, 317] width 42 height 21
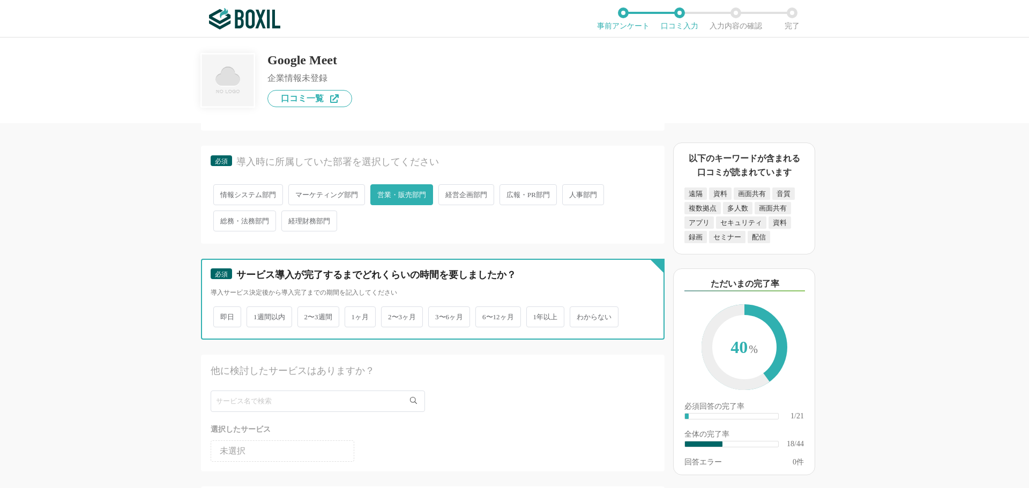
click at [307, 315] on input "2〜3週間" at bounding box center [303, 311] width 7 height 7
radio input "true"
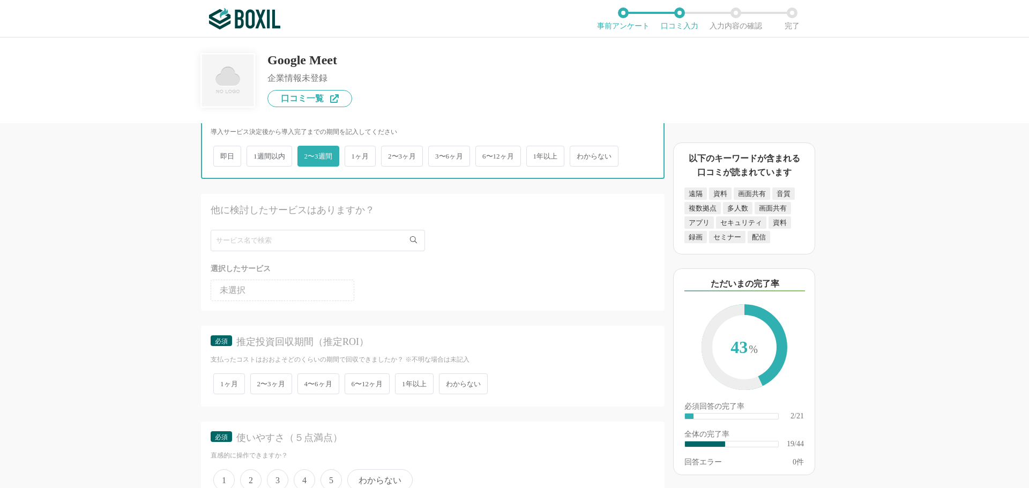
scroll to position [1876, 0]
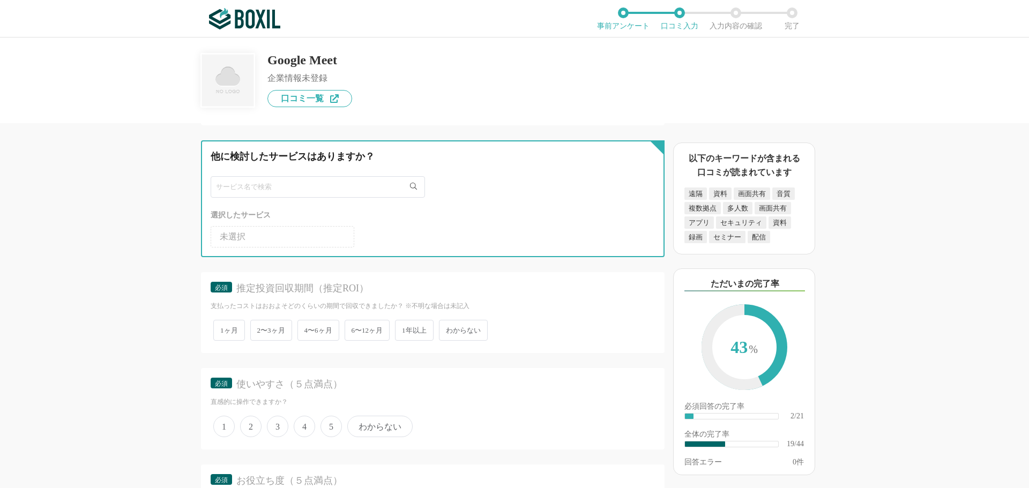
click at [251, 193] on input "text" at bounding box center [318, 186] width 214 height 21
type input "Zoom"
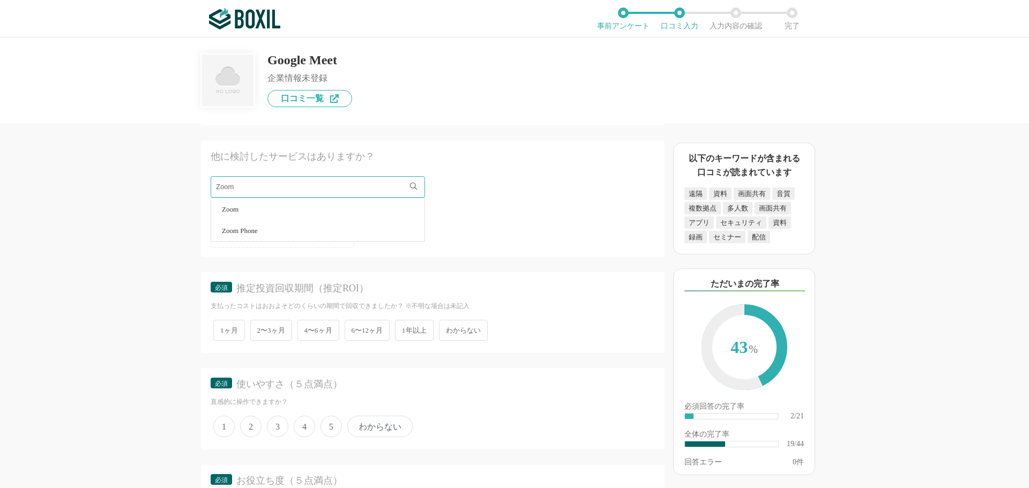
click at [242, 218] on li "Zoom" at bounding box center [317, 208] width 213 height 21
click at [235, 331] on span "1ヶ月" at bounding box center [229, 330] width 32 height 21
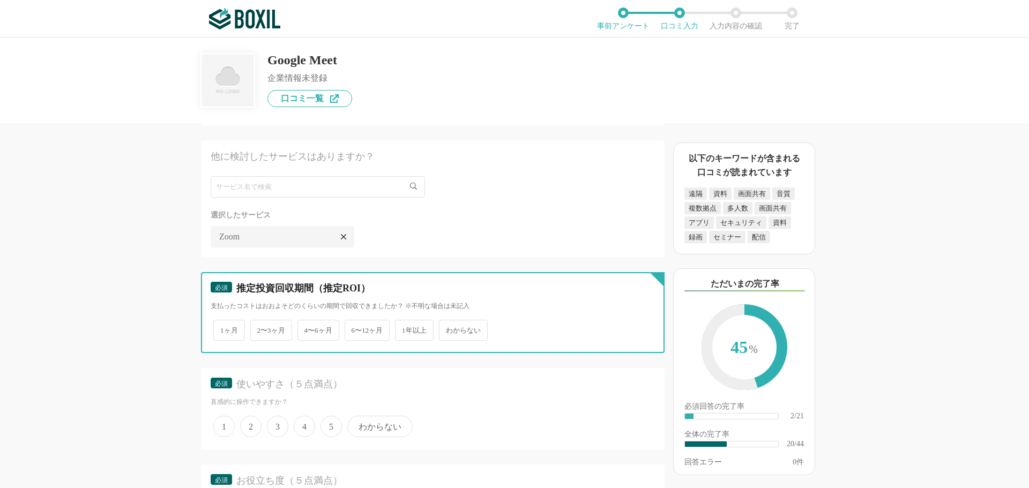
click at [223, 329] on input "1ヶ月" at bounding box center [219, 325] width 7 height 7
radio input "true"
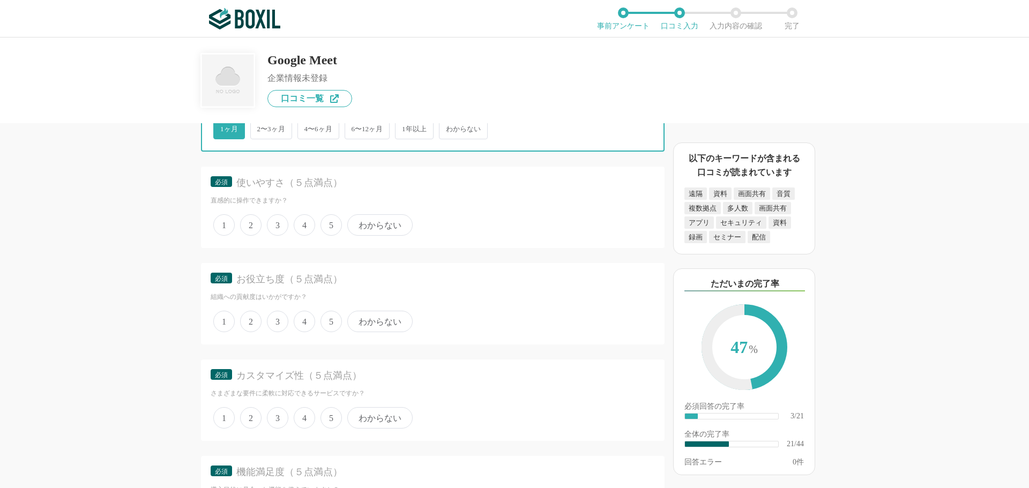
scroll to position [2091, 0]
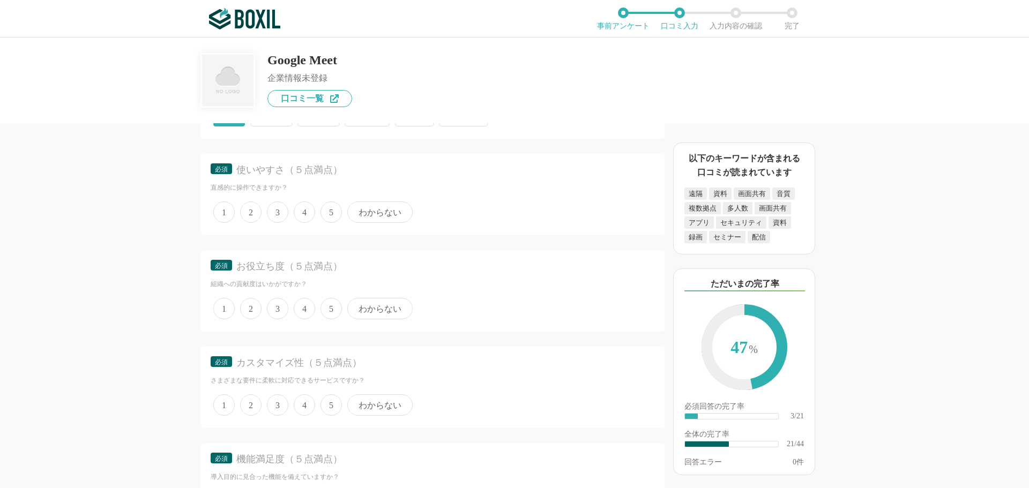
click at [303, 211] on span "4" at bounding box center [304, 212] width 21 height 21
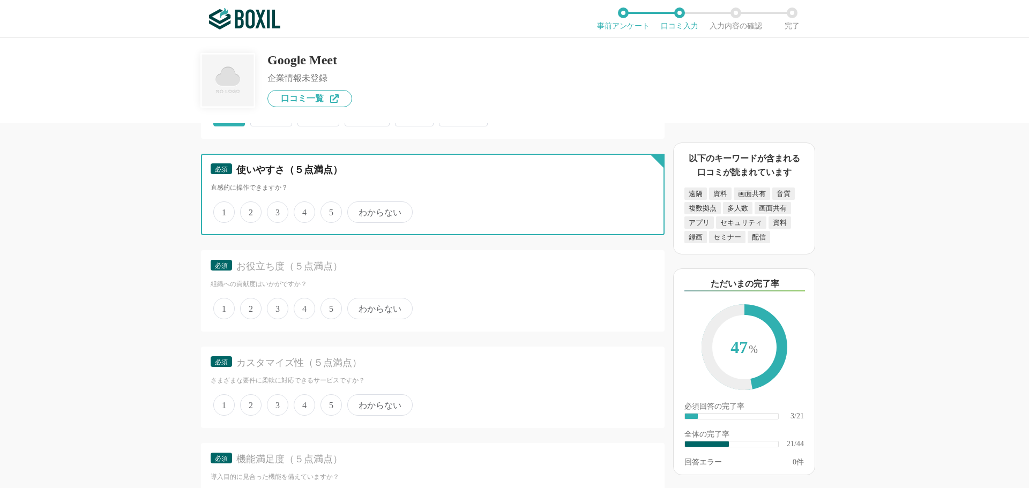
click at [303, 210] on input "4" at bounding box center [299, 206] width 7 height 7
radio input "true"
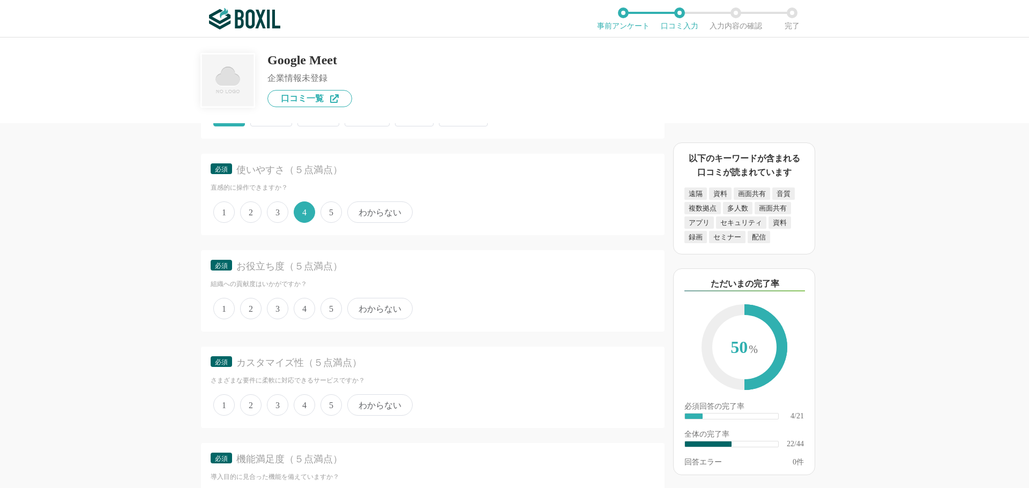
click at [306, 311] on span "4" at bounding box center [304, 308] width 21 height 21
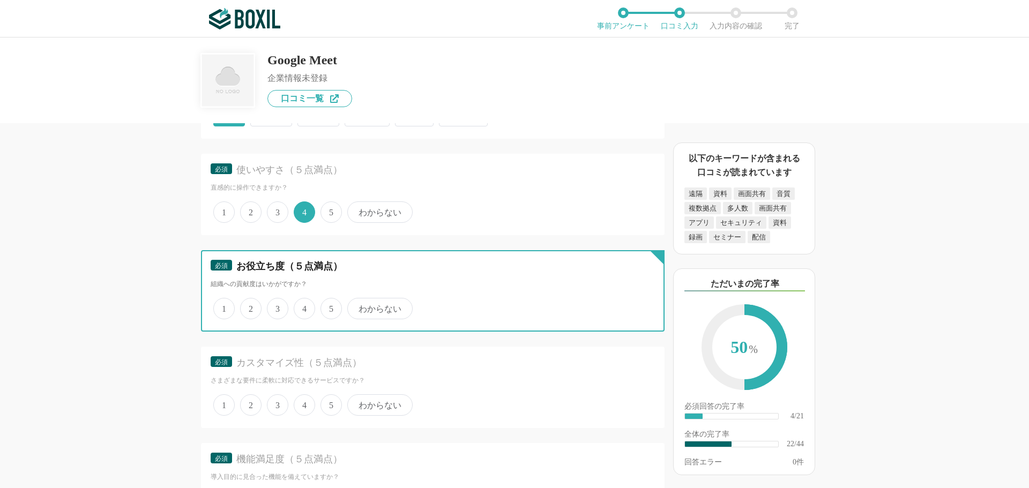
click at [303, 307] on input "4" at bounding box center [299, 303] width 7 height 7
radio input "true"
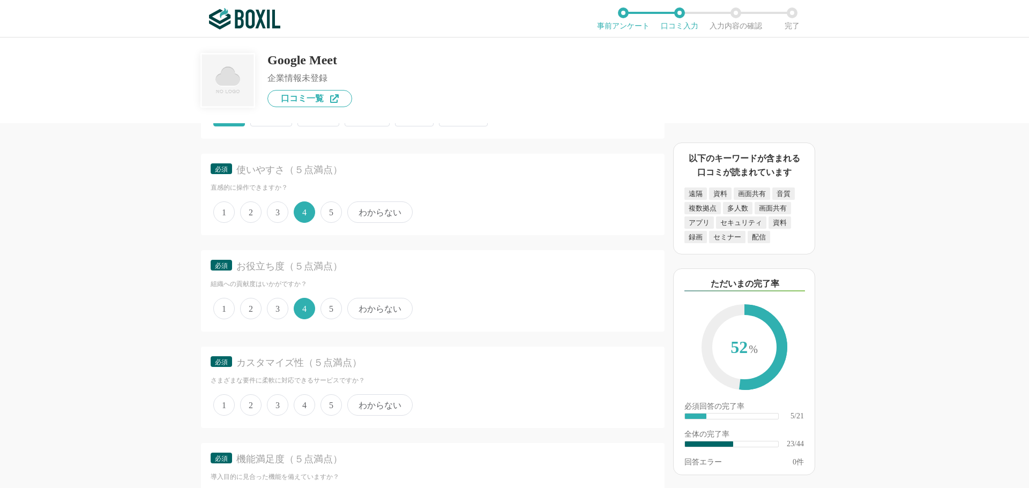
click at [307, 408] on span "4" at bounding box center [304, 405] width 21 height 21
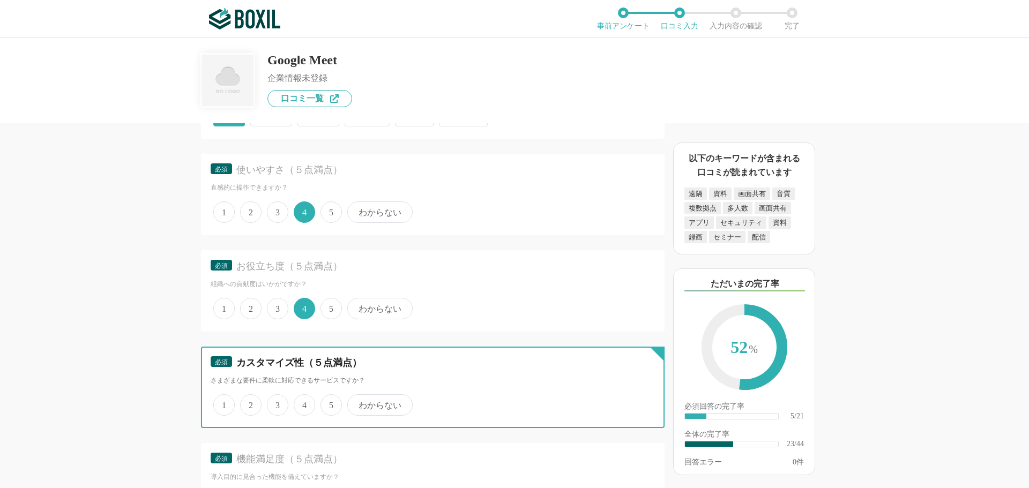
click at [303, 403] on input "4" at bounding box center [299, 399] width 7 height 7
radio input "true"
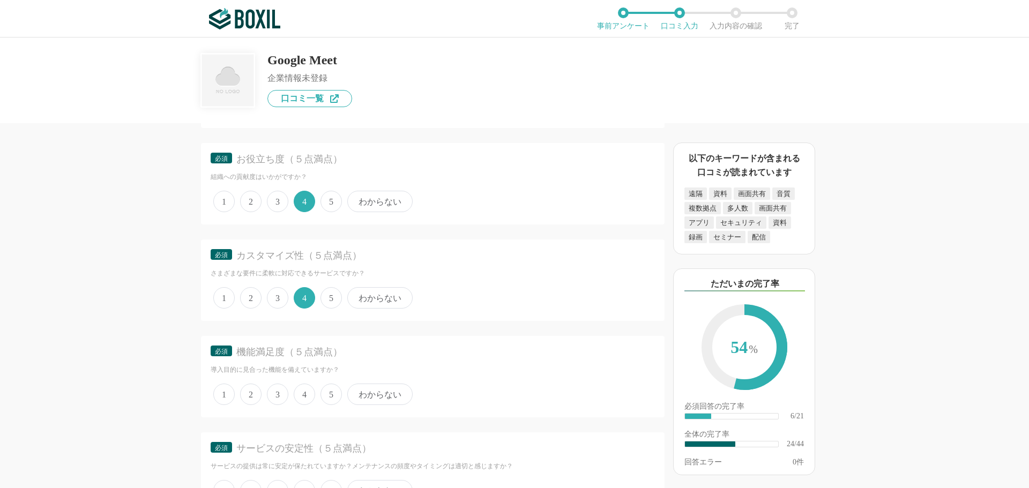
click at [304, 393] on span "4" at bounding box center [304, 394] width 21 height 21
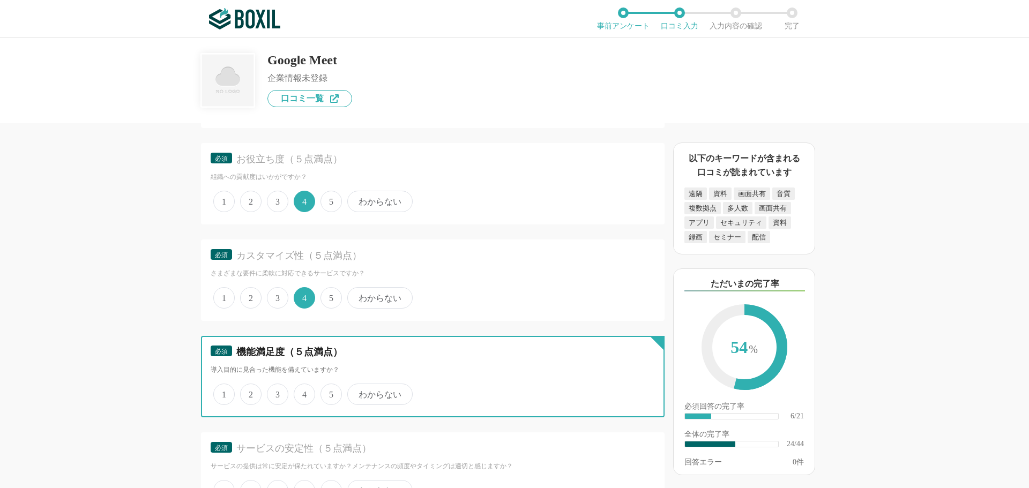
click at [303, 392] on input "4" at bounding box center [299, 388] width 7 height 7
radio input "true"
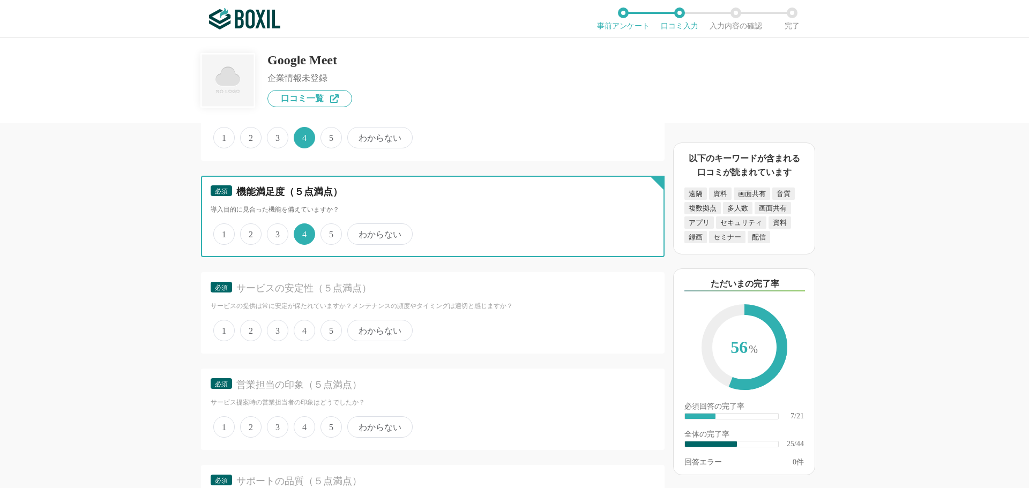
scroll to position [2359, 0]
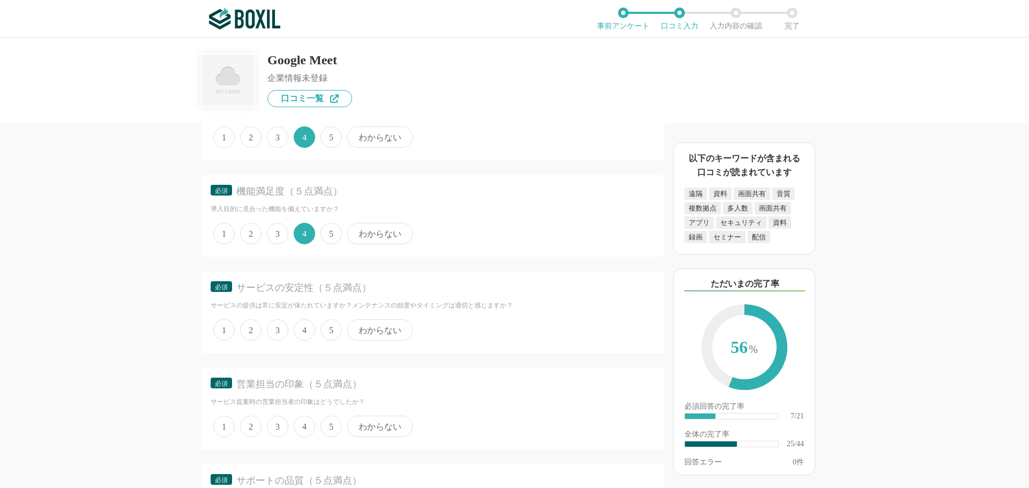
click at [304, 334] on span "4" at bounding box center [304, 329] width 21 height 21
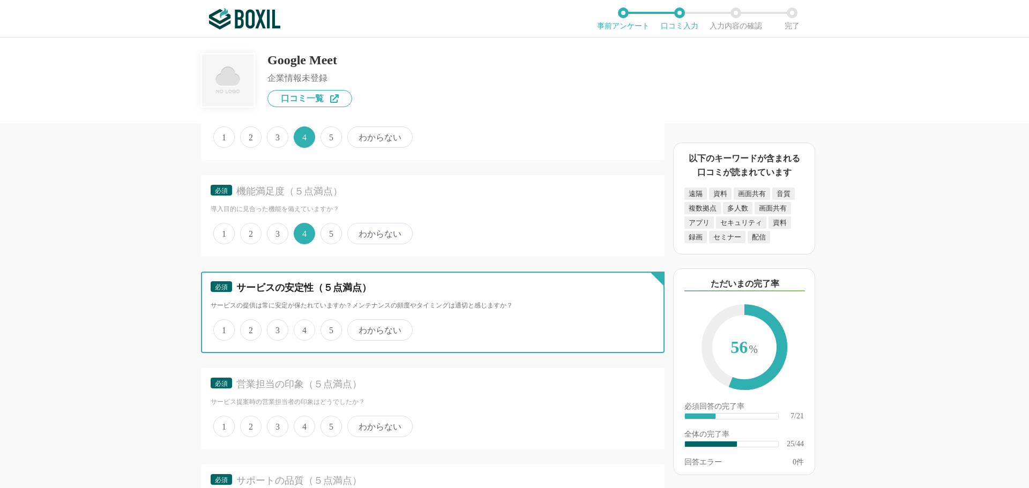
click at [303, 328] on input "4" at bounding box center [299, 324] width 7 height 7
radio input "true"
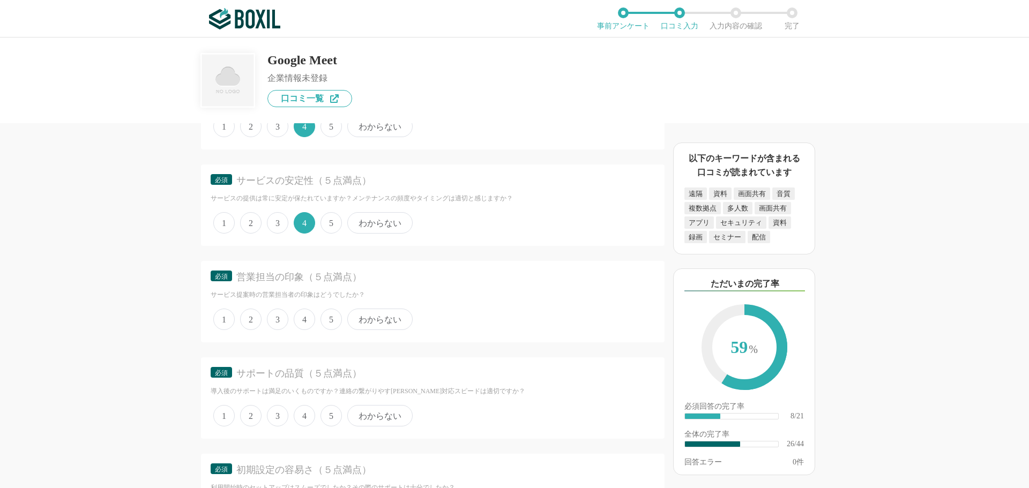
click at [303, 326] on span "4" at bounding box center [304, 319] width 21 height 21
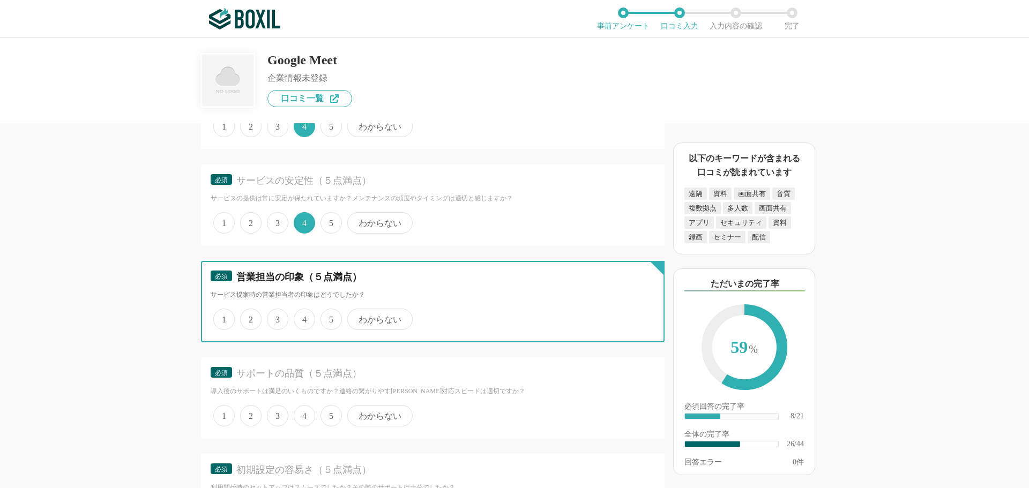
click at [303, 317] on input "4" at bounding box center [299, 313] width 7 height 7
radio input "true"
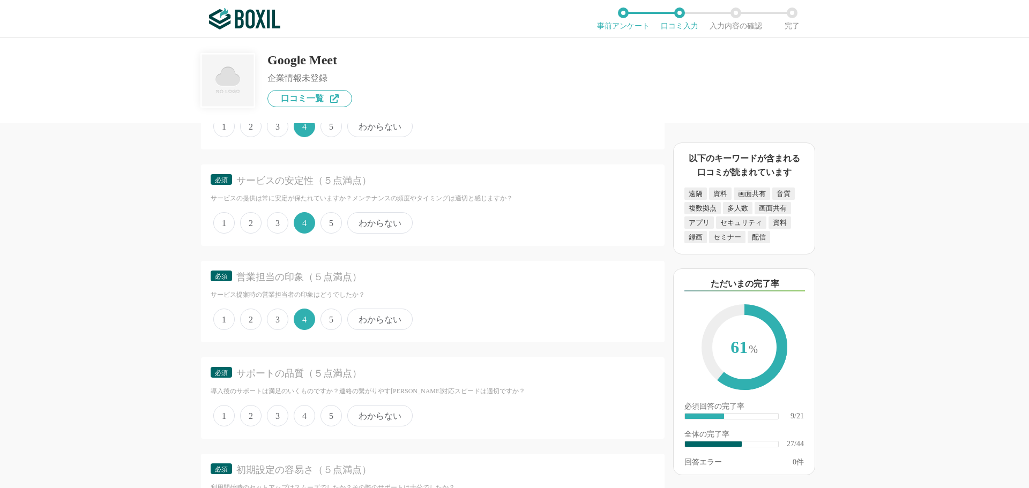
click at [329, 413] on span "5" at bounding box center [331, 415] width 21 height 21
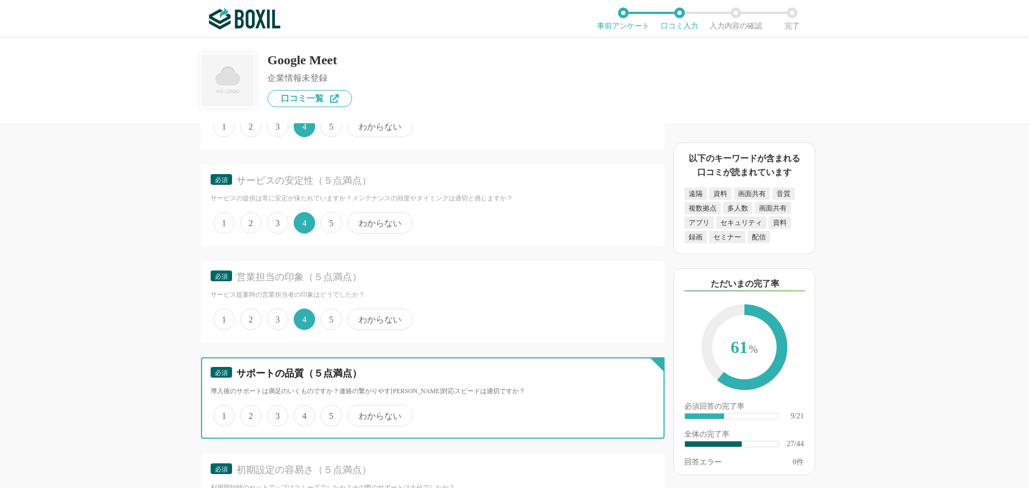
click at [329, 413] on input "5" at bounding box center [326, 410] width 7 height 7
radio input "true"
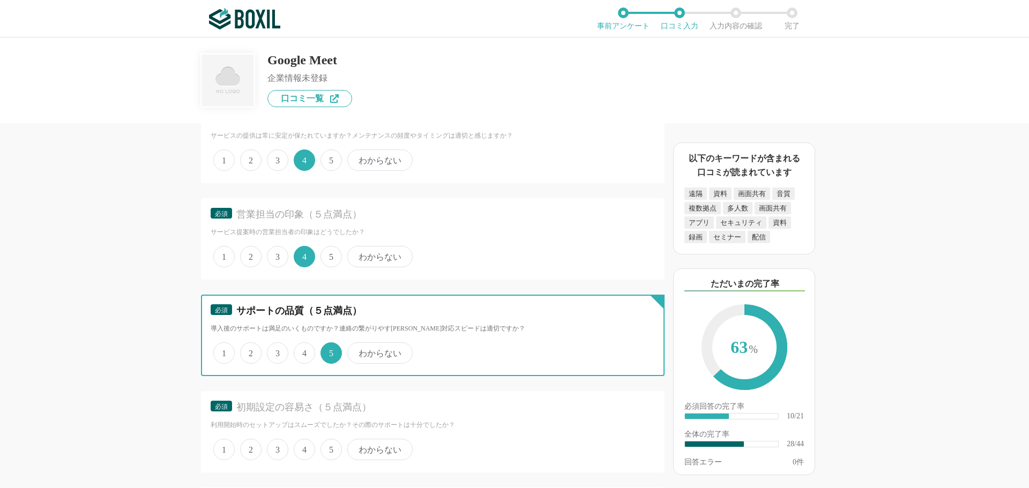
scroll to position [2627, 0]
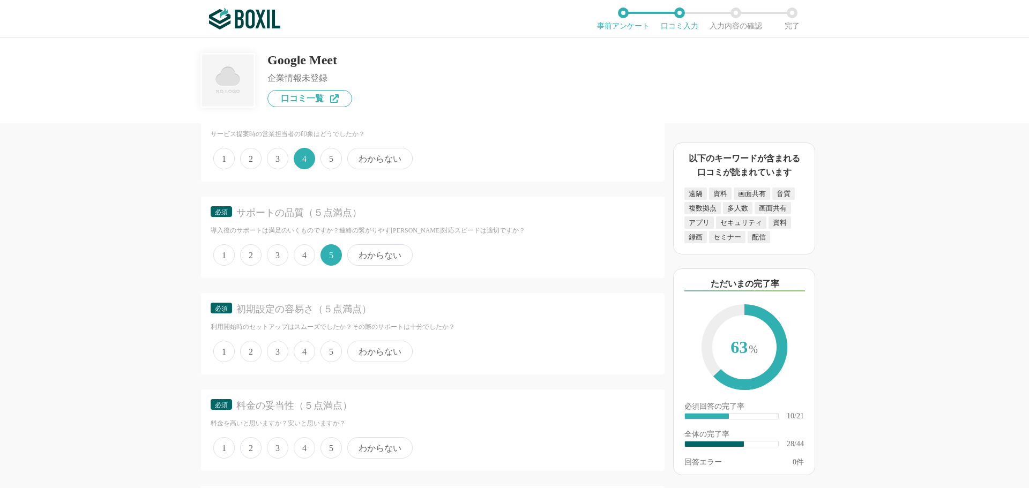
click at [301, 351] on span "4" at bounding box center [304, 351] width 21 height 21
click at [301, 350] on input "4" at bounding box center [299, 346] width 7 height 7
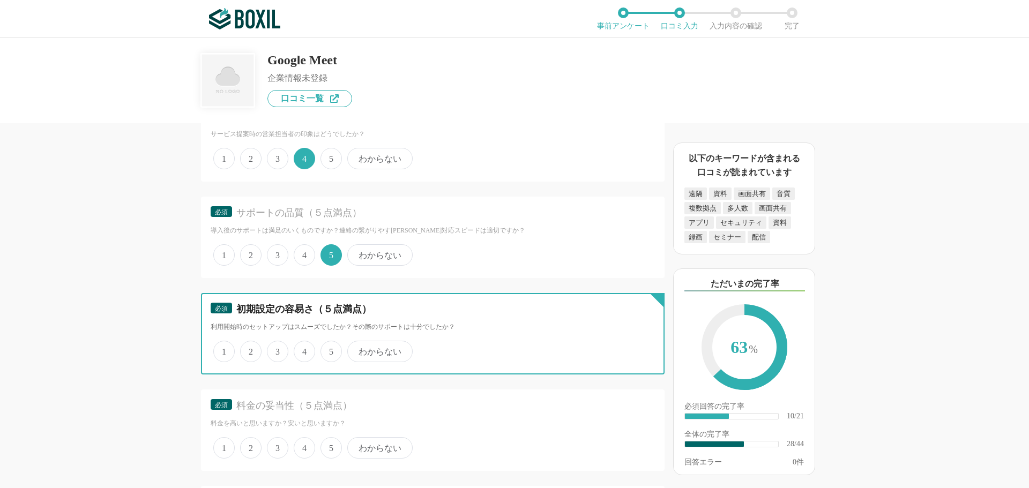
radio input "true"
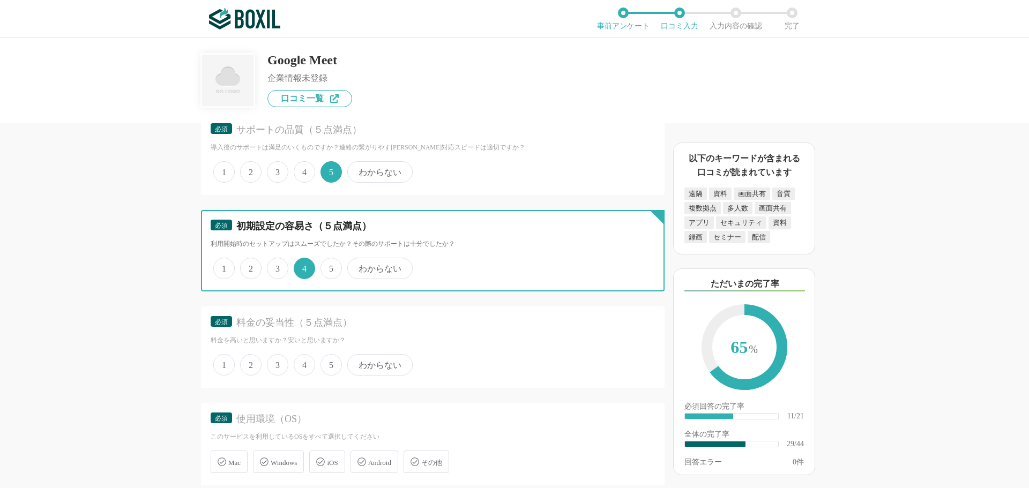
scroll to position [2787, 0]
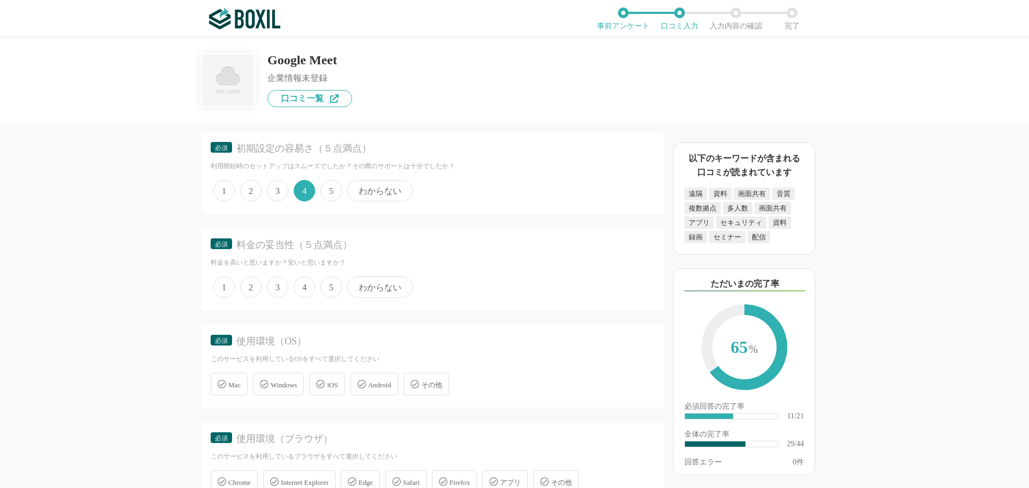
click at [298, 288] on span "4" at bounding box center [304, 287] width 21 height 21
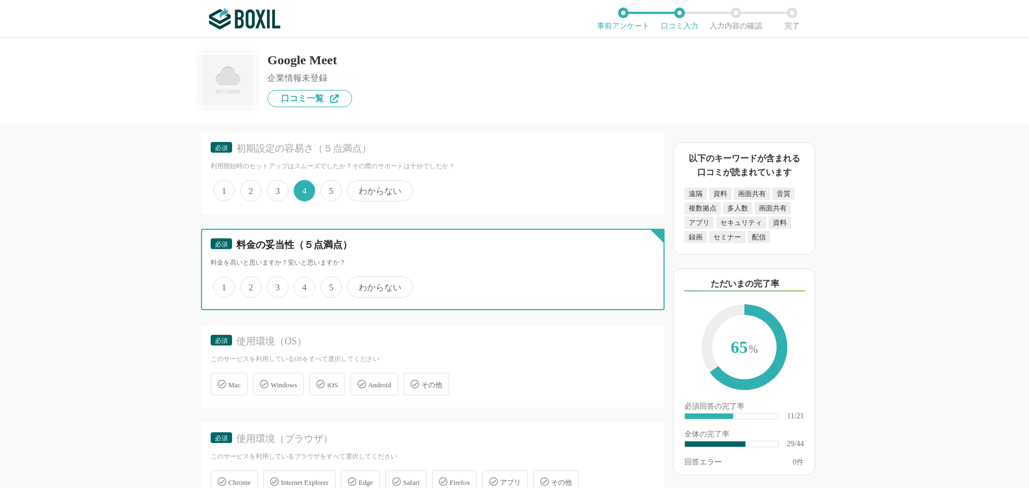
click at [298, 285] on input "4" at bounding box center [299, 281] width 7 height 7
radio input "true"
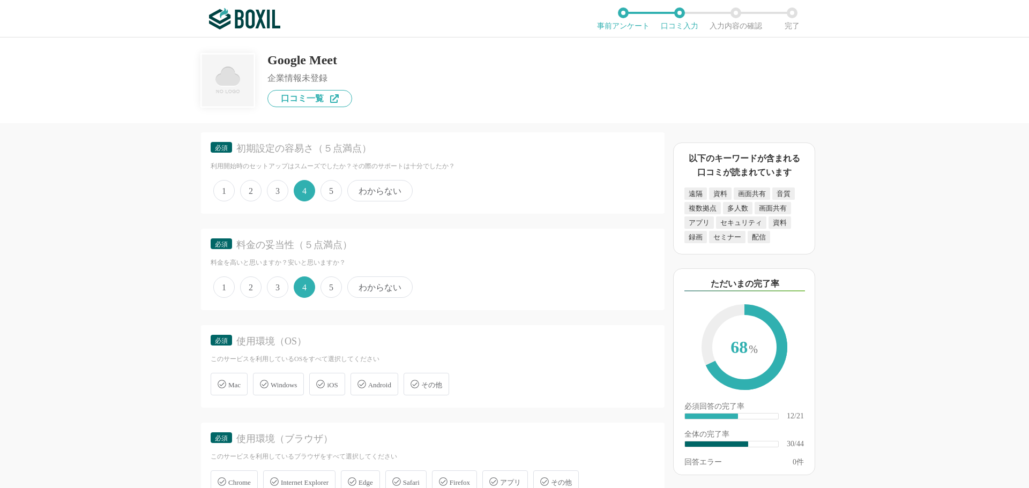
click at [277, 386] on span "Windows" at bounding box center [284, 385] width 26 height 8
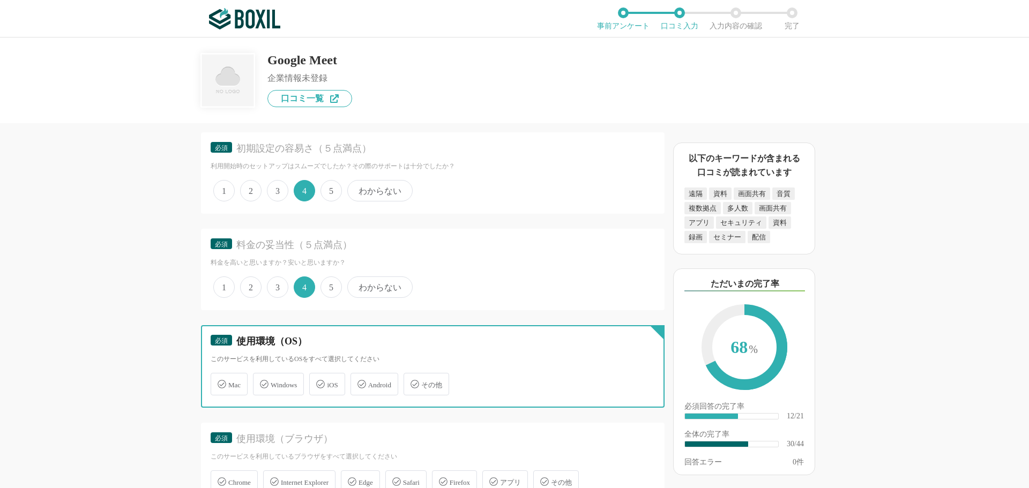
click at [262, 382] on input "Windows" at bounding box center [258, 378] width 7 height 7
checkbox input "true"
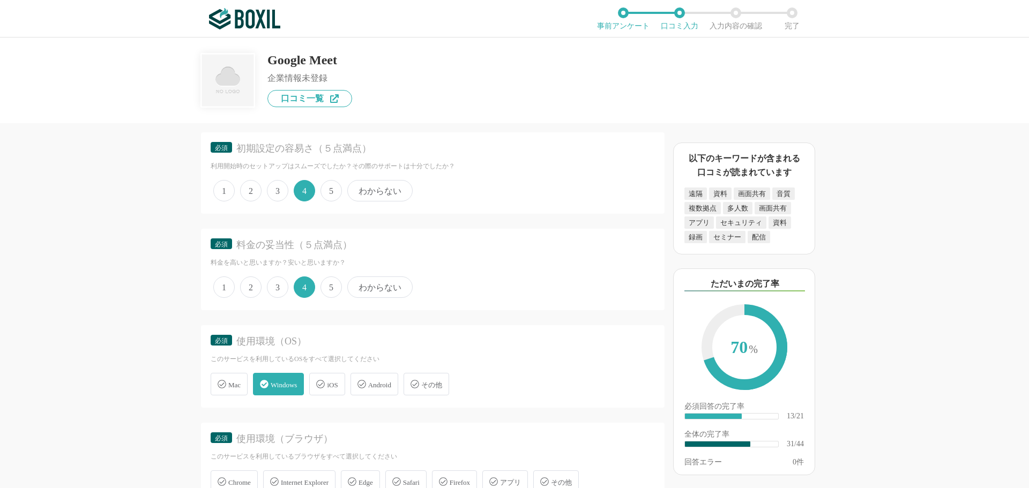
click at [337, 385] on span "iOS" at bounding box center [332, 385] width 11 height 8
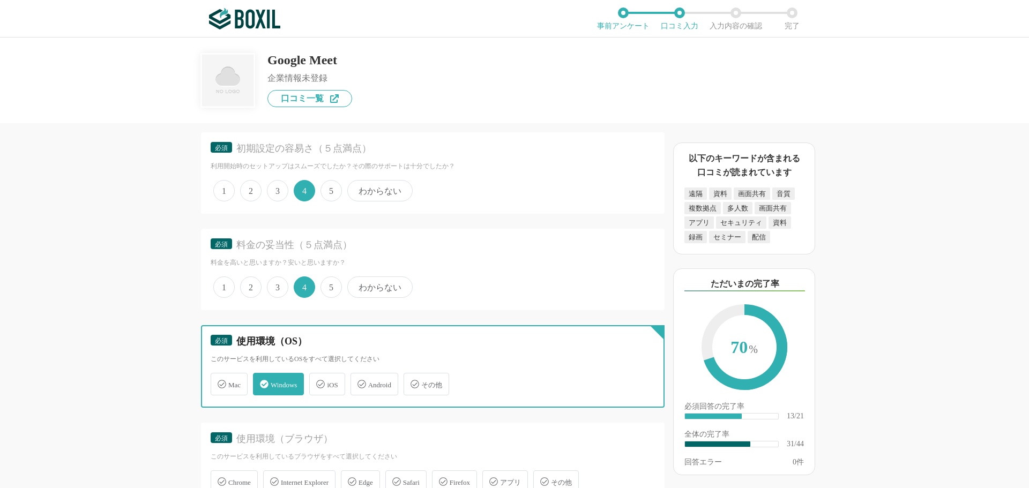
click at [318, 382] on input "iOS" at bounding box center [314, 378] width 7 height 7
checkbox input "true"
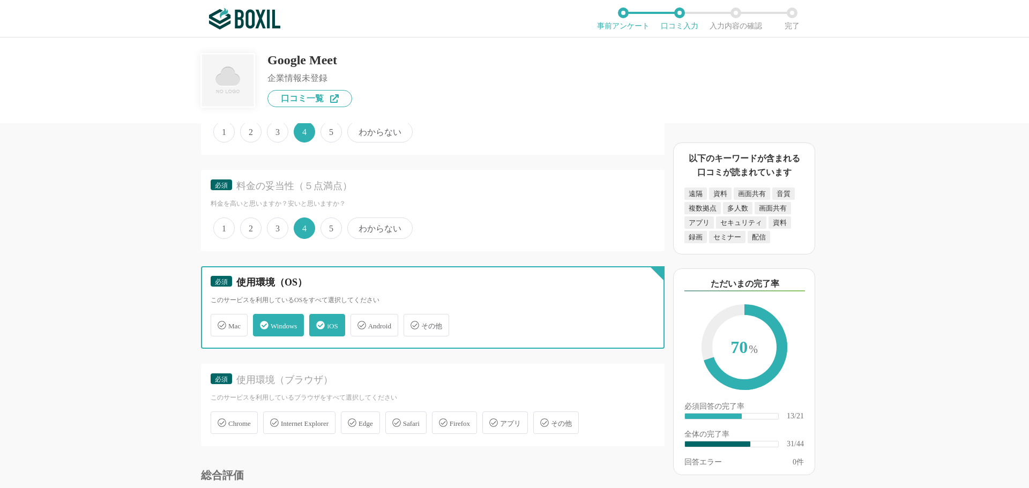
scroll to position [2948, 0]
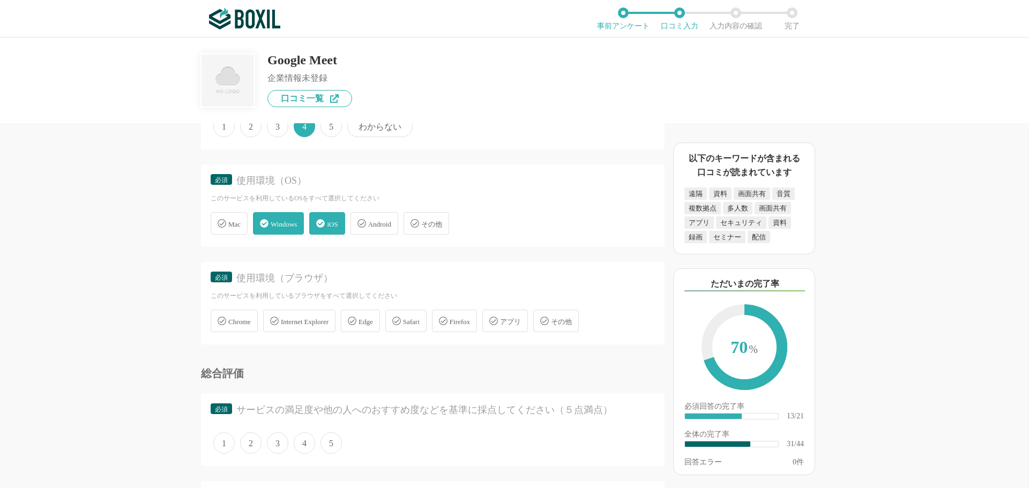
click at [249, 328] on div "Chrome" at bounding box center [234, 321] width 47 height 23
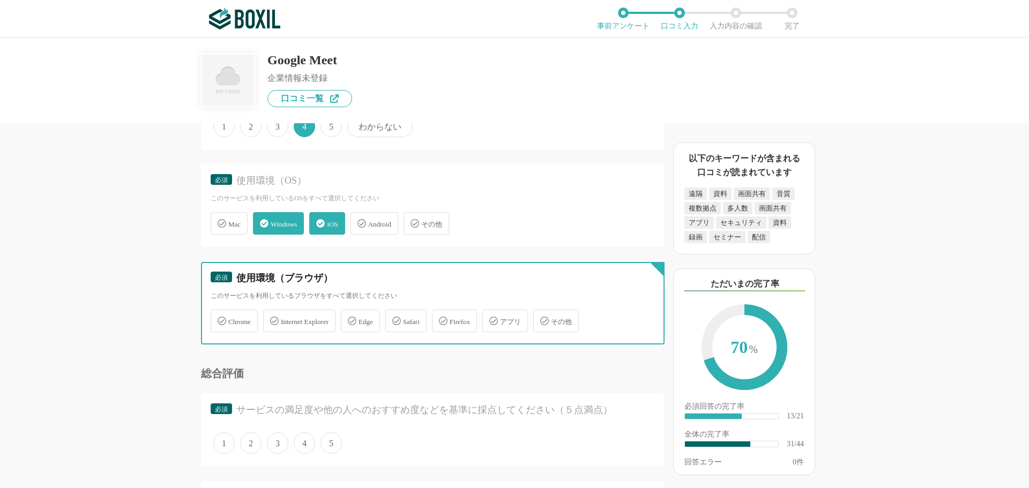
click at [220, 318] on input "Chrome" at bounding box center [216, 314] width 7 height 7
checkbox input "true"
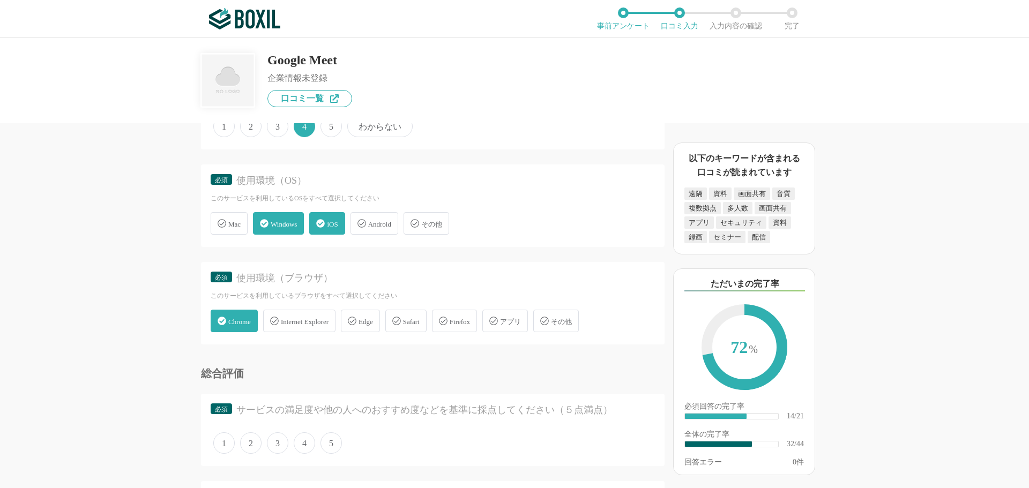
click at [413, 324] on div "Safari" at bounding box center [405, 321] width 41 height 23
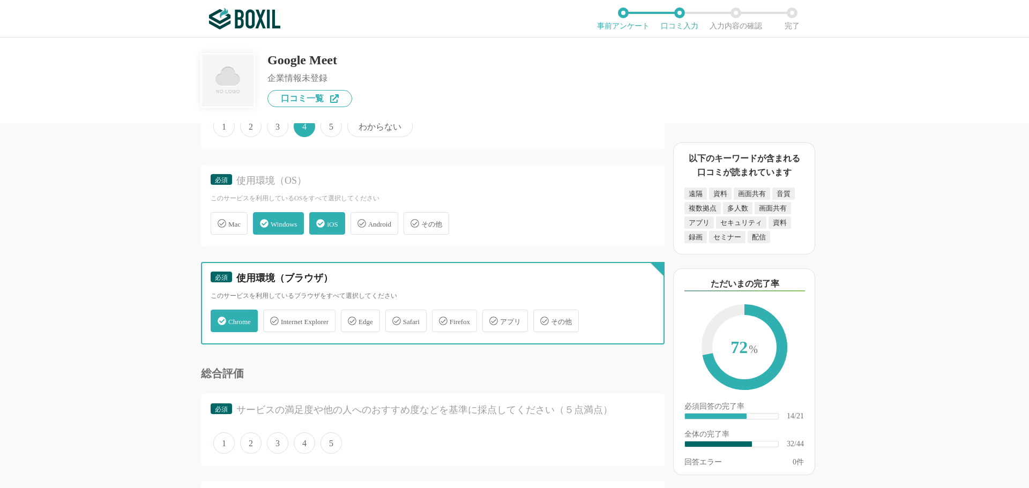
click at [395, 318] on input "Safari" at bounding box center [391, 314] width 7 height 7
checkbox input "true"
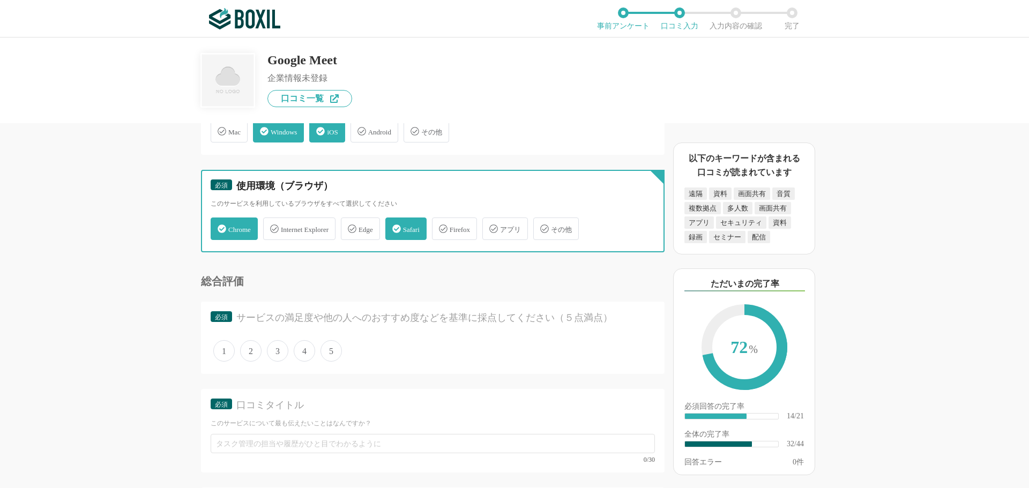
scroll to position [3109, 0]
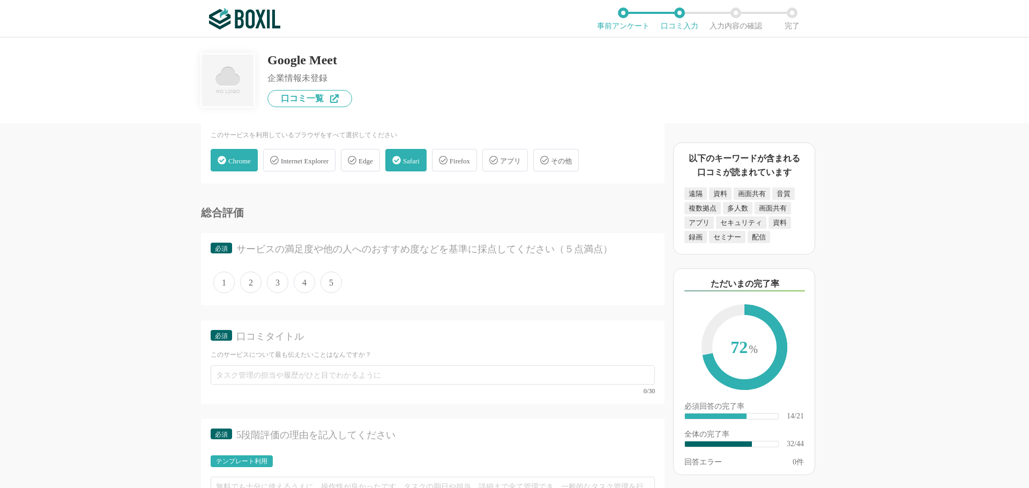
click at [300, 284] on span "4" at bounding box center [304, 282] width 21 height 21
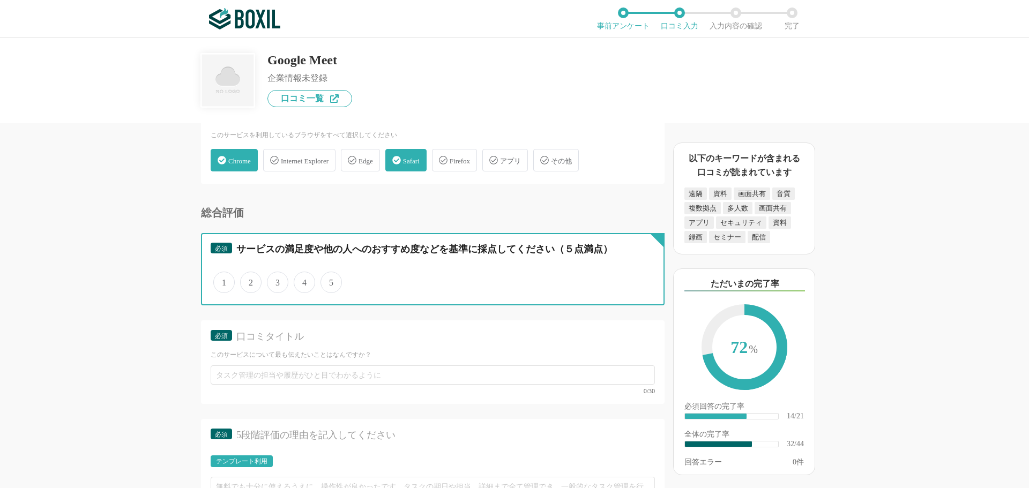
click at [300, 280] on input "4" at bounding box center [299, 276] width 7 height 7
radio input "true"
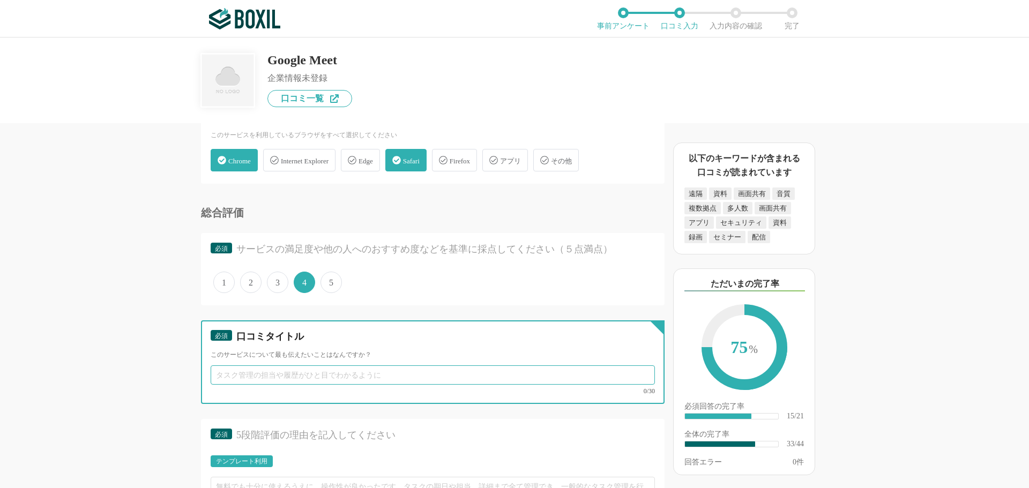
click at [254, 380] on input "text" at bounding box center [433, 375] width 444 height 19
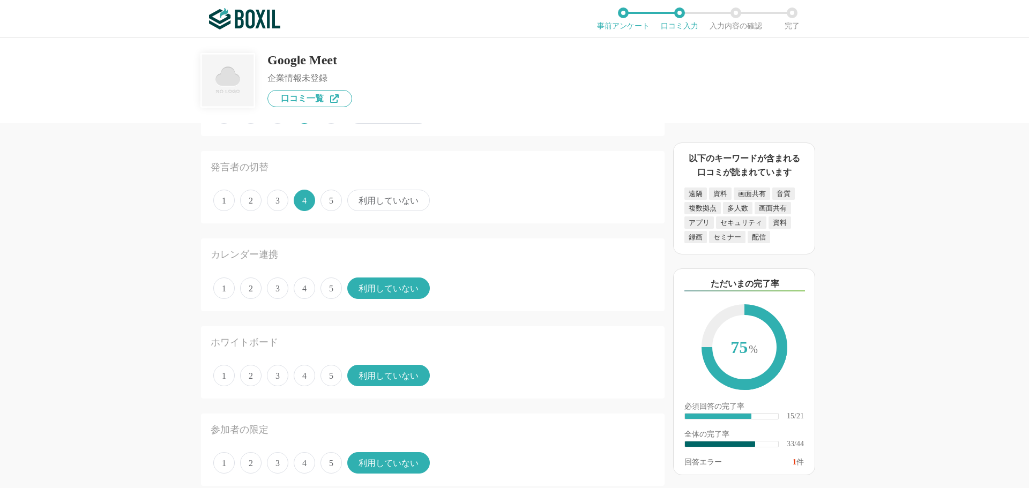
scroll to position [482, 0]
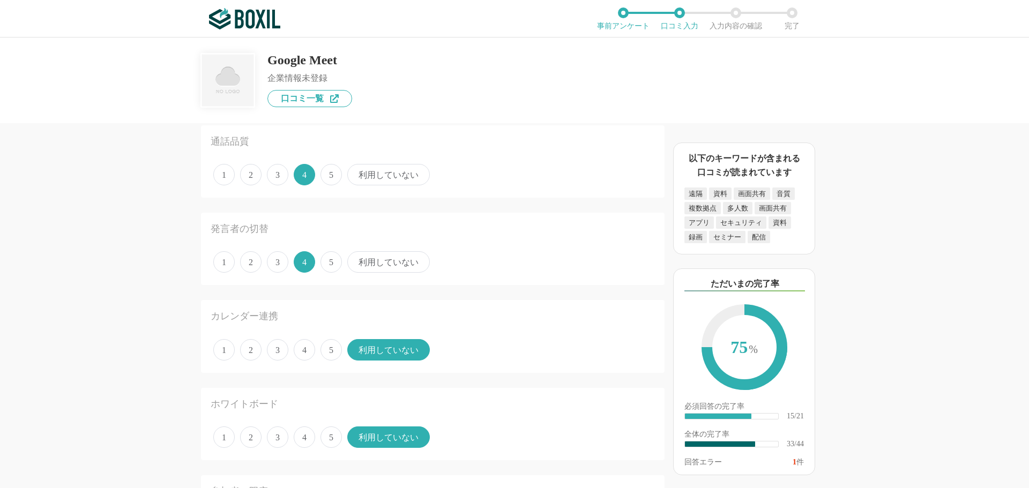
click at [337, 347] on span "5" at bounding box center [331, 349] width 21 height 21
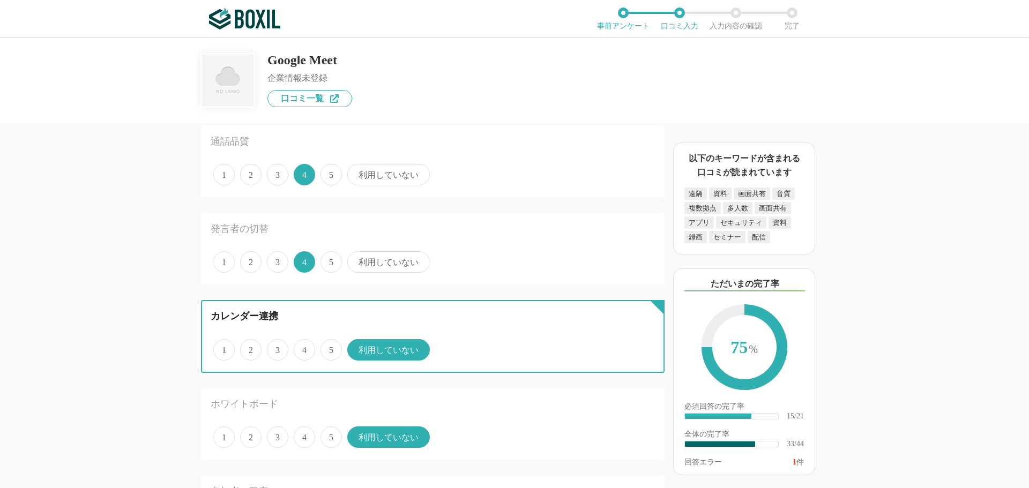
click at [330, 347] on input "5" at bounding box center [326, 344] width 7 height 7
radio input "true"
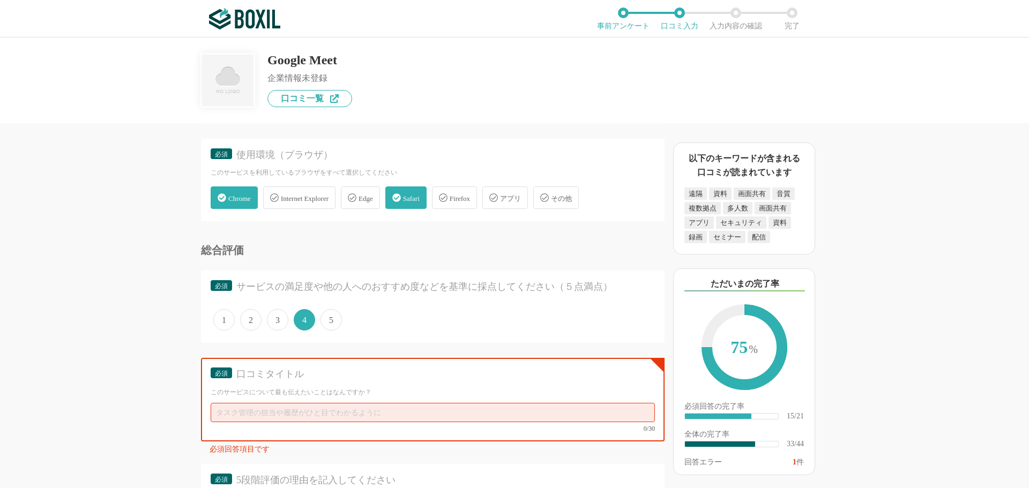
scroll to position [3163, 0]
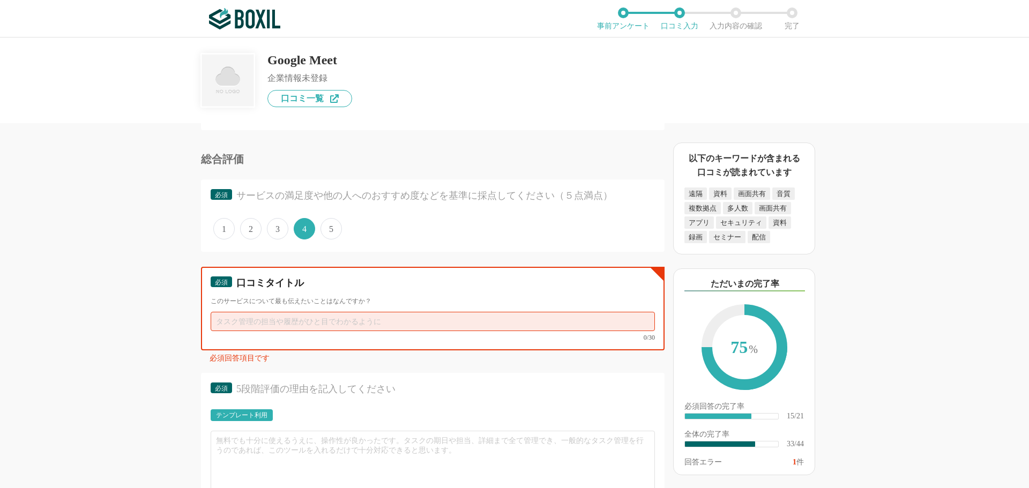
click at [296, 324] on input "text" at bounding box center [433, 321] width 444 height 19
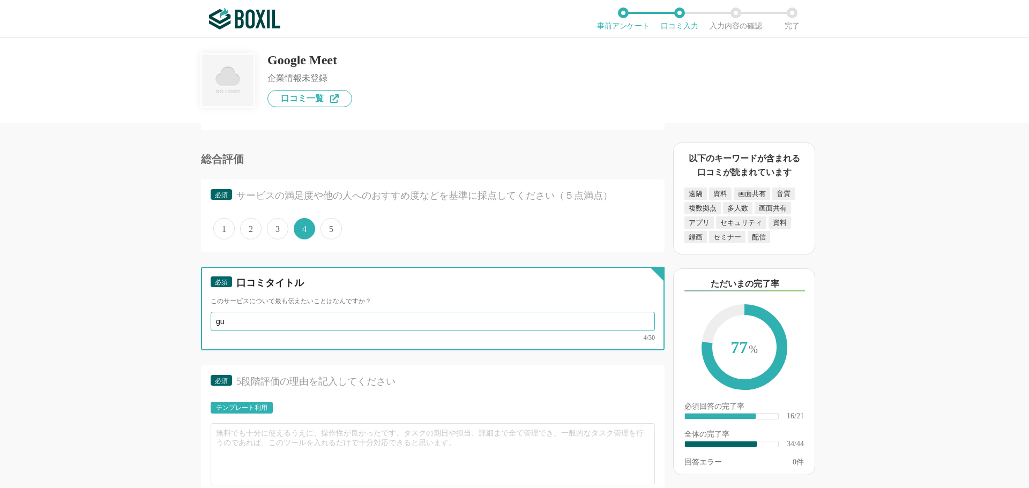
type input "g"
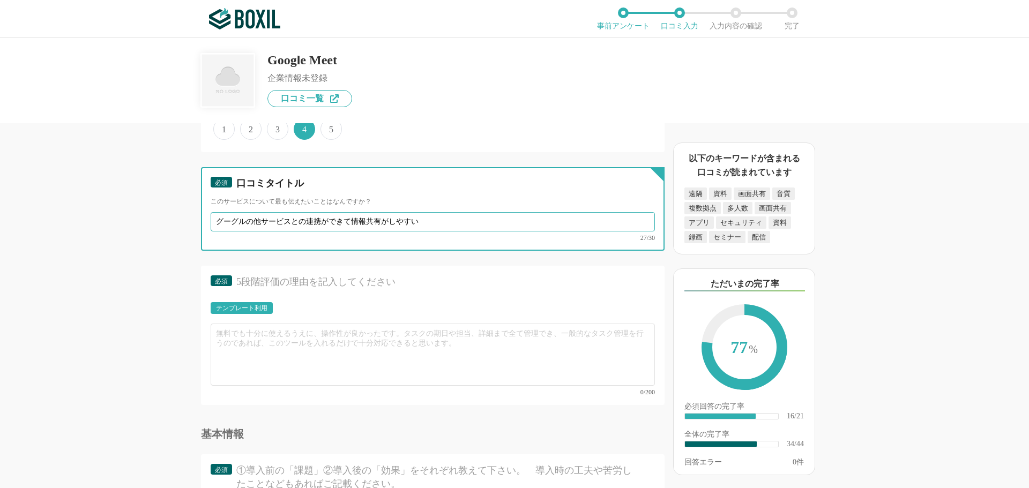
scroll to position [3270, 0]
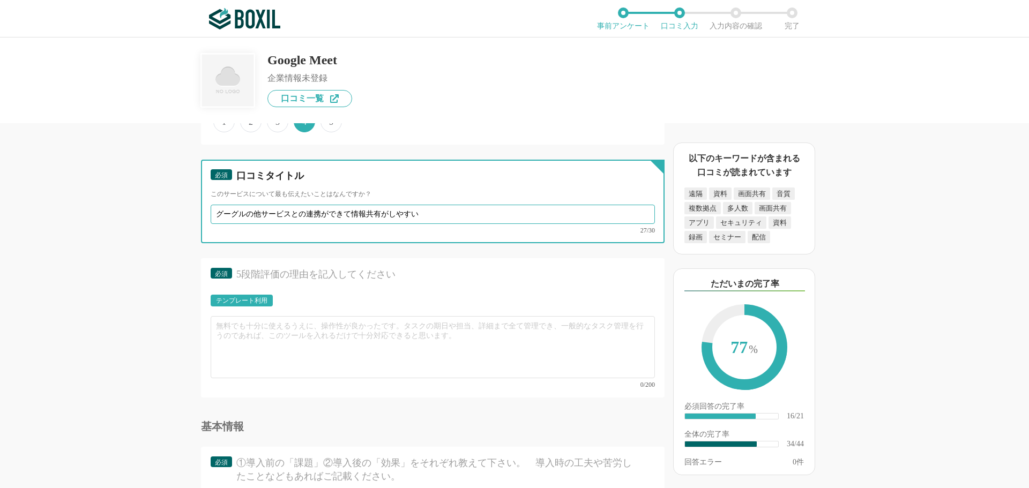
type input "グーグルの他サービスとの連携ができて情報共有がしやすい"
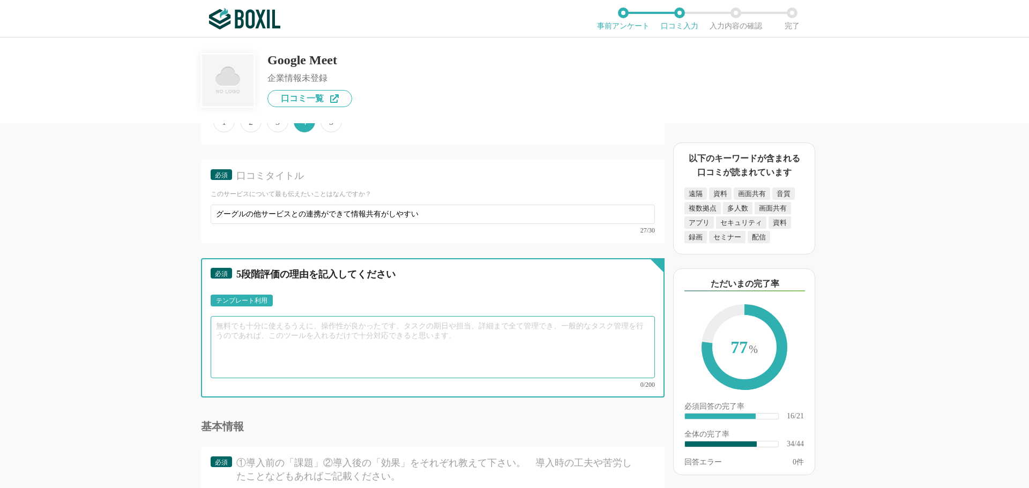
click at [248, 331] on textarea at bounding box center [433, 347] width 444 height 62
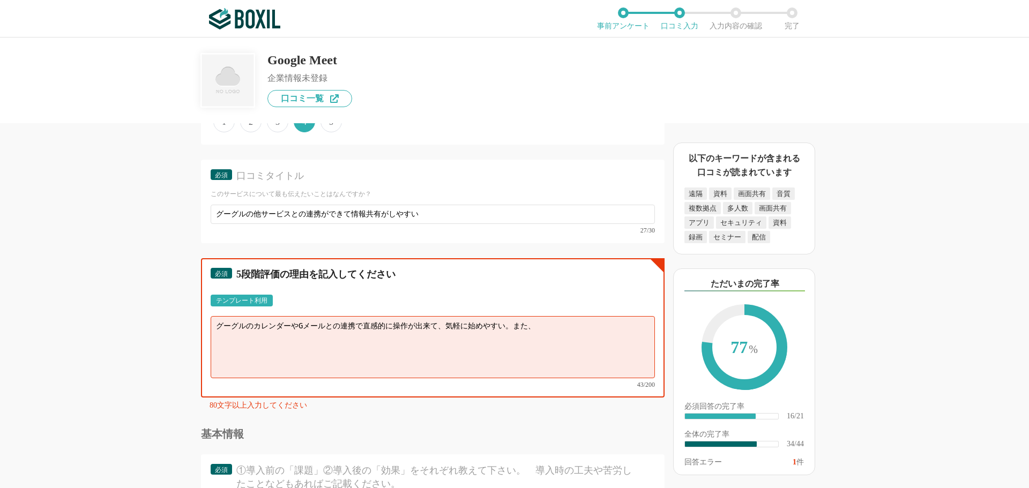
paste textarea "Googleの生成AIであるGeminiが"
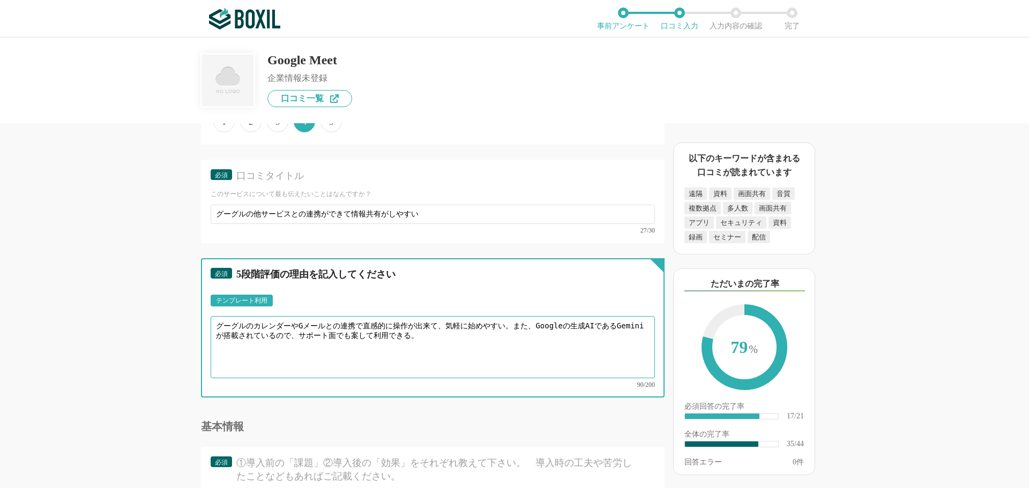
click at [351, 335] on textarea "グーグルのカレンダーやGメールとの連携で直感的に操作が出来て、気軽に始めやすい。また、Googleの生成AIであるGeminiが搭載されているので、サポート面…" at bounding box center [433, 347] width 444 height 62
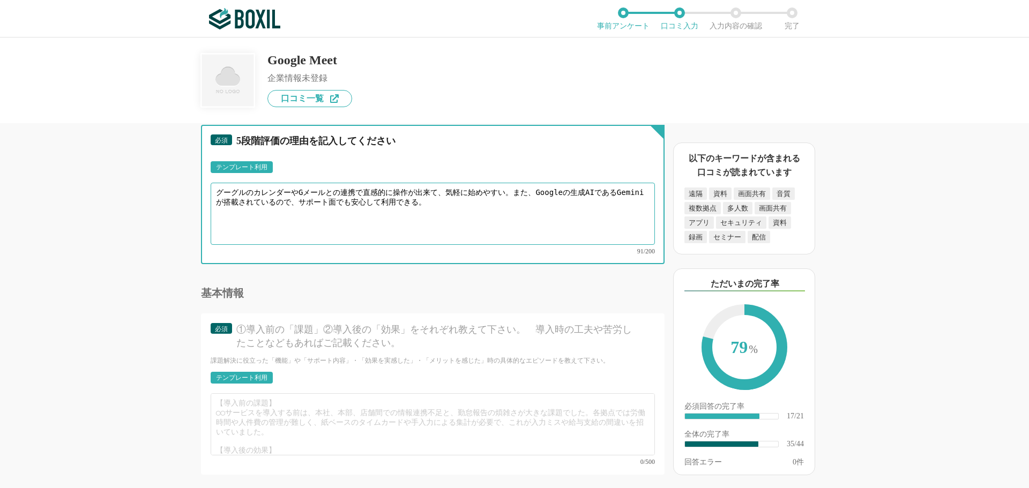
scroll to position [3431, 0]
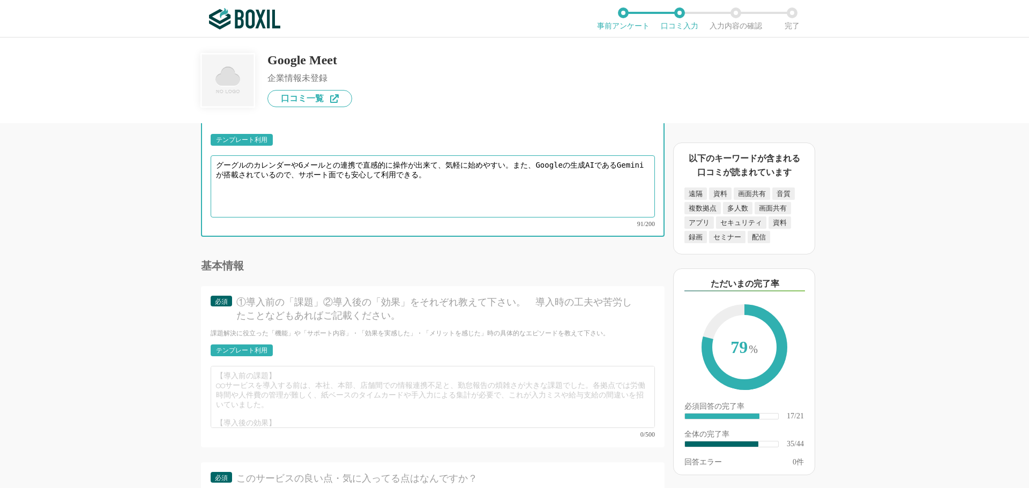
type textarea "グーグルのカレンダーやGメールとの連携で直感的に操作が出来て、気軽に始めやすい。また、Googleの生成AIであるGeminiが搭載されているので、サポート面…"
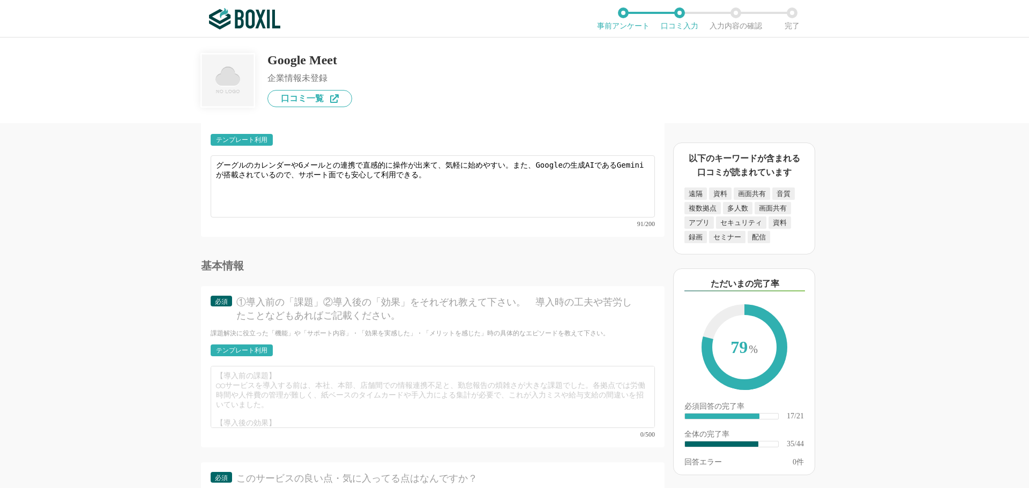
click at [250, 347] on div "テンプレート利用" at bounding box center [241, 350] width 51 height 6
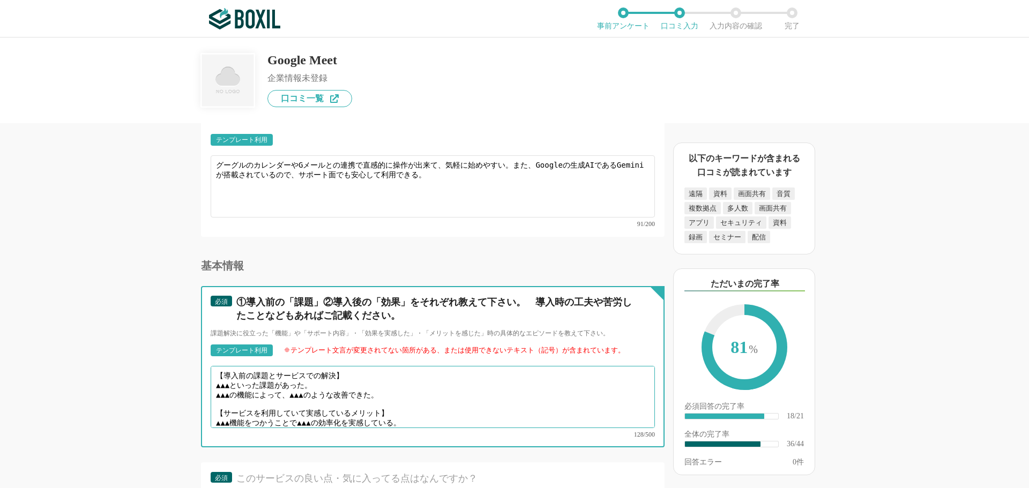
drag, startPoint x: 242, startPoint y: 374, endPoint x: 258, endPoint y: 379, distance: 17.5
click at [242, 374] on textarea "【導入前の課題とサービスでの解決】 ▲▲▲といった課題があった。 ▲▲▲の機能によって、▲▲▲のような改善できた。 【サービスを利用していて実感しているメリッ…" at bounding box center [433, 397] width 444 height 62
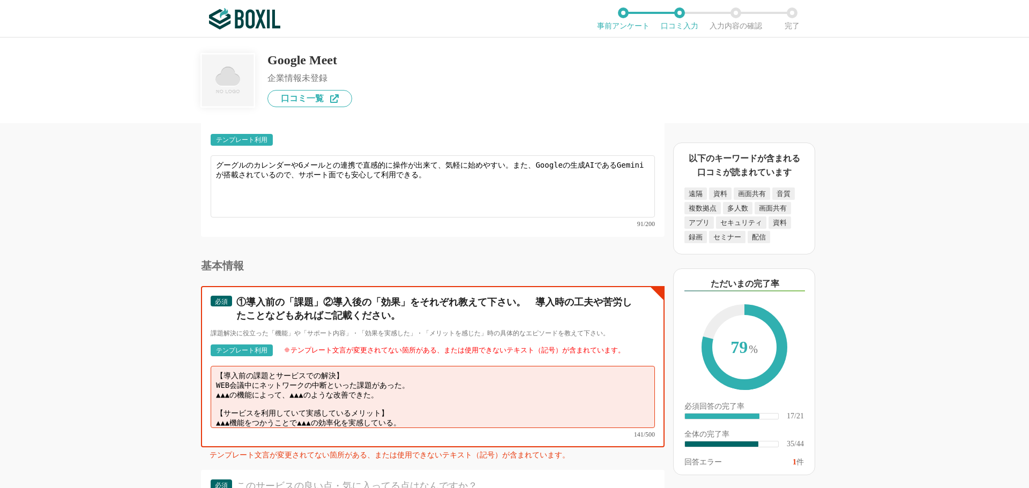
click at [411, 388] on textarea "【導入前の課題とサービスでの解決】 WEB会議中にネットワークの中断といった課題があった。 ▲▲▲の機能によって、▲▲▲のような改善できた。 【サービスを利用…" at bounding box center [433, 397] width 444 height 62
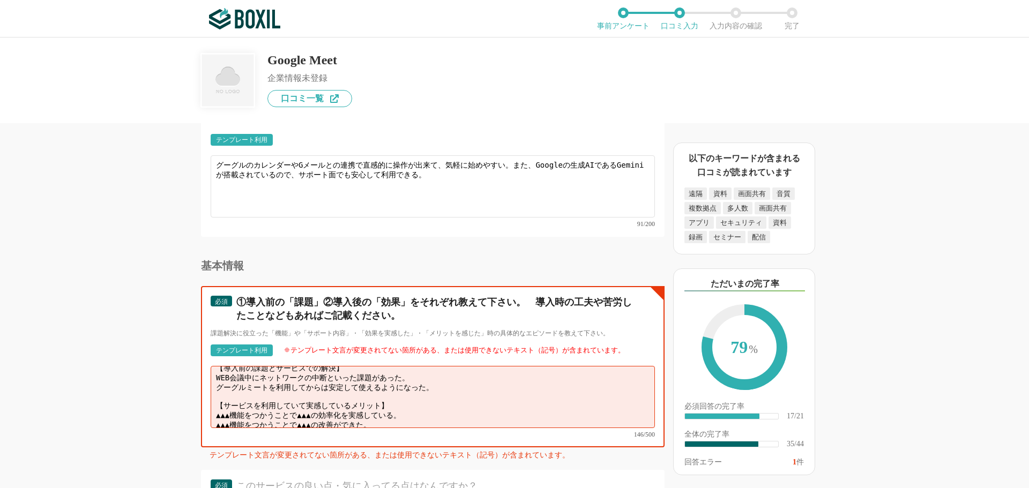
click at [416, 403] on textarea "【導入前の課題とサービスでの解決】 WEB会議中にネットワークの中断といった課題があった。 グーグルミートを利用してからは安定して使えるようになった。 【サー…" at bounding box center [433, 397] width 444 height 62
click at [419, 401] on textarea "【導入前の課題とサービスでの解決】 WEB会議中にネットワークの中断といった課題があった。 グーグルミートを利用してからは安定して使えるようになった。 【サー…" at bounding box center [433, 397] width 444 height 62
click at [400, 413] on textarea "【導入前の課題とサービスでの解決】 WEB会議中にネットワークの中断といった課題があった。 グーグルミートを利用してからは安定して使えるようになった。 【サー…" at bounding box center [433, 397] width 444 height 62
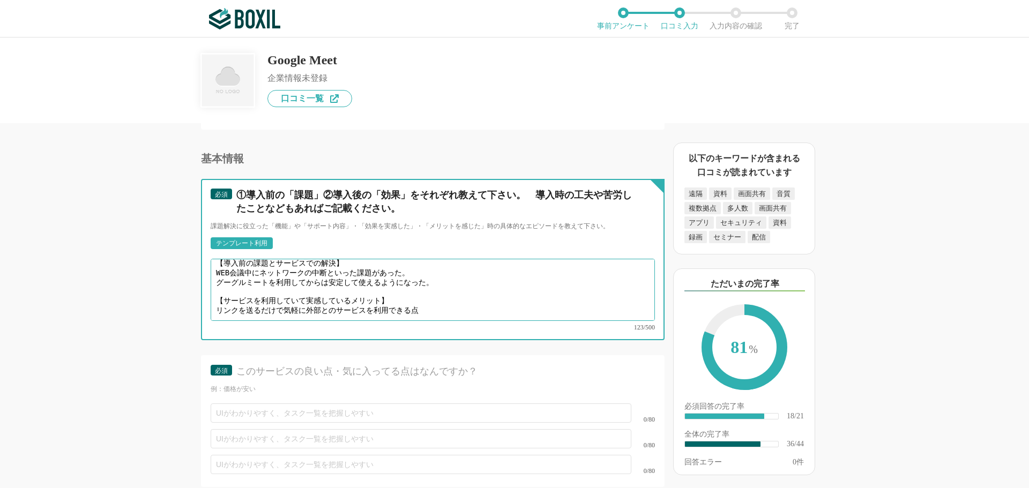
scroll to position [3699, 0]
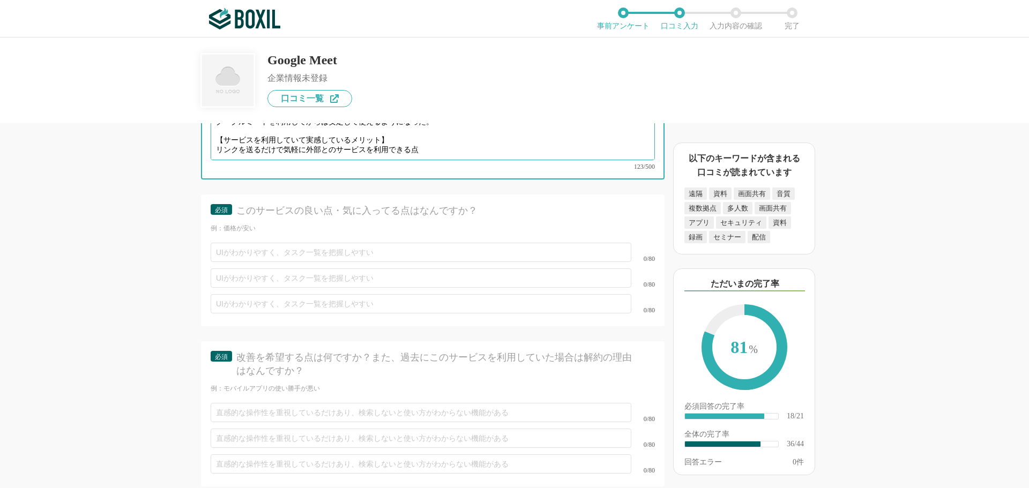
type textarea "【導入前の課題とサービスでの解決】 WEB会議中にネットワークの中断といった課題があった。 グーグルミートを利用してからは安定して使えるようになった。 【サー…"
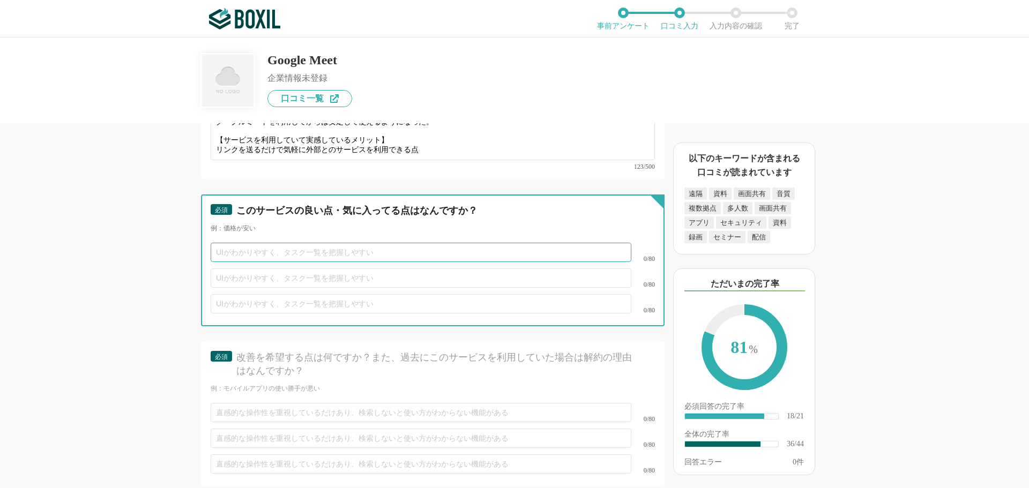
click at [234, 243] on input "text" at bounding box center [421, 252] width 421 height 19
type input "URLを送るだけで誰でも会議に招待できる点"
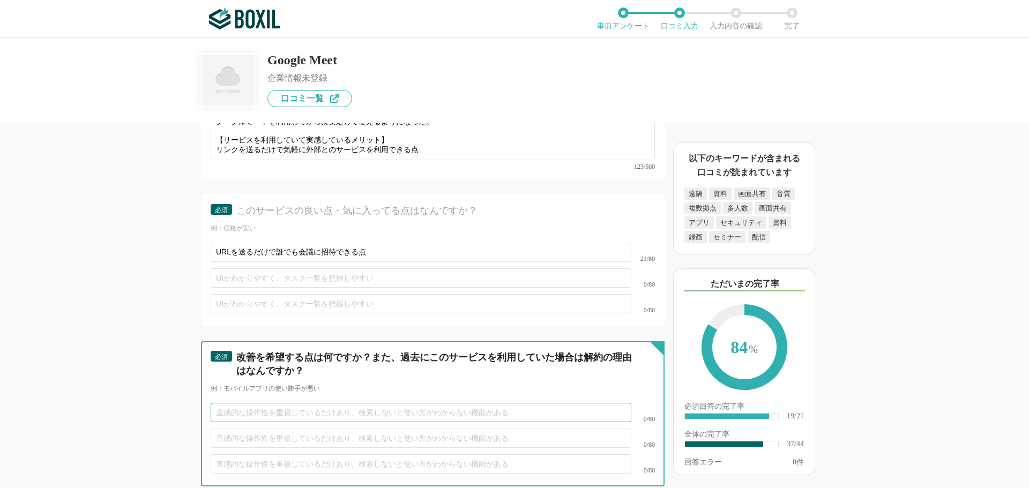
click at [274, 403] on input "text" at bounding box center [421, 412] width 421 height 19
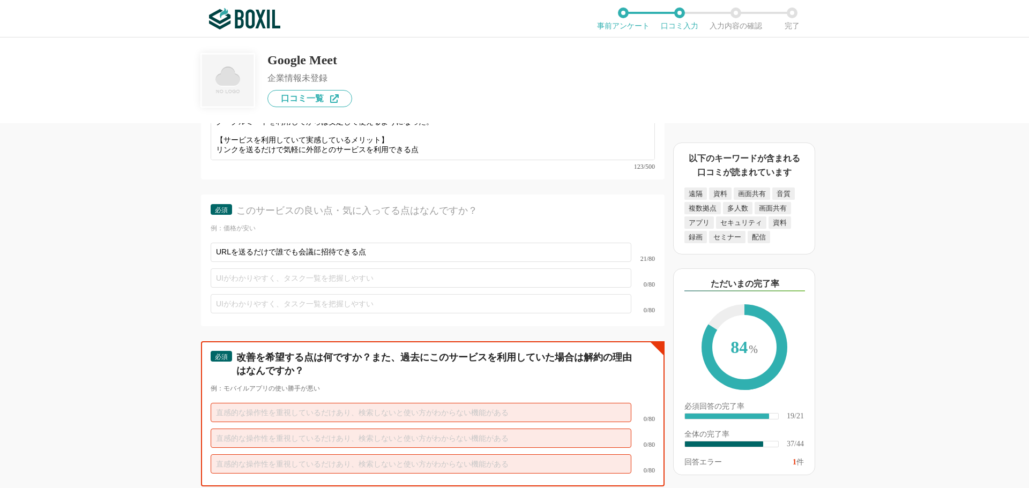
click at [252, 405] on input "text" at bounding box center [421, 412] width 421 height 19
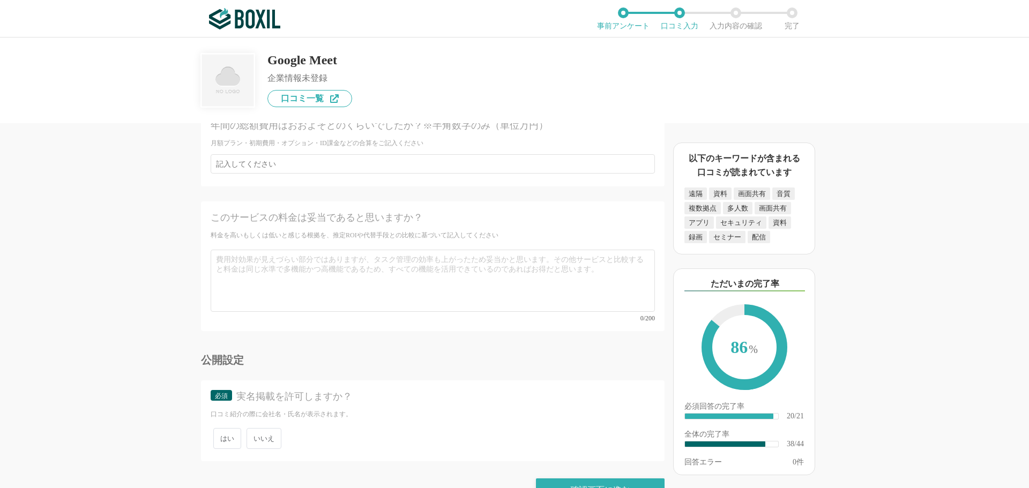
scroll to position [4332, 0]
type input "とくにありません。"
click at [247, 424] on span "いいえ" at bounding box center [264, 434] width 35 height 21
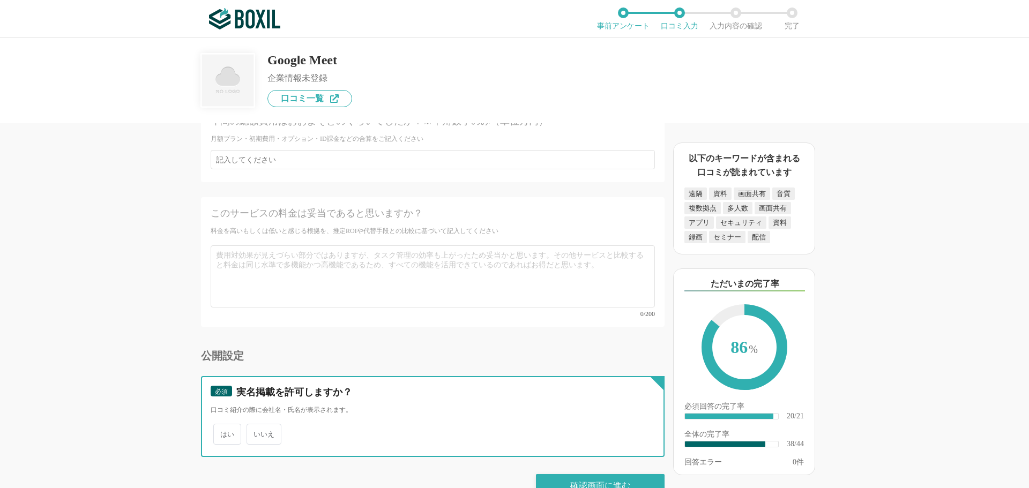
click at [249, 426] on input "いいえ" at bounding box center [252, 429] width 7 height 7
radio input "true"
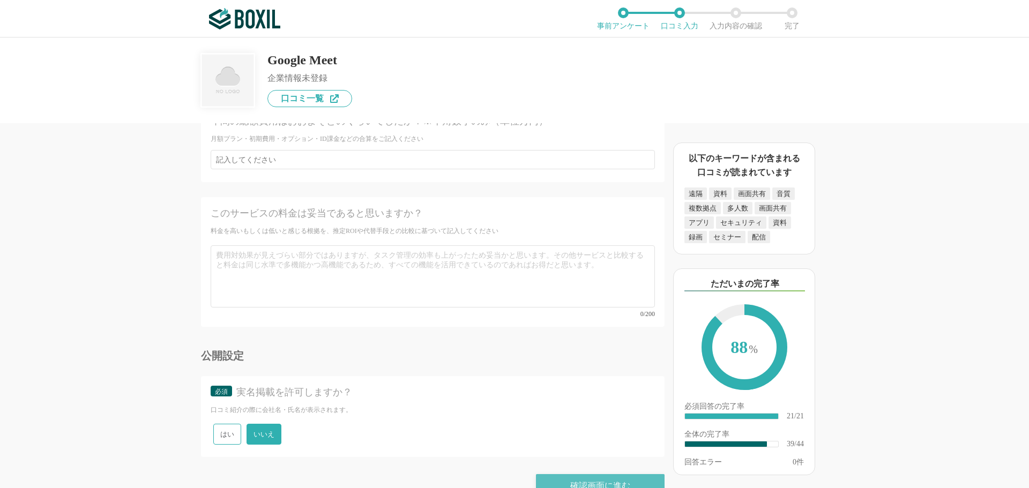
click at [576, 474] on div "確認画面に進む" at bounding box center [600, 486] width 129 height 24
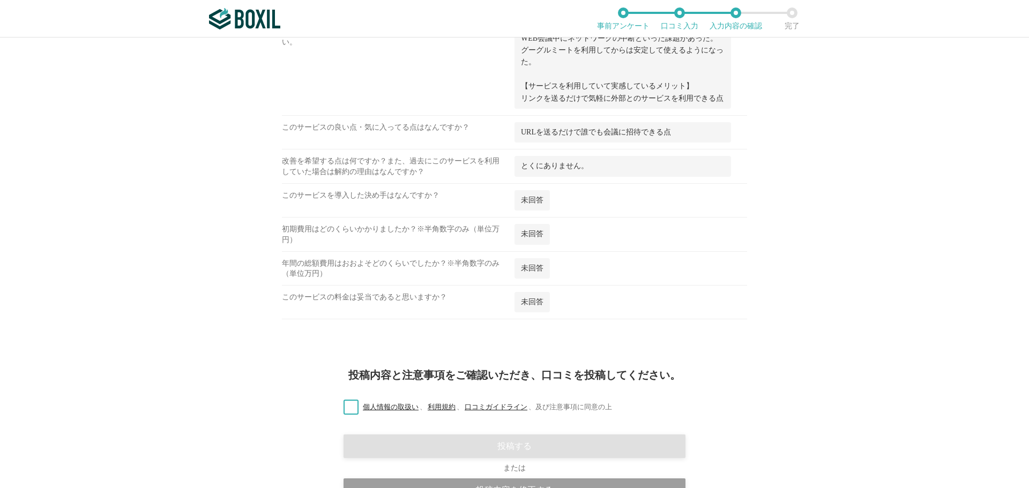
scroll to position [1570, 0]
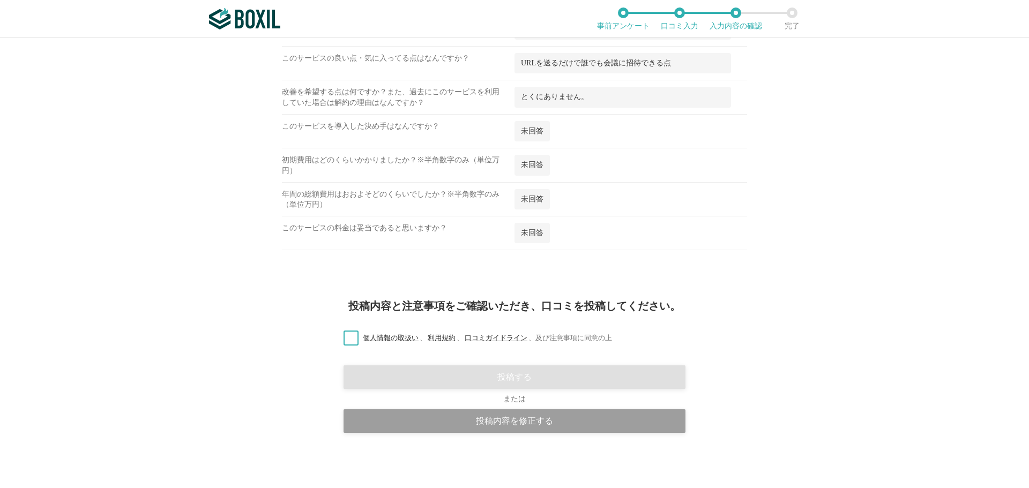
click at [346, 342] on label "個人情報の取扱い 、 利用規約 、 口コミガイドライン 、 及び注意事項に同意の上" at bounding box center [473, 338] width 277 height 11
click at [0, 0] on input "個人情報の取扱い 、 利用規約 、 口コミガイドライン 、 及び注意事項に同意の上" at bounding box center [0, 0] width 0 height 0
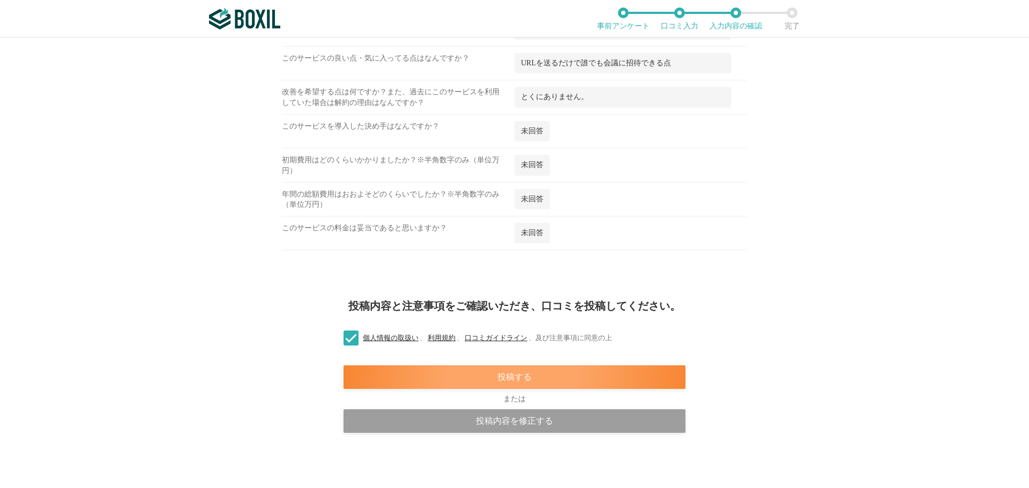
click at [482, 376] on div "投稿する" at bounding box center [515, 378] width 342 height 24
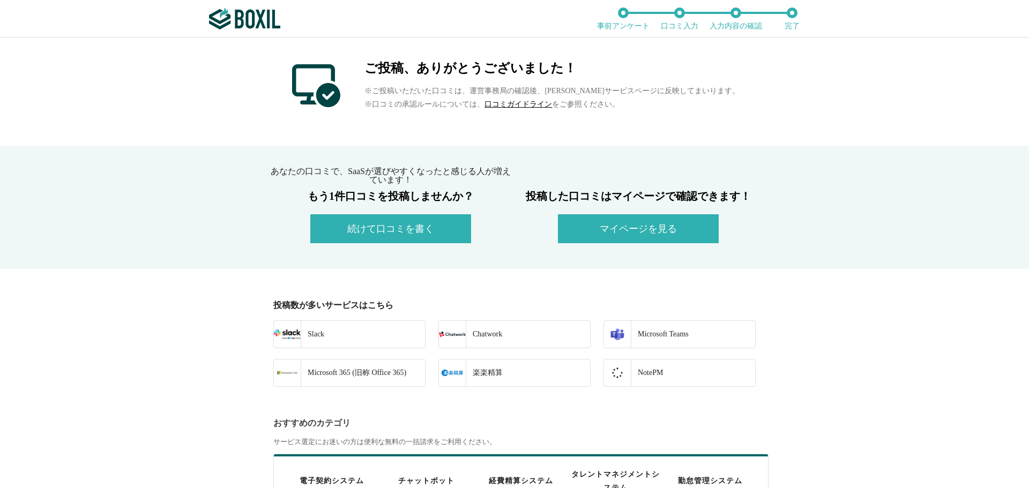
click at [380, 232] on button "続けて口コミを書く" at bounding box center [390, 228] width 161 height 29
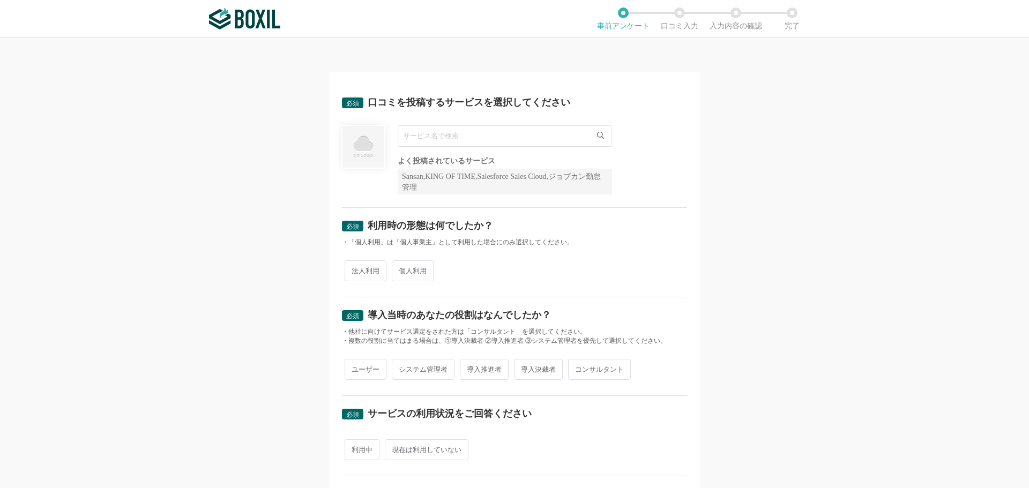
click at [416, 140] on input "text" at bounding box center [505, 135] width 214 height 21
click at [416, 155] on span "Garoon" at bounding box center [419, 158] width 21 height 7
type input "Garoon"
click at [365, 268] on span "法人利用" at bounding box center [366, 271] width 42 height 21
click at [354, 268] on input "法人利用" at bounding box center [350, 265] width 7 height 7
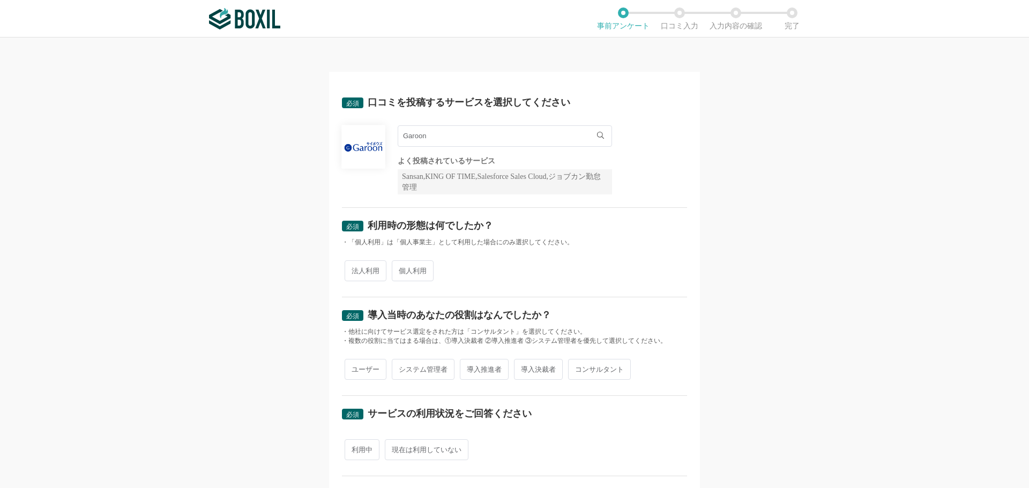
radio input "true"
click at [359, 367] on span "ユーザー" at bounding box center [366, 369] width 42 height 21
click at [354, 367] on input "ユーザー" at bounding box center [350, 364] width 7 height 7
radio input "true"
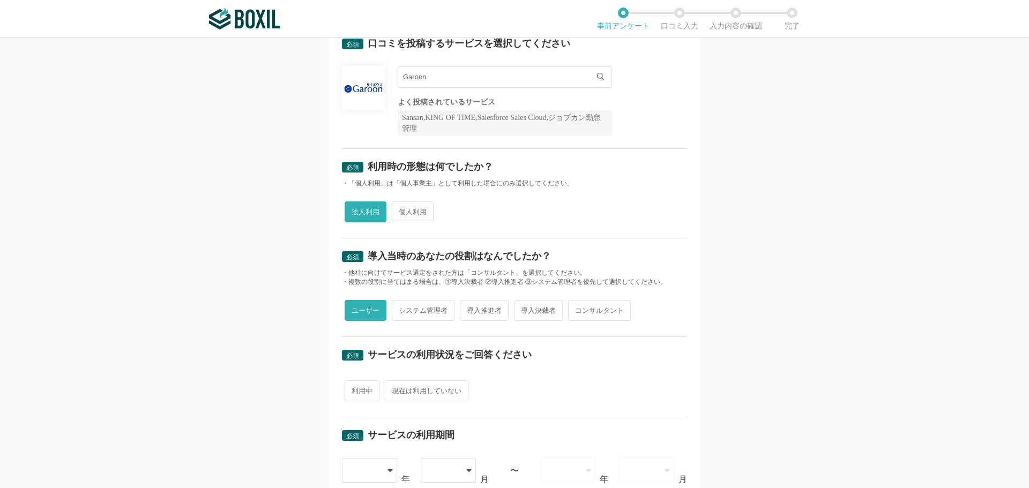
scroll to position [161, 0]
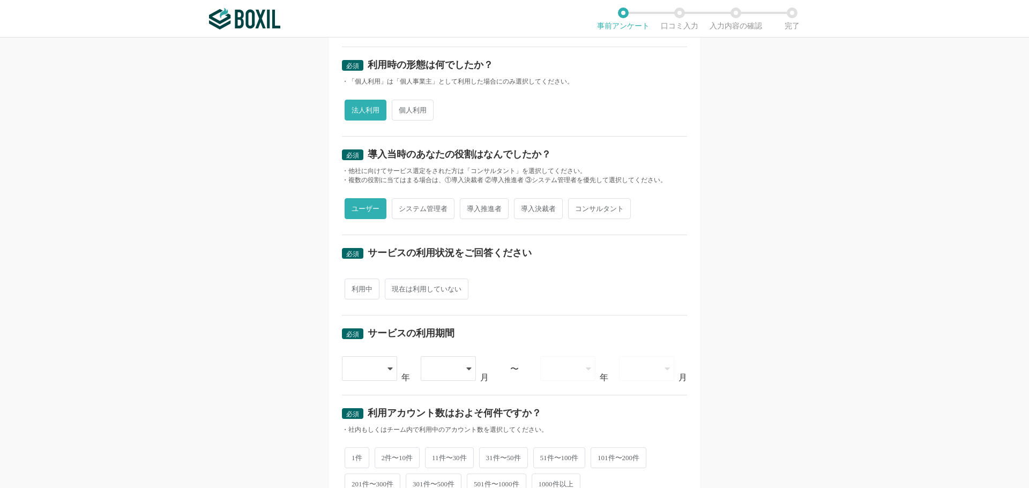
click at [351, 286] on span "利用中" at bounding box center [362, 289] width 35 height 21
click at [351, 286] on input "利用中" at bounding box center [350, 283] width 7 height 7
radio input "true"
click at [388, 362] on div at bounding box center [370, 368] width 56 height 25
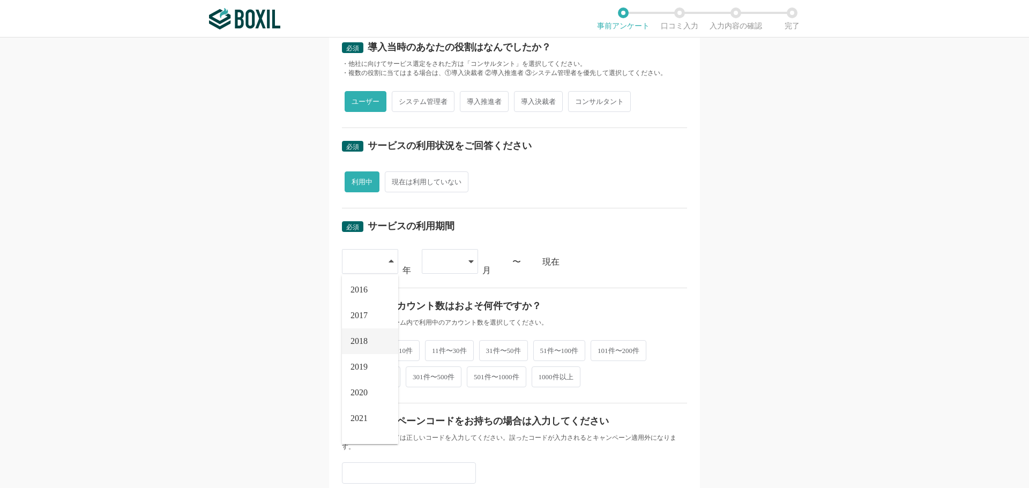
scroll to position [54, 0]
click at [366, 415] on li "2022" at bounding box center [370, 419] width 56 height 26
click at [447, 257] on div at bounding box center [445, 262] width 32 height 24
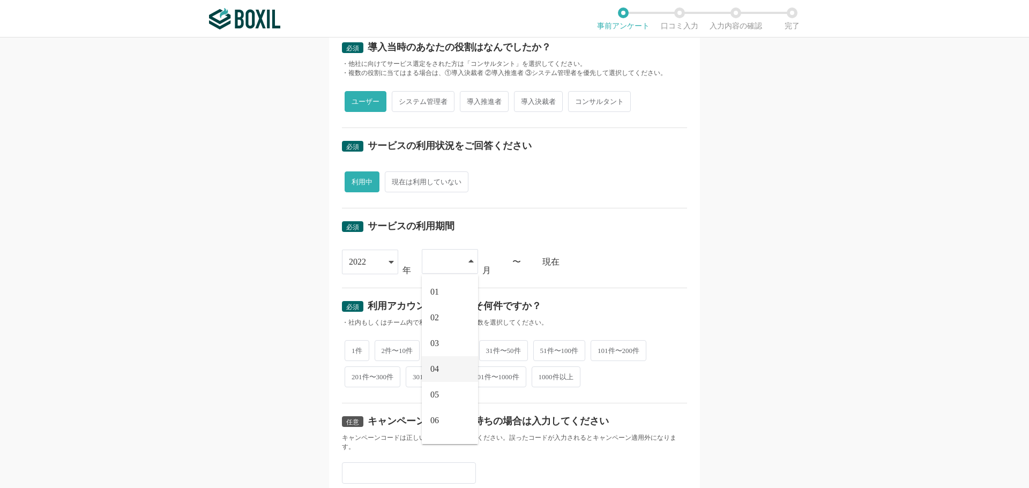
click at [435, 371] on span "04" at bounding box center [434, 369] width 9 height 9
click at [418, 379] on span "301件〜500件" at bounding box center [434, 376] width 56 height 21
click at [415, 374] on input "301件〜500件" at bounding box center [411, 370] width 7 height 7
radio input "true"
click at [360, 377] on span "201件〜300件" at bounding box center [373, 376] width 56 height 21
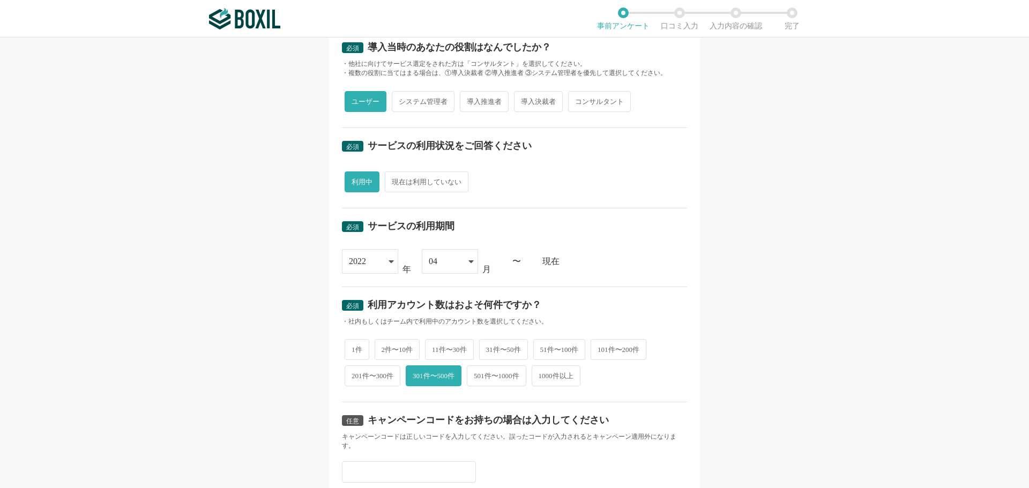
click at [354, 374] on input "201件〜300件" at bounding box center [350, 370] width 7 height 7
radio input "true"
radio input "false"
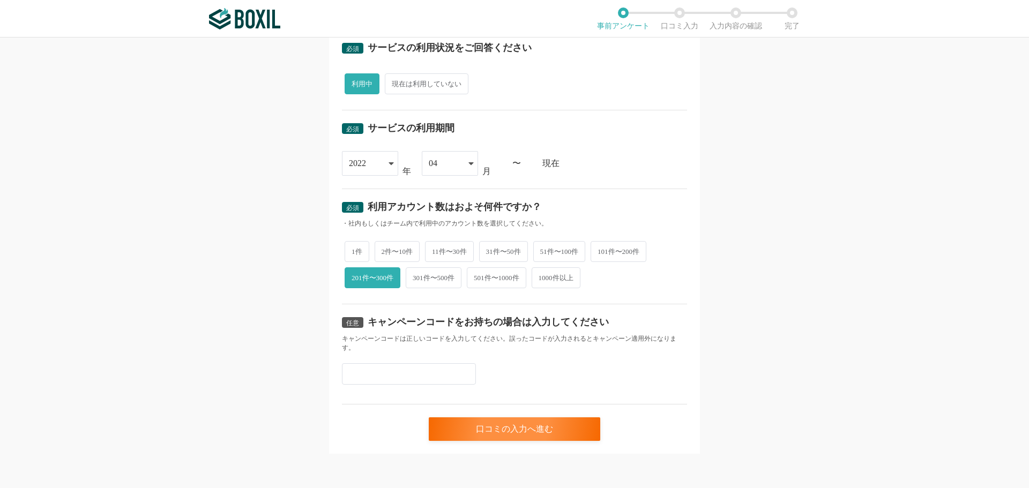
click at [392, 371] on input "text" at bounding box center [409, 373] width 134 height 21
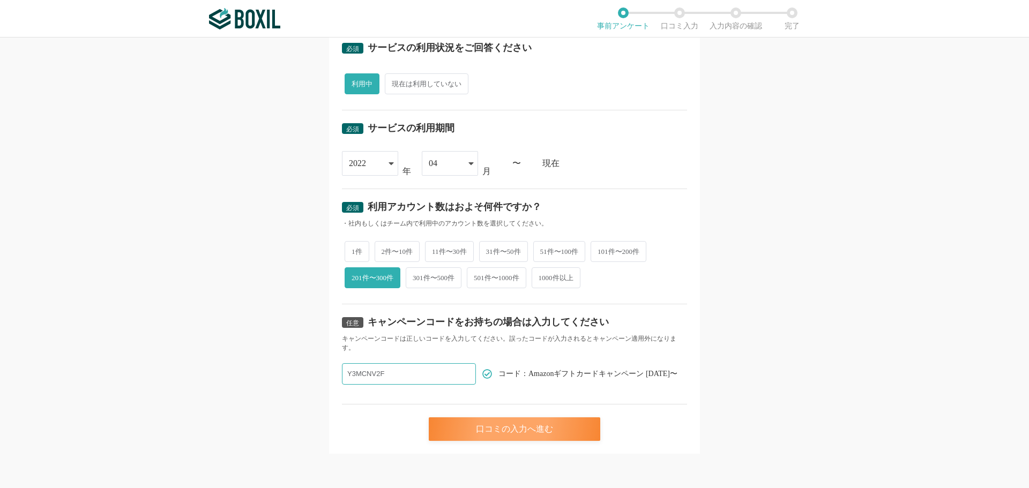
type input "Y3MCNV2F"
click at [508, 432] on div "口コミの入力へ進む" at bounding box center [515, 430] width 172 height 24
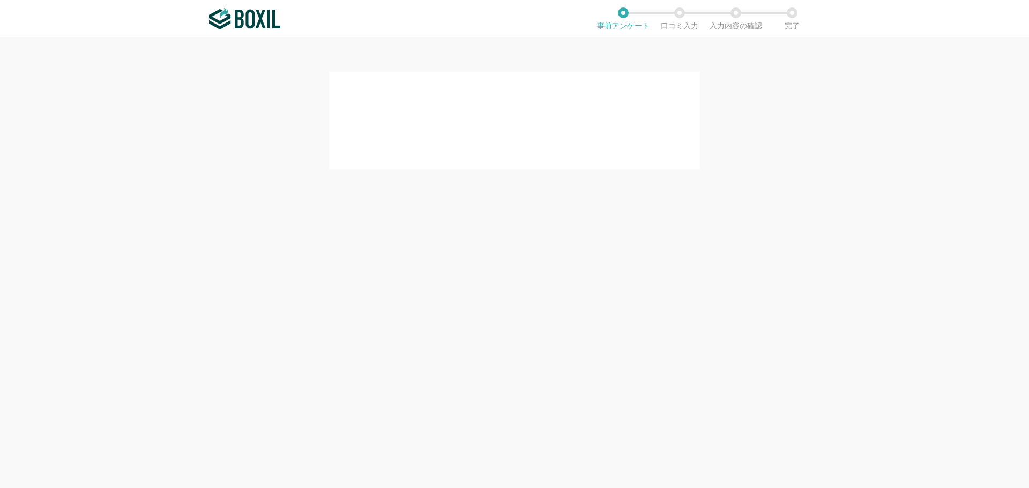
scroll to position [0, 0]
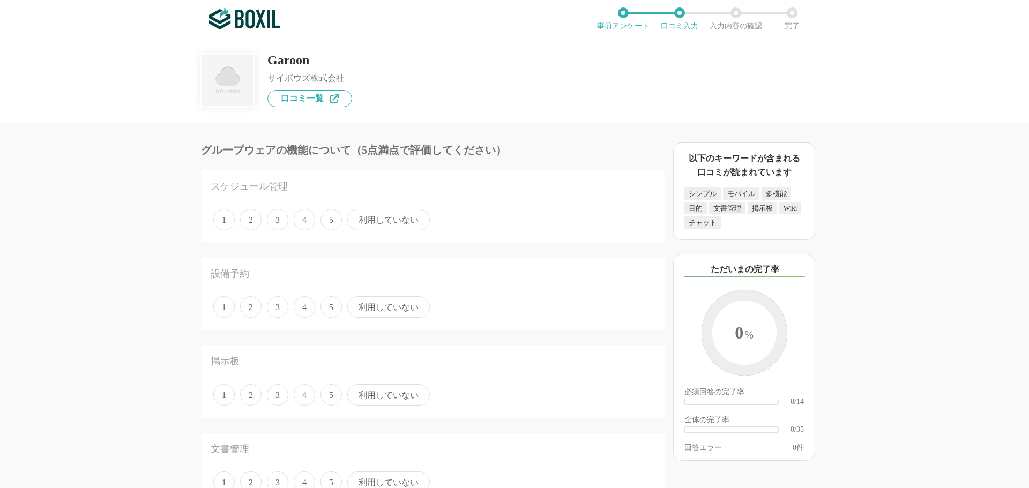
click at [304, 220] on span "4" at bounding box center [304, 219] width 21 height 21
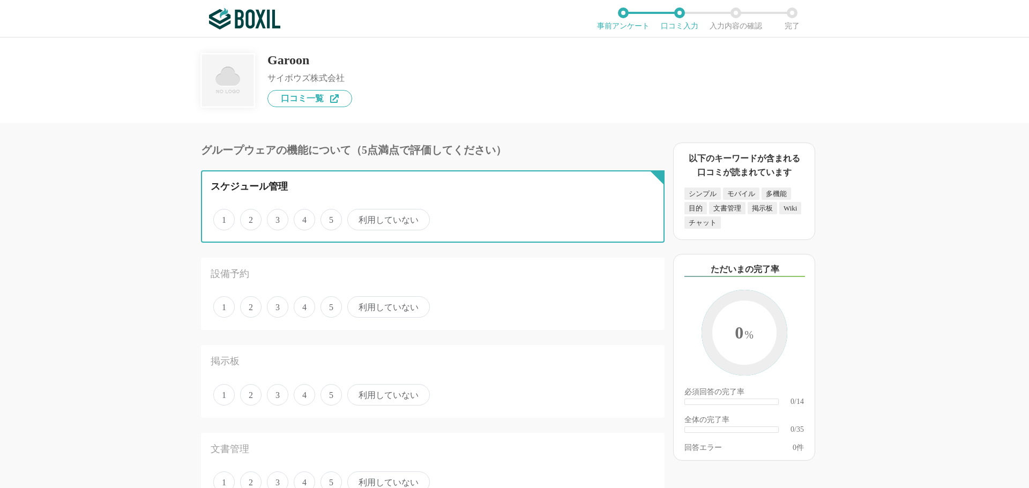
click at [303, 218] on input "4" at bounding box center [299, 214] width 7 height 7
radio input "true"
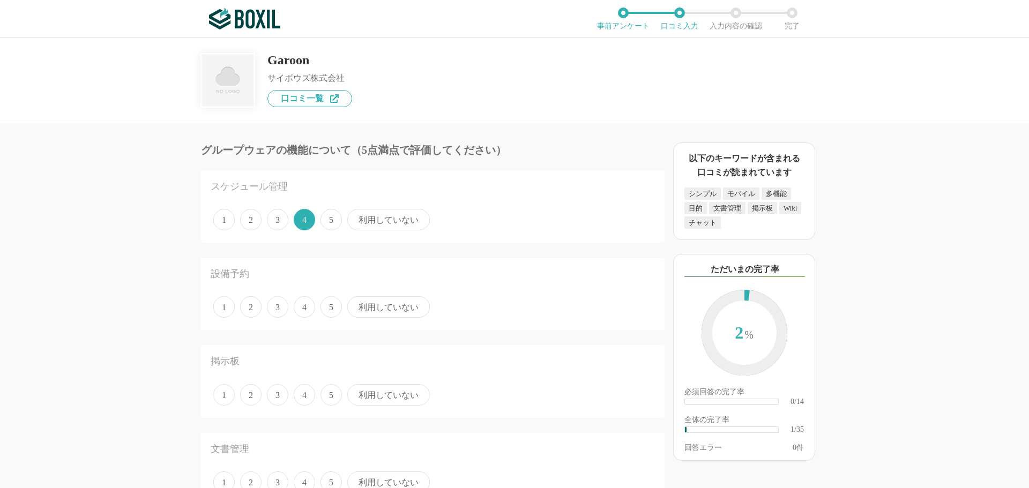
click at [370, 305] on span "利用していない" at bounding box center [388, 306] width 83 height 21
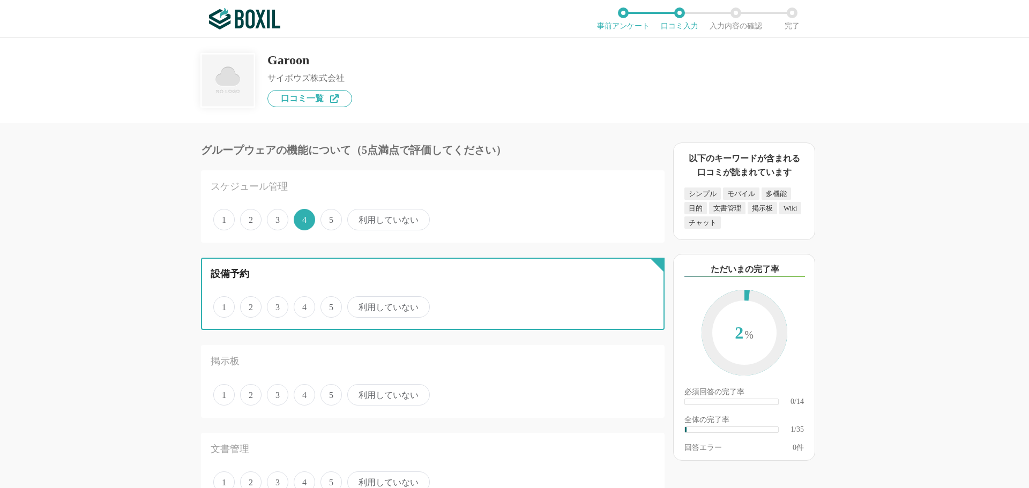
click at [357, 305] on input "利用していない" at bounding box center [353, 301] width 7 height 7
radio input "true"
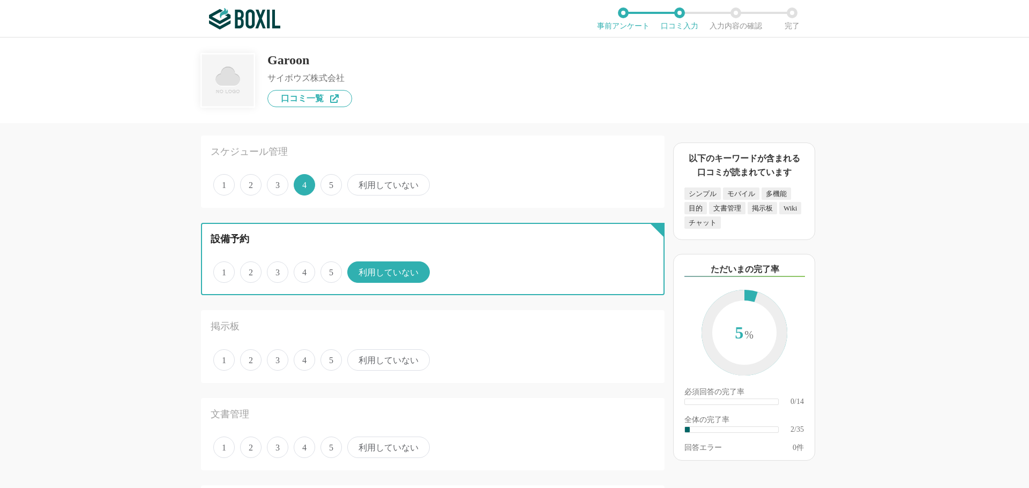
scroll to position [54, 0]
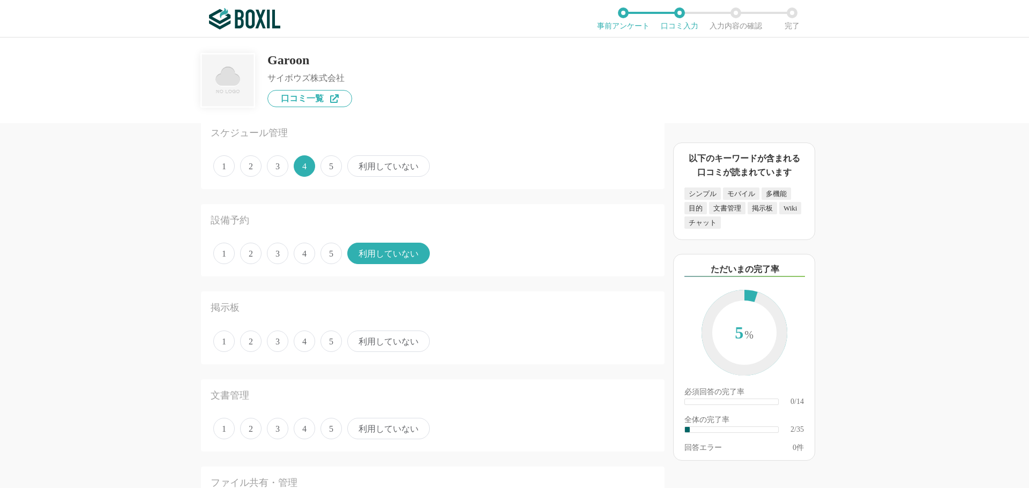
click at [301, 337] on span "4" at bounding box center [304, 341] width 21 height 21
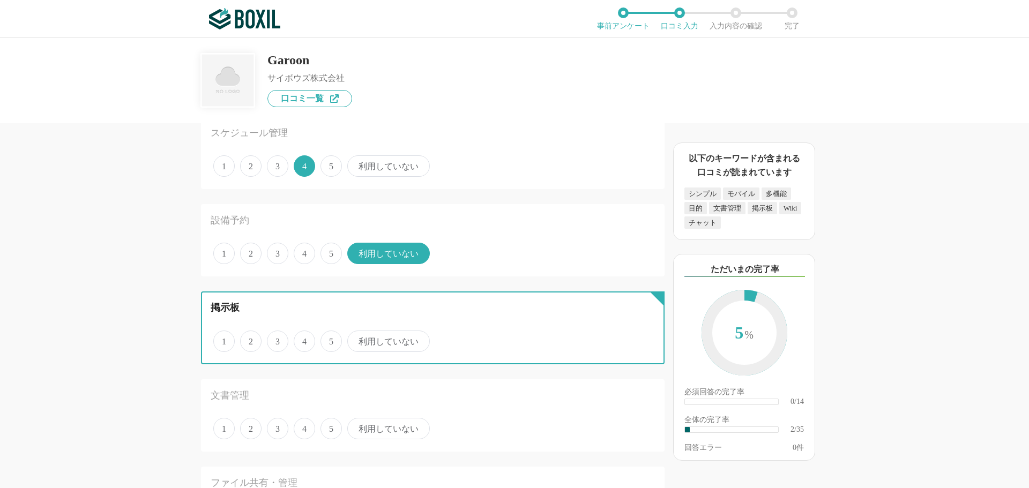
click at [301, 337] on input "4" at bounding box center [299, 335] width 7 height 7
radio input "true"
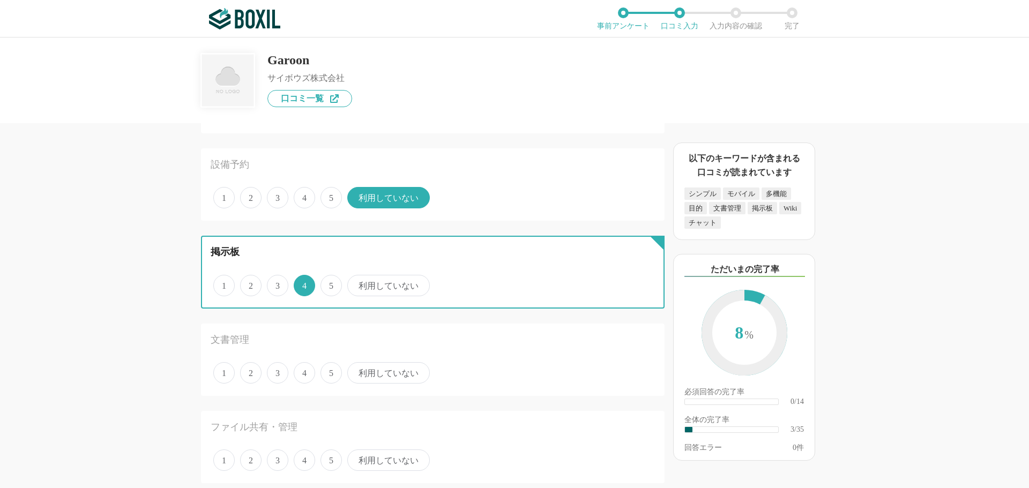
scroll to position [161, 0]
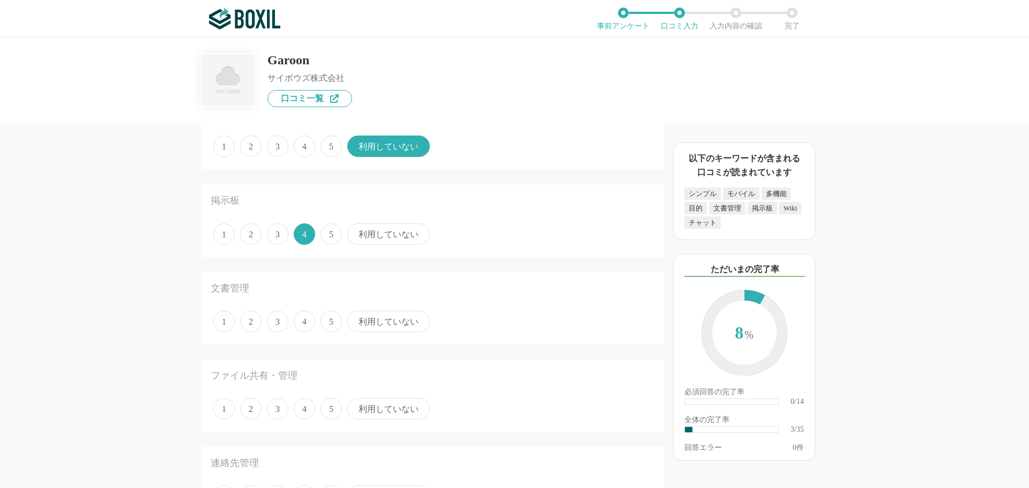
click at [299, 323] on span "4" at bounding box center [304, 321] width 21 height 21
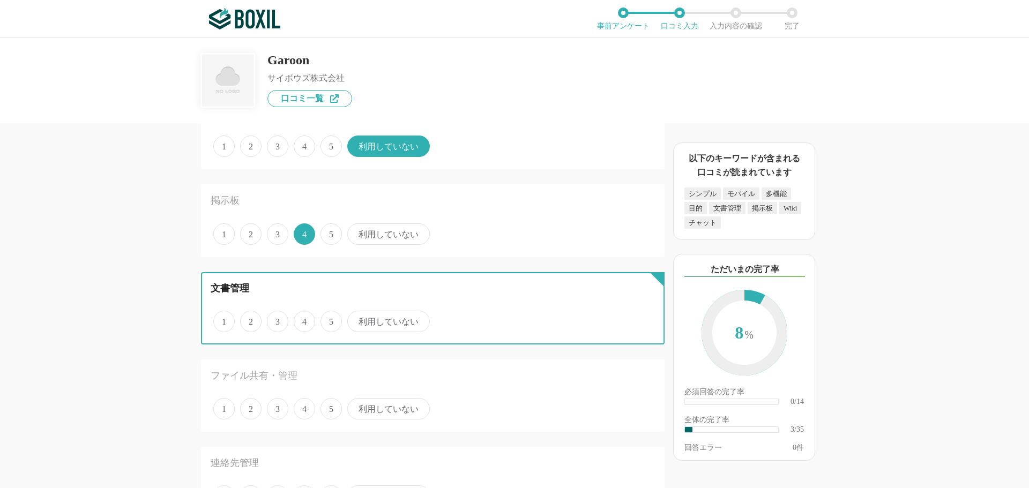
click at [299, 319] on input "4" at bounding box center [299, 316] width 7 height 7
radio input "true"
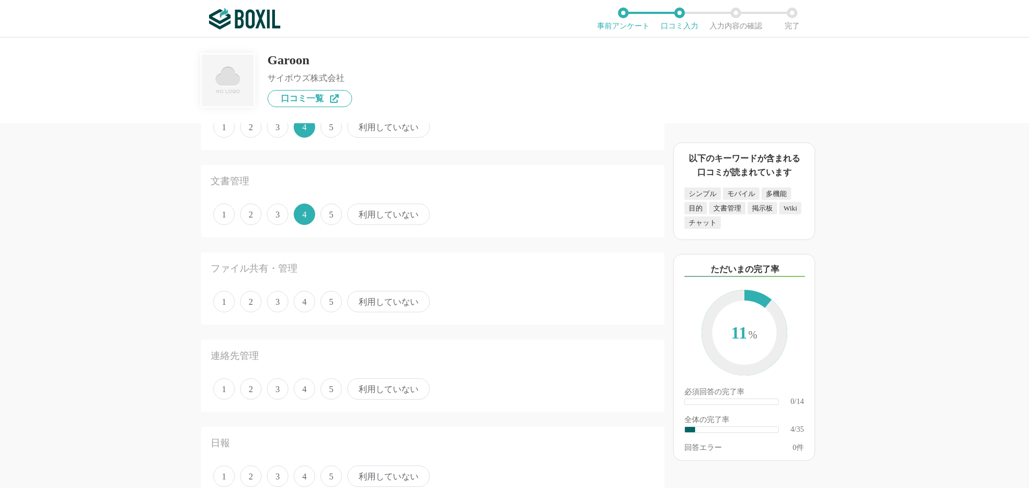
click at [300, 303] on span "4" at bounding box center [304, 301] width 21 height 21
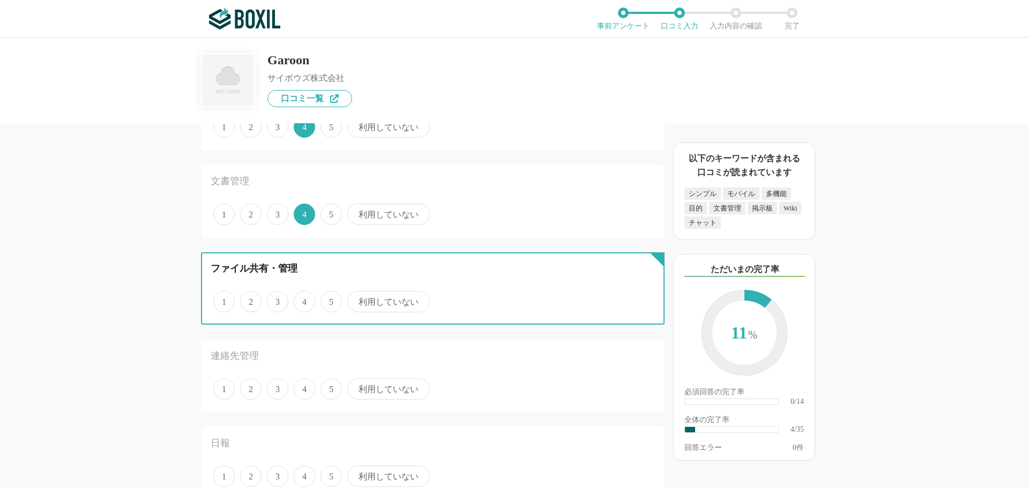
click at [300, 300] on input "4" at bounding box center [299, 296] width 7 height 7
radio input "true"
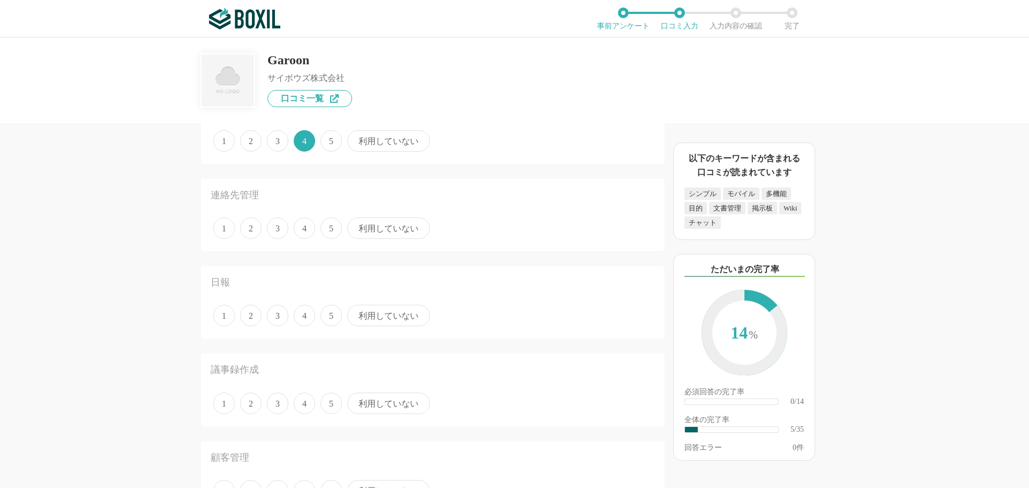
click at [361, 232] on span "利用していない" at bounding box center [388, 228] width 83 height 21
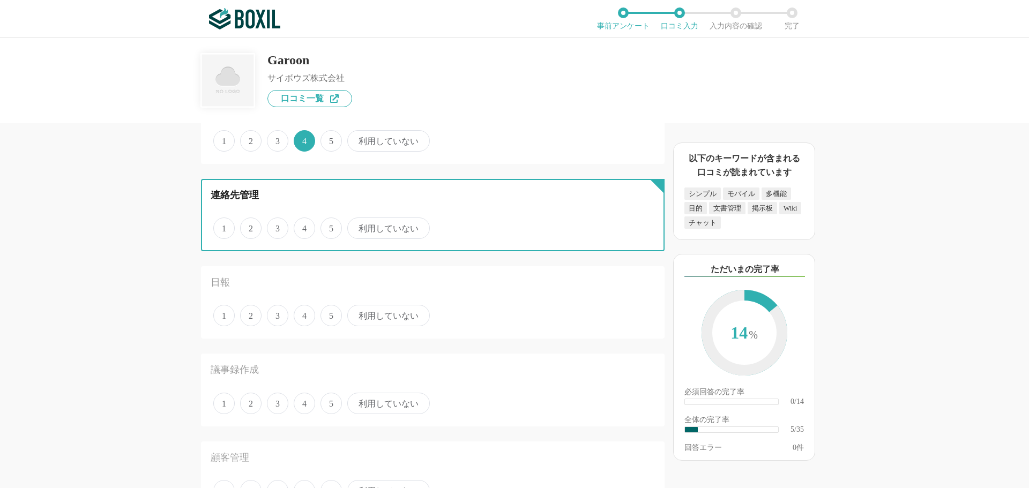
click at [357, 226] on input "利用していない" at bounding box center [353, 222] width 7 height 7
radio input "true"
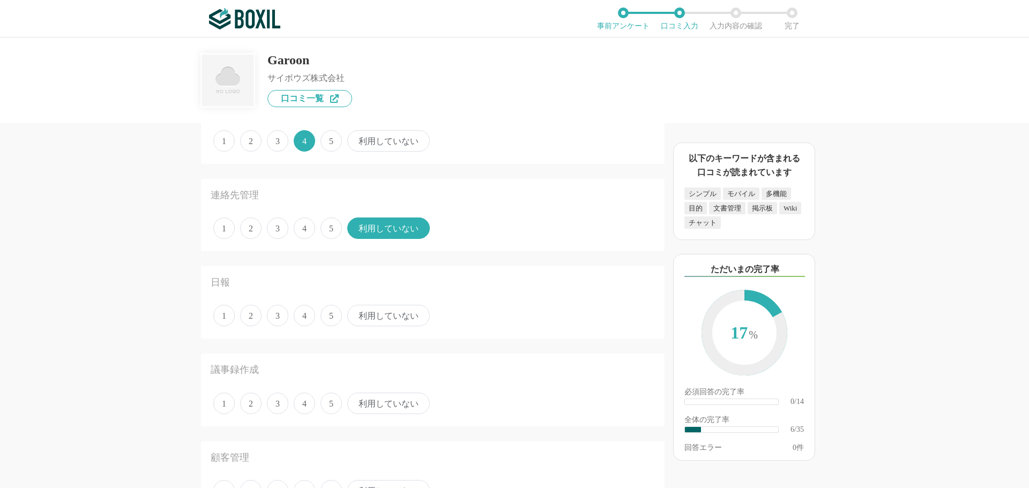
click at [377, 319] on span "利用していない" at bounding box center [388, 315] width 83 height 21
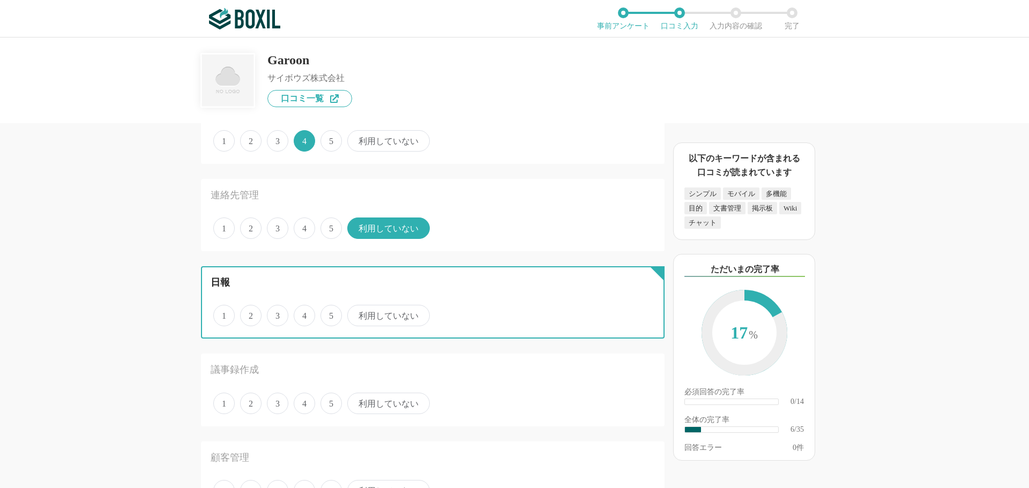
click at [357, 314] on input "利用していない" at bounding box center [353, 310] width 7 height 7
radio input "true"
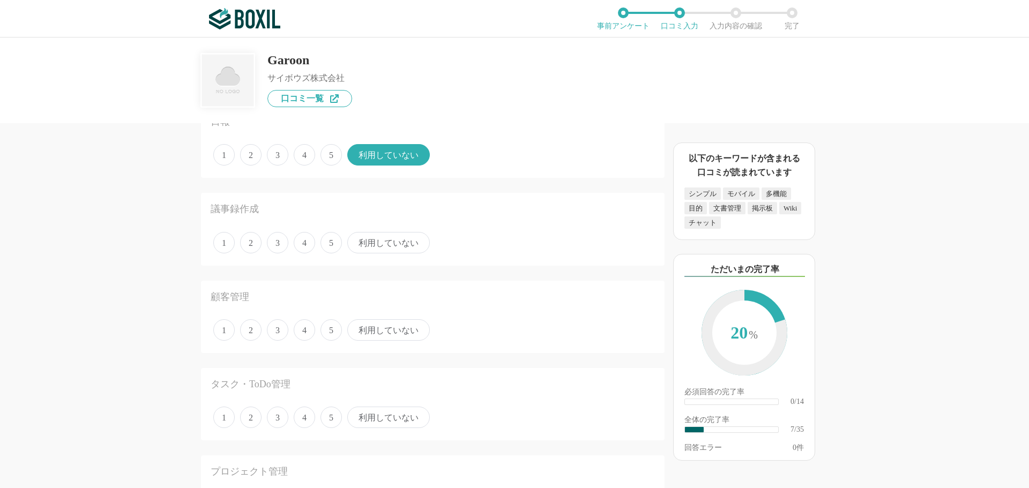
click at [378, 234] on span "利用していない" at bounding box center [388, 242] width 83 height 21
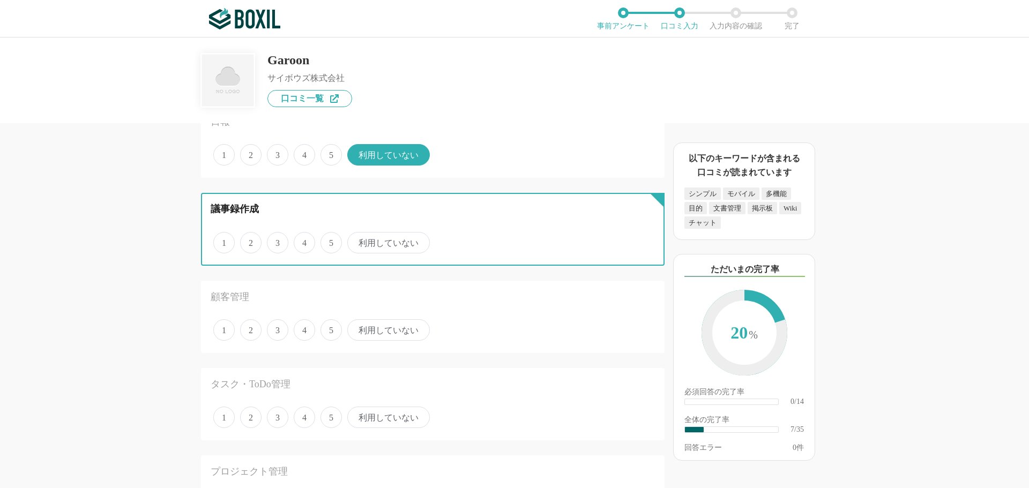
click at [357, 234] on input "利用していない" at bounding box center [353, 237] width 7 height 7
radio input "true"
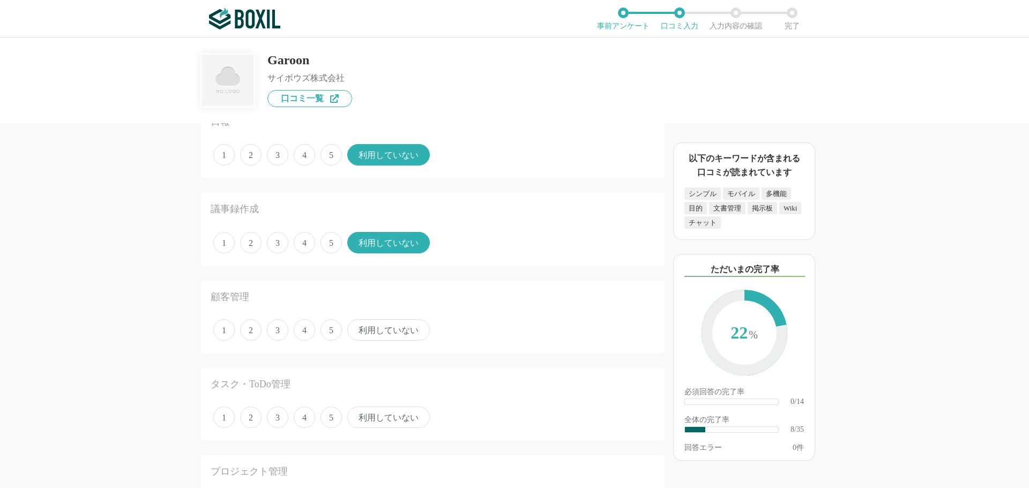
click at [368, 336] on span "利用していない" at bounding box center [388, 329] width 83 height 21
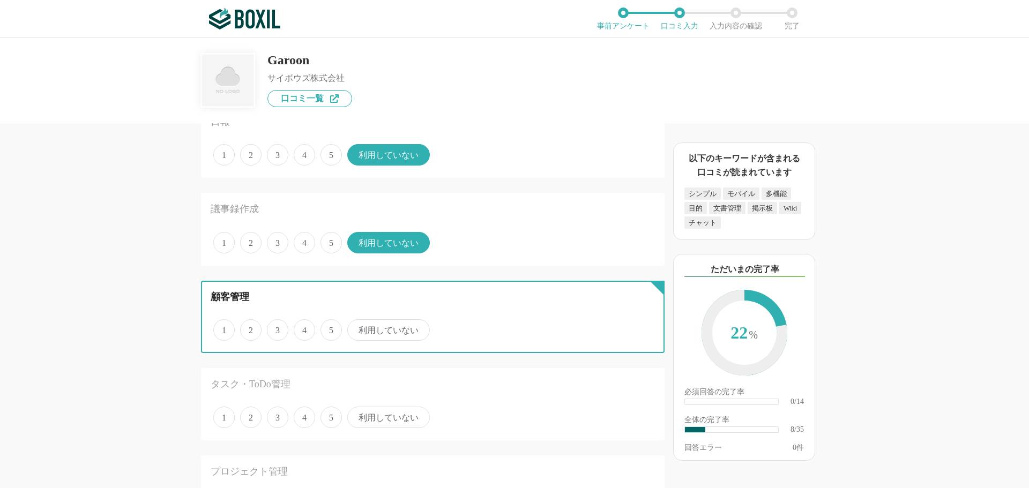
click at [357, 328] on input "利用していない" at bounding box center [353, 324] width 7 height 7
radio input "true"
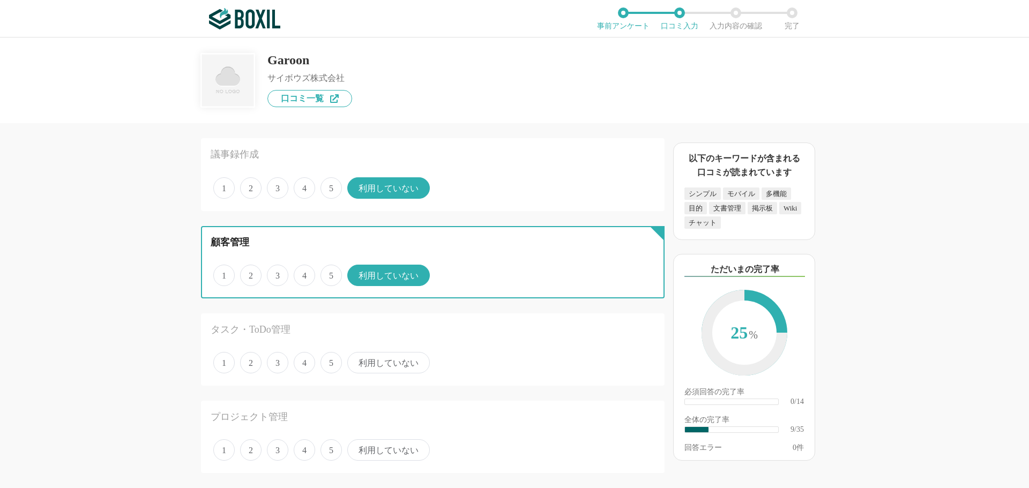
scroll to position [697, 0]
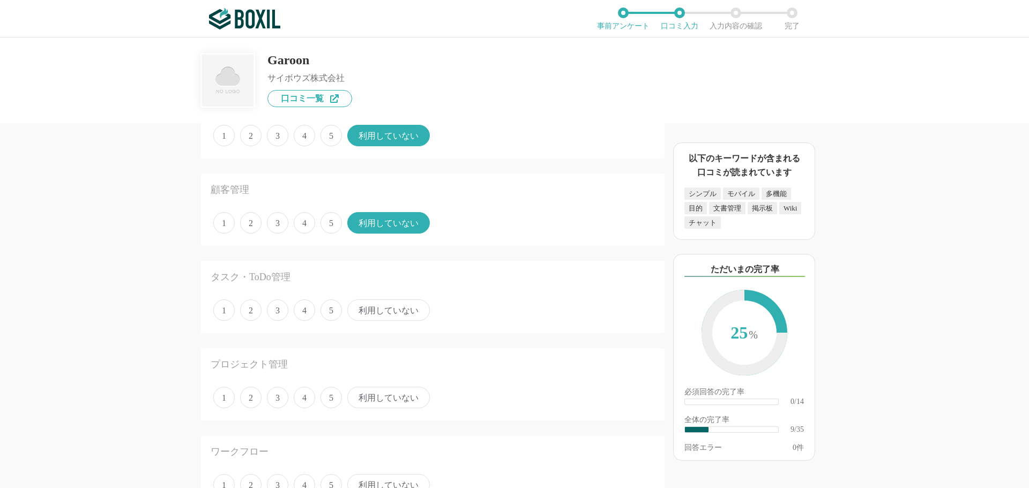
click at [301, 309] on span "4" at bounding box center [304, 310] width 21 height 21
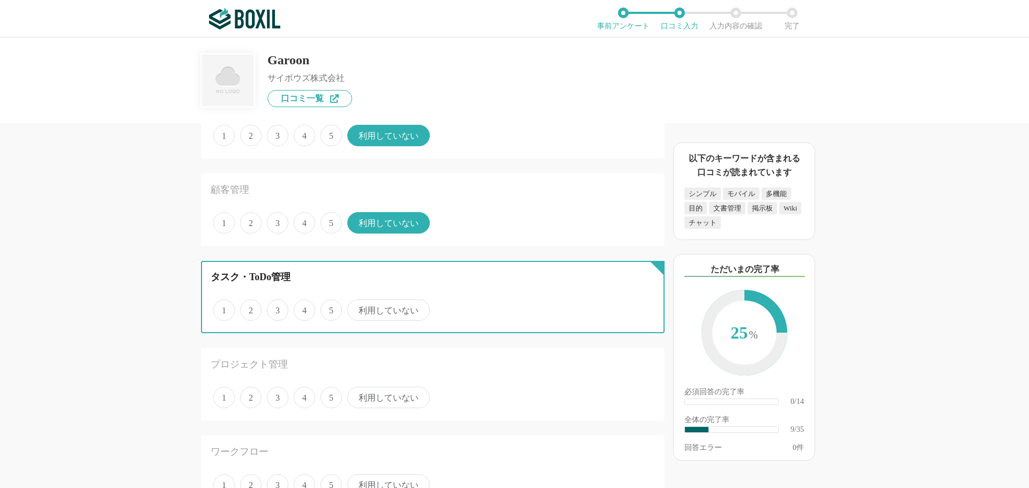
click at [301, 308] on input "4" at bounding box center [299, 304] width 7 height 7
radio input "true"
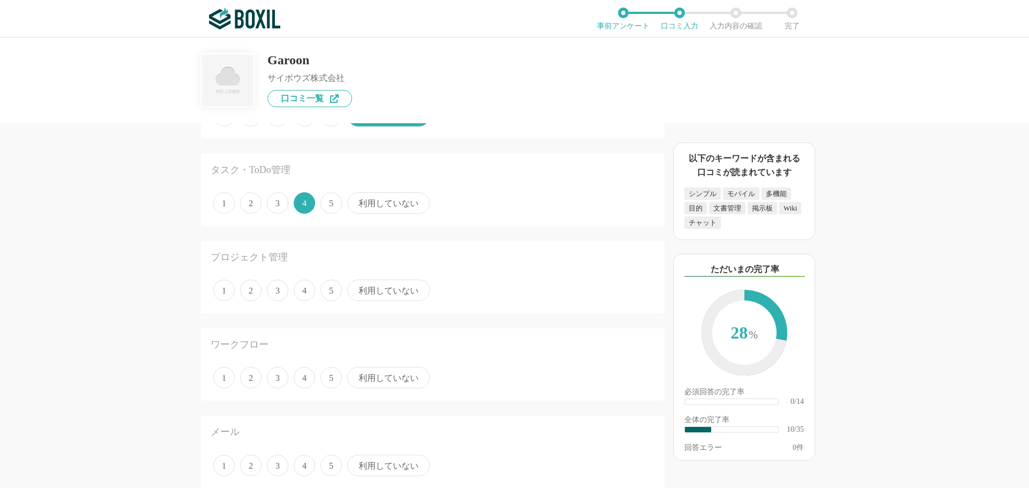
click at [368, 293] on span "利用していない" at bounding box center [388, 290] width 83 height 21
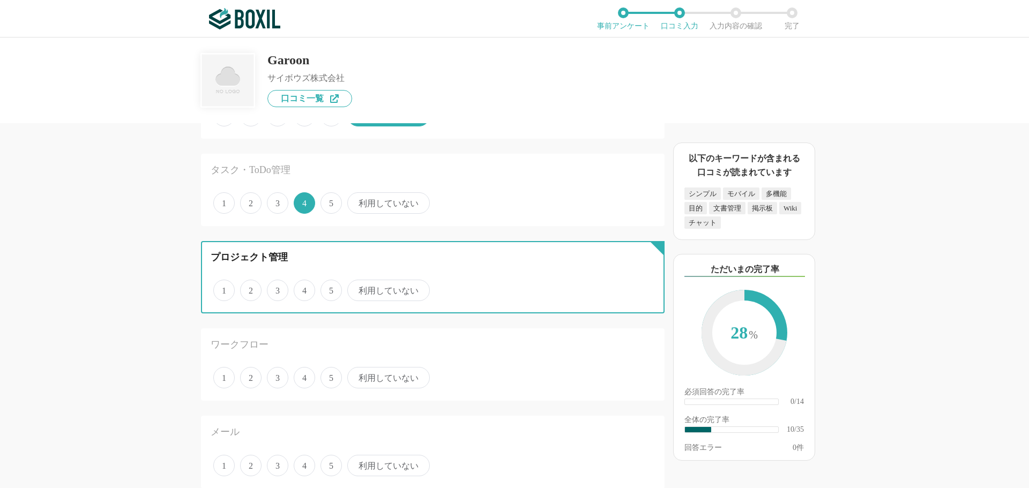
click at [357, 288] on input "利用していない" at bounding box center [353, 284] width 7 height 7
radio input "true"
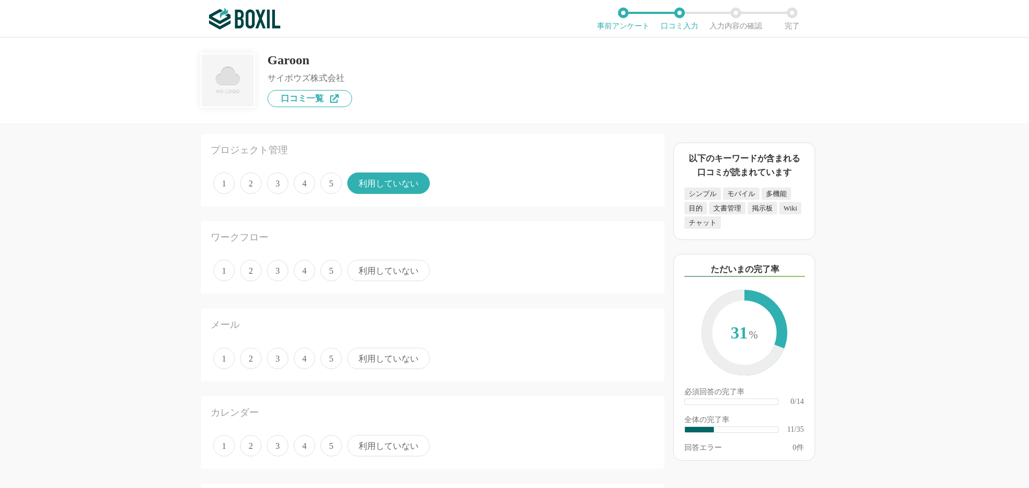
click at [330, 271] on span "5" at bounding box center [331, 270] width 21 height 21
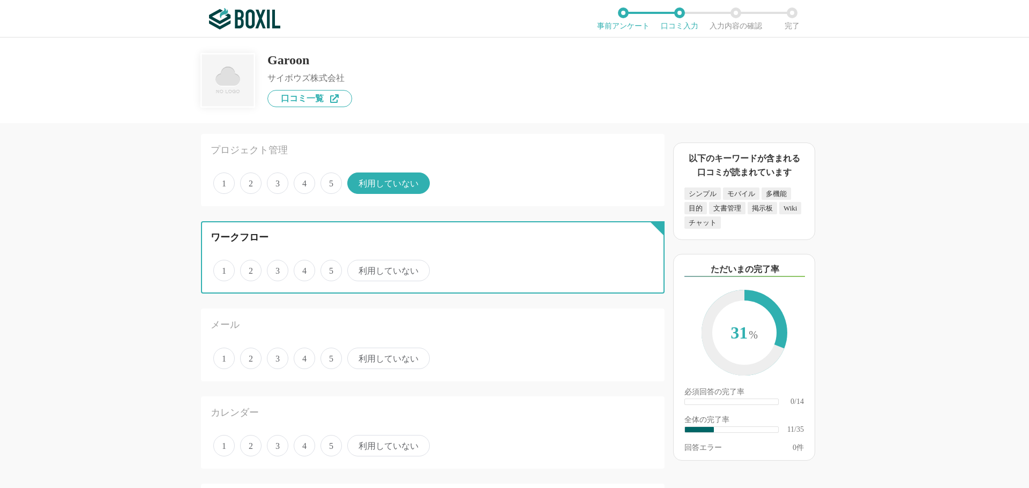
click at [330, 269] on input "5" at bounding box center [326, 265] width 7 height 7
radio input "true"
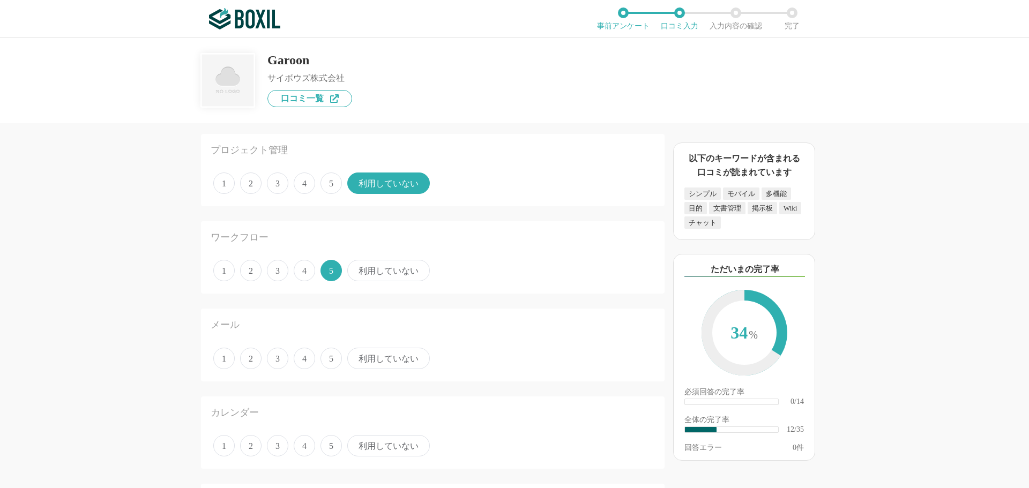
click at [310, 362] on span "4" at bounding box center [304, 358] width 21 height 21
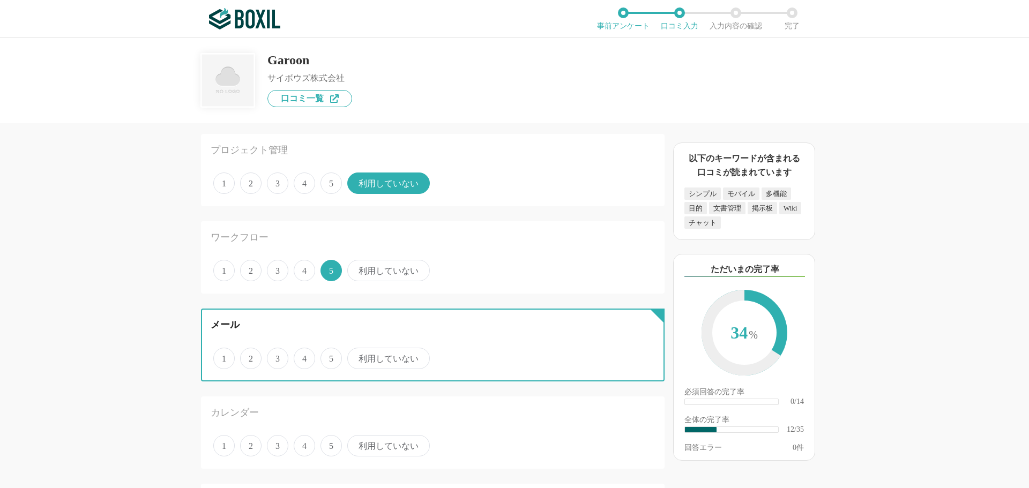
click at [303, 356] on input "4" at bounding box center [299, 353] width 7 height 7
radio input "true"
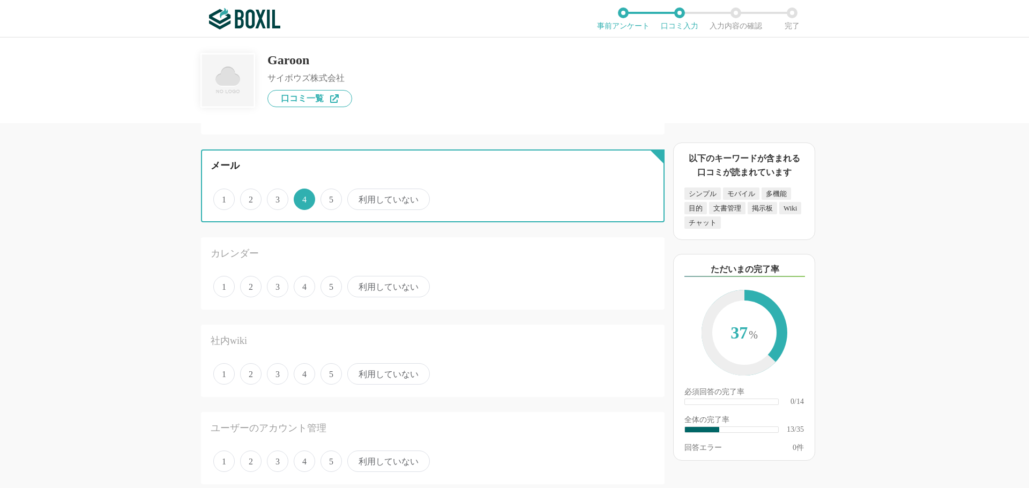
scroll to position [1072, 0]
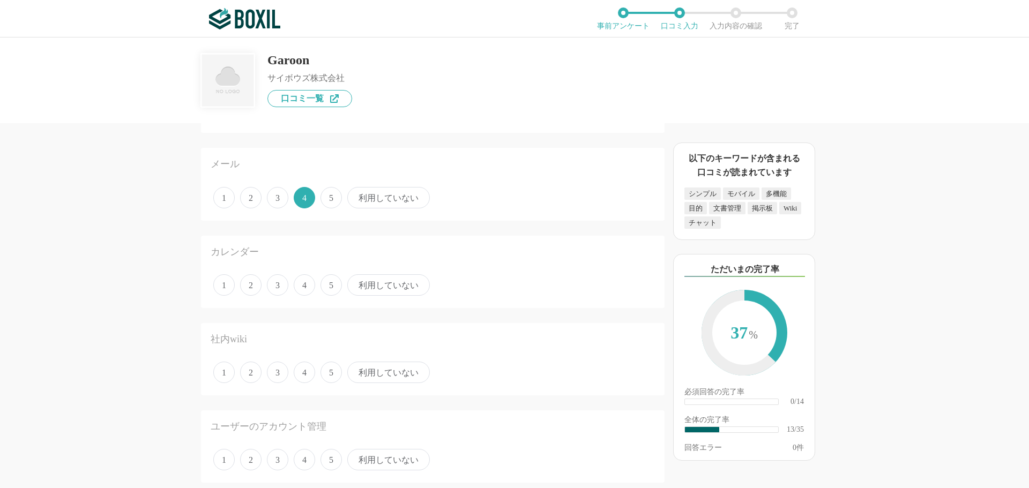
click at [330, 287] on span "5" at bounding box center [331, 284] width 21 height 21
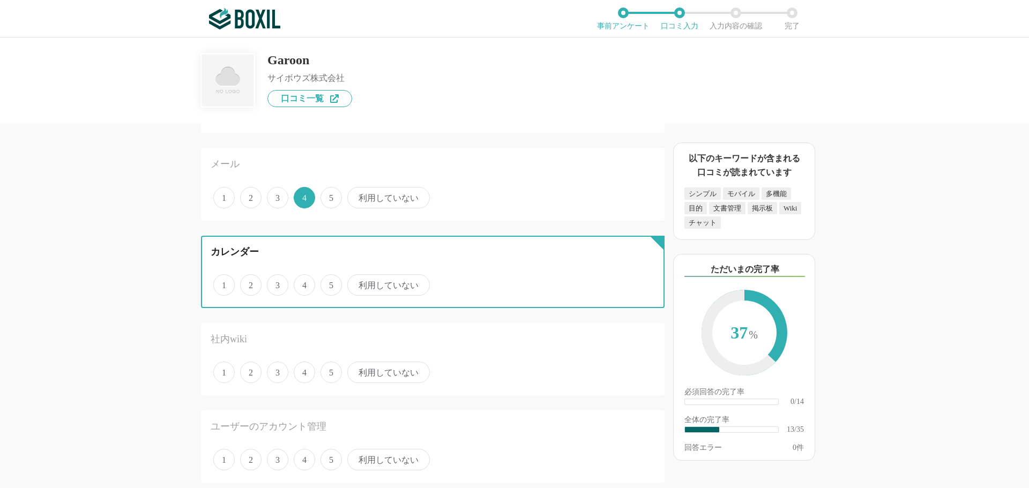
click at [330, 283] on input "5" at bounding box center [326, 279] width 7 height 7
radio input "true"
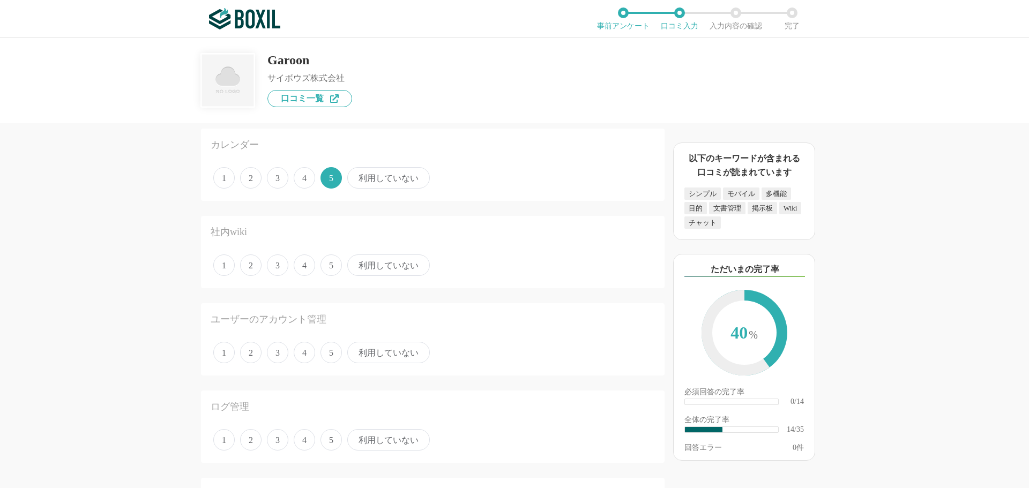
click at [370, 269] on span "利用していない" at bounding box center [388, 265] width 83 height 21
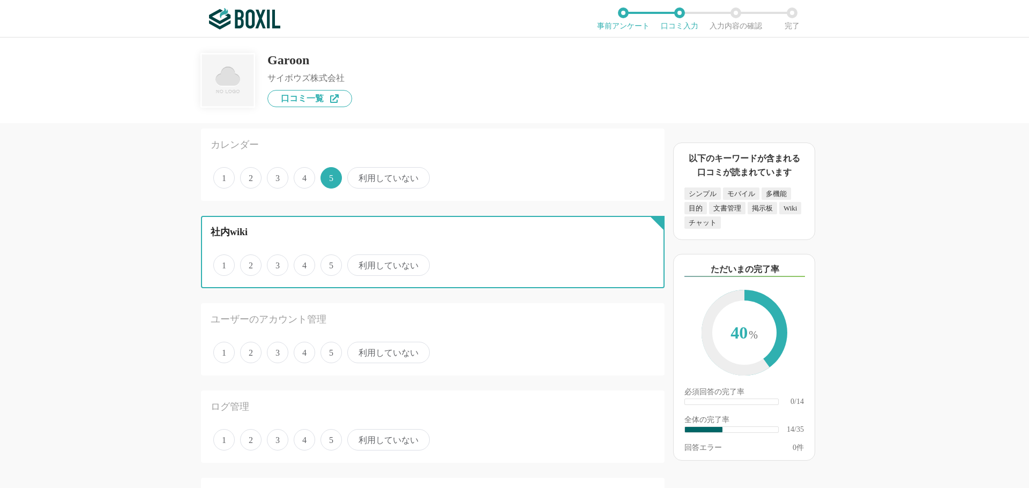
click at [357, 263] on input "利用していない" at bounding box center [353, 259] width 7 height 7
radio input "true"
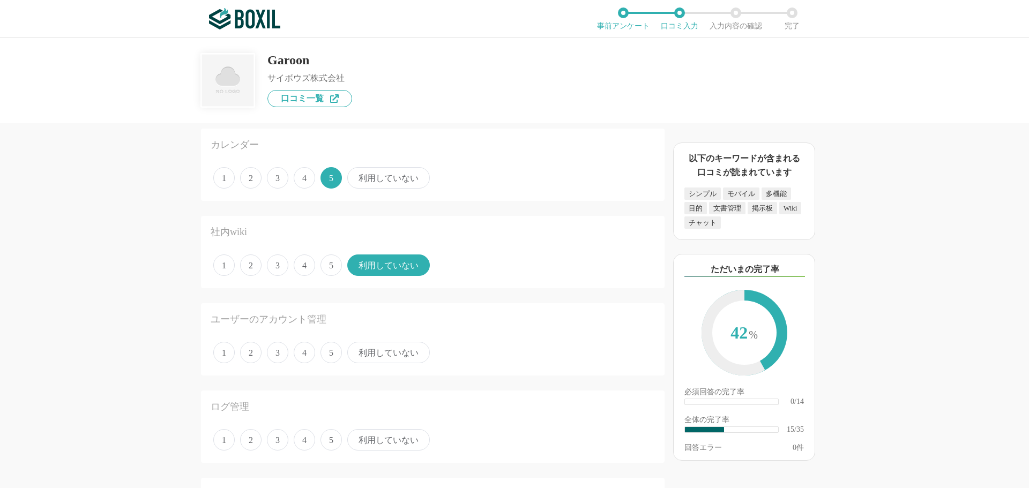
click at [362, 352] on span "利用していない" at bounding box center [388, 352] width 83 height 21
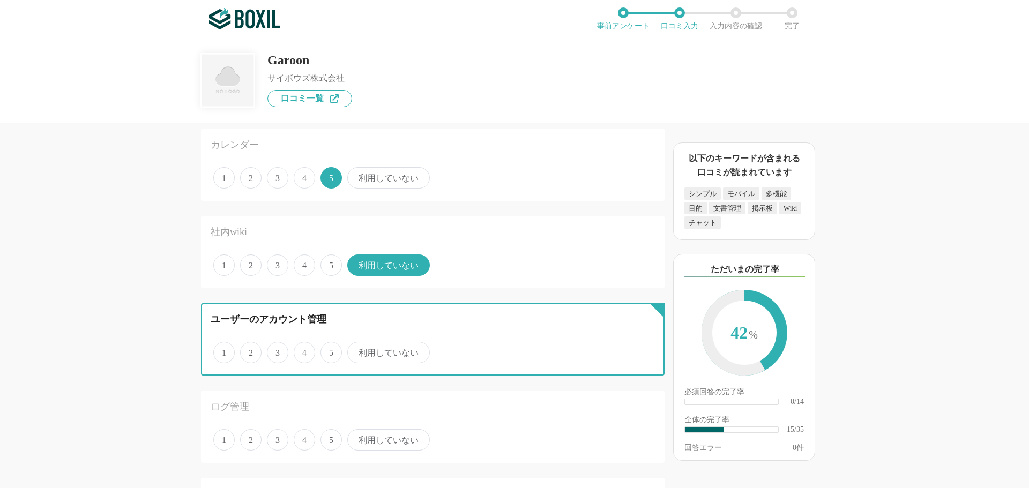
click at [357, 351] on input "利用していない" at bounding box center [353, 347] width 7 height 7
radio input "true"
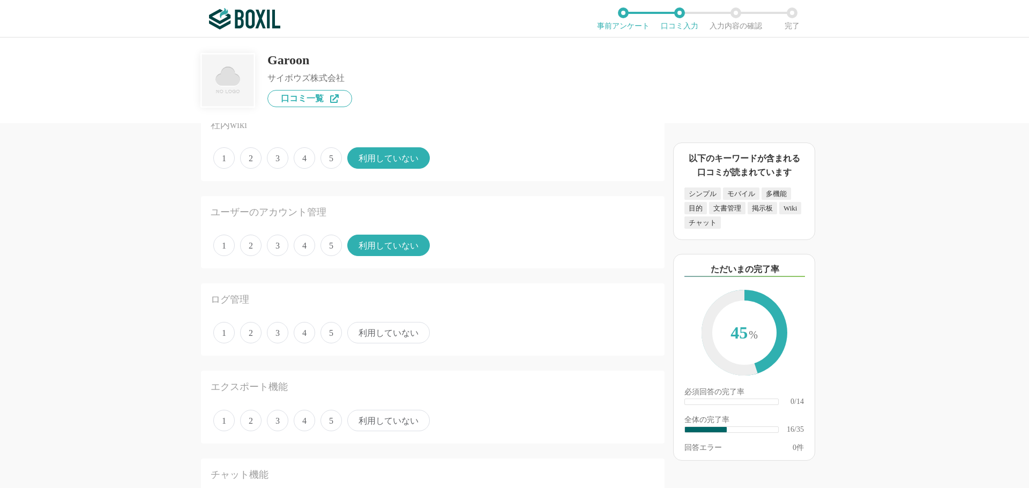
click at [366, 333] on span "利用していない" at bounding box center [388, 332] width 83 height 21
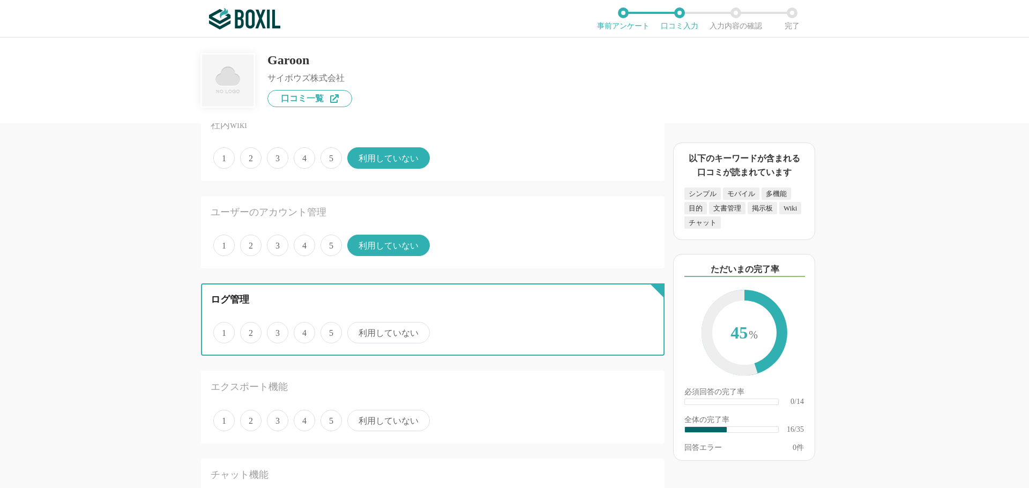
click at [357, 331] on input "利用していない" at bounding box center [353, 327] width 7 height 7
radio input "true"
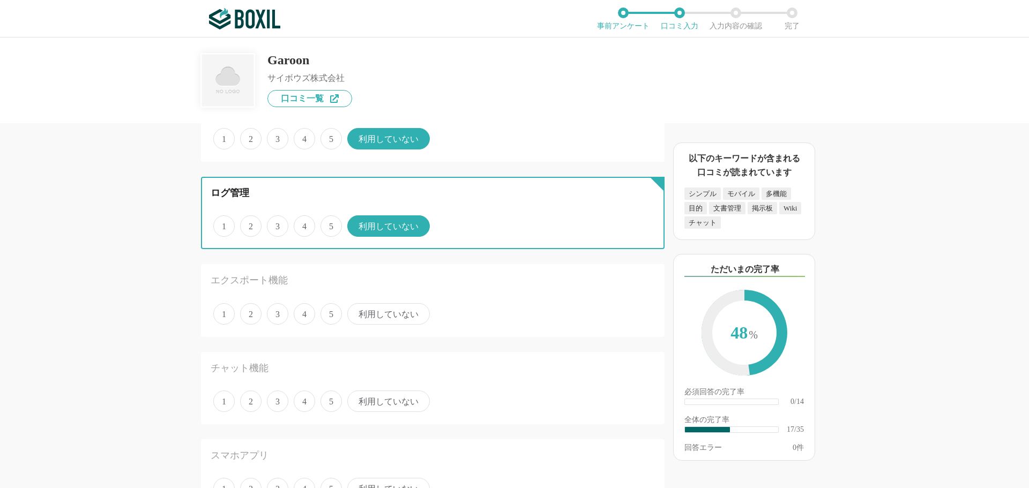
scroll to position [1394, 0]
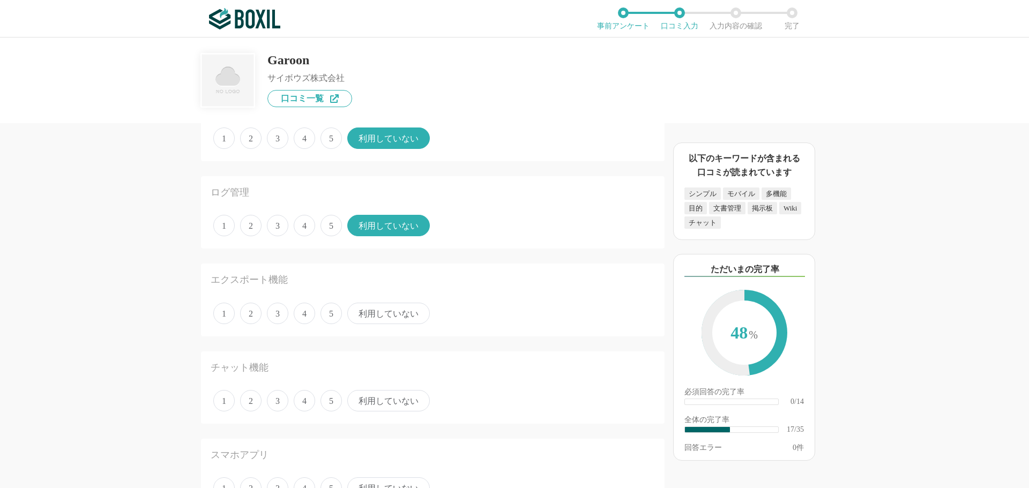
click at [360, 311] on span "利用していない" at bounding box center [388, 313] width 83 height 21
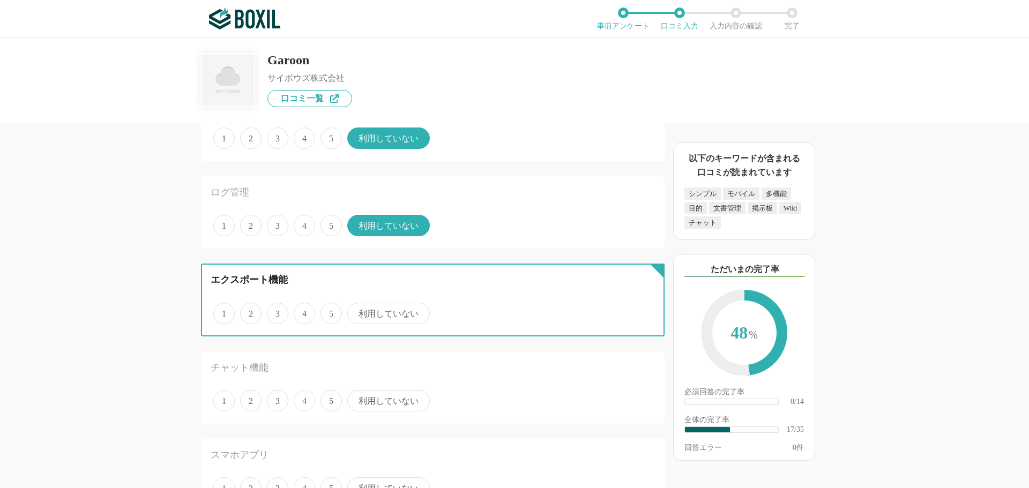
click at [357, 311] on input "利用していない" at bounding box center [353, 307] width 7 height 7
radio input "true"
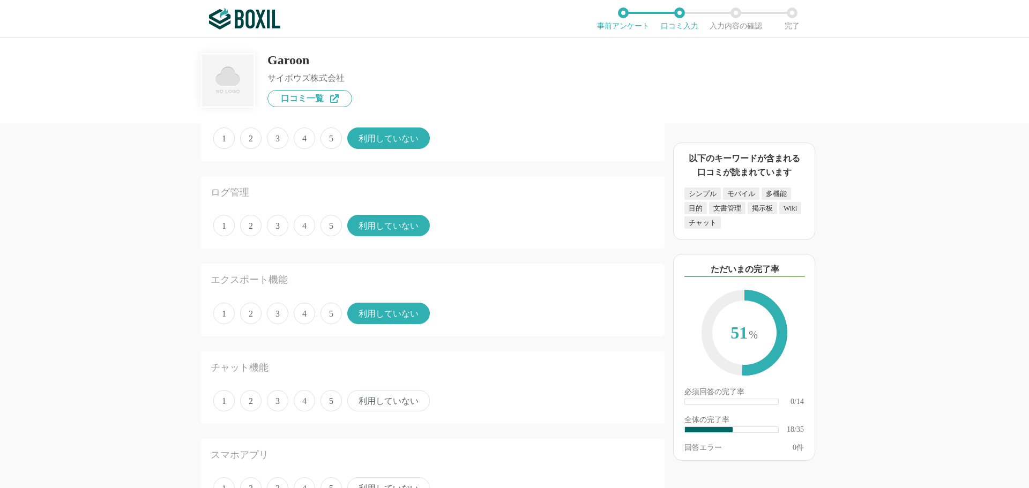
click at [358, 396] on span "利用していない" at bounding box center [388, 400] width 83 height 21
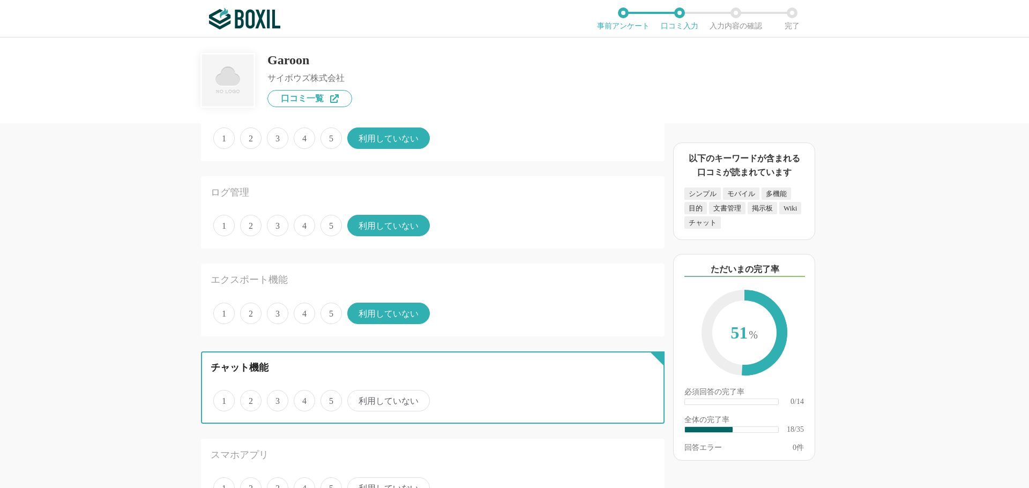
click at [357, 396] on input "利用していない" at bounding box center [353, 395] width 7 height 7
radio input "true"
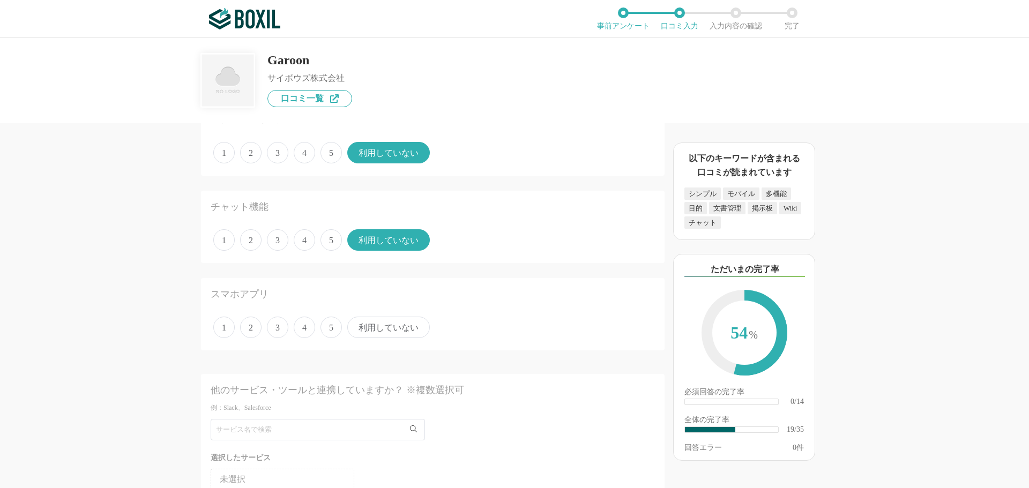
click at [331, 326] on span "5" at bounding box center [331, 327] width 21 height 21
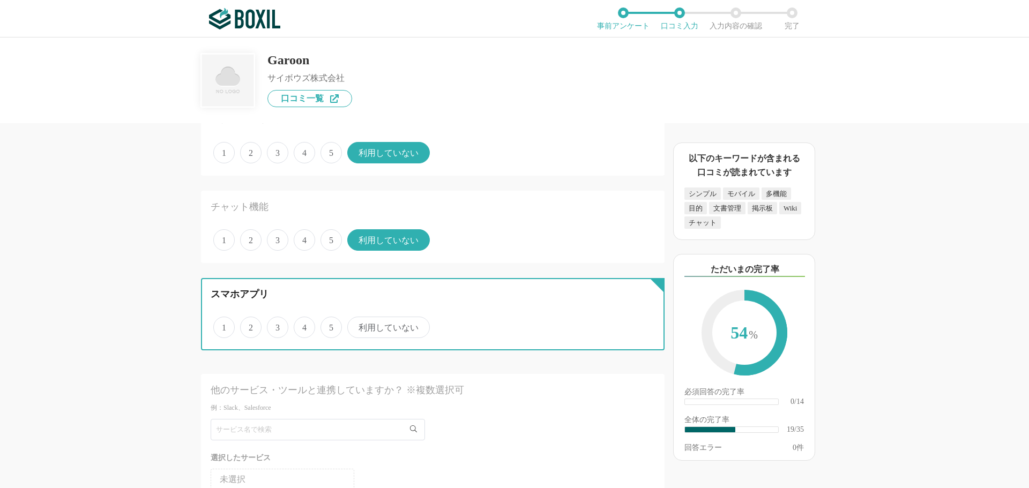
click at [330, 325] on input "5" at bounding box center [326, 321] width 7 height 7
radio input "true"
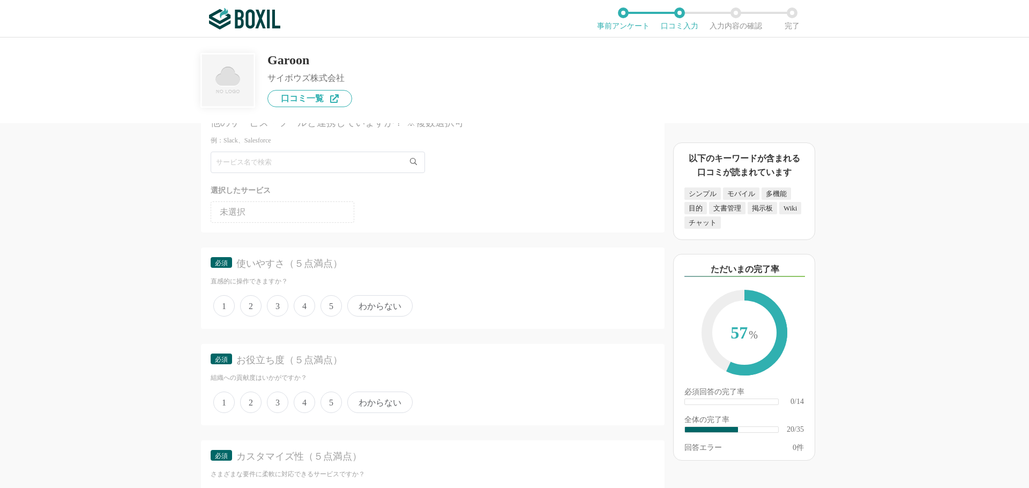
scroll to position [1823, 0]
click at [331, 309] on span "5" at bounding box center [331, 305] width 21 height 21
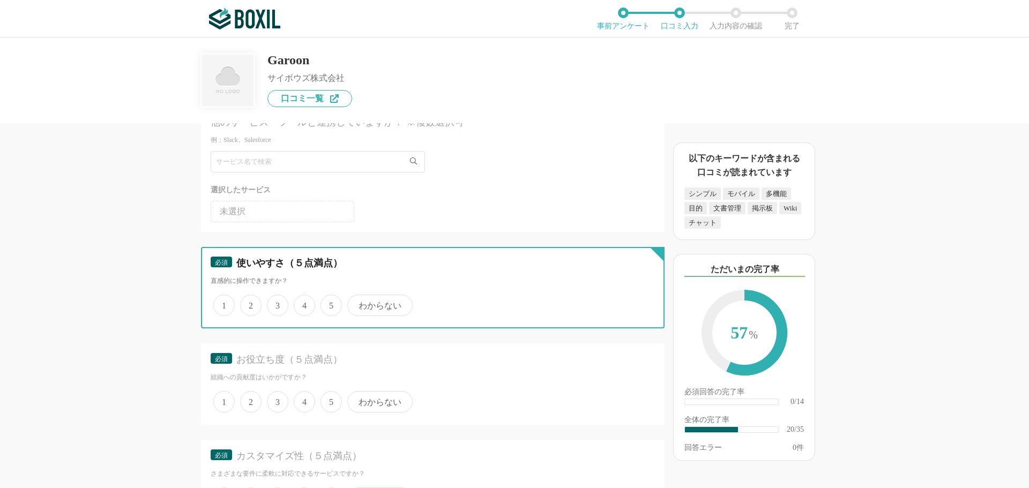
click at [330, 303] on input "5" at bounding box center [326, 299] width 7 height 7
radio input "true"
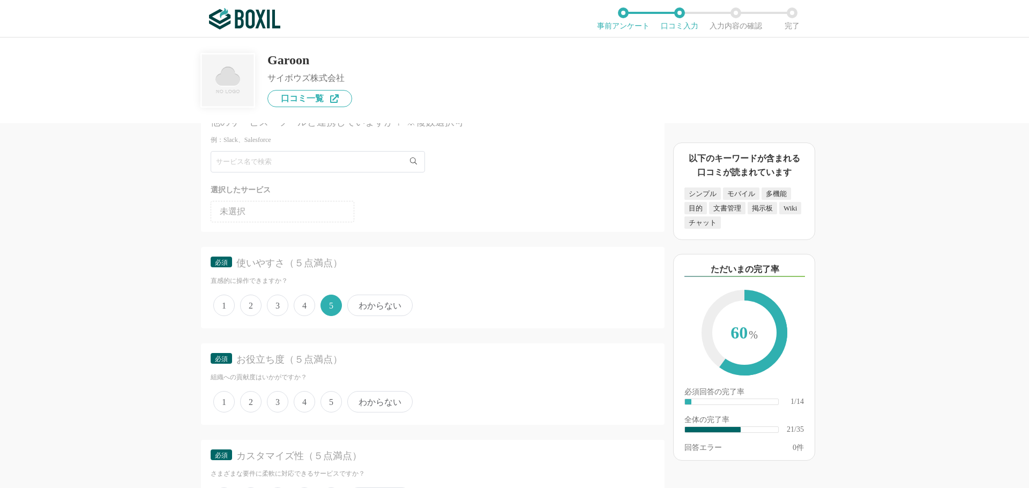
click at [330, 401] on span "5" at bounding box center [331, 401] width 21 height 21
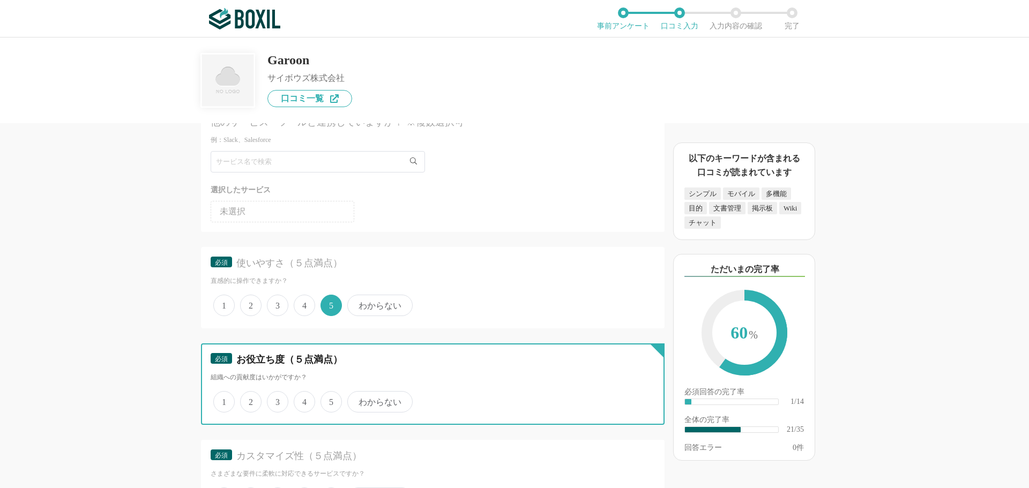
click at [330, 400] on input "5" at bounding box center [326, 396] width 7 height 7
radio input "true"
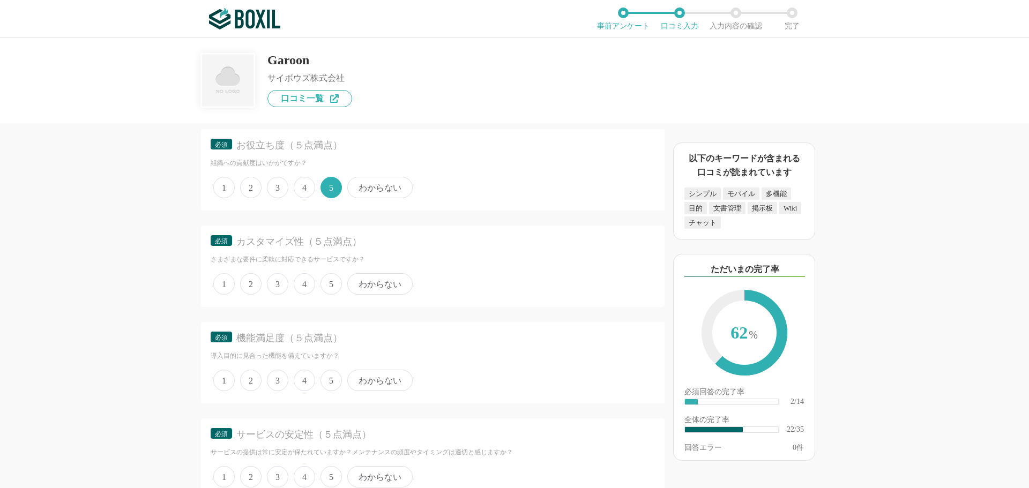
click at [311, 284] on span "4" at bounding box center [304, 283] width 21 height 21
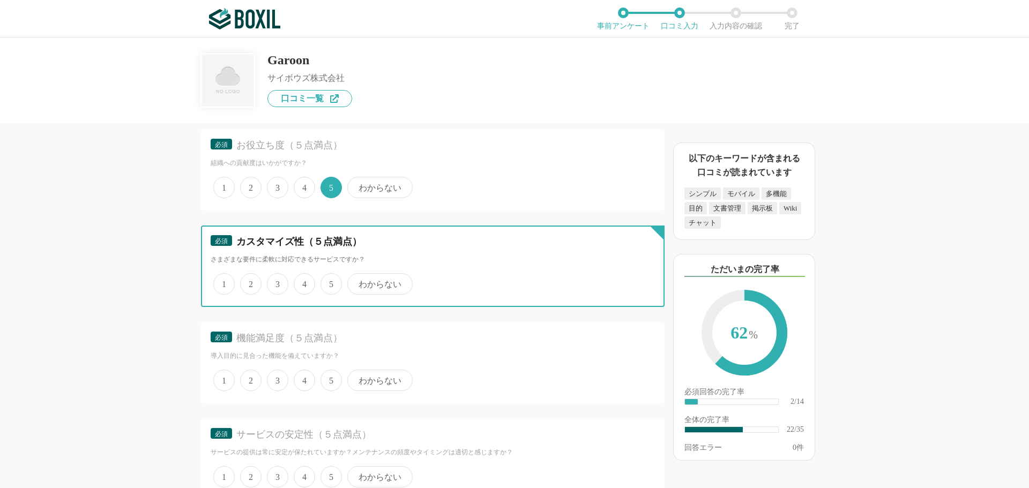
click at [303, 282] on input "4" at bounding box center [299, 278] width 7 height 7
radio input "true"
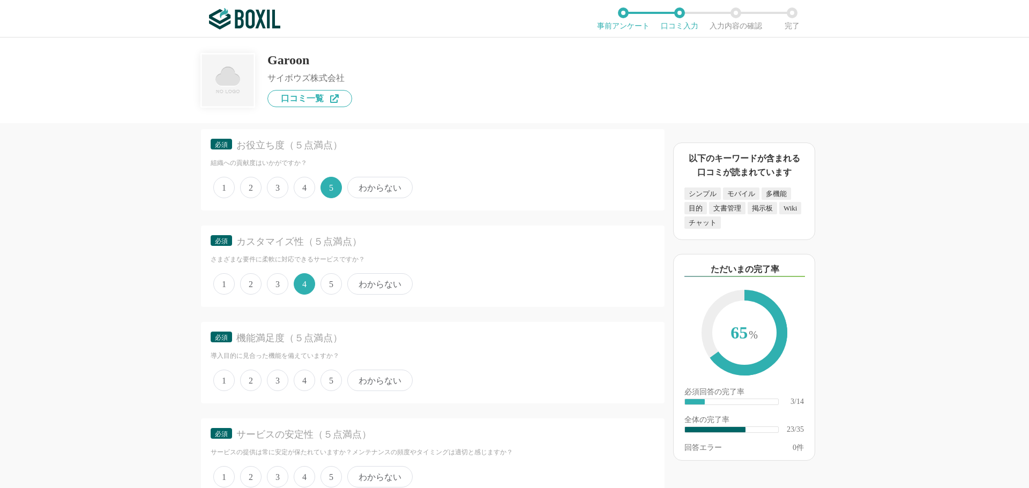
click at [325, 381] on span "5" at bounding box center [331, 380] width 21 height 21
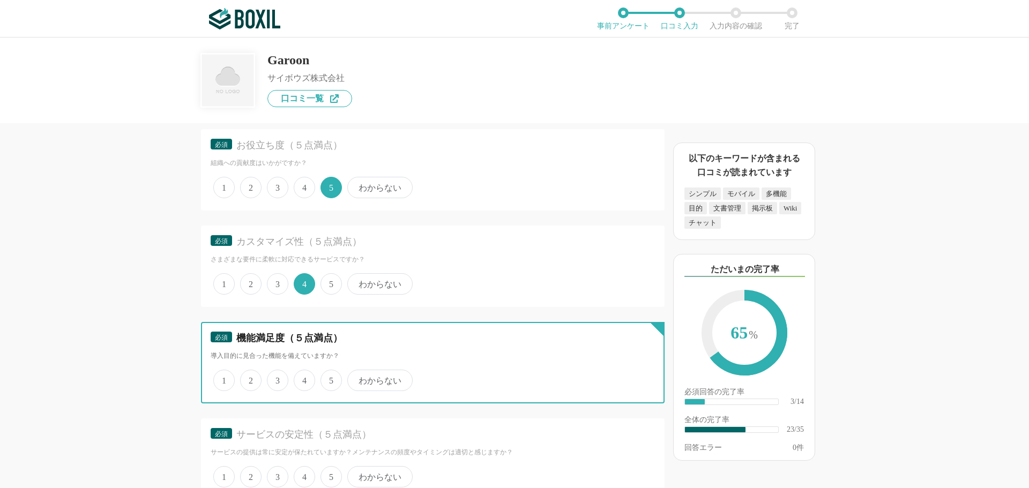
click at [325, 378] on input "5" at bounding box center [326, 374] width 7 height 7
radio input "true"
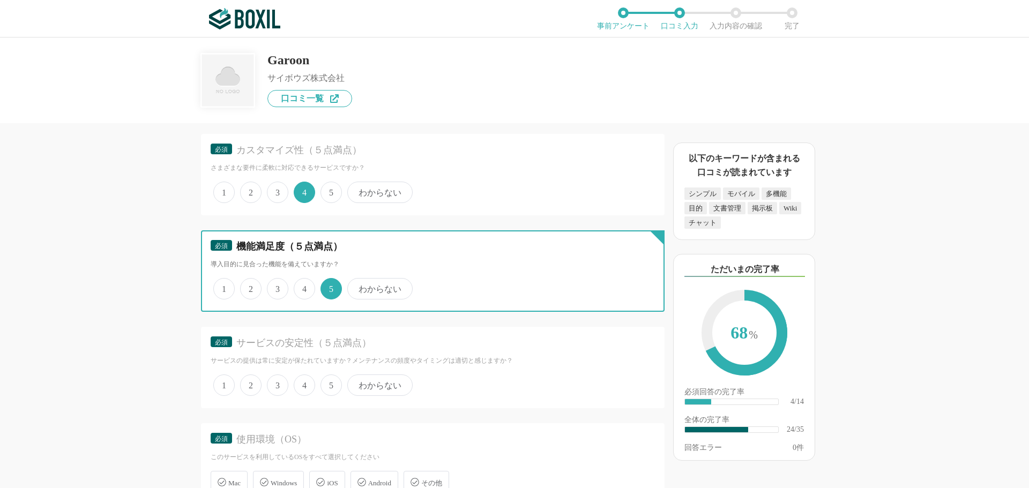
scroll to position [2198, 0]
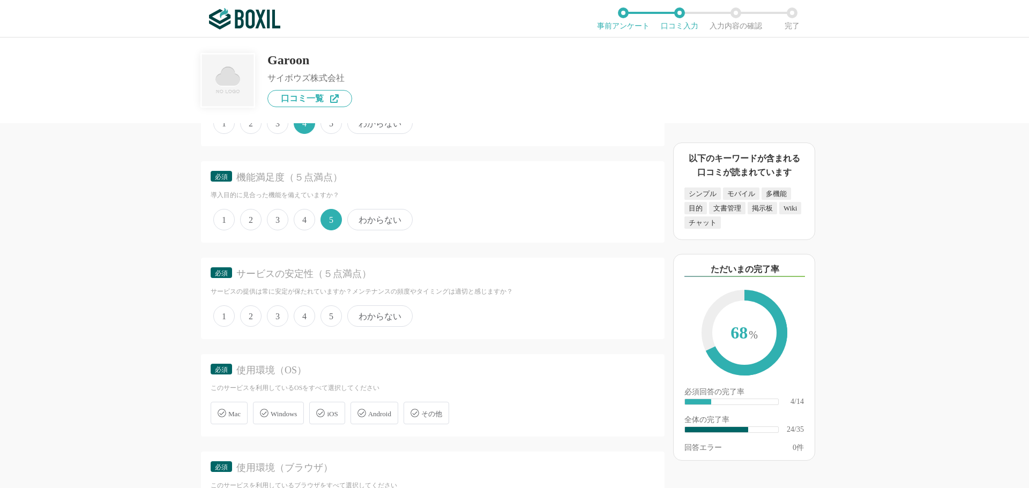
click at [332, 323] on span "5" at bounding box center [331, 316] width 21 height 21
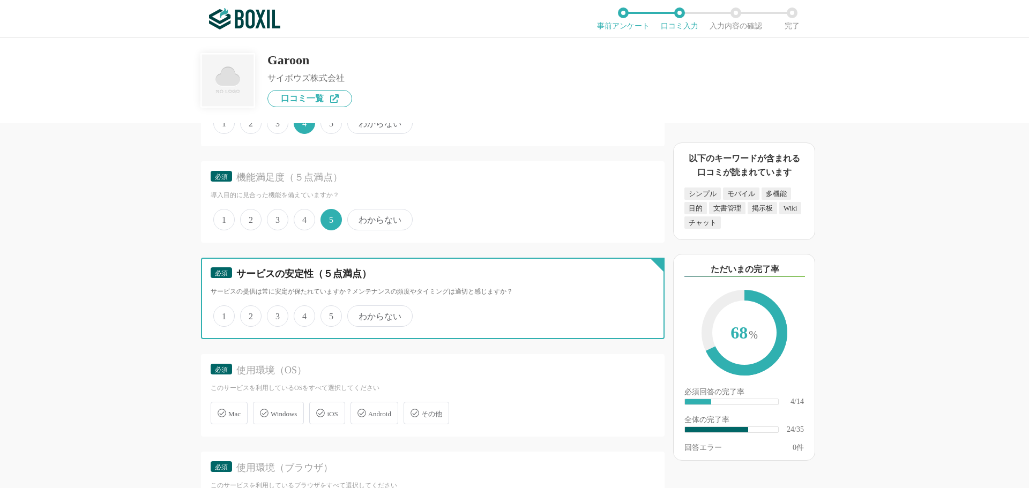
click at [330, 314] on input "5" at bounding box center [326, 310] width 7 height 7
radio input "true"
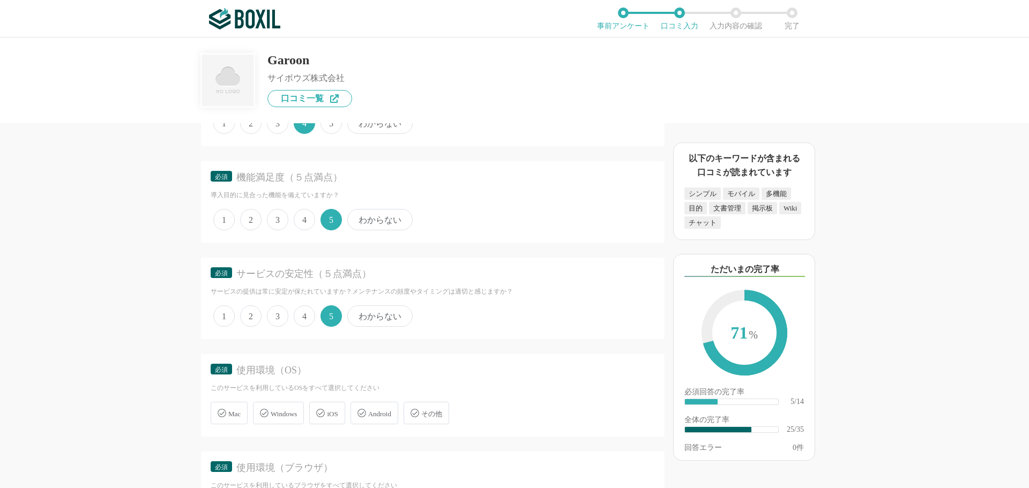
click at [287, 416] on span "Windows" at bounding box center [284, 414] width 26 height 8
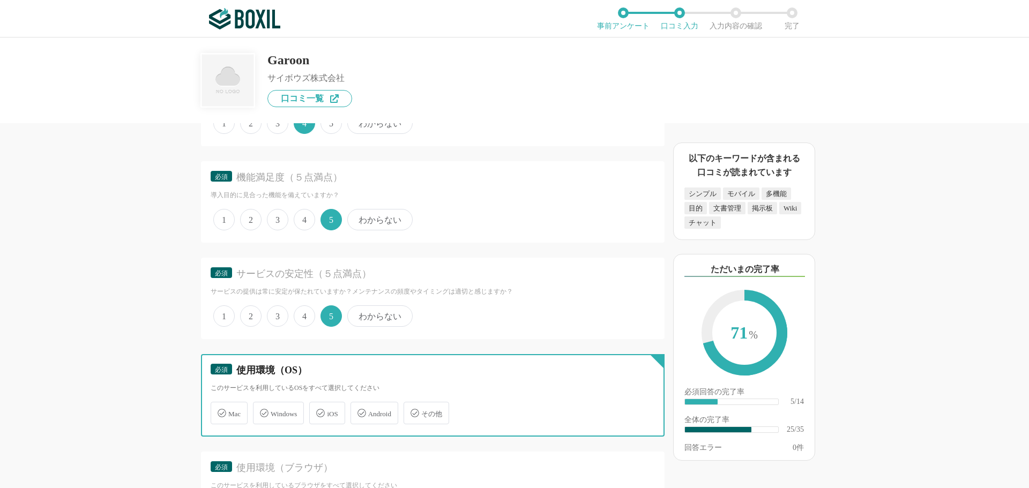
click at [262, 411] on input "Windows" at bounding box center [258, 407] width 7 height 7
checkbox input "true"
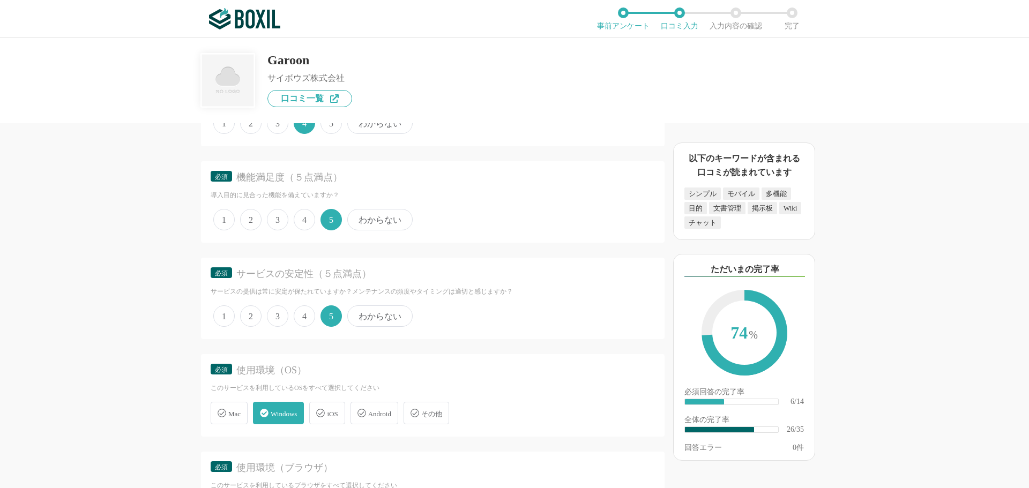
click at [330, 415] on div "iOS" at bounding box center [326, 413] width 35 height 23
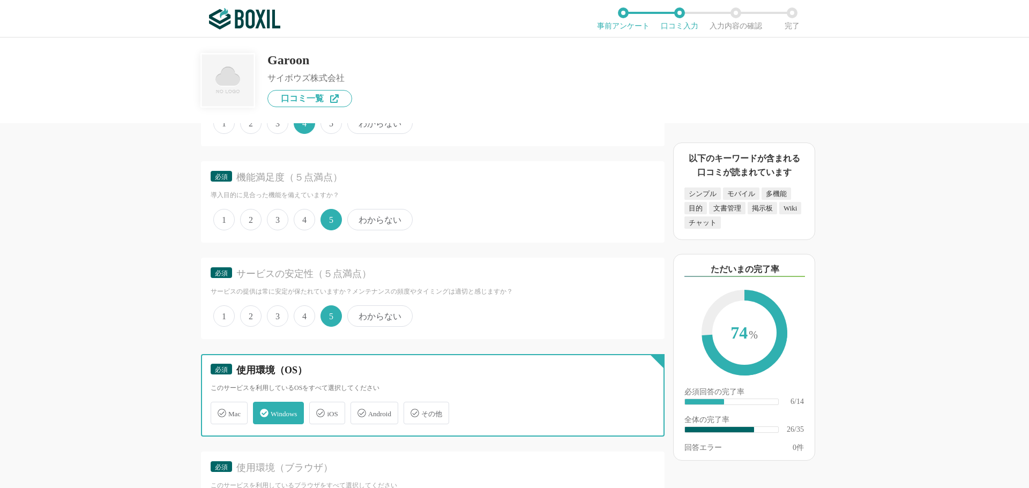
click at [318, 411] on input "iOS" at bounding box center [314, 407] width 7 height 7
checkbox input "true"
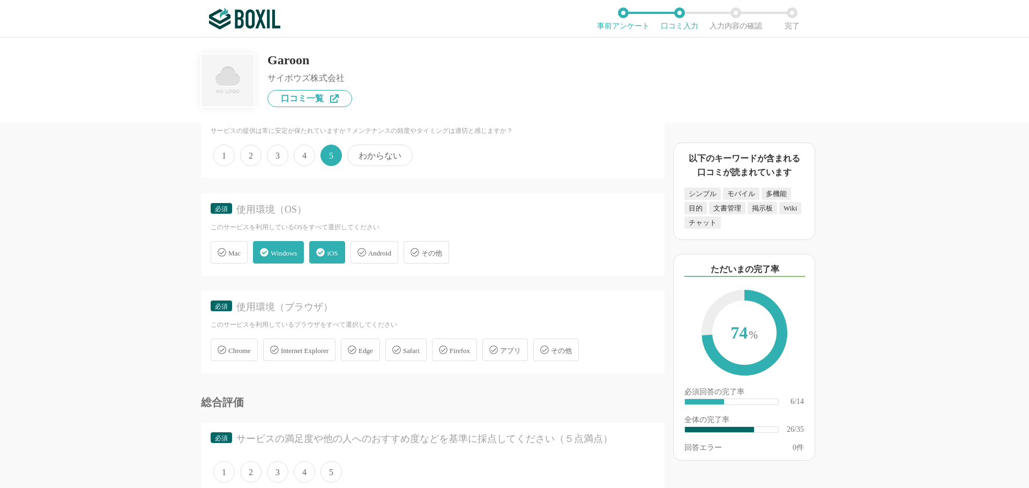
click at [246, 356] on div "Chrome" at bounding box center [234, 350] width 47 height 23
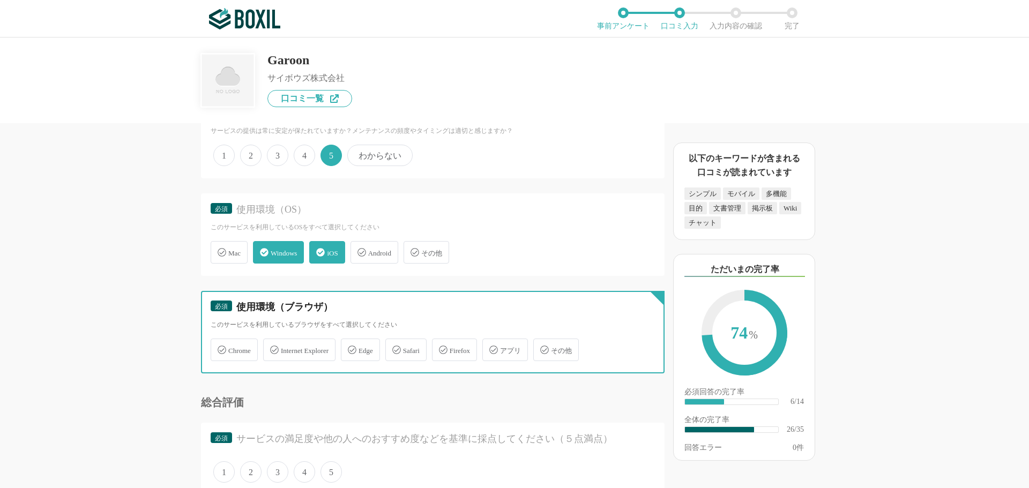
click at [220, 347] on input "Chrome" at bounding box center [216, 343] width 7 height 7
checkbox input "true"
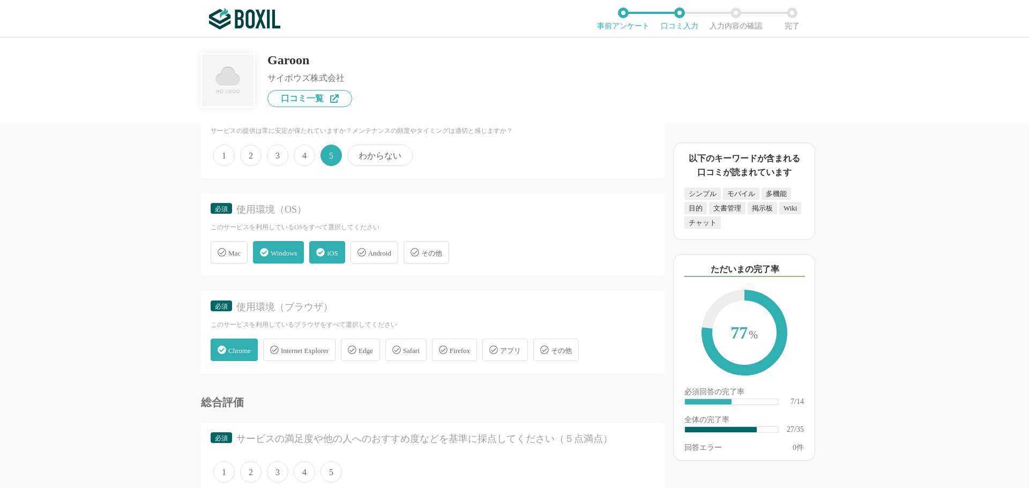
click at [420, 345] on div "Safari" at bounding box center [405, 350] width 41 height 23
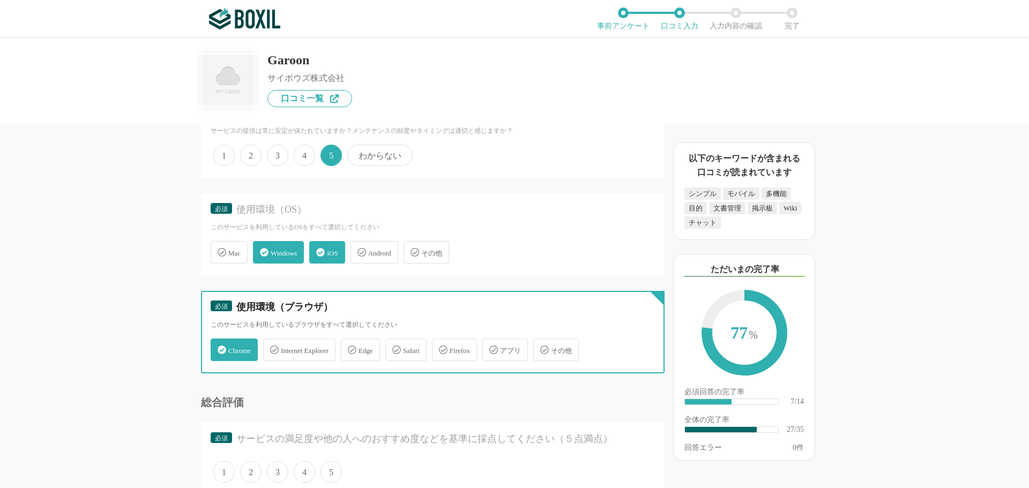
click at [395, 345] on input "Safari" at bounding box center [391, 343] width 7 height 7
checkbox input "true"
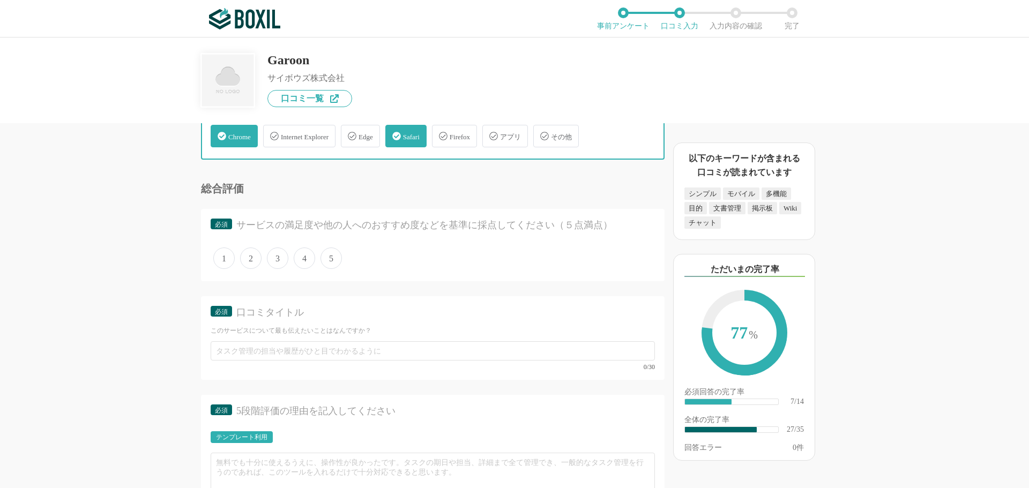
scroll to position [2573, 0]
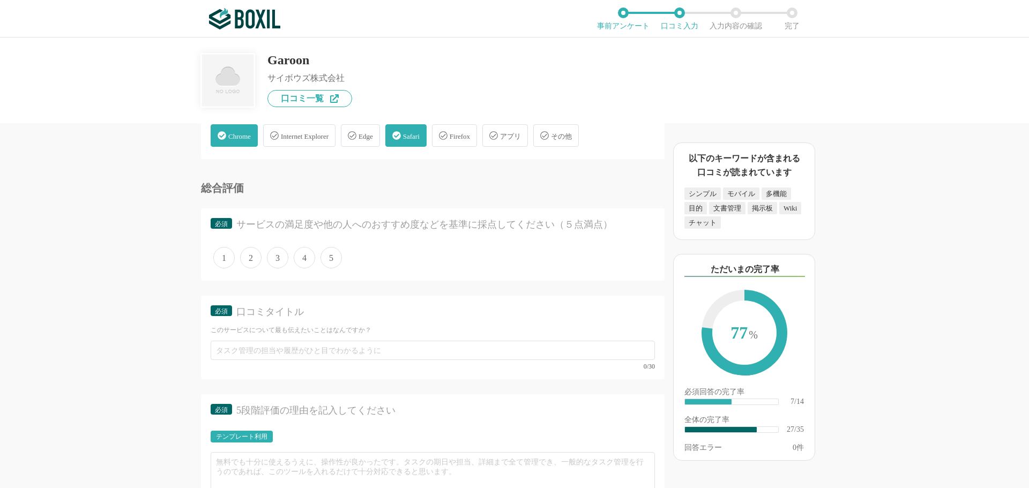
click at [308, 259] on span "4" at bounding box center [304, 257] width 21 height 21
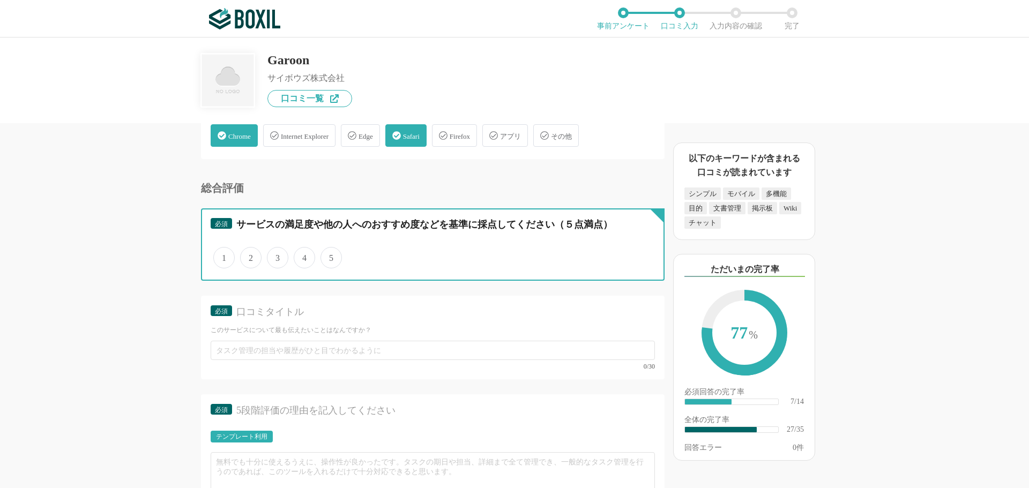
click at [303, 256] on input "4" at bounding box center [299, 252] width 7 height 7
radio input "true"
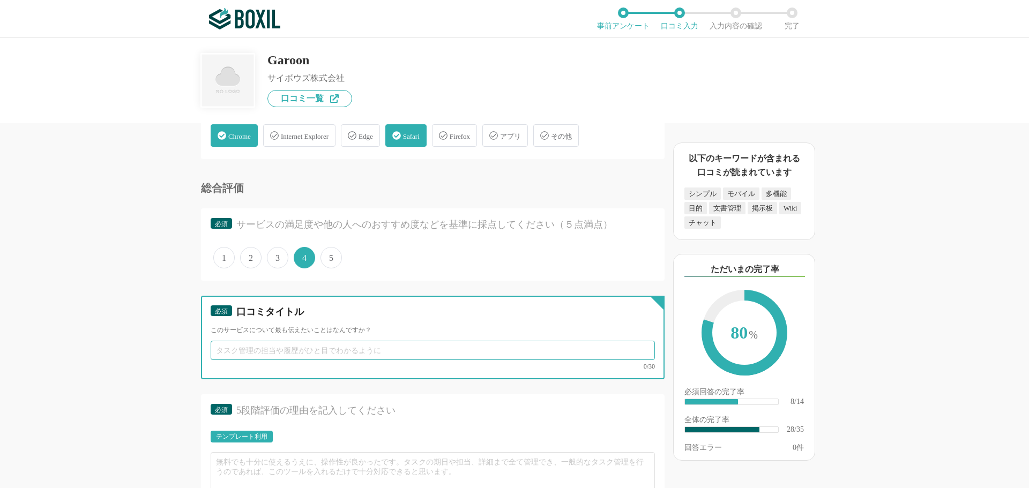
click at [304, 351] on input "text" at bounding box center [433, 350] width 444 height 19
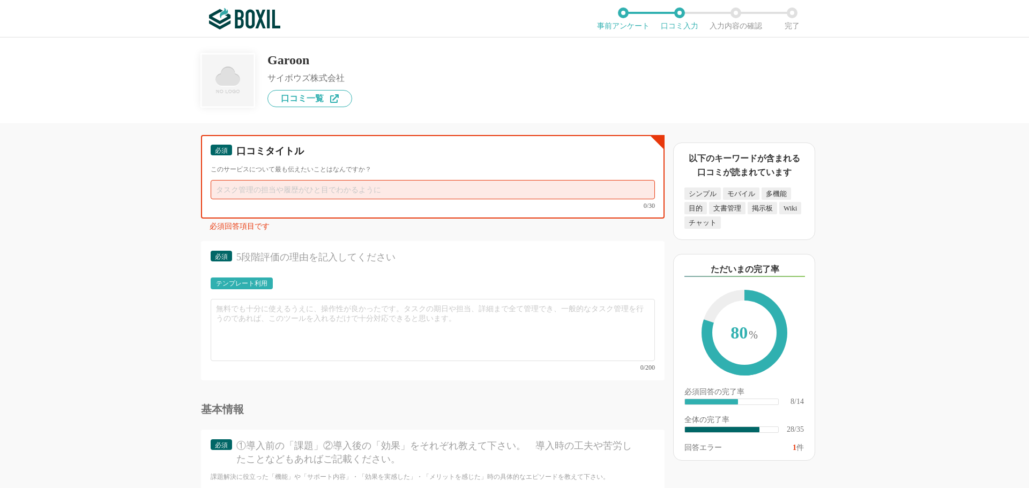
scroll to position [2787, 0]
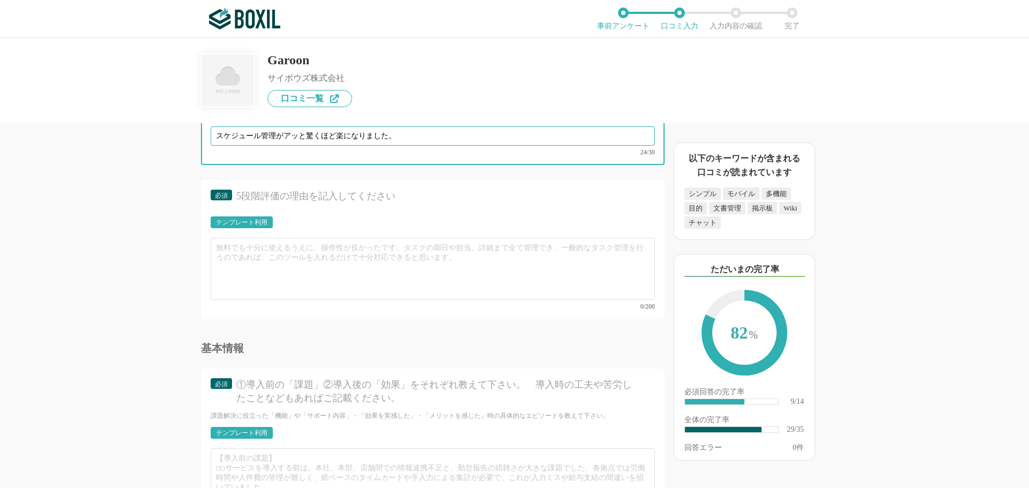
click at [307, 136] on input "スケジュール管理がアッと驚くほど楽になりました。" at bounding box center [433, 136] width 444 height 19
click at [390, 139] on input "スケジュール管理が驚くほど楽になりました。" at bounding box center [433, 136] width 444 height 19
type input "スケジュール管理が驚くほど楽になりました。"
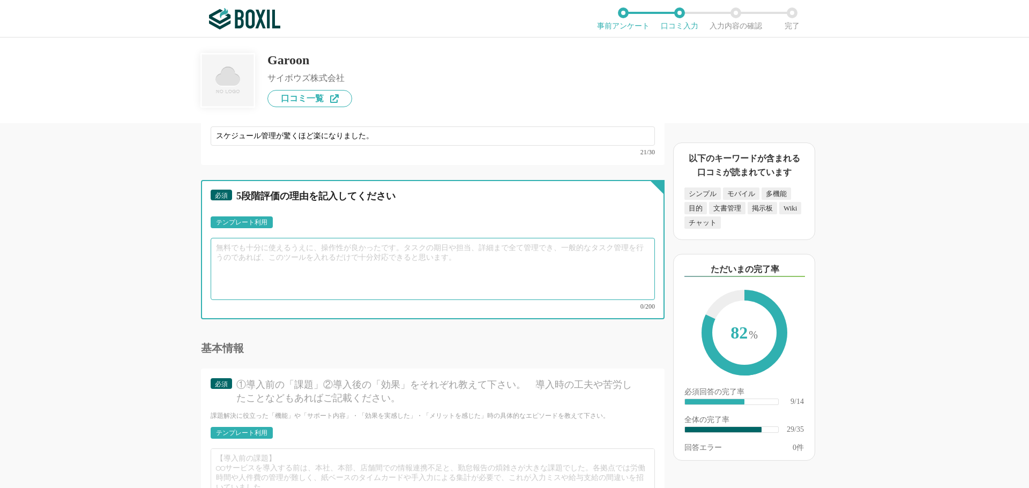
click at [231, 250] on textarea at bounding box center [433, 269] width 444 height 62
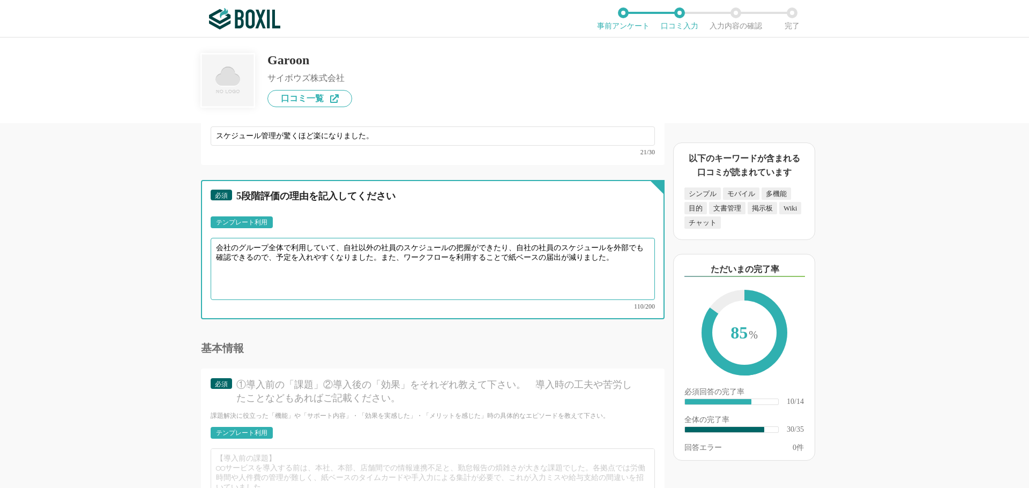
click at [570, 258] on textarea "会社のグループ全体で利用していて、自社以外の社員のスケジュールの把握ができたり、自社の社員のスケジュールを外部でも確認できるので、予定を入れやすくなりました。…" at bounding box center [433, 269] width 444 height 62
click at [625, 258] on textarea "会社のグループ全体で利用していて、自社以外の社員のスケジュールの把握ができたり、自社の社員のスケジュールを外部でも確認できるので、予定を入れやすくなりました。…" at bounding box center [433, 269] width 444 height 62
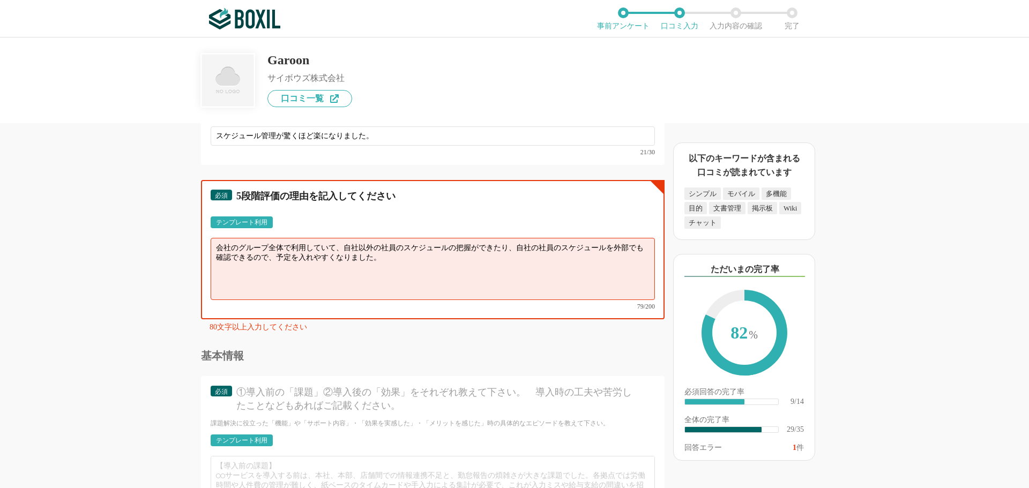
click at [286, 252] on textarea "会社のグループ全体で利用していて、自社以外の社員のスケジュールの把握ができたり、自社の社員のスケジュールを外部でも確認できるので、予定を入れやすくなりました。" at bounding box center [433, 269] width 444 height 62
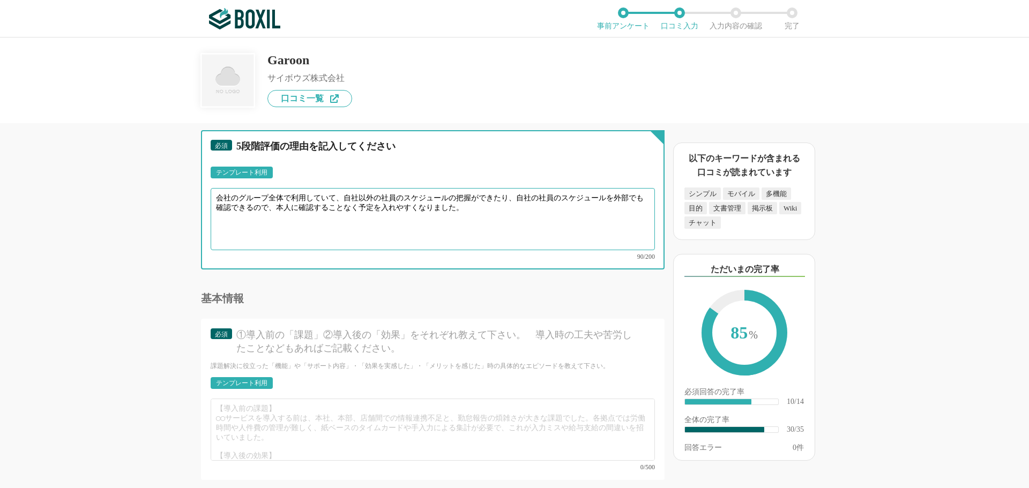
scroll to position [2895, 0]
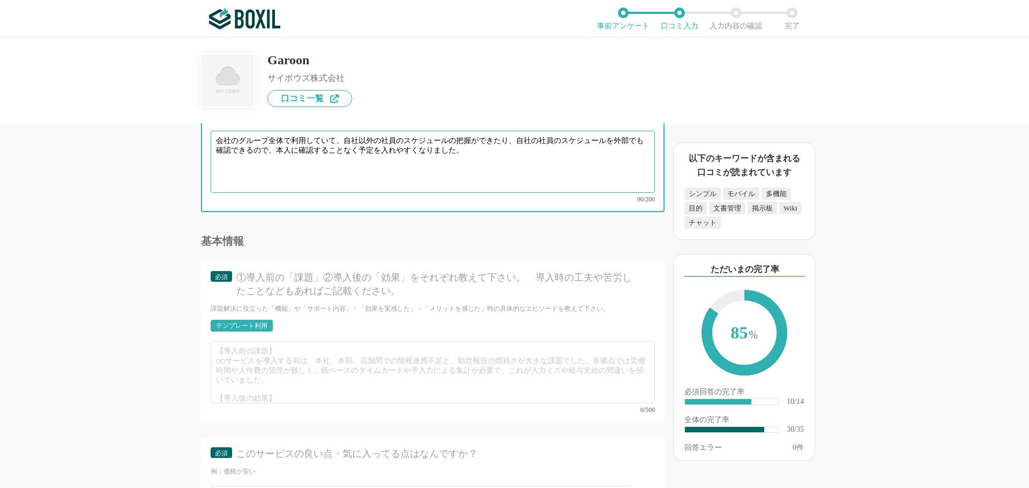
type textarea "会社のグループ全体で利用していて、自社以外の社員のスケジュールの把握ができたり、自社の社員のスケジュールを外部でも確認できるので、本人に確認することなく予定を…"
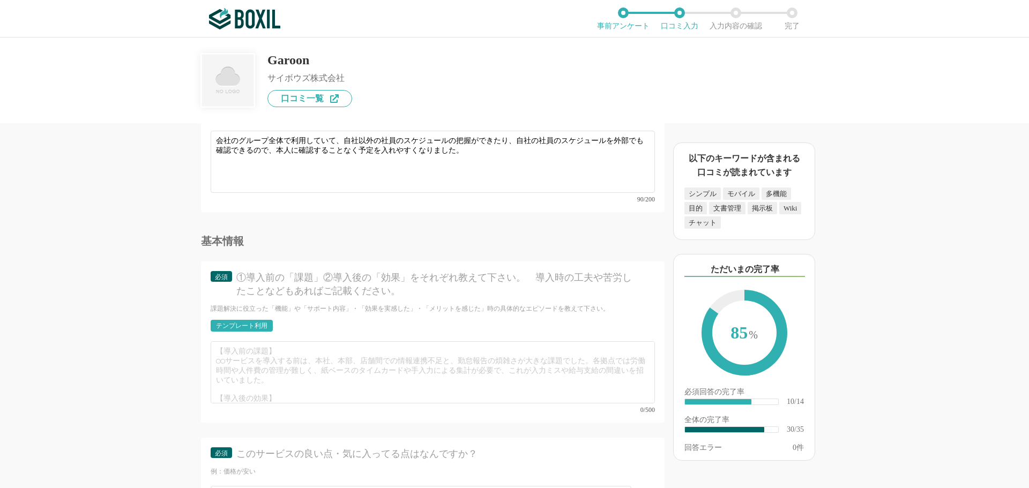
click at [239, 323] on div "テンプレート利用" at bounding box center [241, 326] width 51 height 6
